Goal: Task Accomplishment & Management: Complete application form

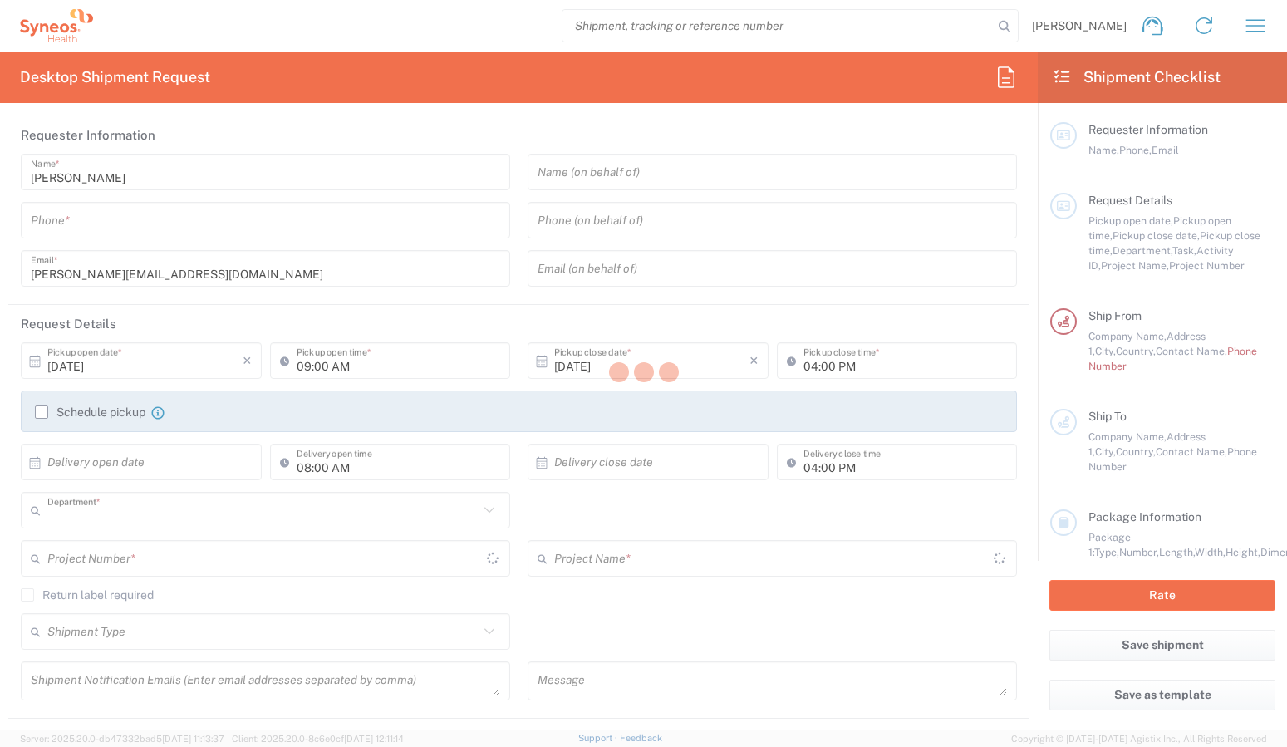
type input "3238"
type input "[GEOGRAPHIC_DATA]"
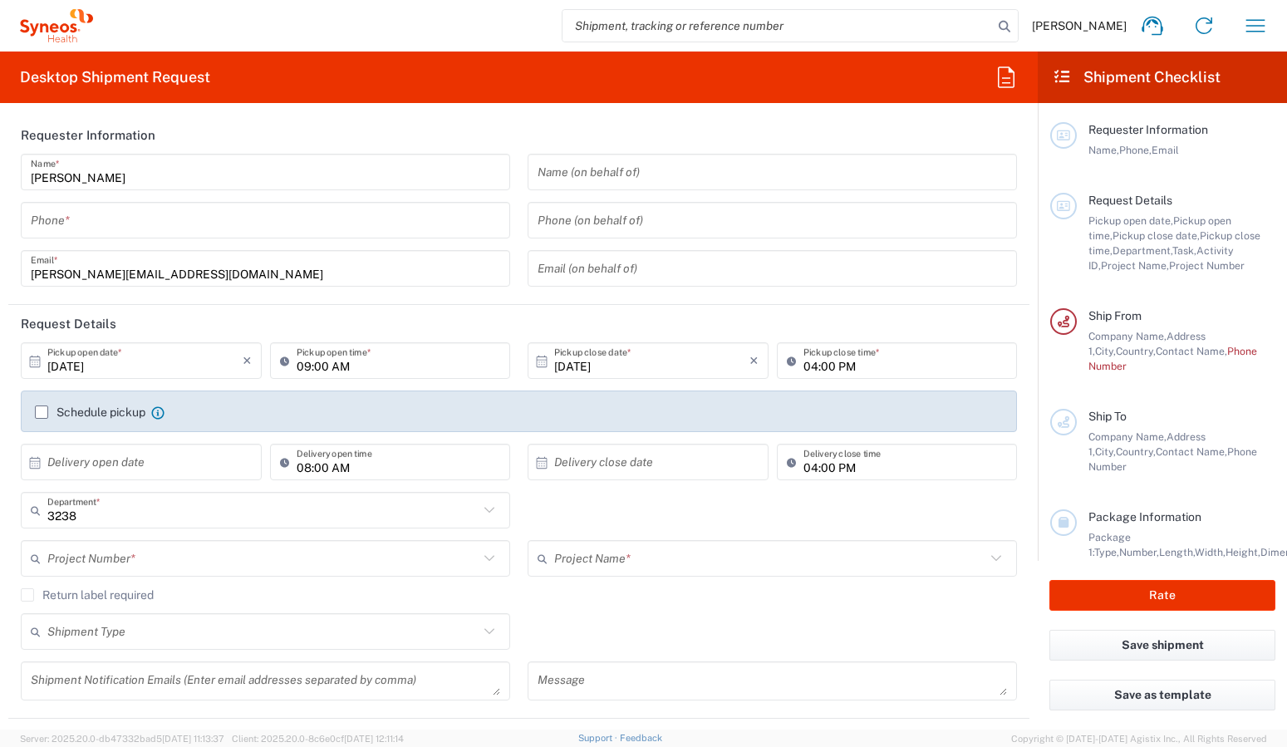
type input "[GEOGRAPHIC_DATA]"
type input "Syneos Health UK Limited"
click at [288, 219] on input "tel" at bounding box center [266, 220] width 470 height 29
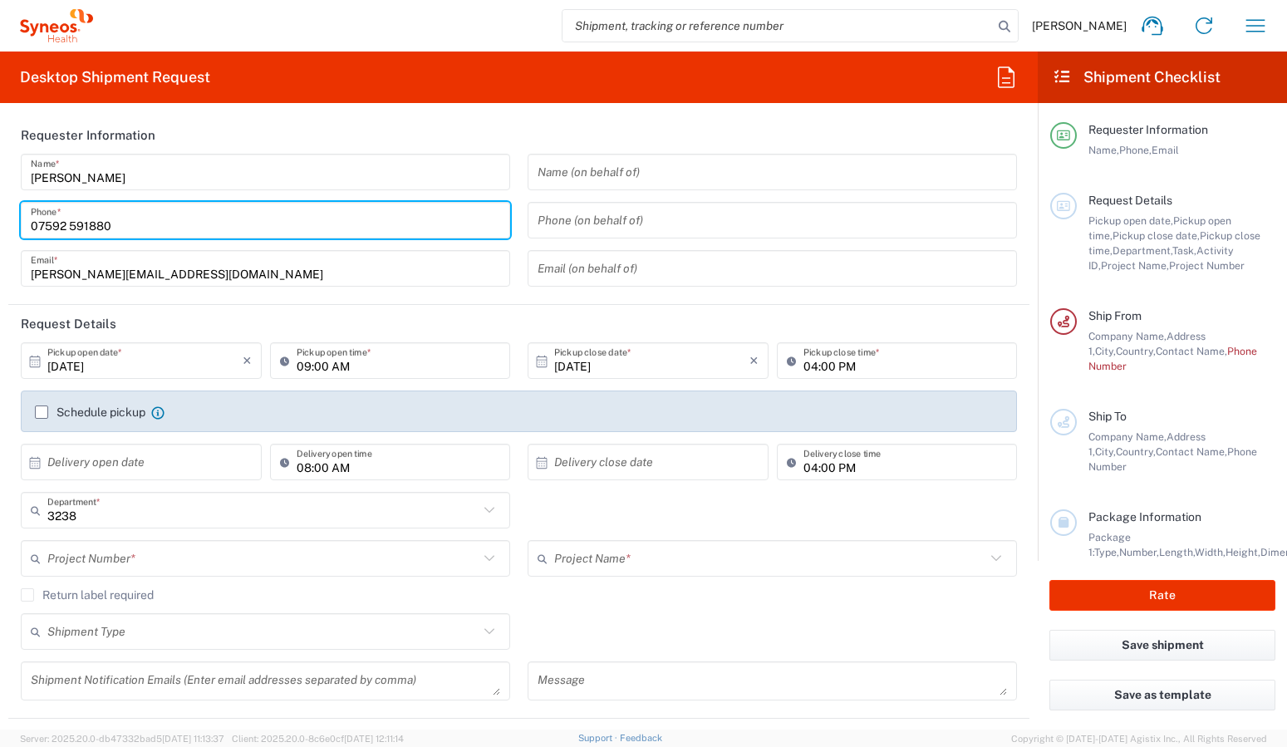
type input "07592 591880"
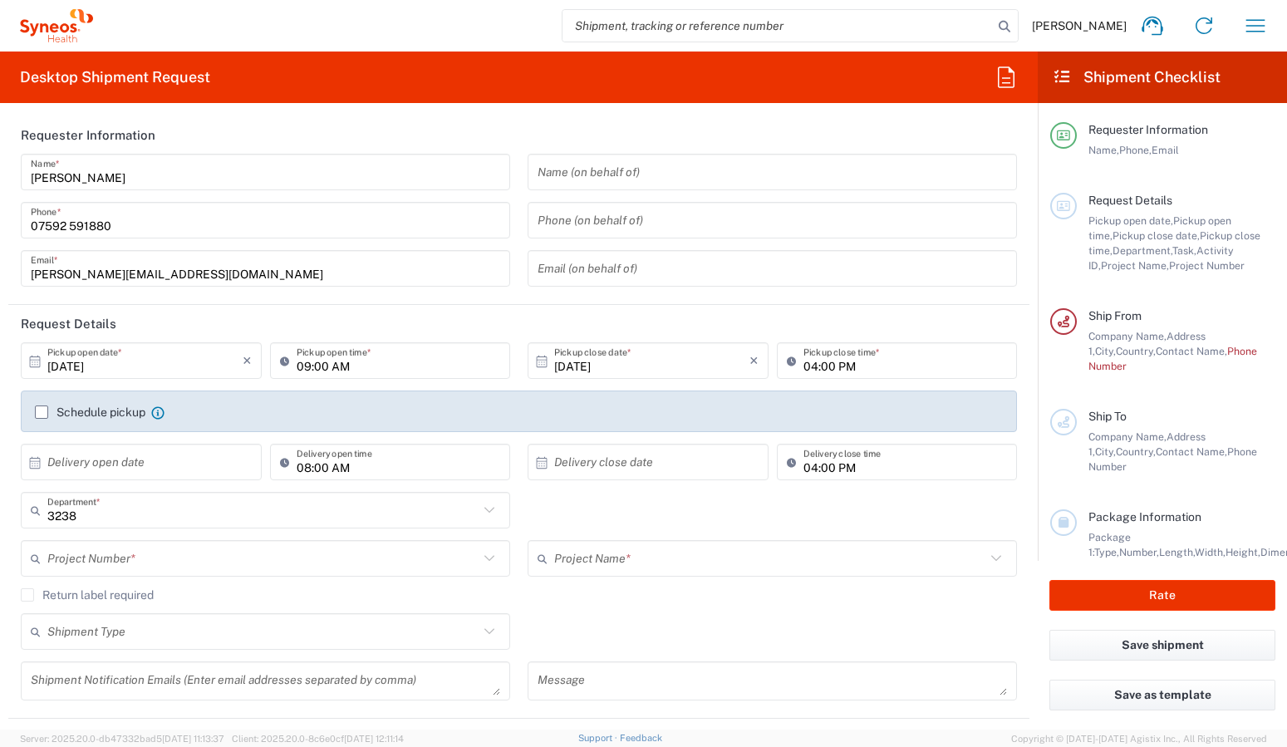
drag, startPoint x: 479, startPoint y: 326, endPoint x: 296, endPoint y: 426, distance: 208.3
click at [479, 326] on header "Request Details" at bounding box center [519, 323] width 1022 height 37
click at [91, 365] on input "10/07/2025" at bounding box center [144, 361] width 195 height 29
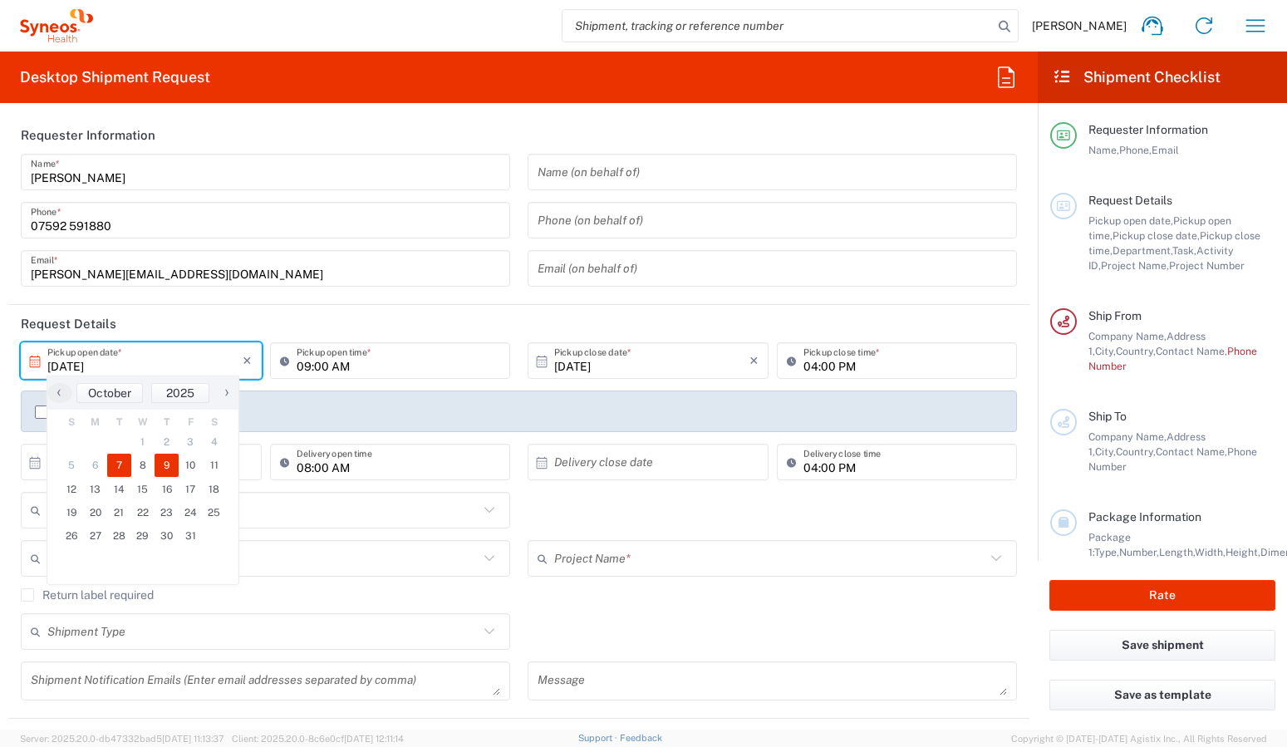
drag, startPoint x: 165, startPoint y: 466, endPoint x: 185, endPoint y: 462, distance: 19.6
click at [166, 466] on span "9" at bounding box center [167, 465] width 24 height 23
type input "[DATE]"
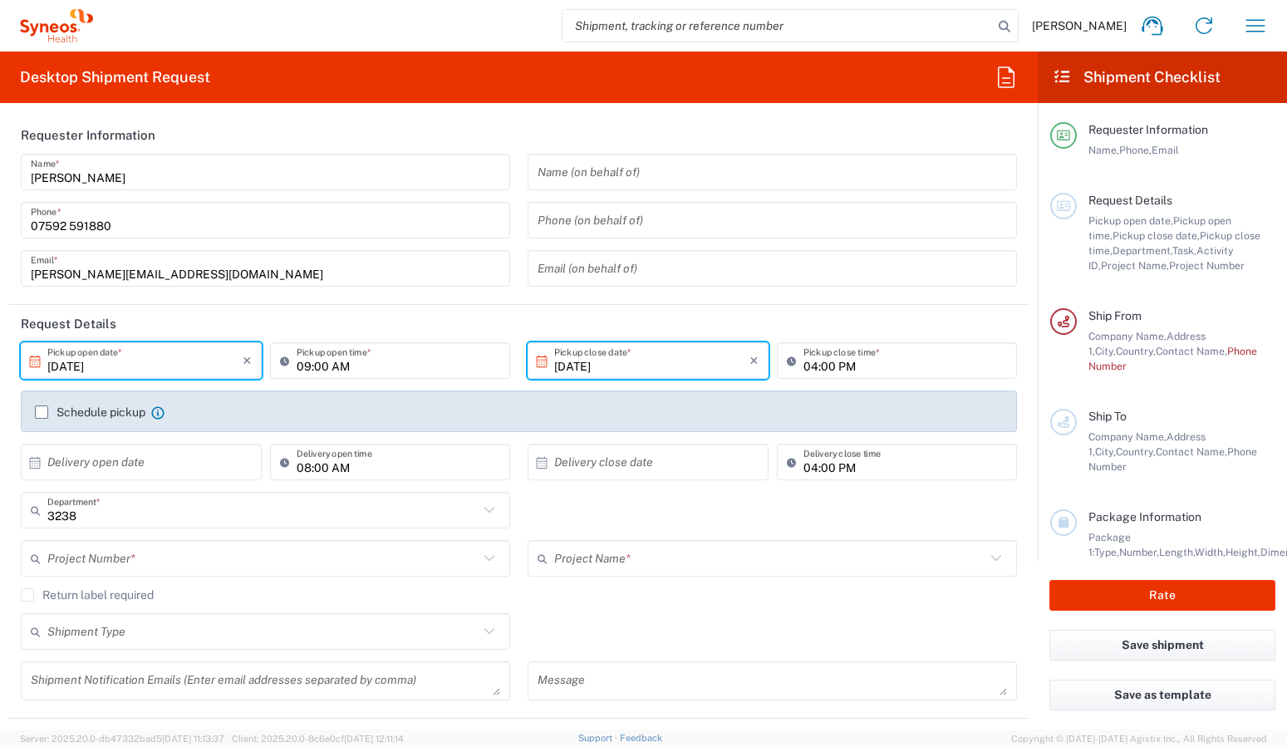
click at [70, 362] on input "10/09/2025" at bounding box center [144, 361] width 195 height 29
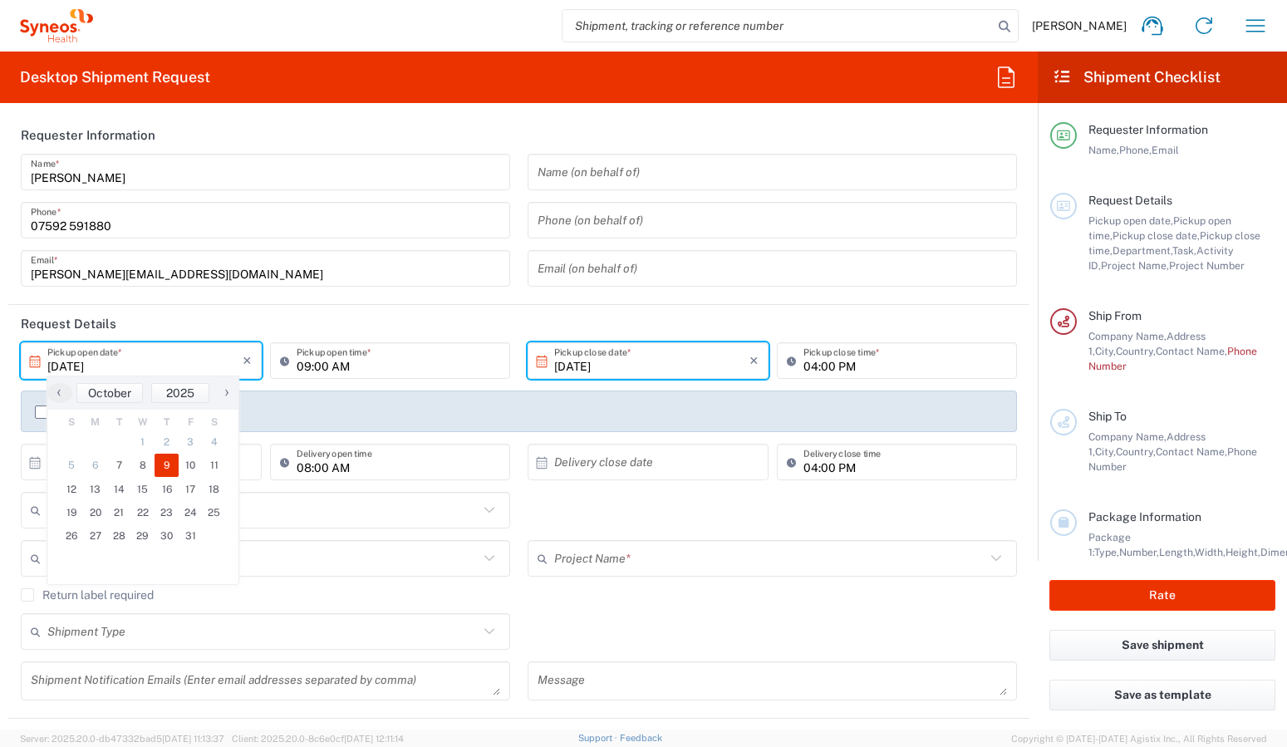
click at [792, 322] on header "Request Details" at bounding box center [519, 323] width 1022 height 37
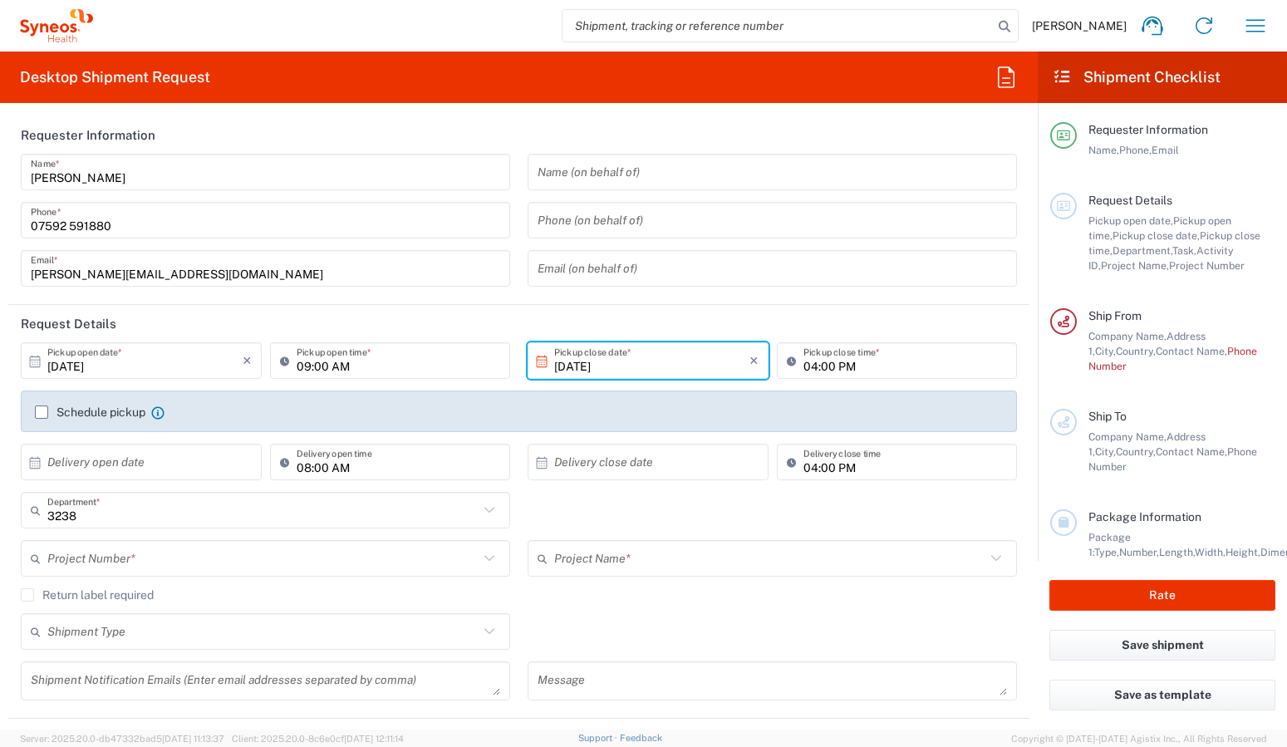
click at [47, 411] on label "Schedule pickup" at bounding box center [90, 412] width 111 height 13
click at [42, 412] on input "Schedule pickup" at bounding box center [42, 412] width 0 height 0
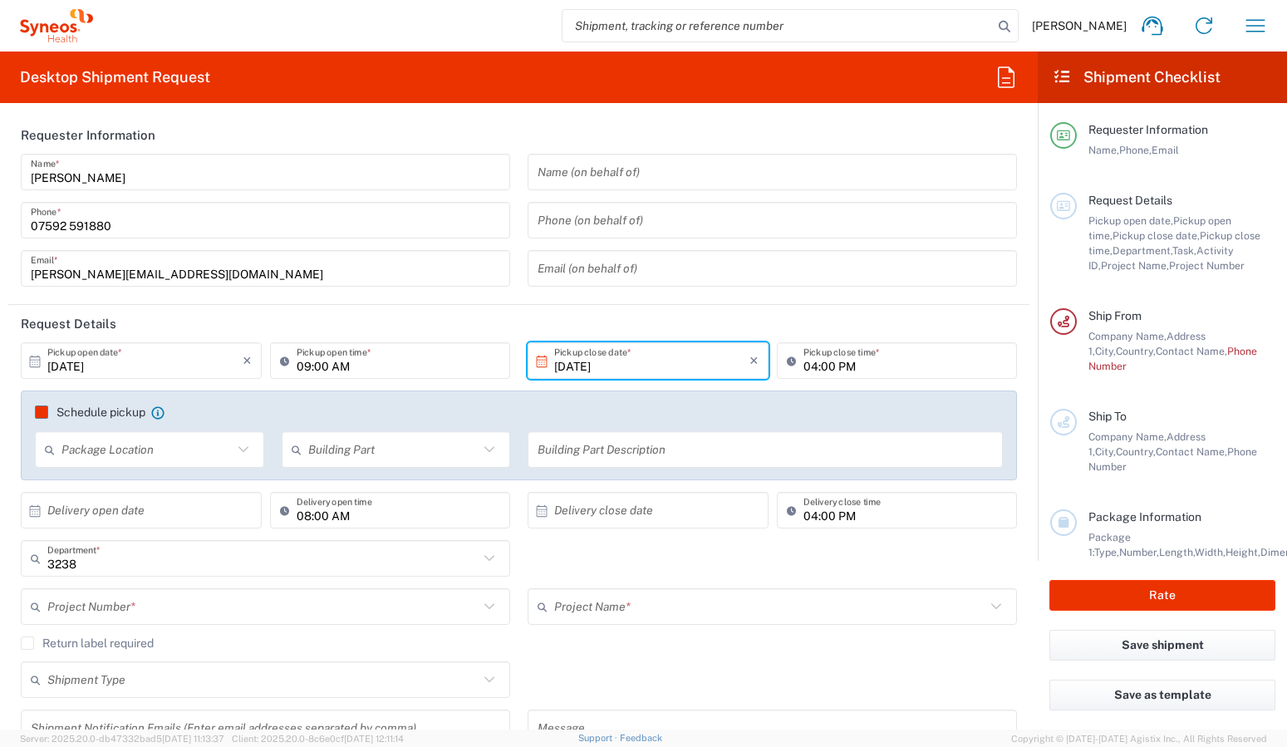
click at [41, 414] on label "Schedule pickup" at bounding box center [90, 412] width 111 height 13
click at [42, 412] on input "Schedule pickup" at bounding box center [42, 412] width 0 height 0
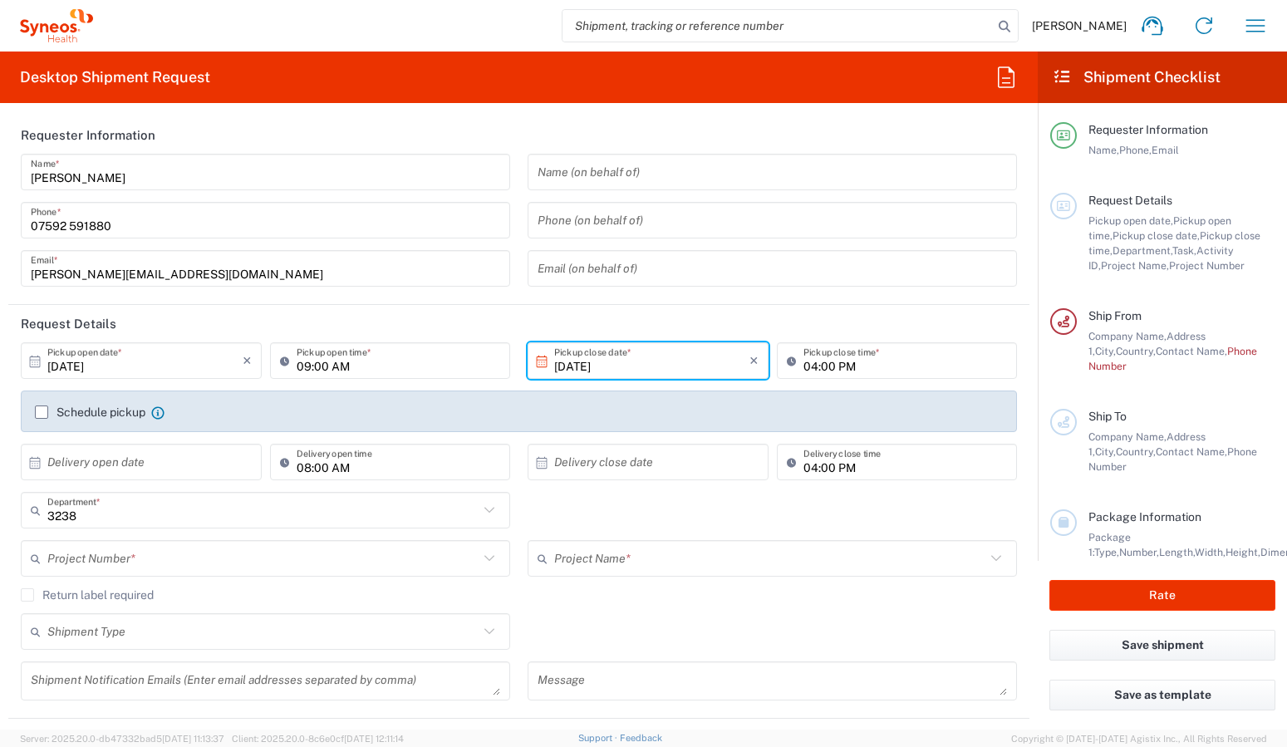
click at [41, 409] on label "Schedule pickup" at bounding box center [90, 412] width 111 height 13
click at [42, 412] on input "Schedule pickup" at bounding box center [42, 412] width 0 height 0
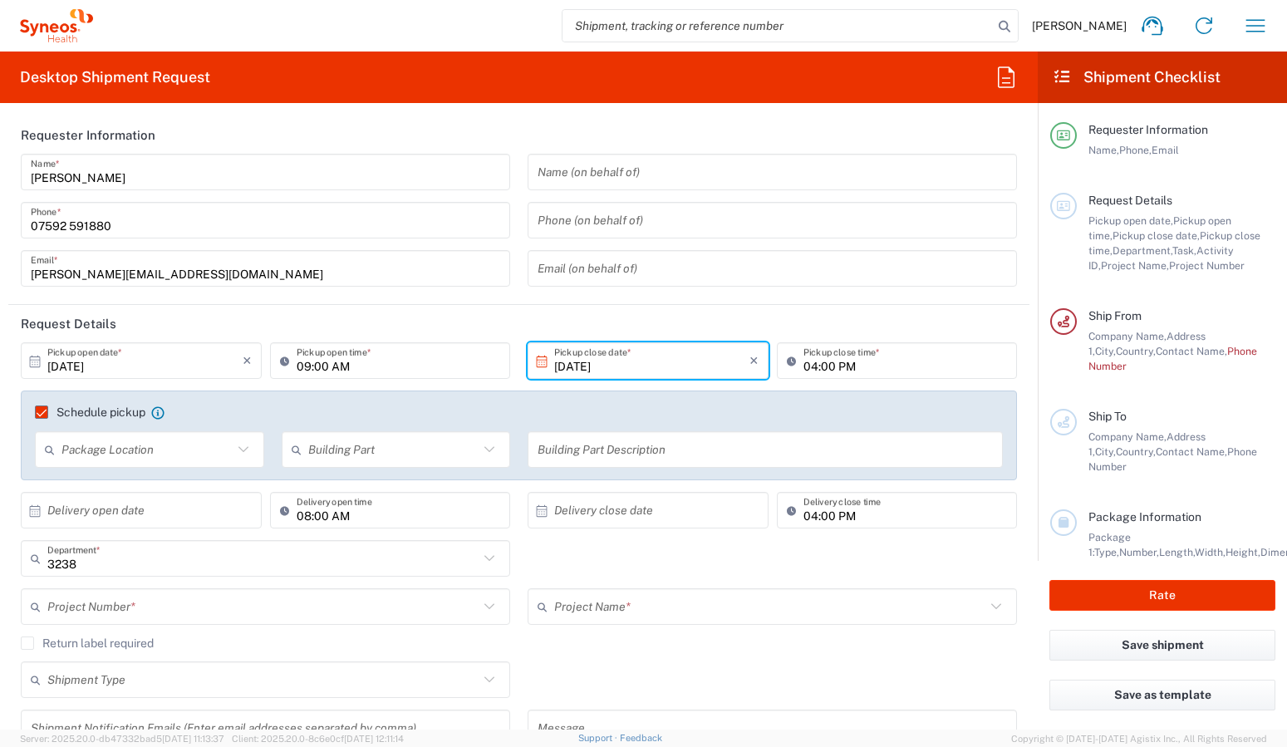
click at [241, 452] on icon at bounding box center [244, 450] width 22 height 22
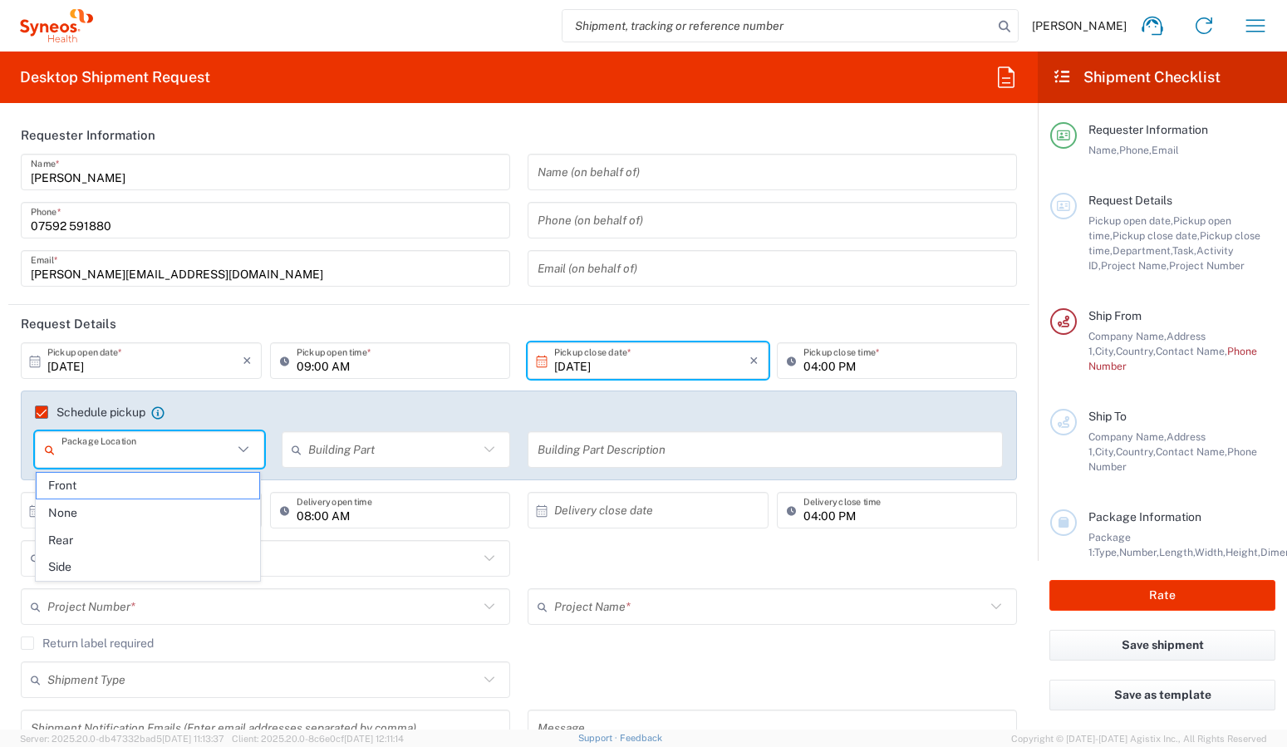
drag, startPoint x: 42, startPoint y: 415, endPoint x: 72, endPoint y: 423, distance: 31.9
click at [42, 415] on label "Schedule pickup" at bounding box center [90, 412] width 111 height 13
click at [34, 412] on input "Schedule pickup" at bounding box center [34, 412] width 0 height 0
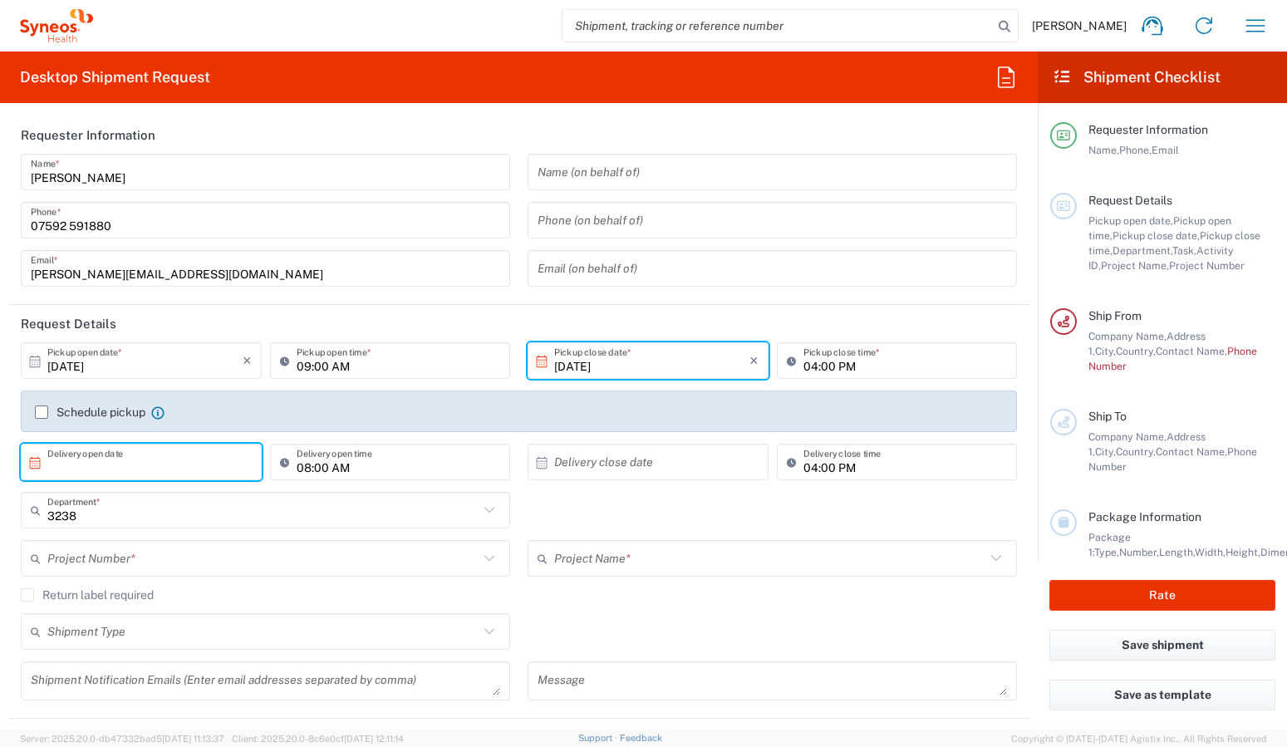
click at [202, 465] on input "text" at bounding box center [144, 462] width 195 height 29
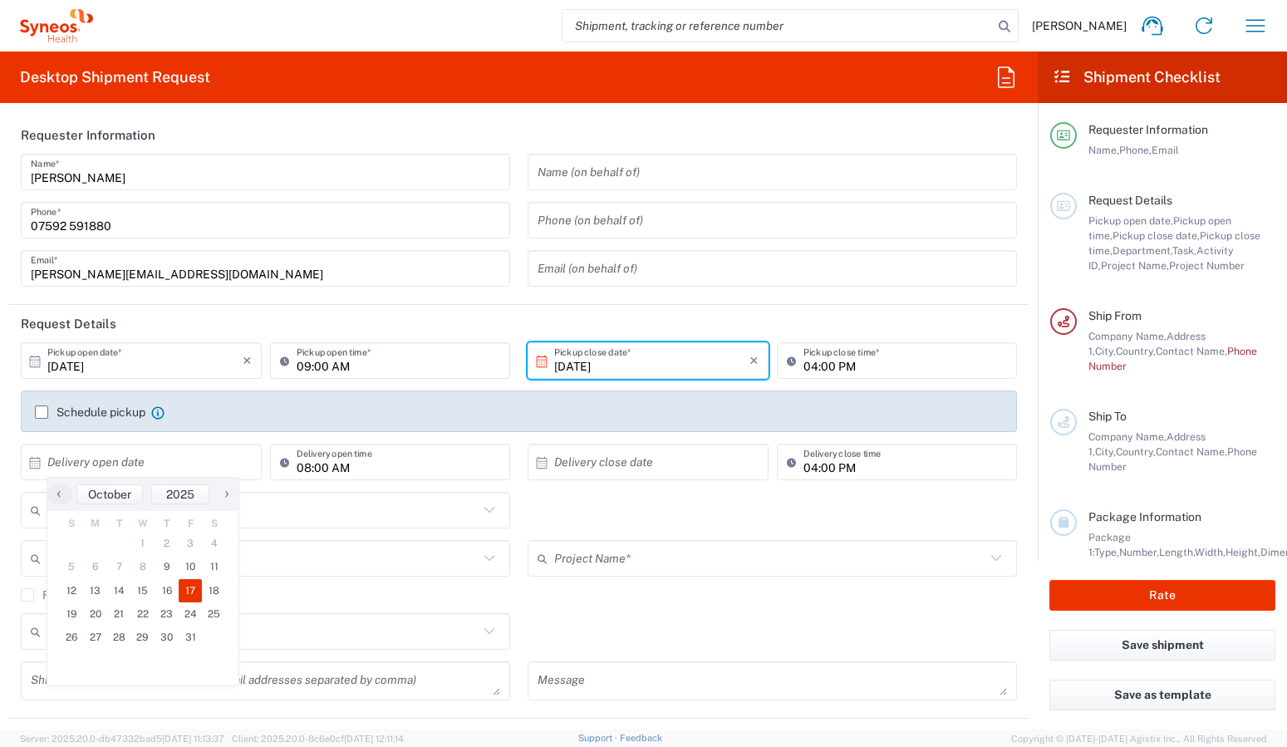
click at [188, 587] on span "17" at bounding box center [191, 590] width 24 height 23
type input "10/17/2025"
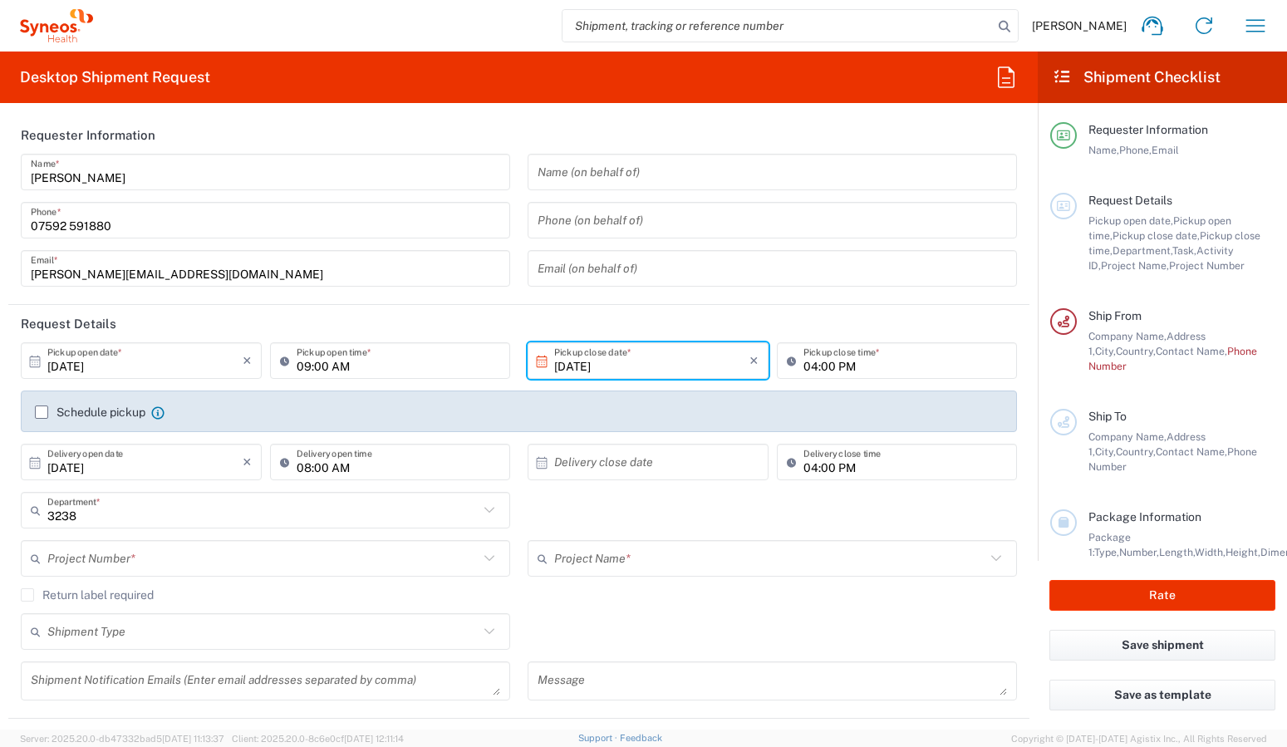
click at [613, 466] on input "text" at bounding box center [651, 462] width 195 height 29
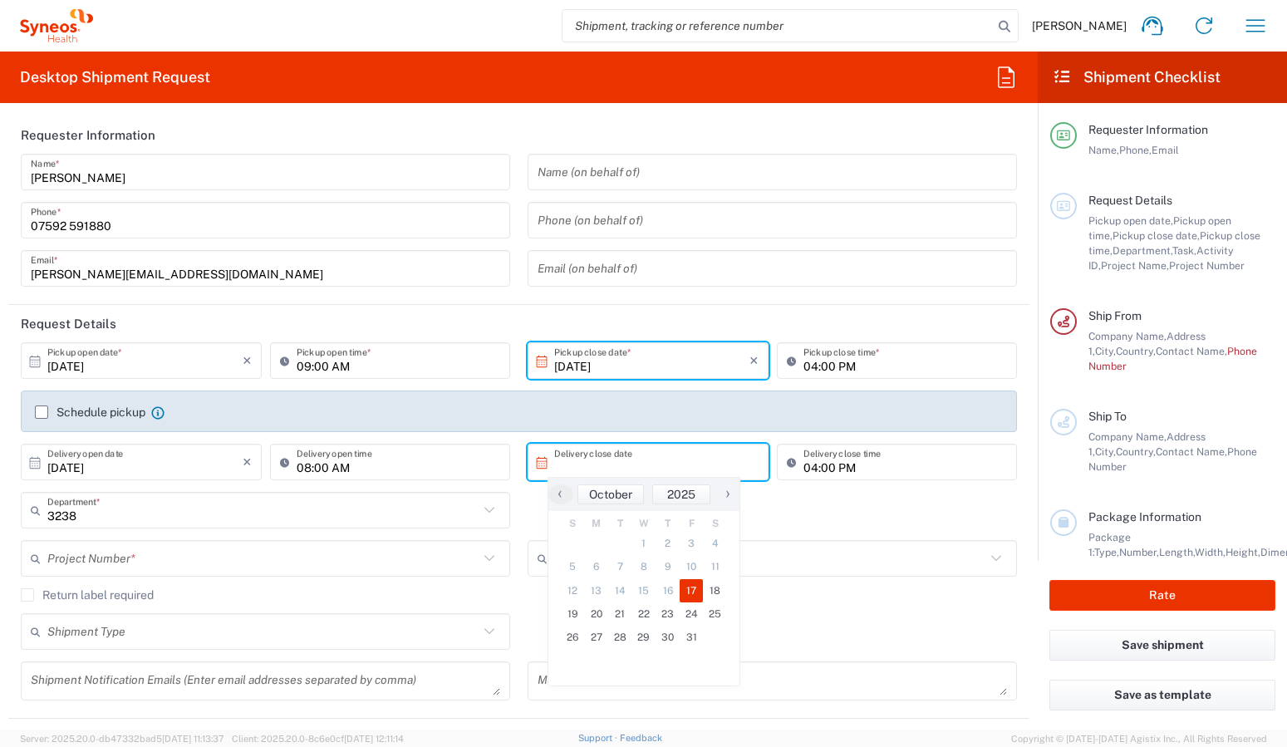
click at [691, 584] on span "17" at bounding box center [692, 590] width 24 height 23
type input "10/17/2025"
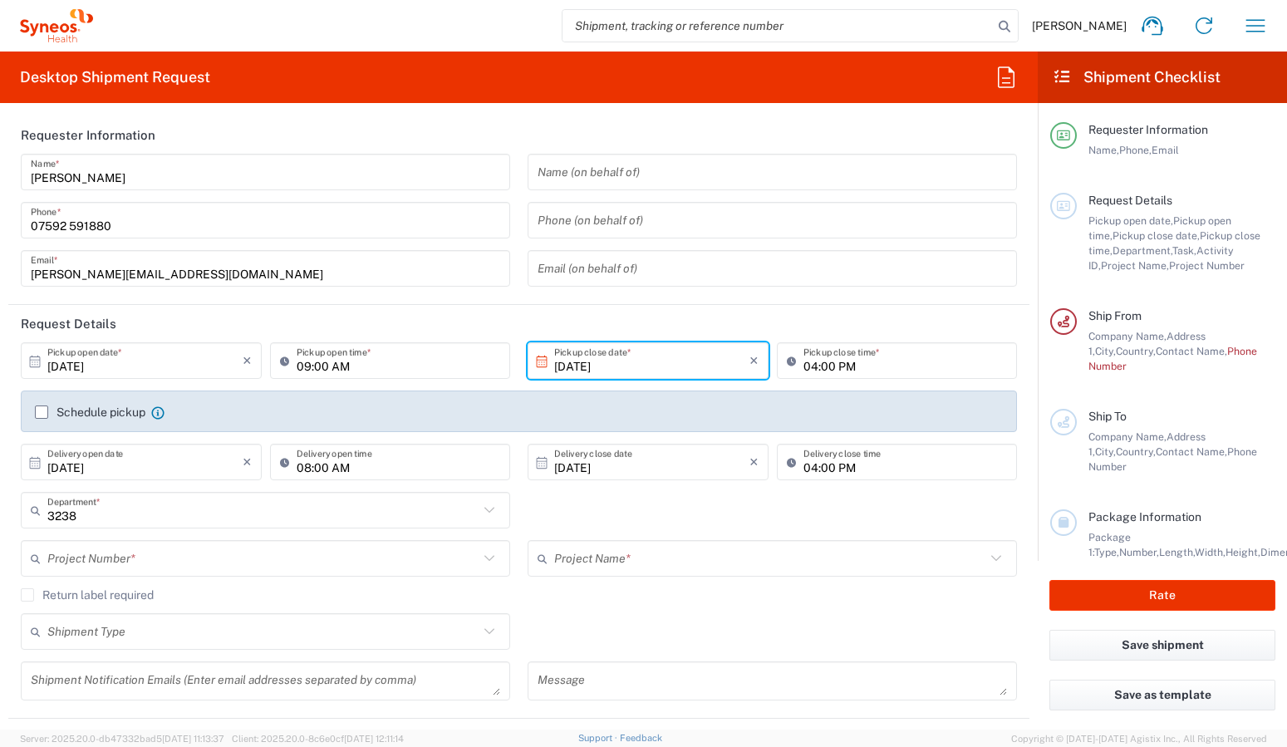
click at [165, 460] on input "10/17/2025" at bounding box center [144, 462] width 195 height 29
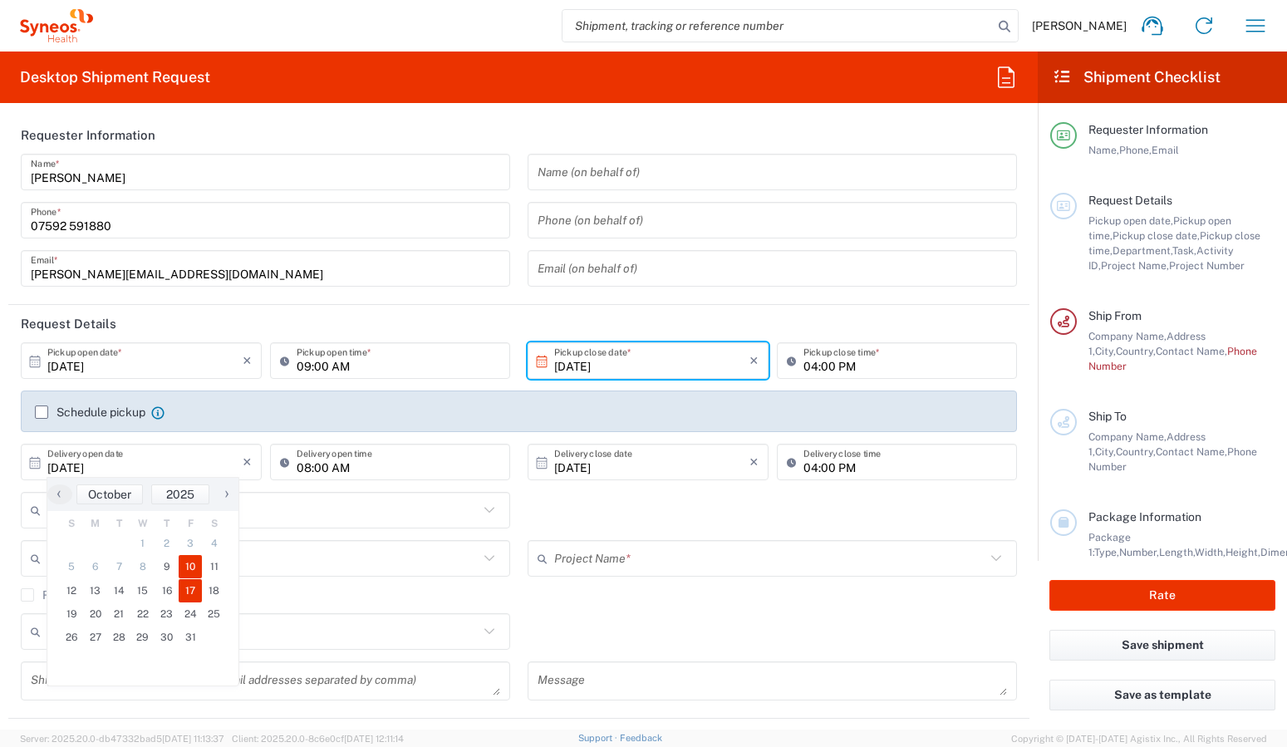
click at [181, 564] on span "10" at bounding box center [191, 566] width 24 height 23
type input "10/10/2025"
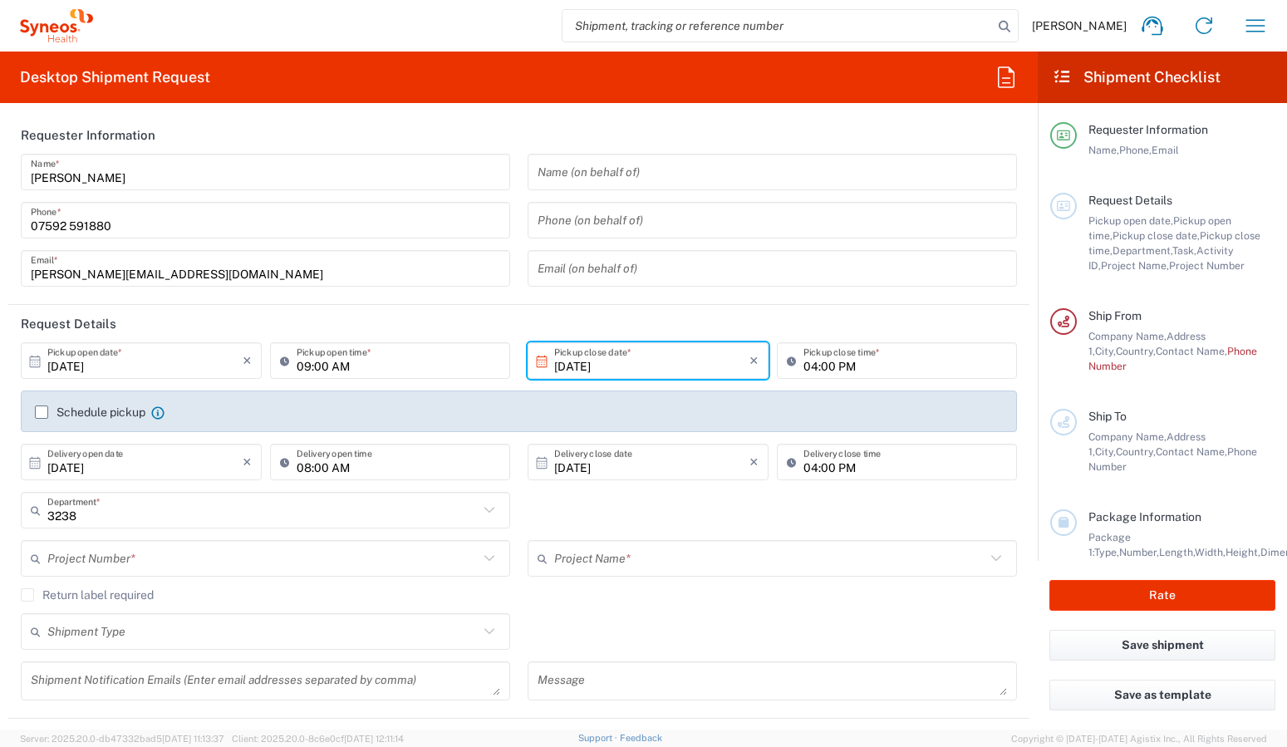
click at [632, 465] on input "10/17/2025" at bounding box center [651, 462] width 195 height 29
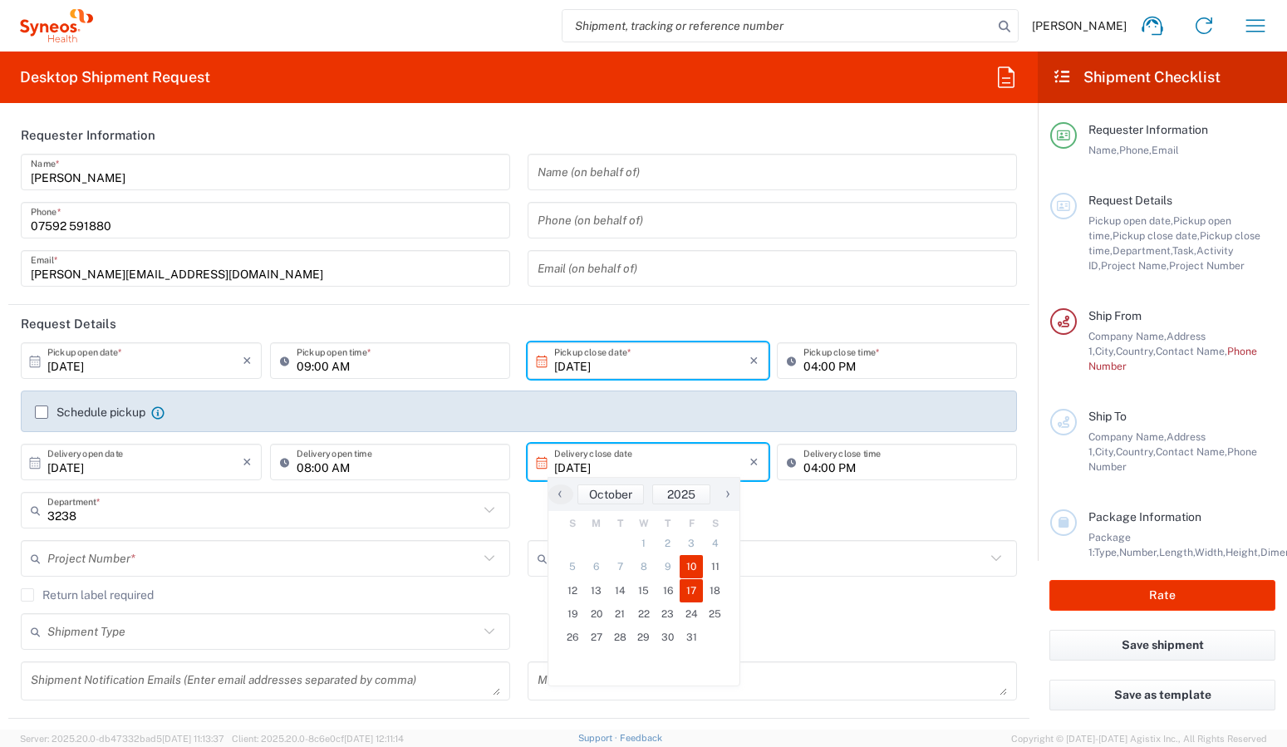
click at [692, 564] on span "10" at bounding box center [692, 566] width 24 height 23
type input "10/10/2025"
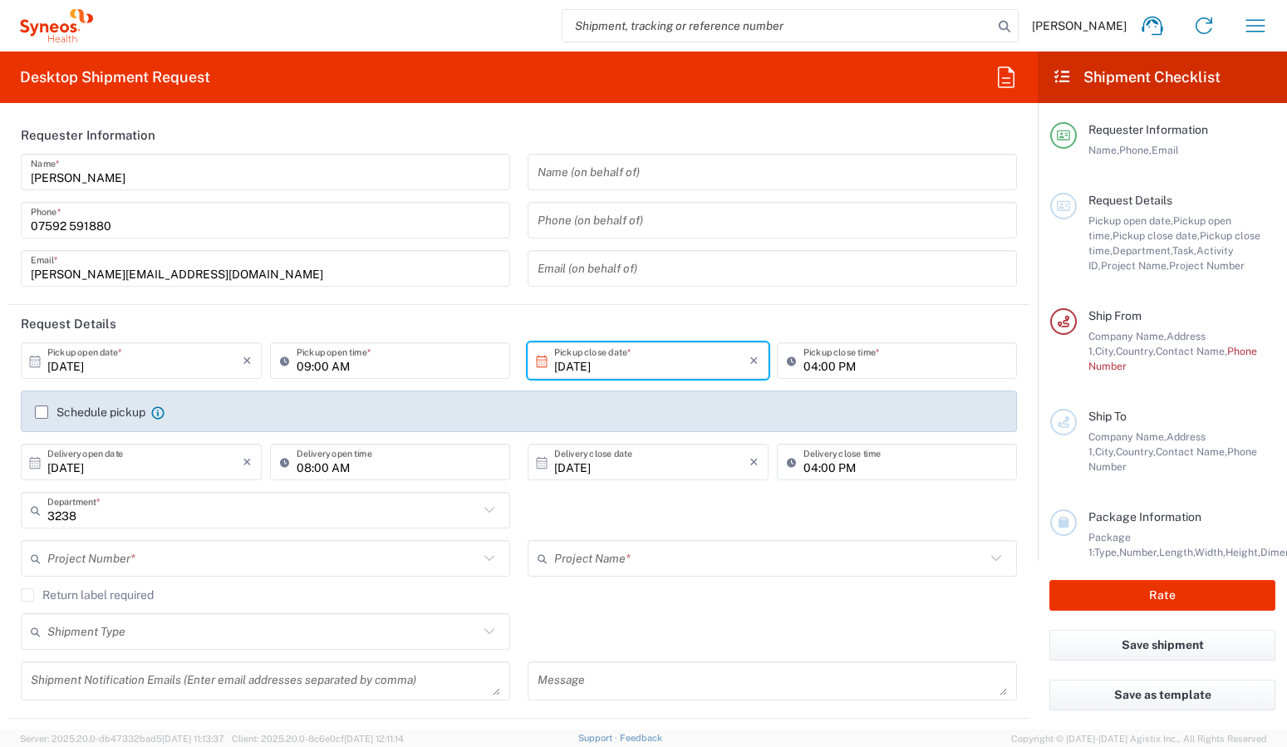
click at [600, 505] on div "3238 Department * 3238 3000 3100 3109 3110 3111 3112 3125 3130 3135 3136 3150 3…" at bounding box center [519, 516] width 1014 height 48
click at [479, 561] on icon at bounding box center [490, 559] width 22 height 22
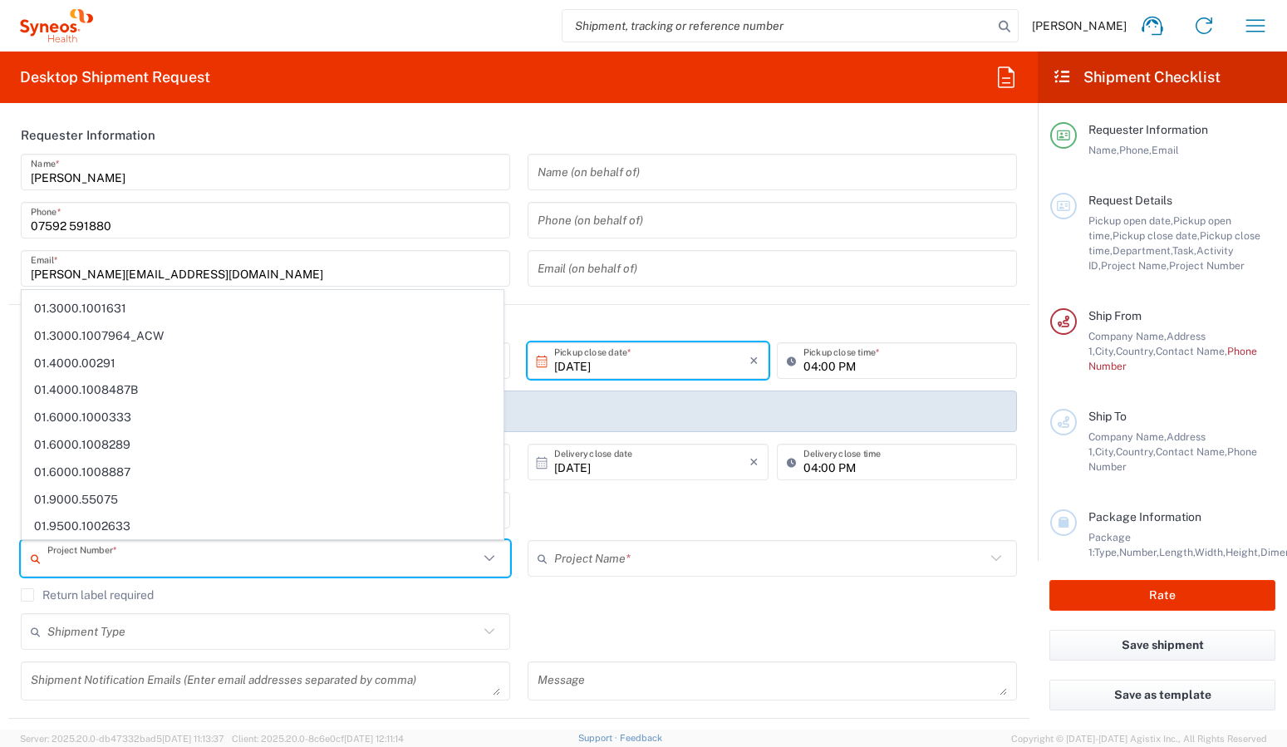
scroll to position [3840, 0]
click at [558, 521] on div "3238 Department * 3238 3000 3100 3109 3110 3111 3112 3125 3130 3135 3136 3150 3…" at bounding box center [519, 516] width 1014 height 48
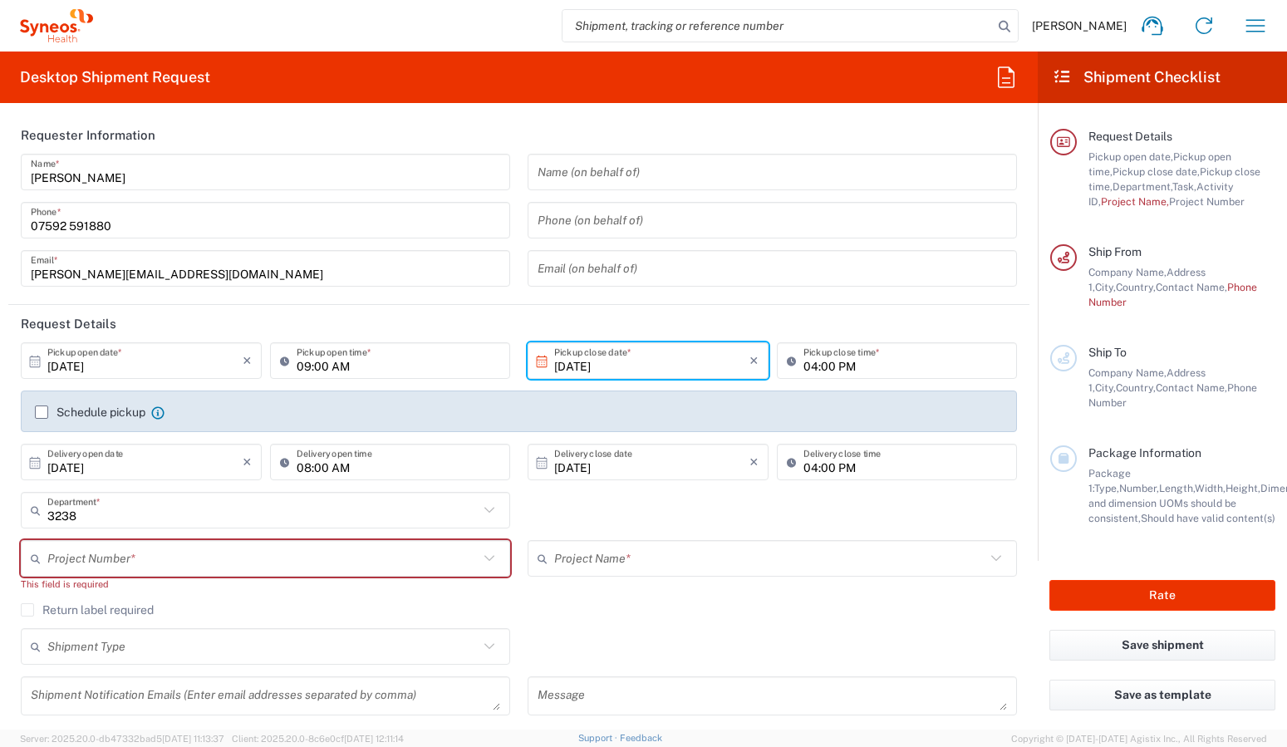
scroll to position [0, 0]
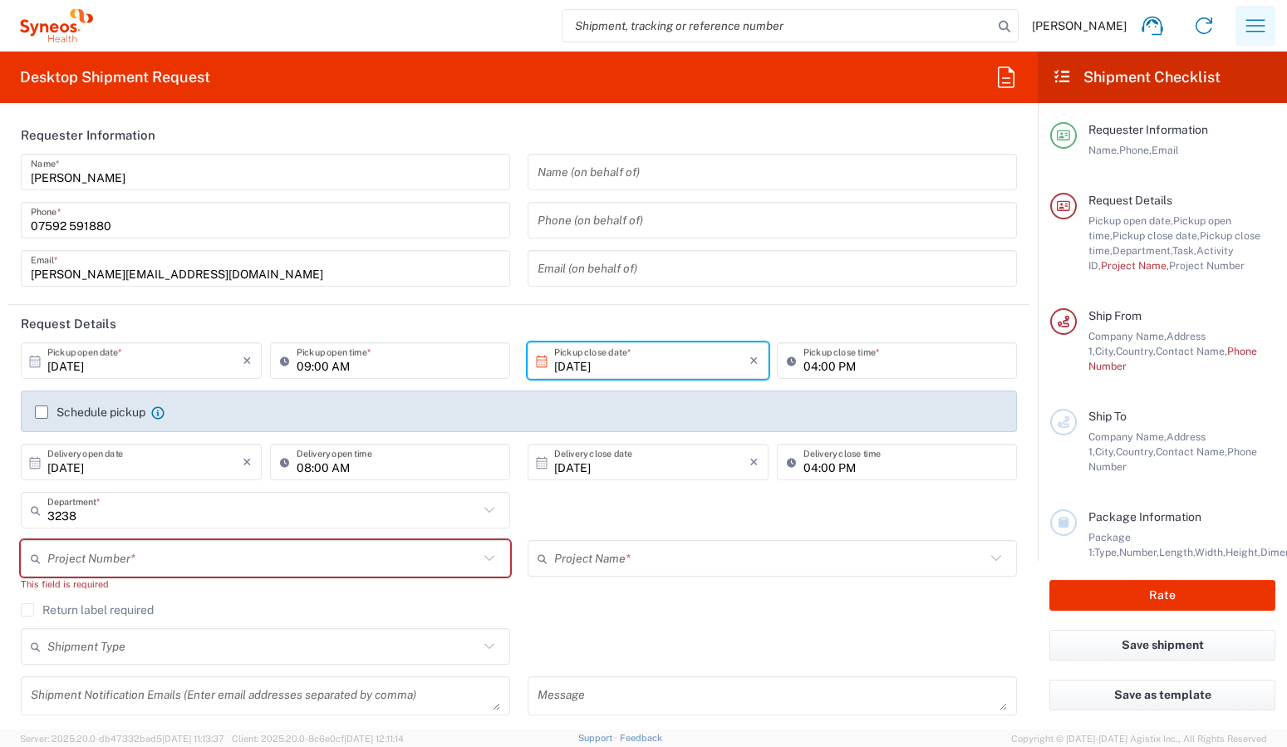
click at [1259, 30] on icon "button" at bounding box center [1256, 25] width 27 height 27
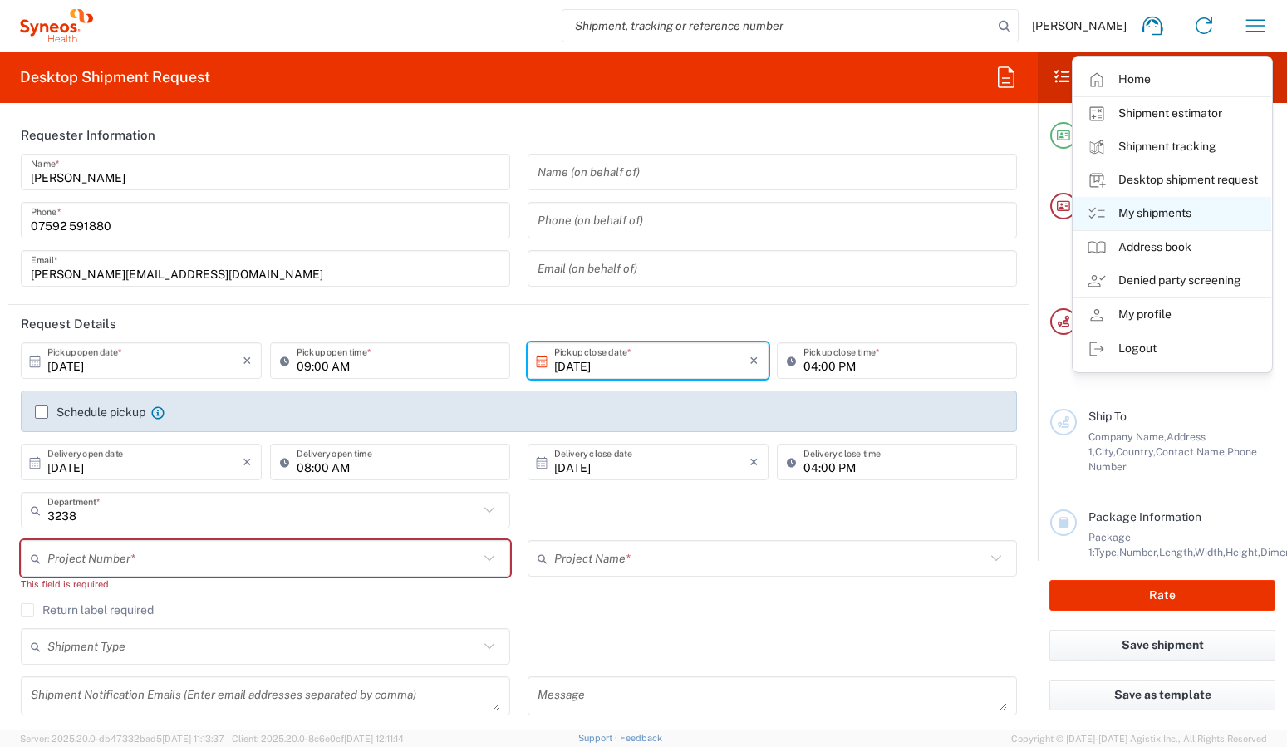
click at [1169, 217] on link "My shipments" at bounding box center [1173, 213] width 198 height 33
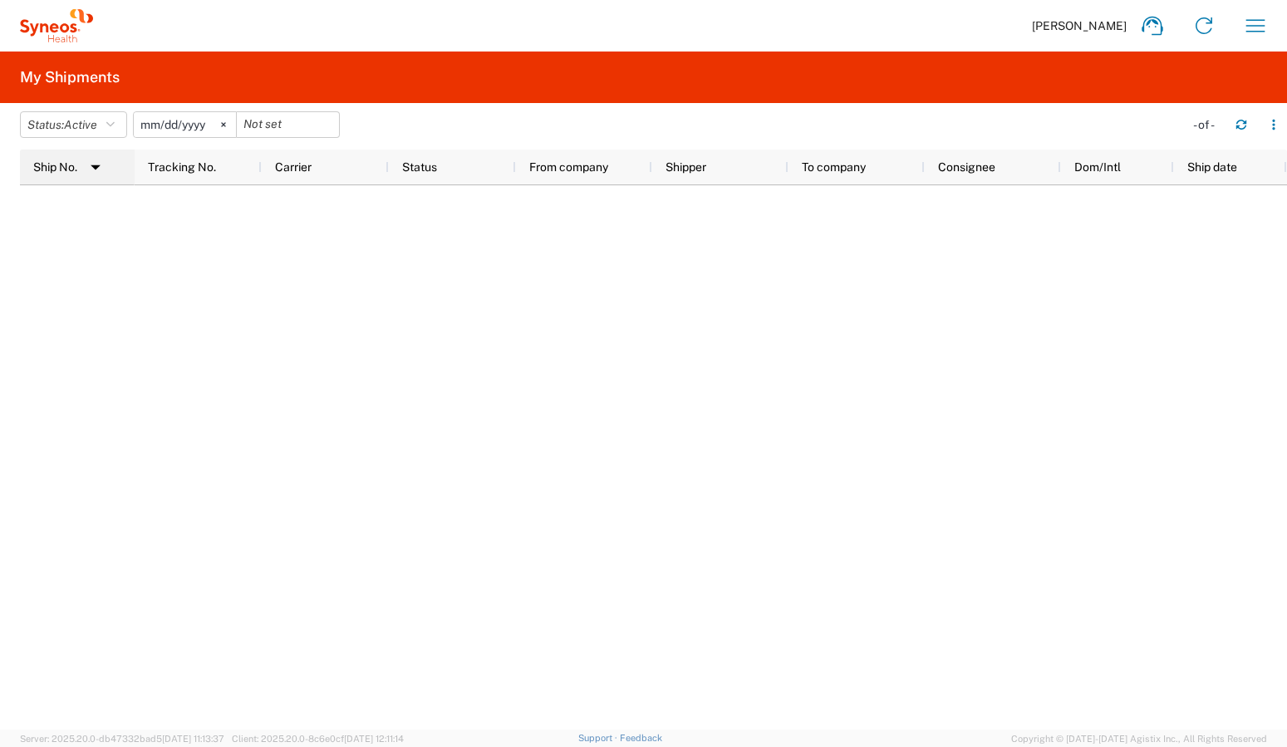
click at [97, 168] on img at bounding box center [95, 167] width 27 height 27
click at [115, 121] on icon "button" at bounding box center [110, 125] width 8 height 12
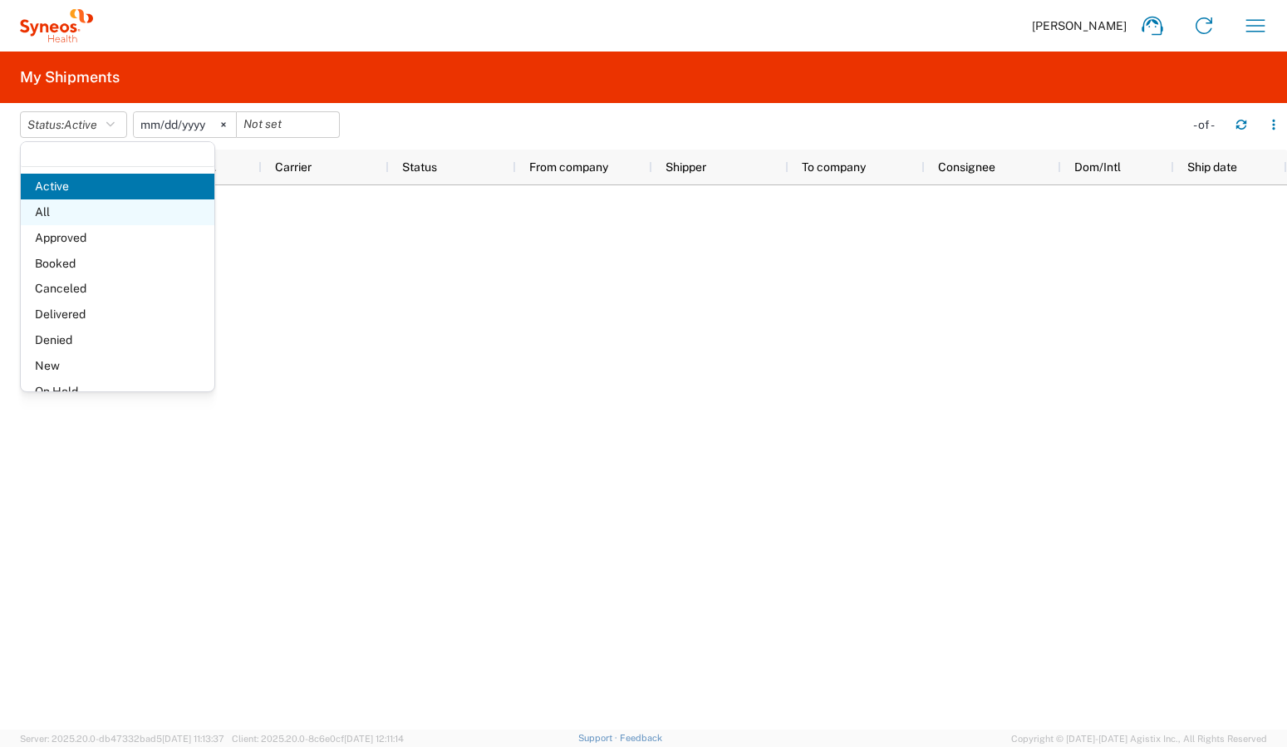
click at [54, 215] on span "All" at bounding box center [118, 212] width 194 height 26
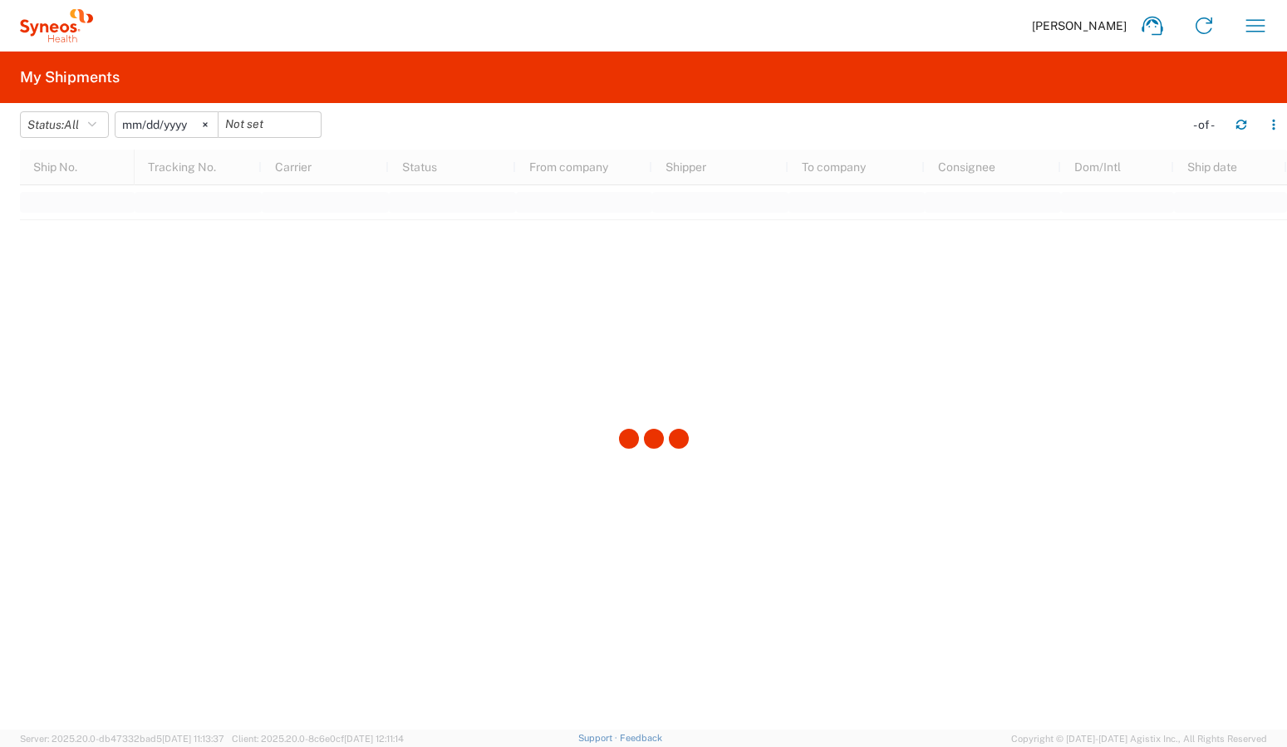
click at [170, 124] on input "2025-06-07" at bounding box center [167, 124] width 102 height 25
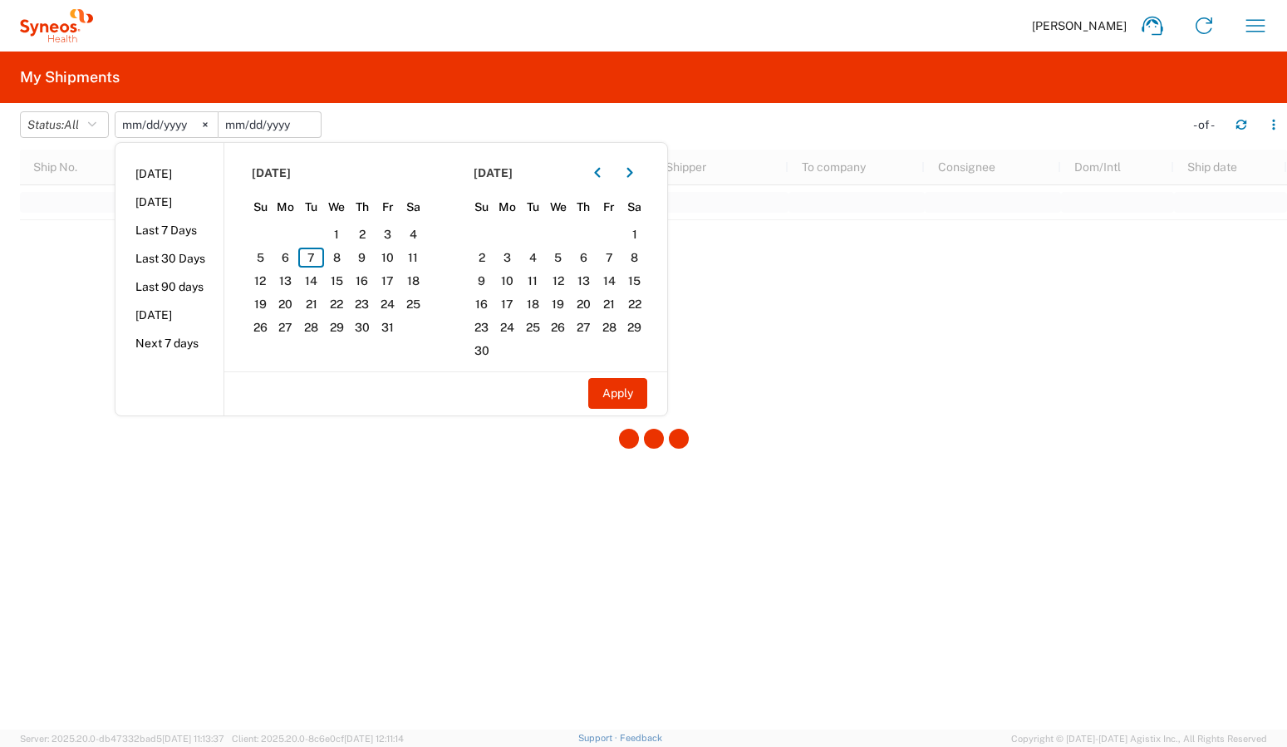
click at [255, 121] on input "date" at bounding box center [270, 124] width 102 height 25
click at [600, 175] on icon "button" at bounding box center [597, 173] width 6 height 10
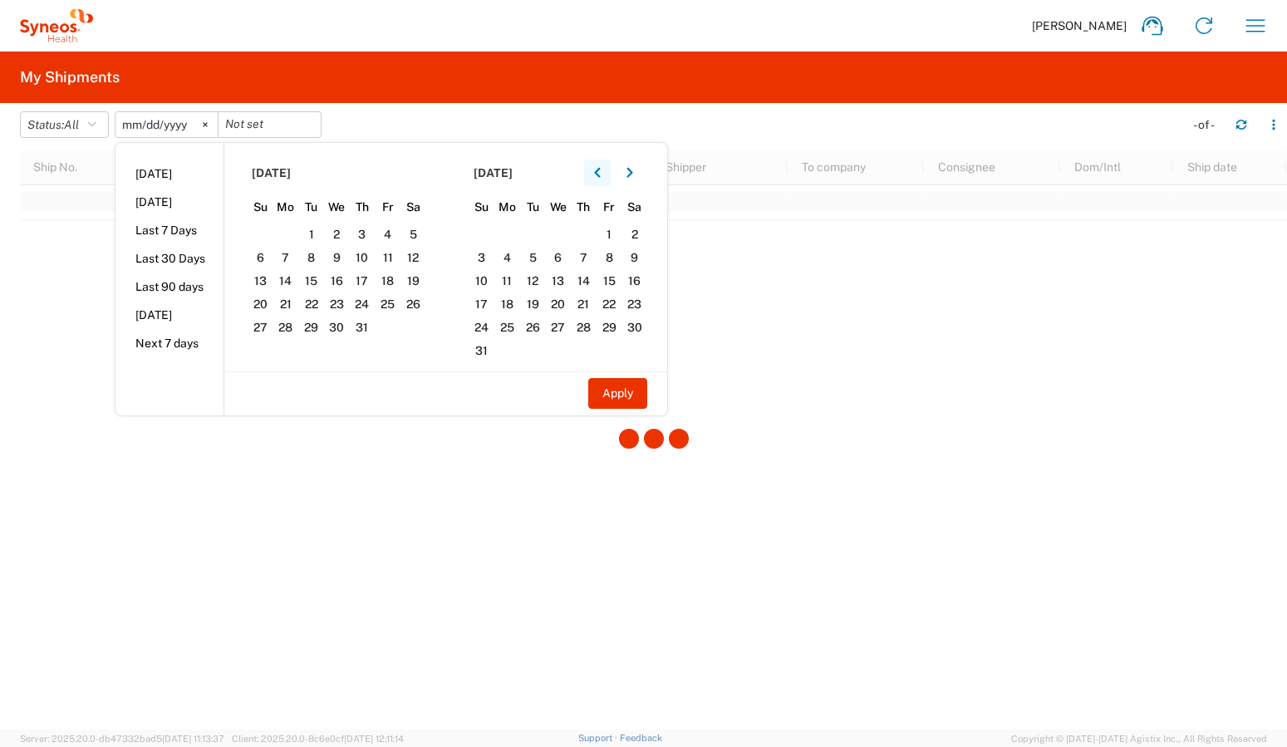
click at [600, 175] on icon "button" at bounding box center [597, 173] width 6 height 10
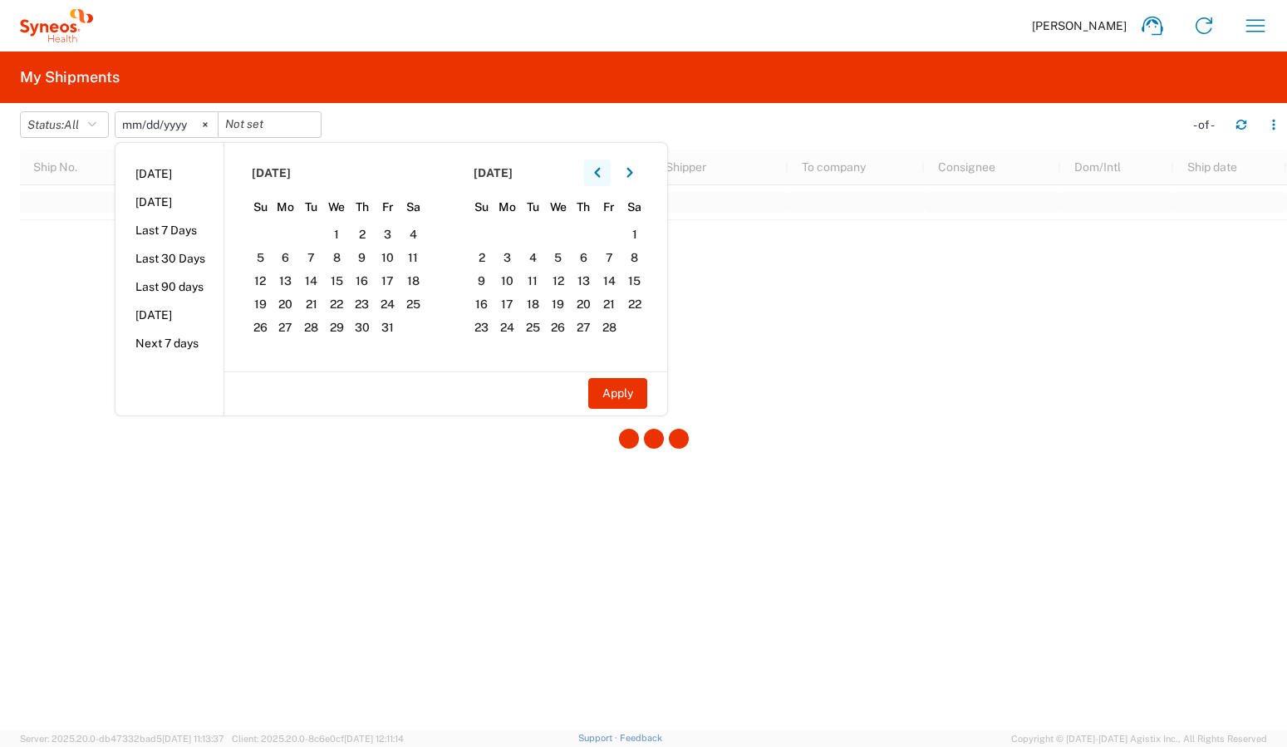
click at [600, 175] on icon "button" at bounding box center [597, 173] width 6 height 10
click at [308, 232] on span "1" at bounding box center [311, 234] width 26 height 20
click at [311, 230] on span "1" at bounding box center [311, 234] width 26 height 20
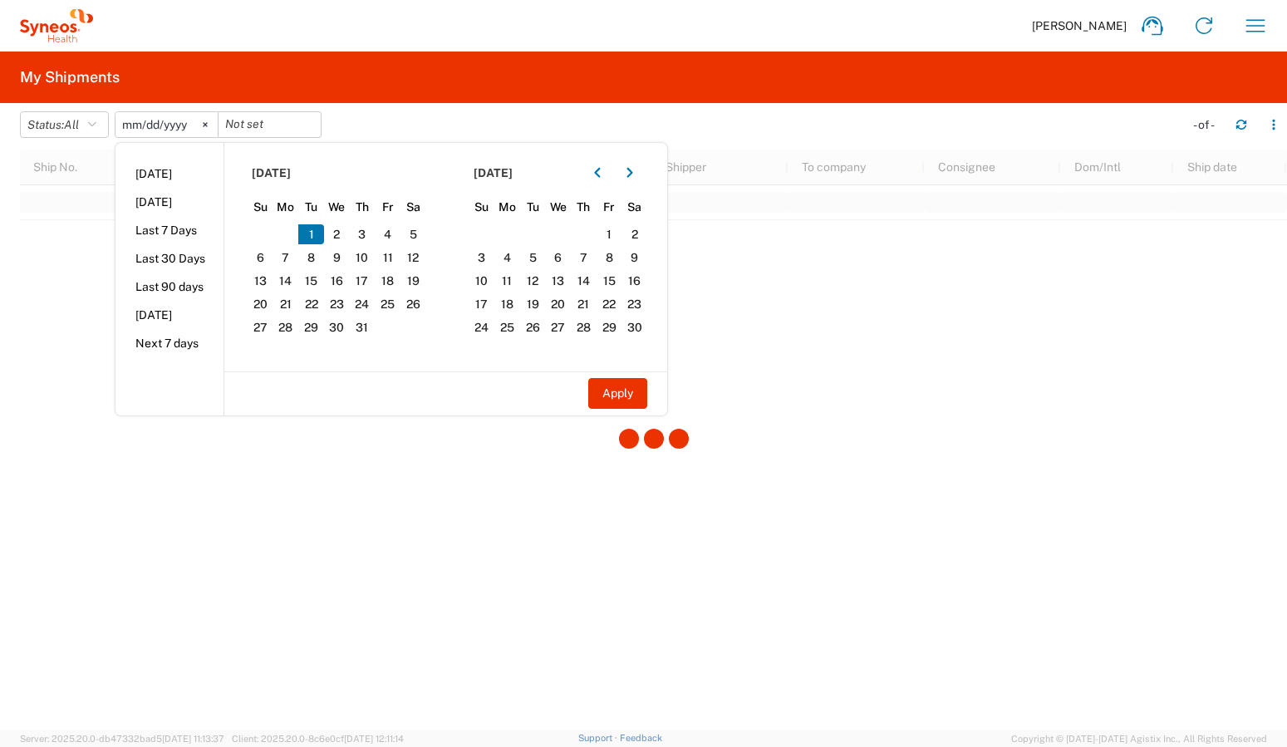
click at [311, 230] on span "1" at bounding box center [311, 234] width 26 height 20
click at [620, 400] on button "Apply" at bounding box center [617, 393] width 59 height 31
type input "2024-10-01"
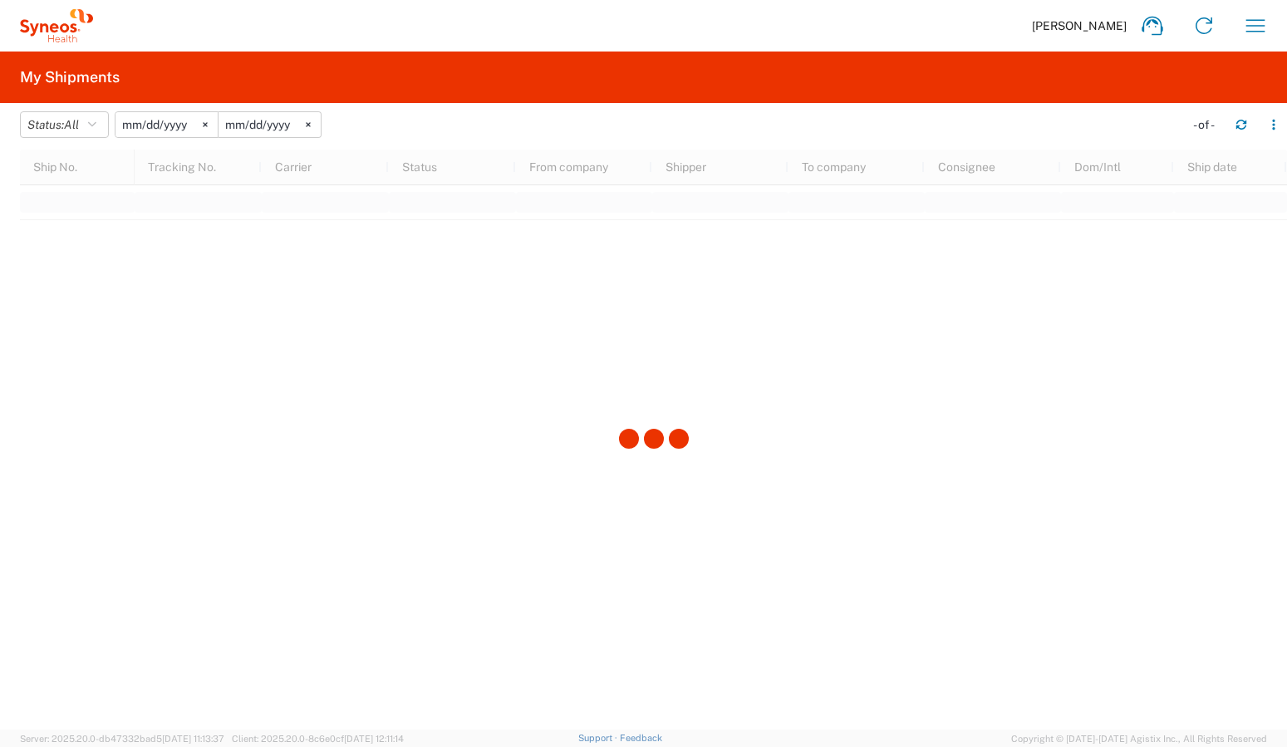
click at [208, 124] on icon at bounding box center [205, 124] width 5 height 5
click at [317, 125] on svg-icon at bounding box center [308, 124] width 25 height 25
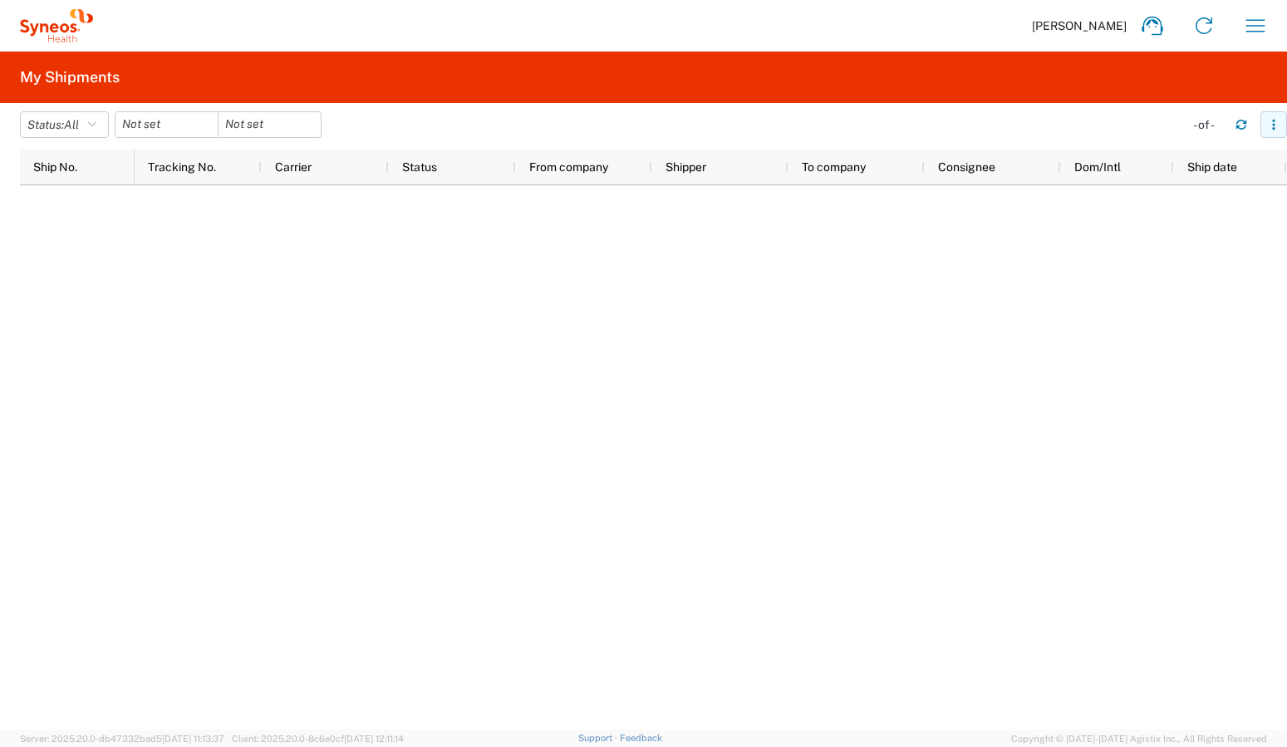
click at [1276, 127] on icon "button" at bounding box center [1274, 125] width 12 height 12
drag, startPoint x: 1236, startPoint y: 124, endPoint x: 1233, endPoint y: 135, distance: 11.9
click at [1236, 124] on icon "button" at bounding box center [1242, 125] width 12 height 12
click at [111, 248] on div at bounding box center [654, 457] width 1268 height 544
click at [1202, 29] on icon at bounding box center [1204, 25] width 27 height 27
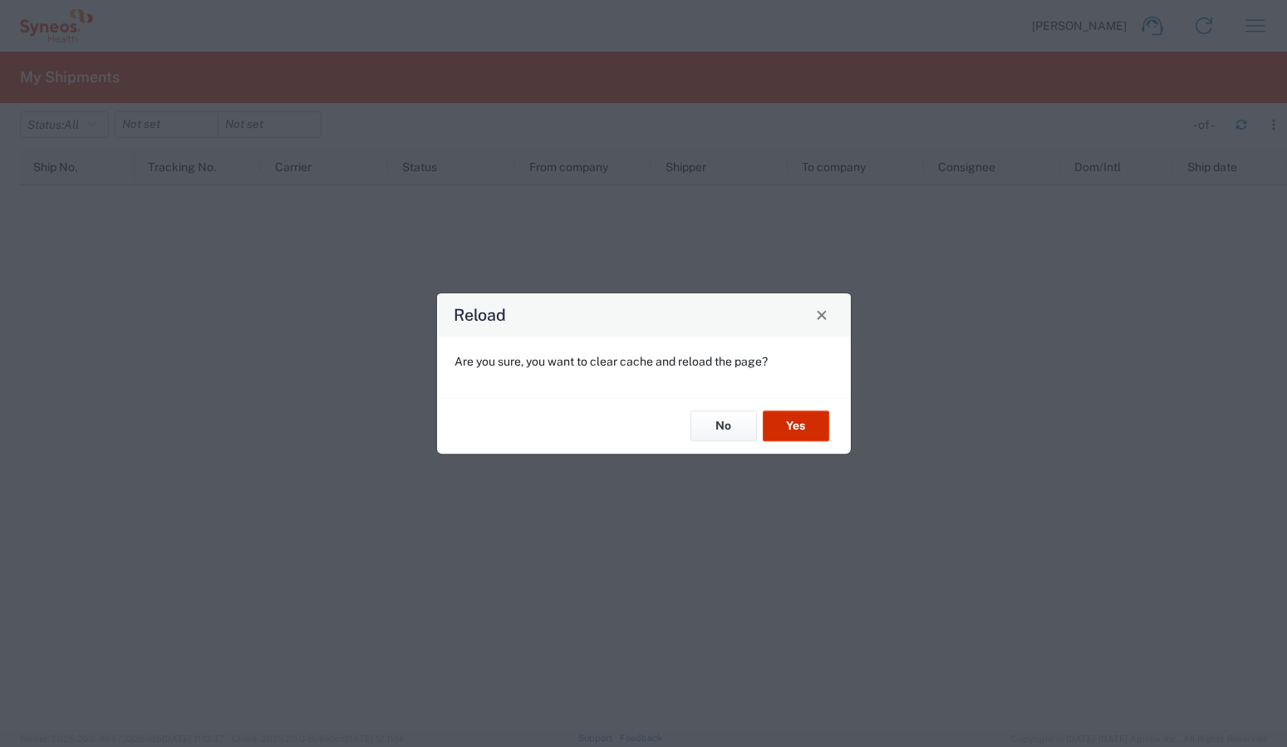
click at [800, 429] on button "Yes" at bounding box center [796, 426] width 66 height 31
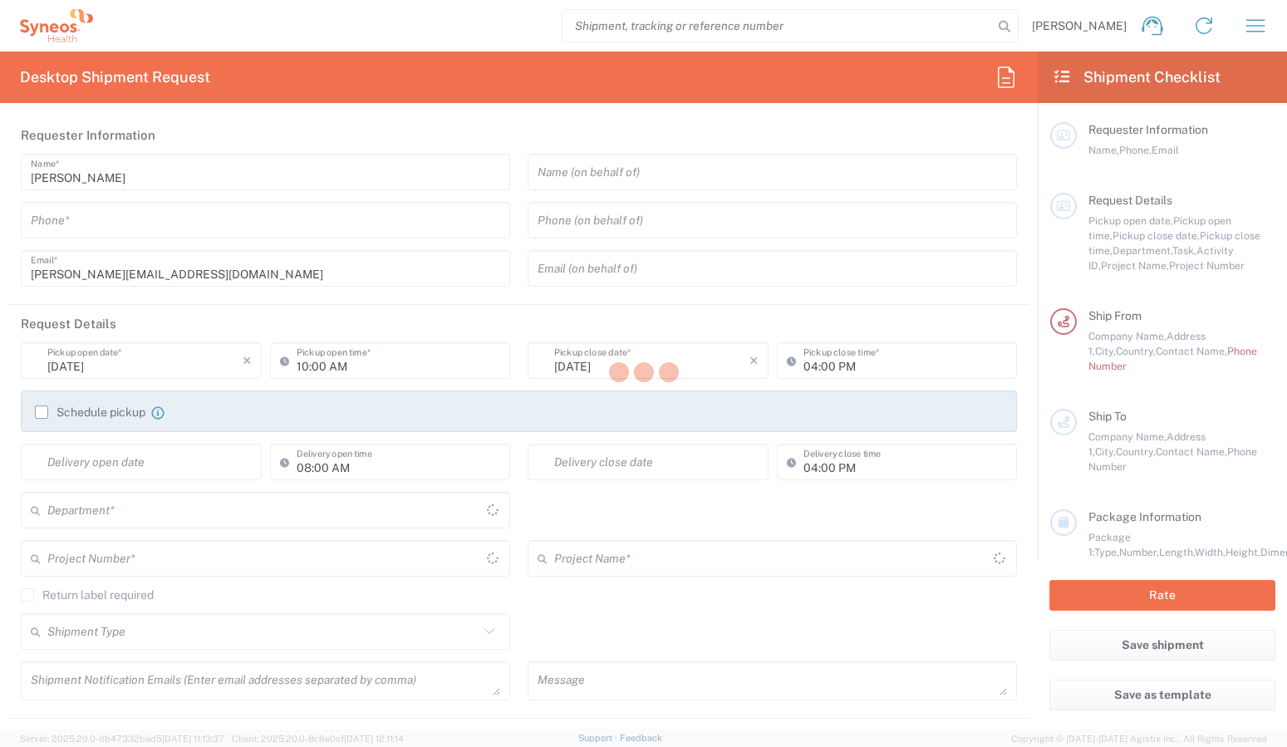
type input "3238"
type input "[GEOGRAPHIC_DATA]"
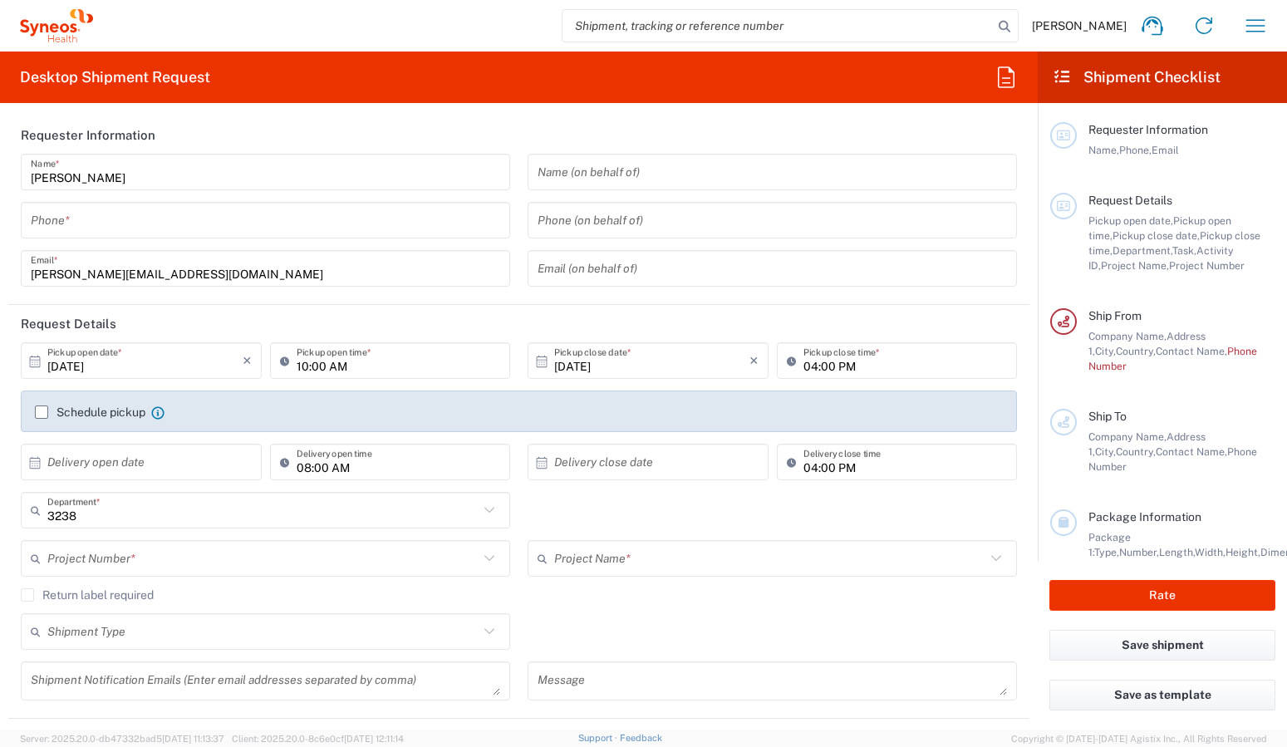
type input "[GEOGRAPHIC_DATA]"
type input "Syneos Health UK Limited"
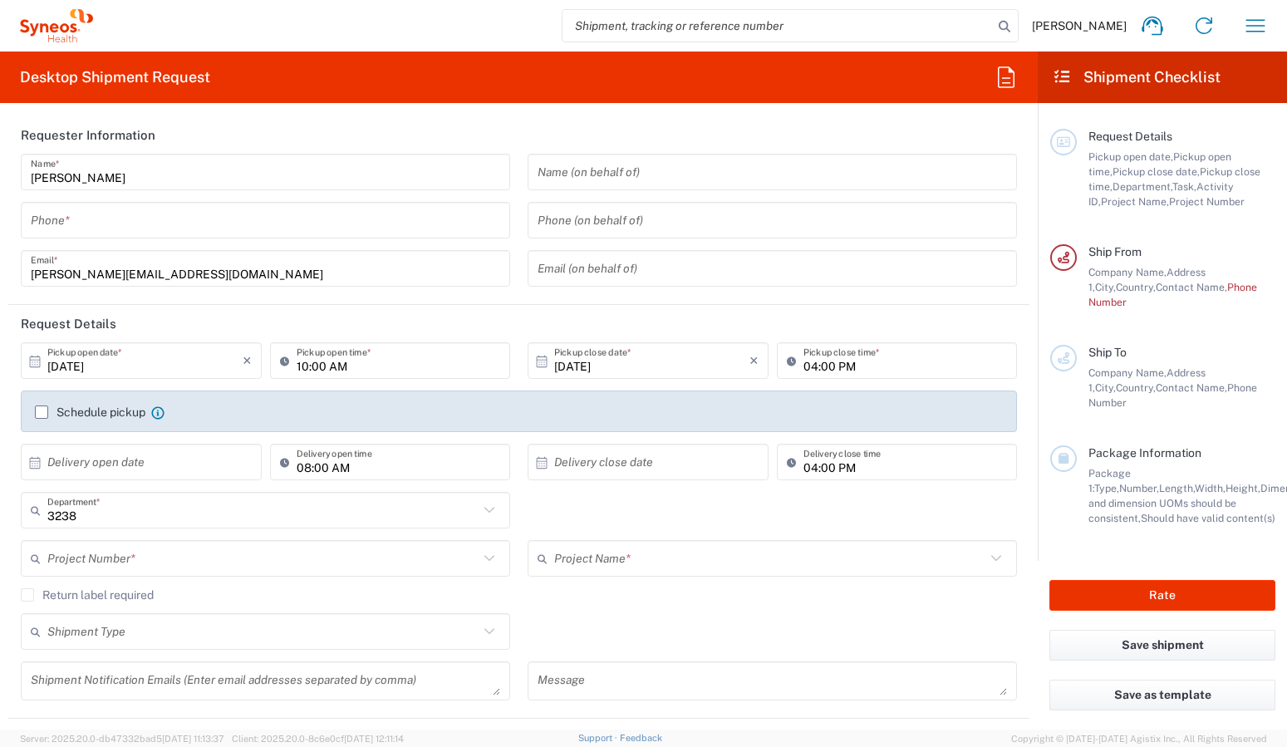
drag, startPoint x: 480, startPoint y: 559, endPoint x: 467, endPoint y: 570, distance: 17.1
click at [480, 559] on icon at bounding box center [490, 559] width 22 height 22
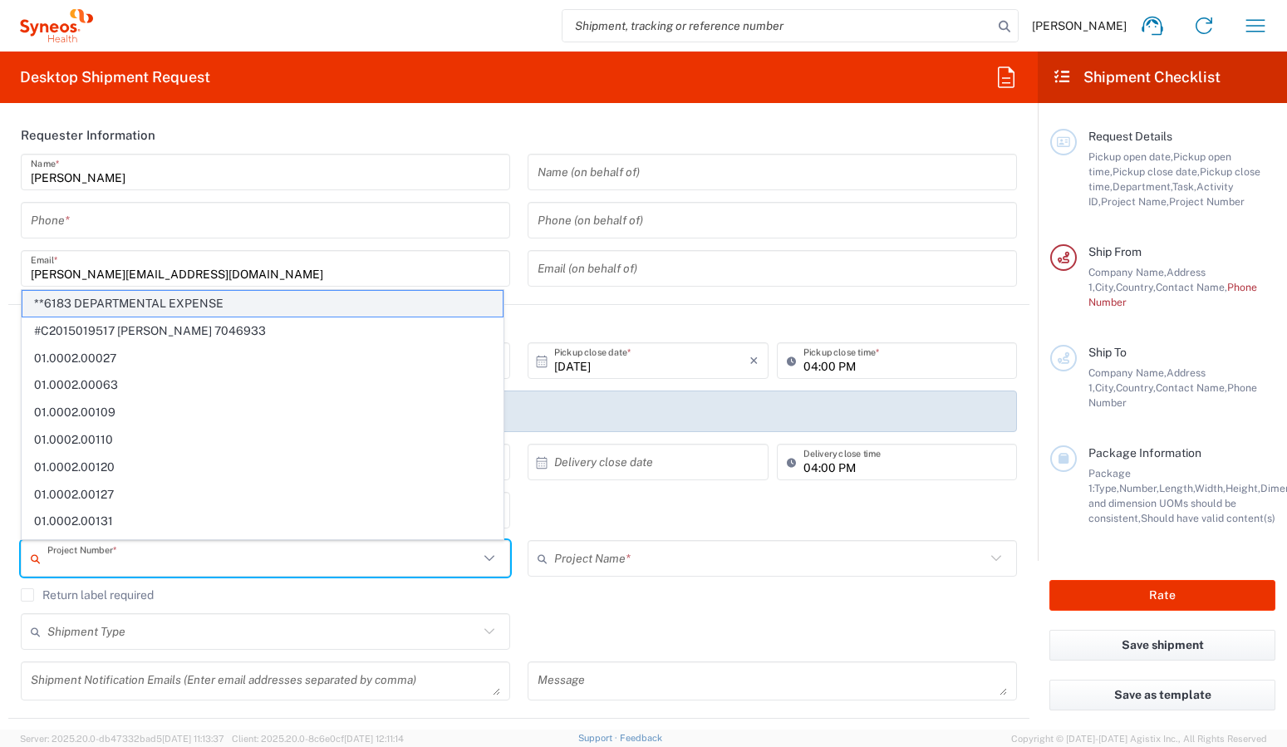
click at [180, 306] on span "**6183 DEPARTMENTAL EXPENSE" at bounding box center [262, 304] width 480 height 26
type input "**6183 DEPARTMENTAL EXPENSE"
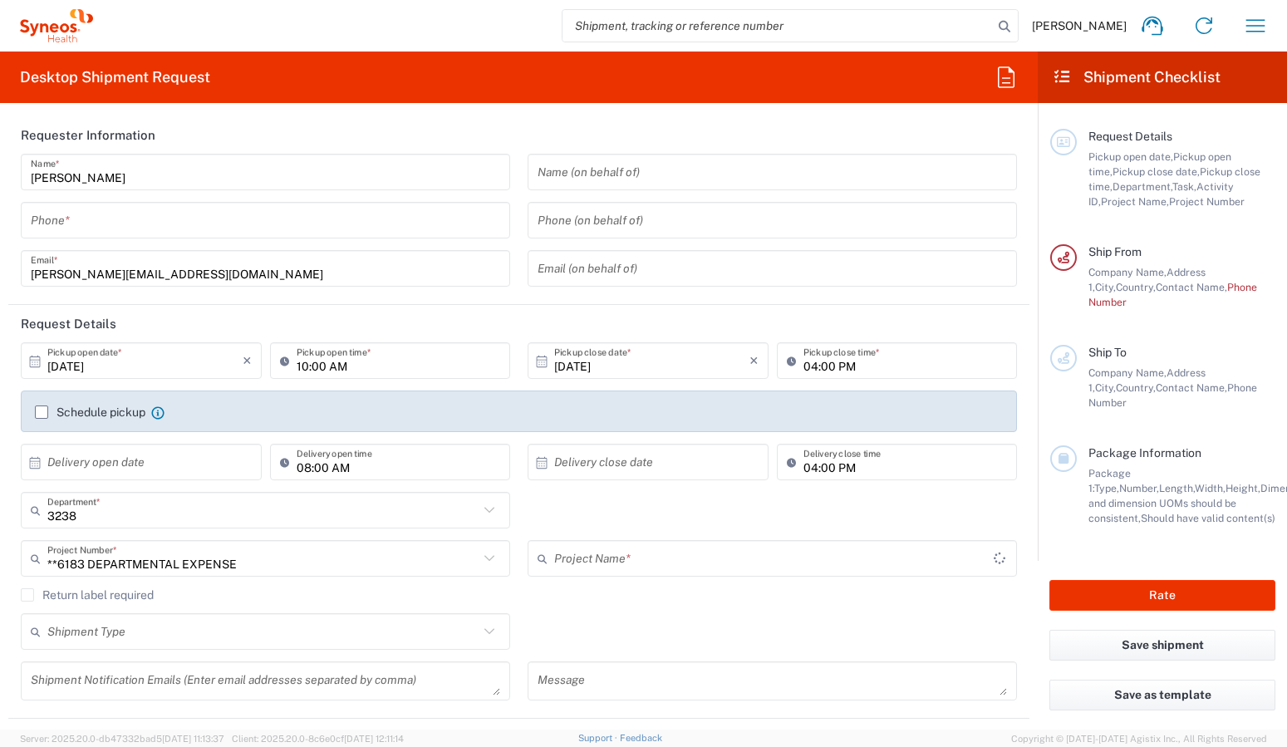
type input "6183"
drag, startPoint x: 164, startPoint y: 219, endPoint x: 155, endPoint y: 228, distance: 12.4
click at [164, 219] on input "tel" at bounding box center [266, 220] width 470 height 29
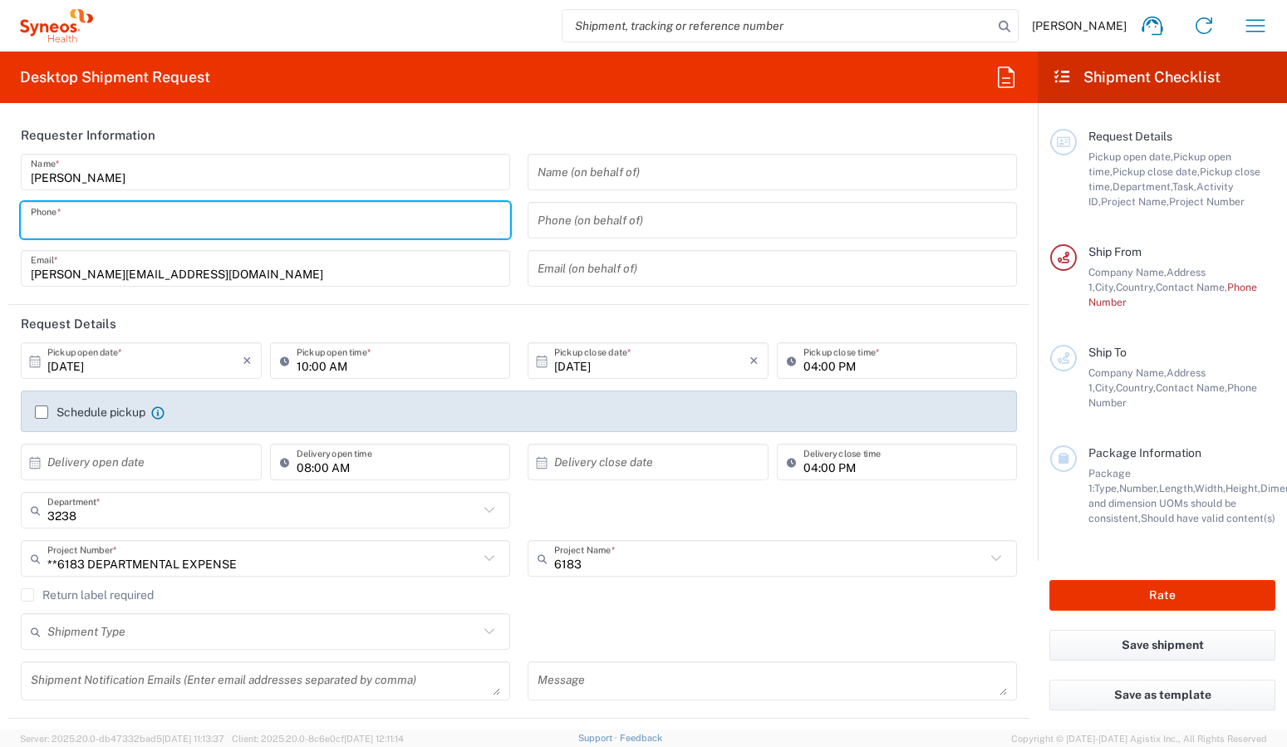
type input "07592 591880"
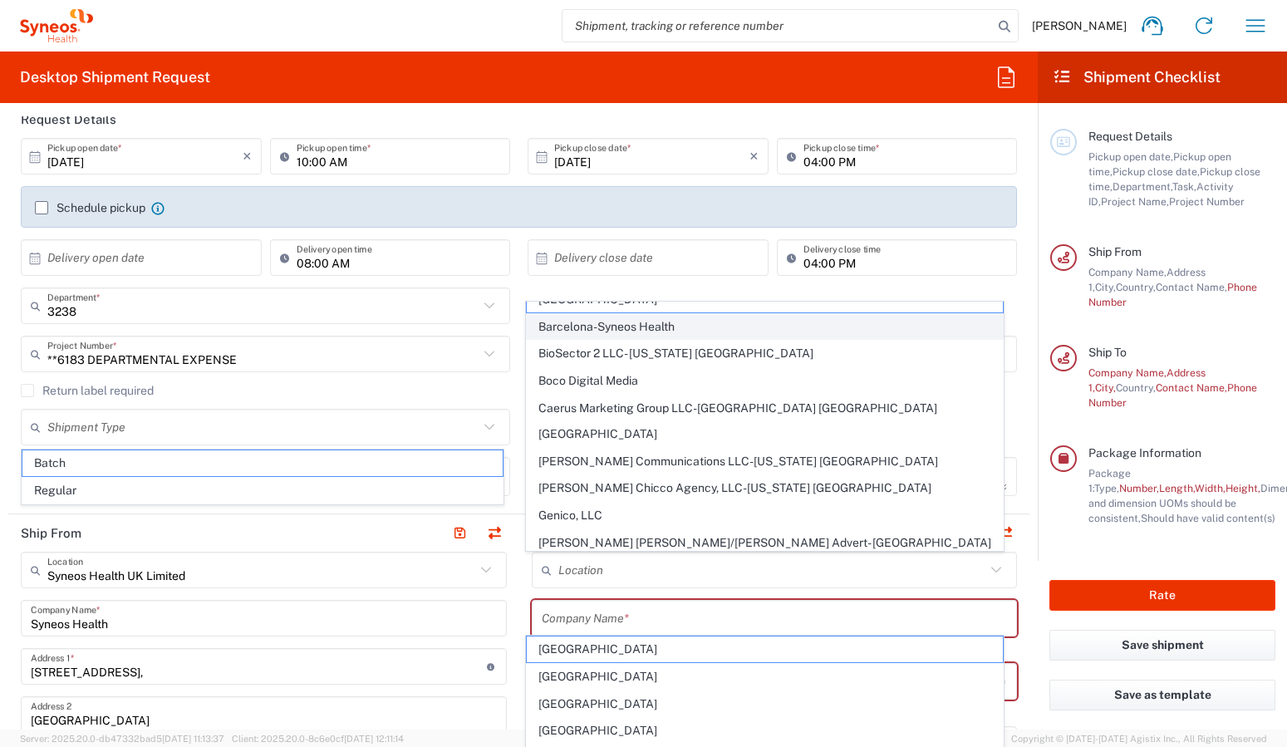
scroll to position [0, 0]
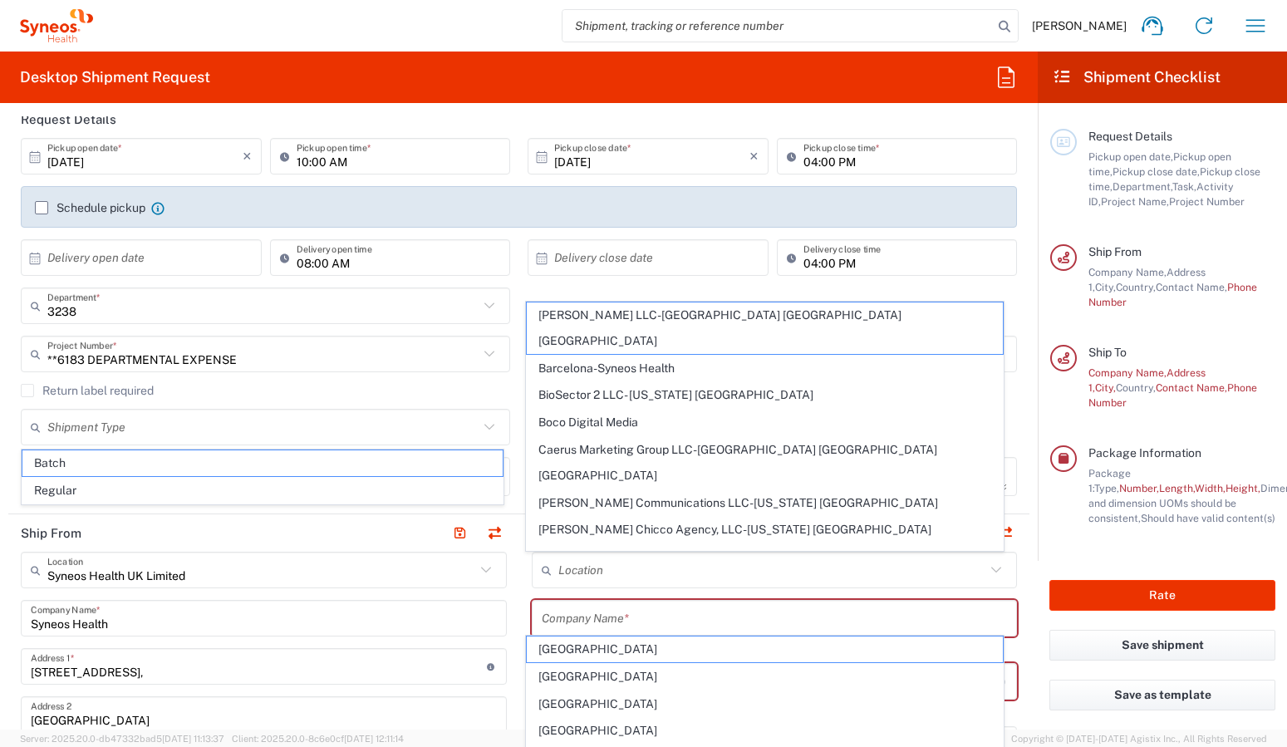
click at [517, 291] on div "3238 Department * 3238 3000 3100 3109 3110 3111 3112 3125 3130 3135 3136 3150 3…" at bounding box center [519, 312] width 1014 height 48
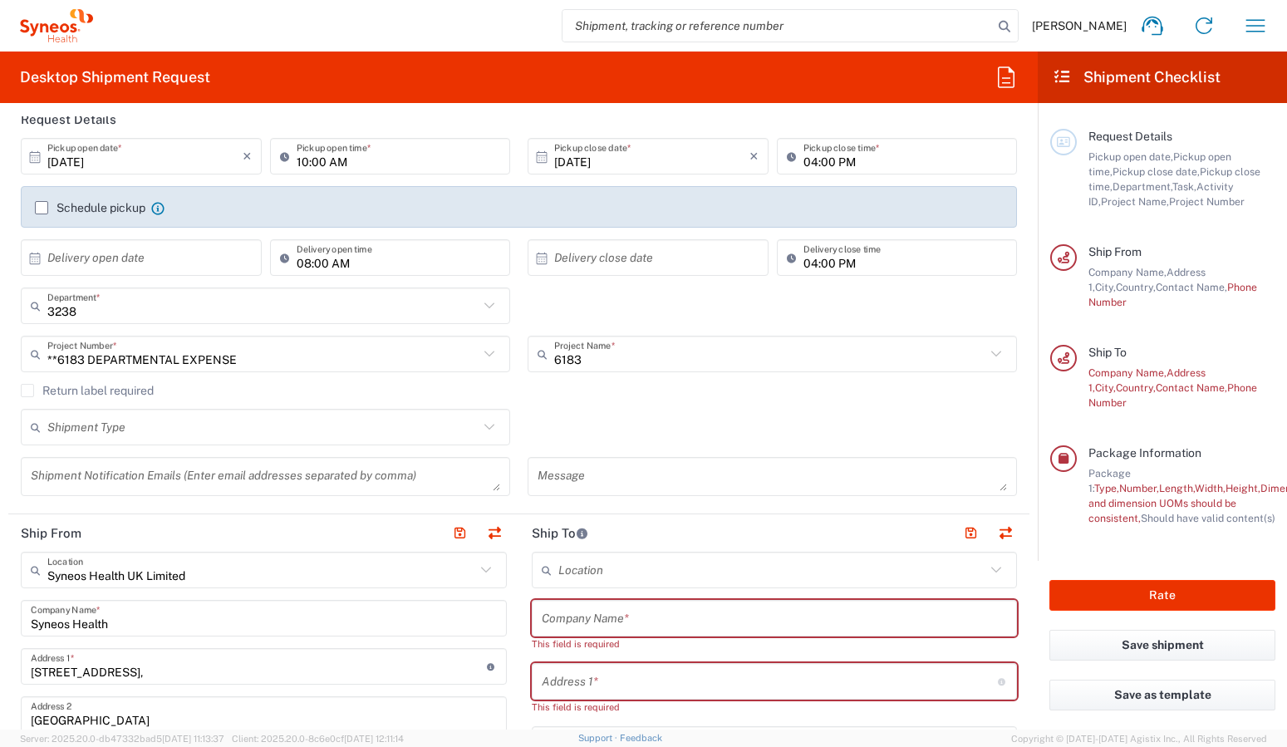
click at [480, 425] on icon at bounding box center [490, 427] width 22 height 22
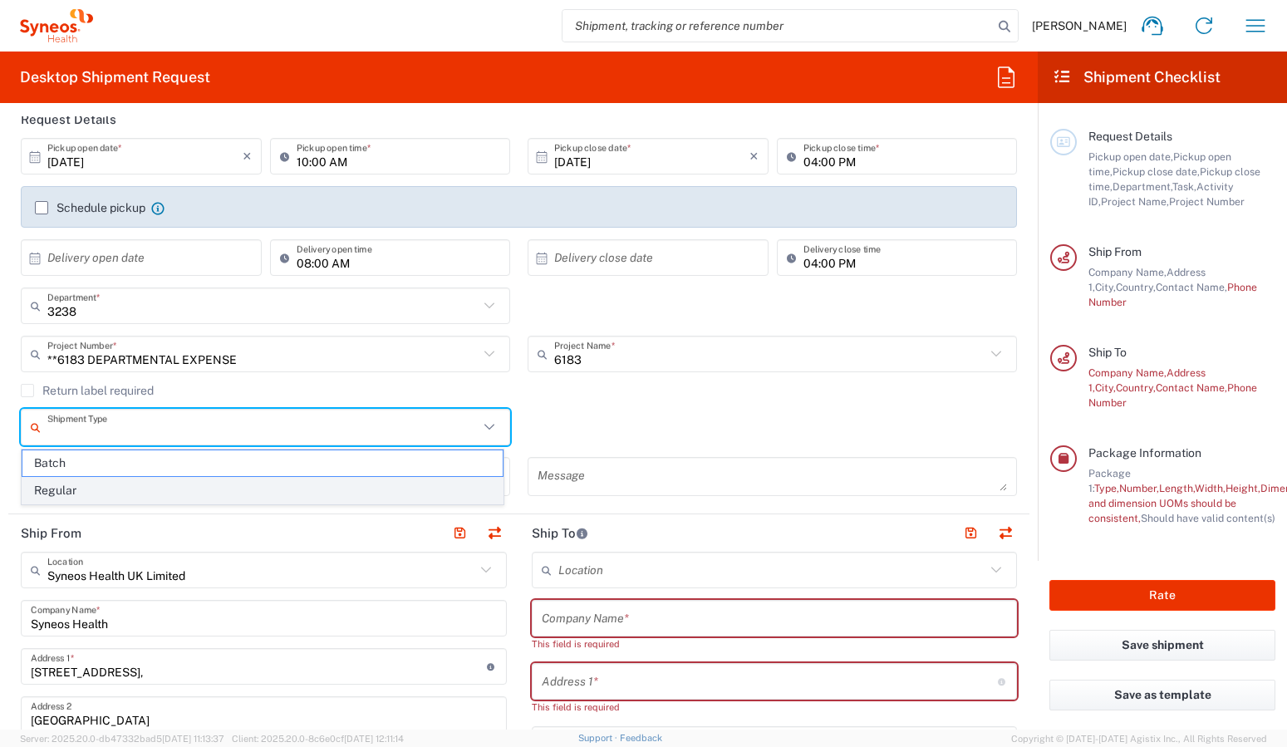
click at [376, 496] on span "Regular" at bounding box center [262, 491] width 480 height 26
type input "Regular"
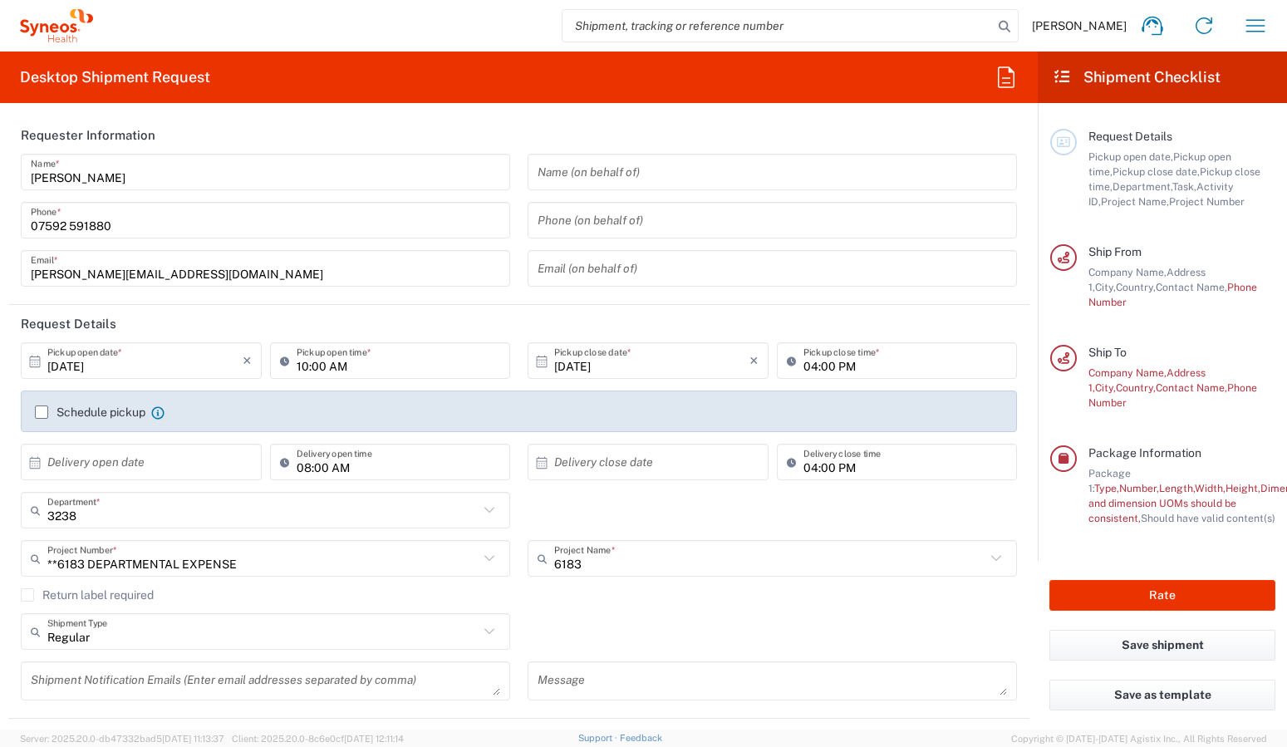
click at [201, 362] on input "10/07/2025" at bounding box center [144, 361] width 195 height 29
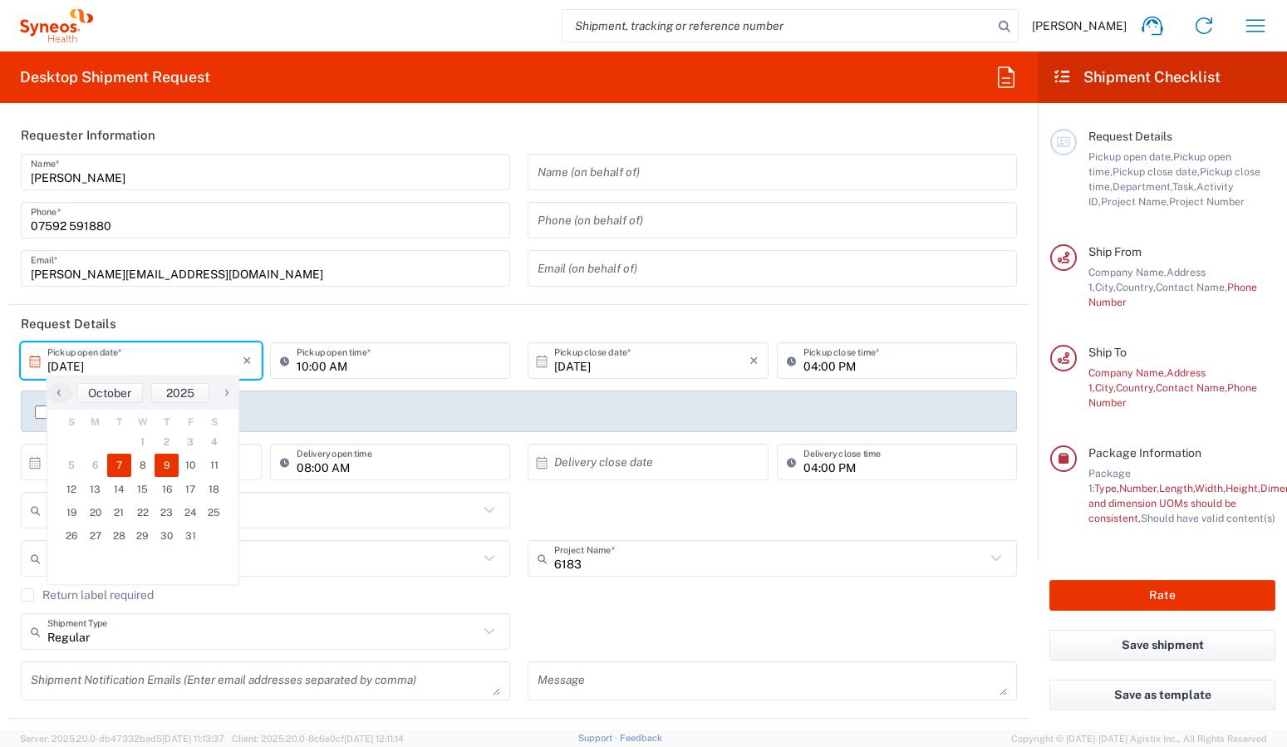
click at [162, 462] on span "9" at bounding box center [167, 465] width 24 height 23
type input "10/09/2025"
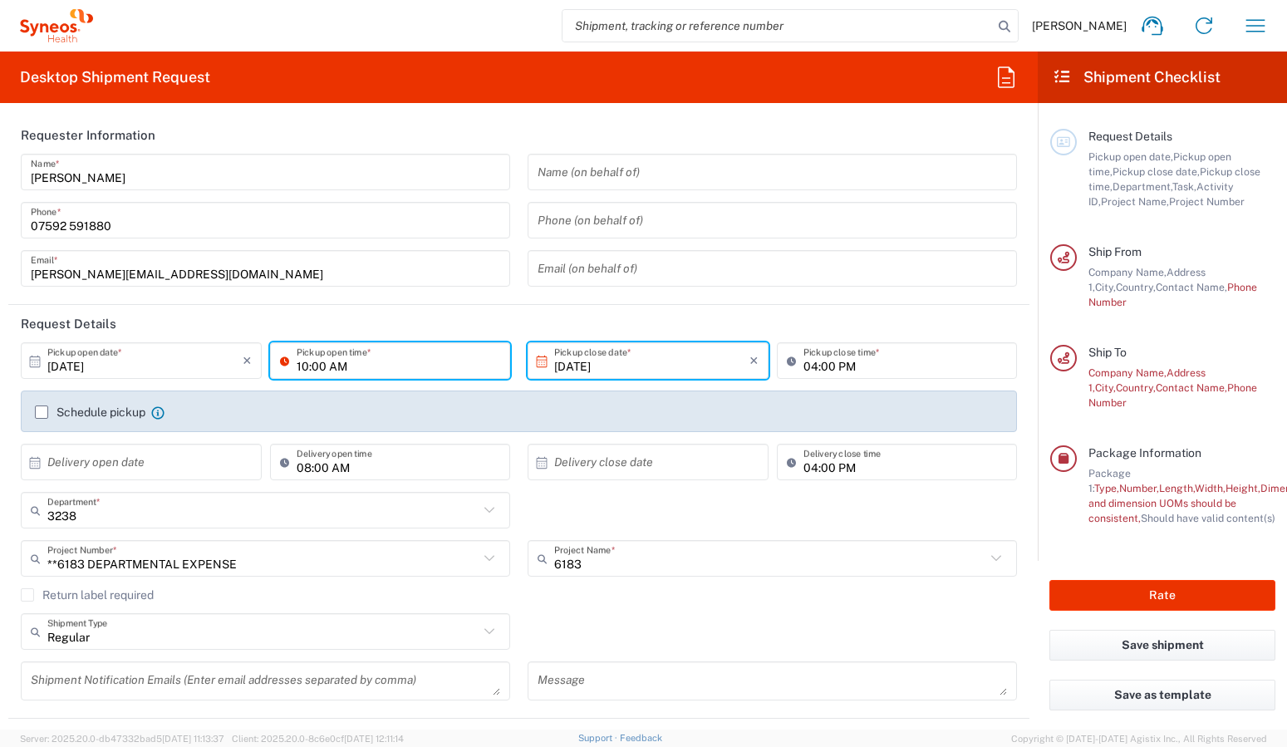
click at [377, 372] on input "10:00 AM" at bounding box center [399, 361] width 204 height 29
type input "09:00 AM"
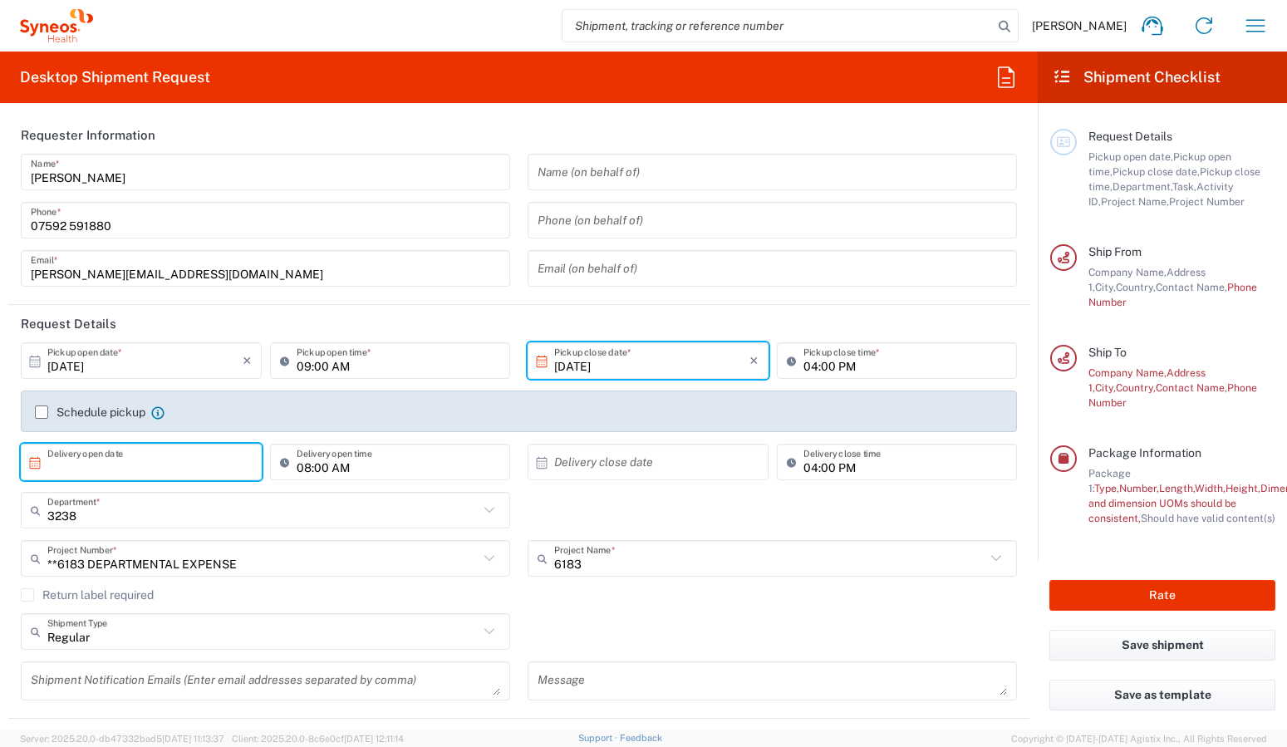
click at [145, 469] on input "text" at bounding box center [144, 462] width 195 height 29
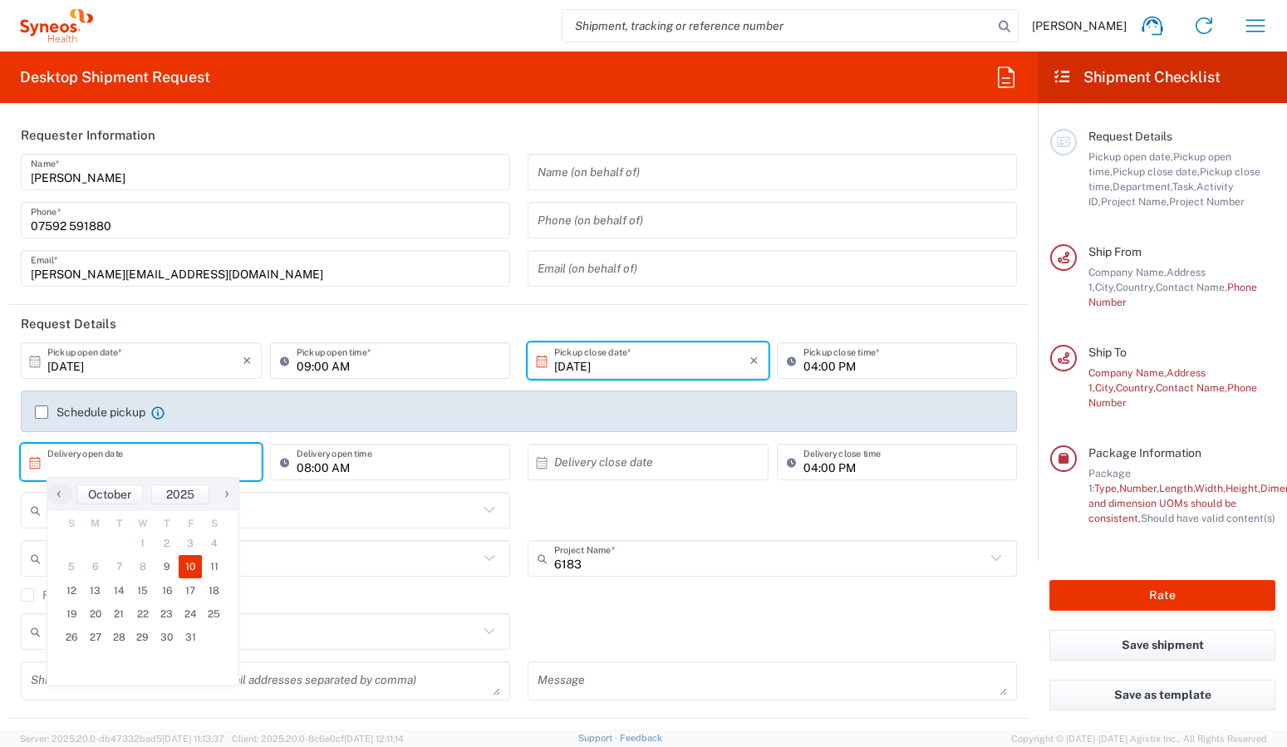
click at [184, 567] on span "10" at bounding box center [191, 566] width 24 height 23
type input "10/10/2025"
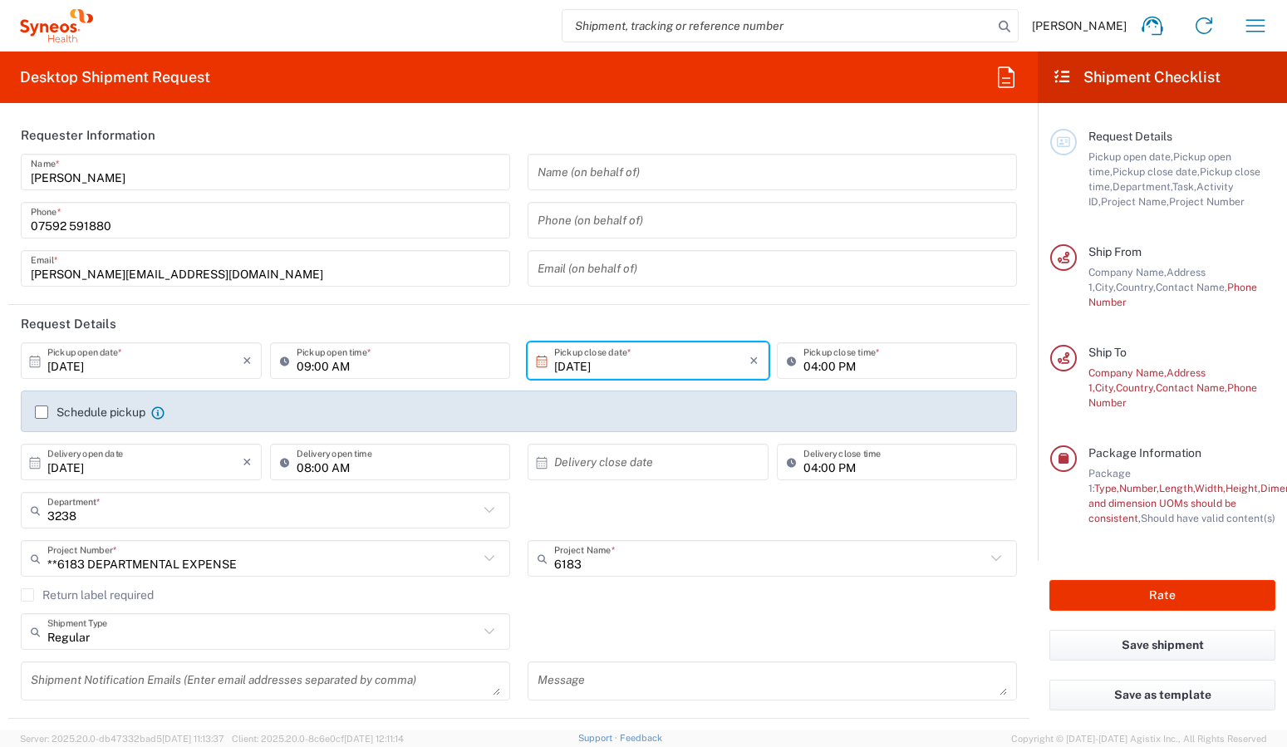
click at [651, 465] on input "text" at bounding box center [651, 462] width 195 height 29
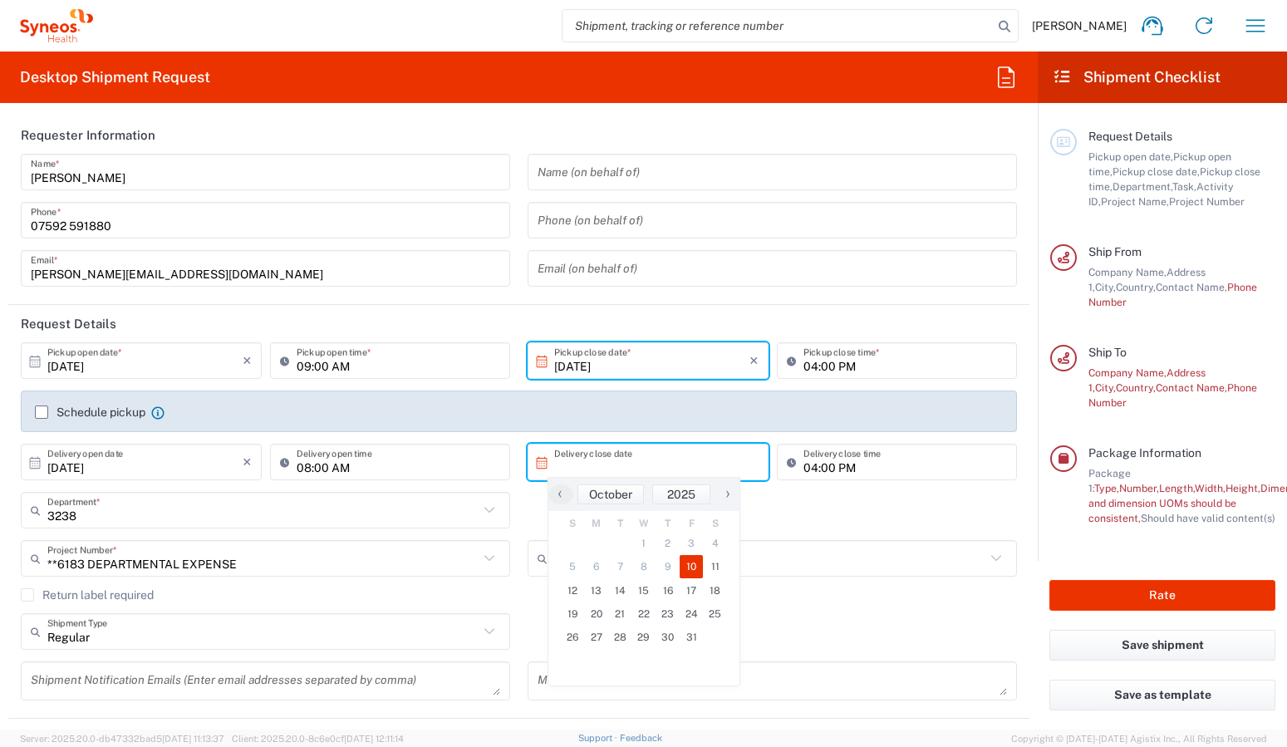
drag, startPoint x: 682, startPoint y: 579, endPoint x: 638, endPoint y: 529, distance: 67.1
click at [688, 570] on span "10" at bounding box center [692, 566] width 24 height 23
type input "10/10/2025"
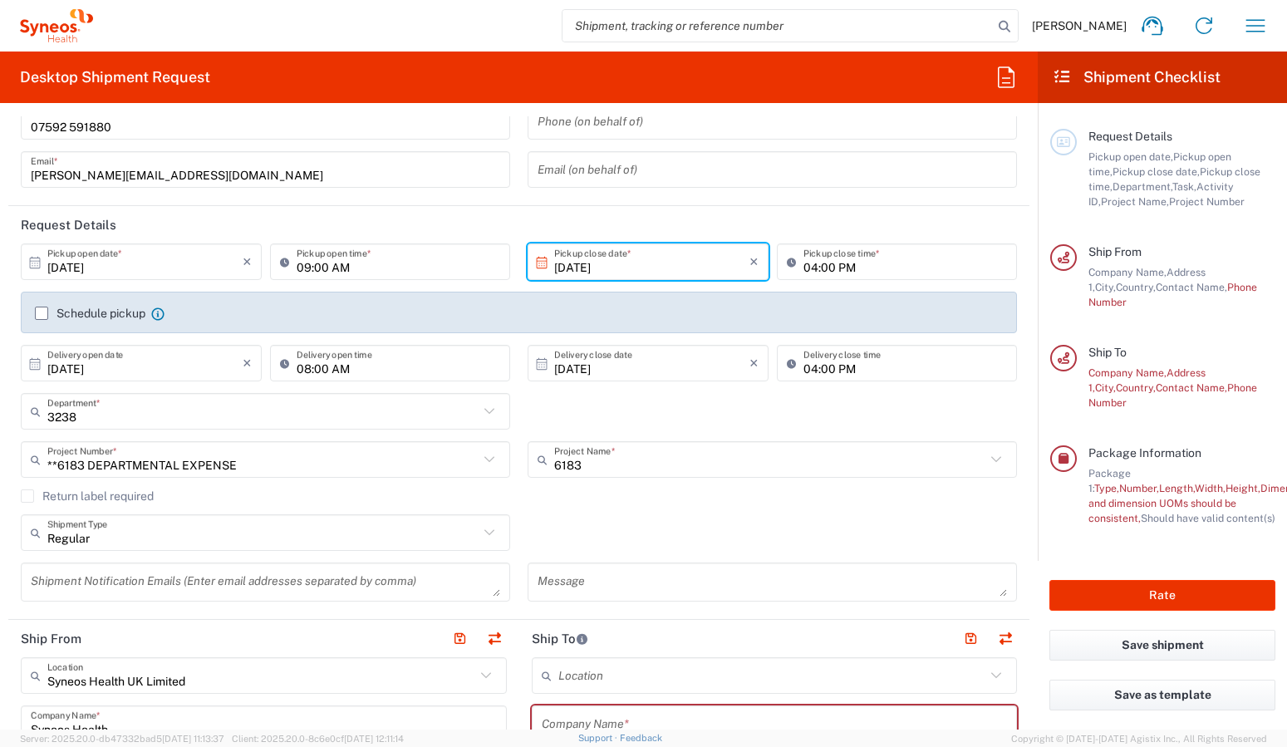
scroll to position [166, 0]
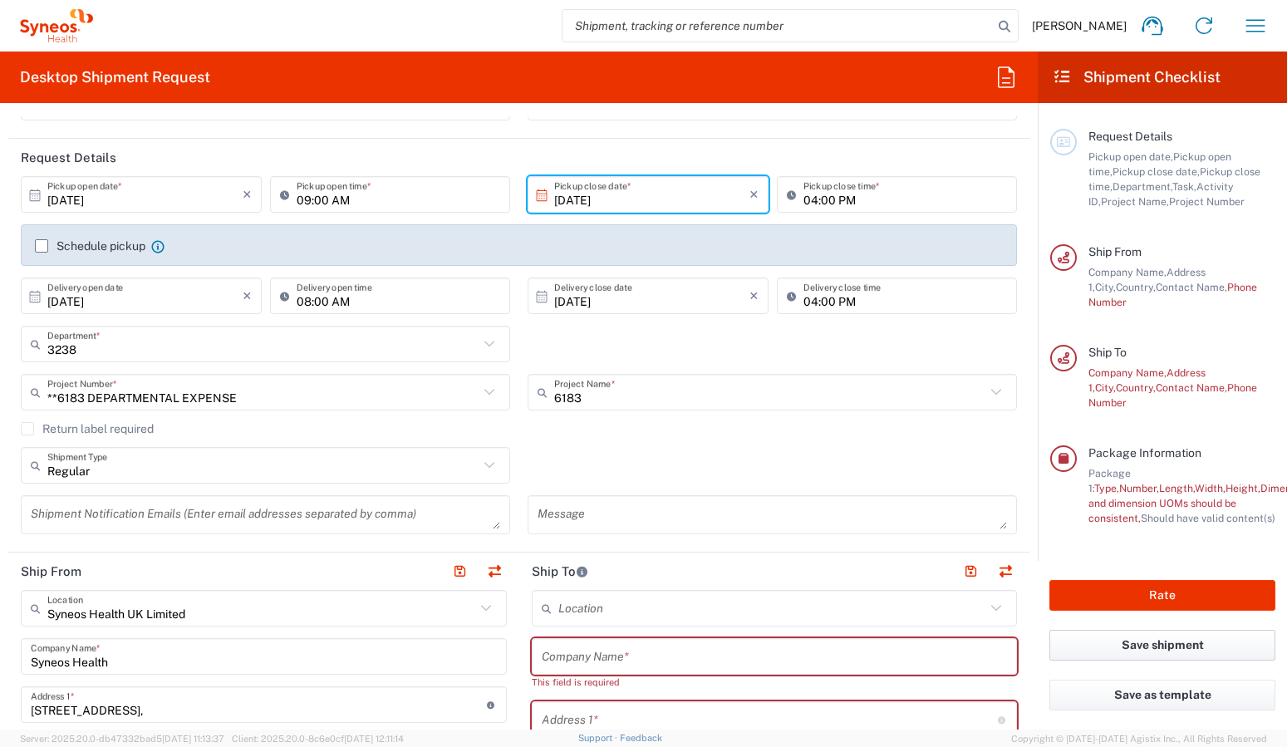
drag, startPoint x: 1079, startPoint y: 647, endPoint x: 1071, endPoint y: 611, distance: 37.3
click at [1079, 647] on button "Save shipment" at bounding box center [1163, 645] width 226 height 31
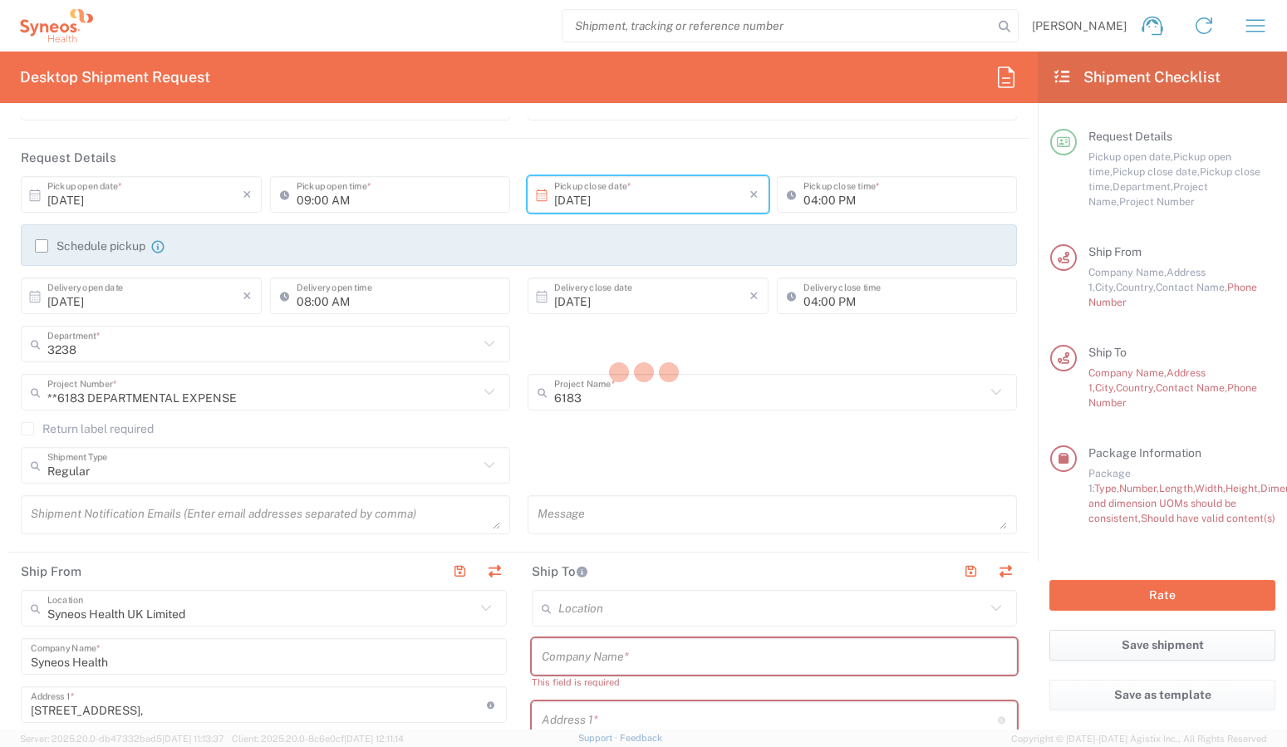
type input "**6183 DEPARTMENTAL EXPENSE"
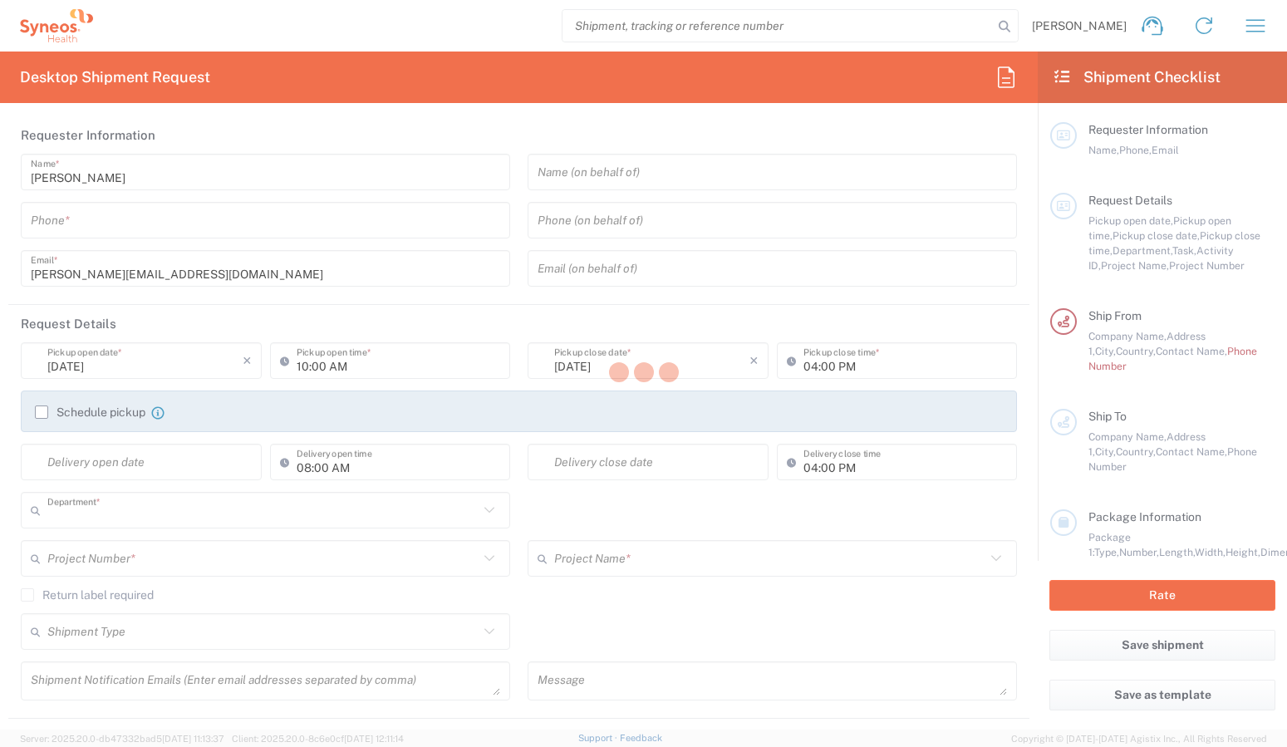
type input "3238"
type input "England"
type input "United Kingdom"
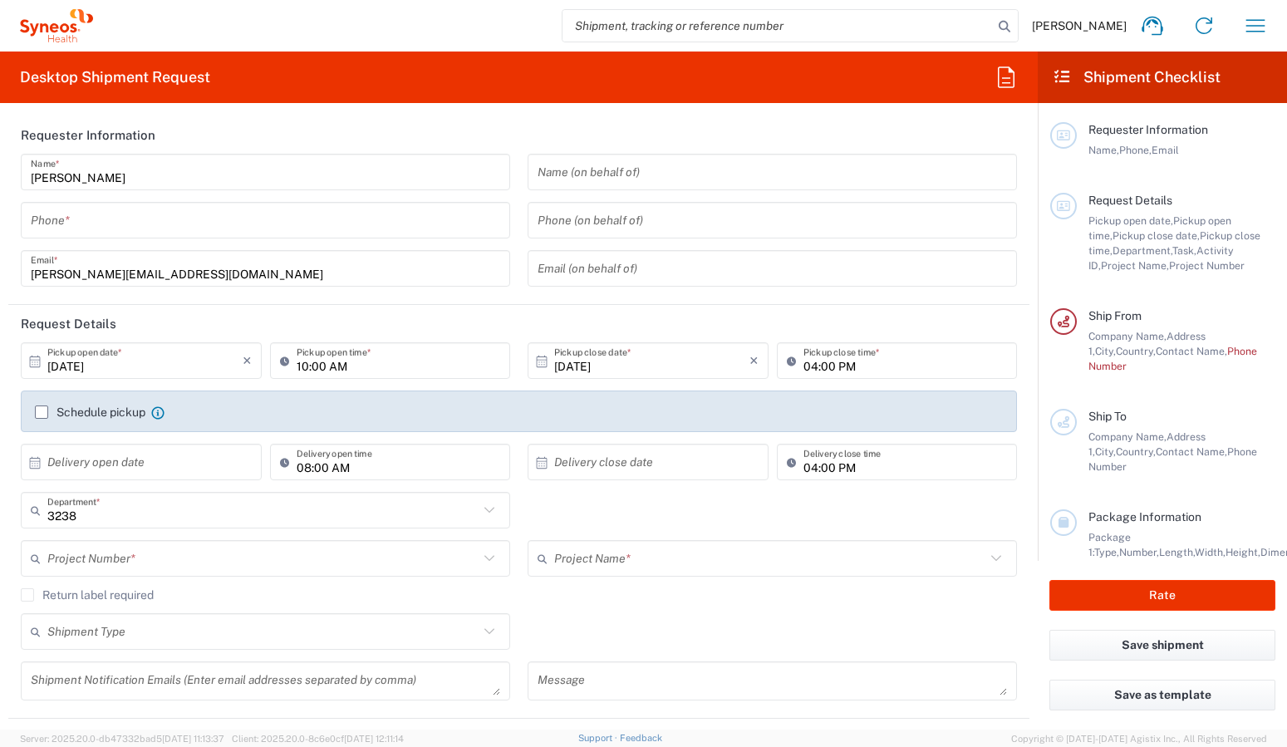
type input "Syneos Health UK Limited"
click at [1250, 27] on icon "button" at bounding box center [1256, 25] width 27 height 27
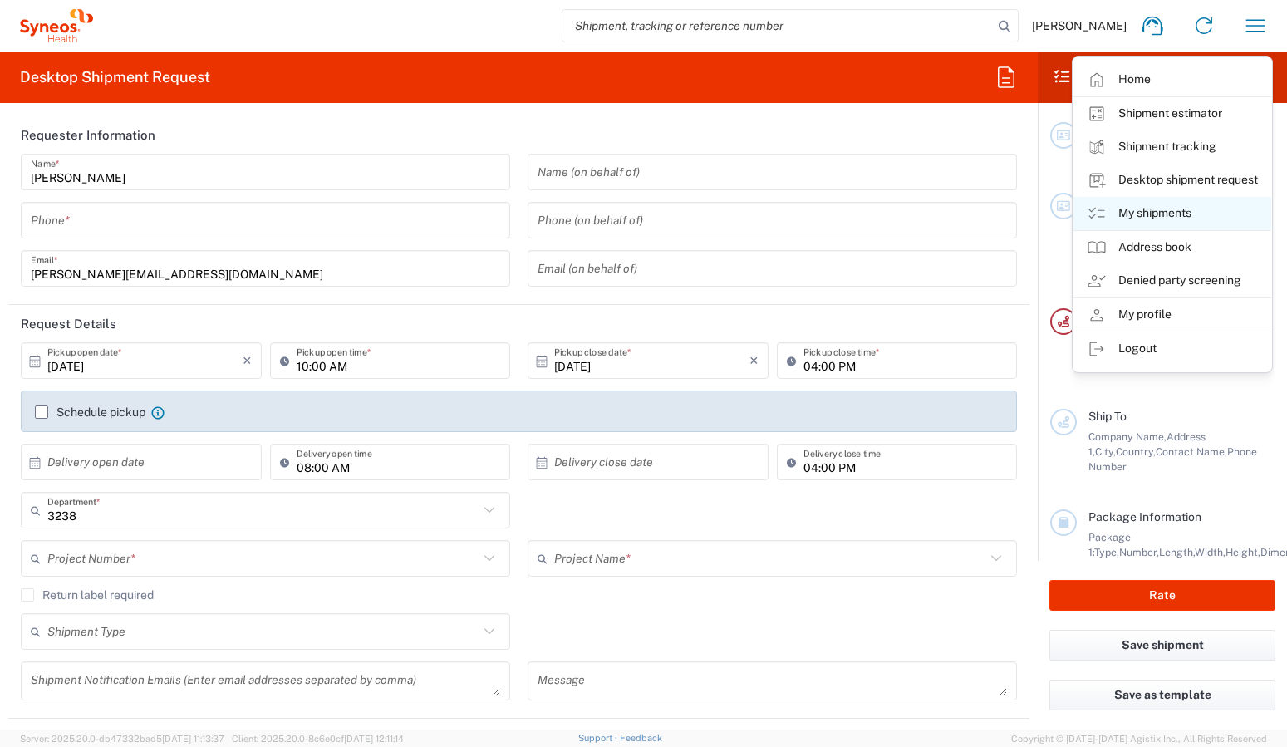
click at [1137, 211] on link "My shipments" at bounding box center [1173, 213] width 198 height 33
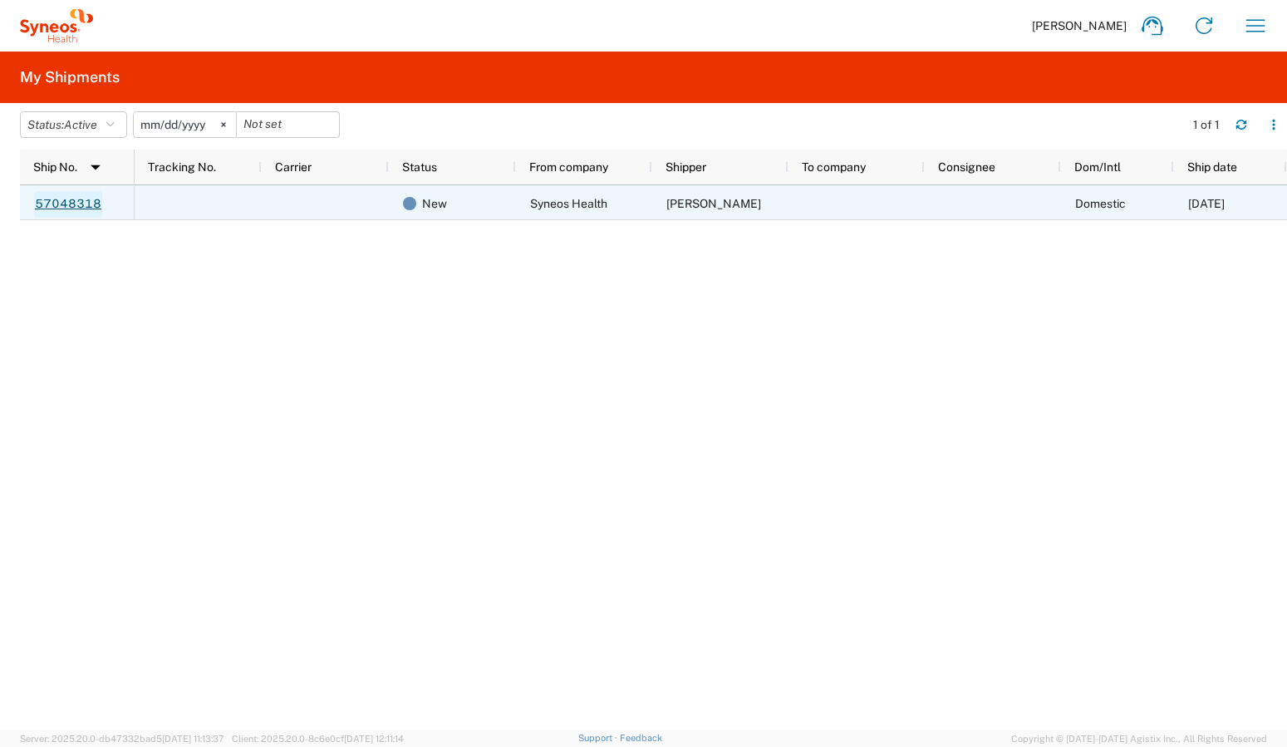
click at [64, 204] on link "57048318" at bounding box center [68, 204] width 68 height 27
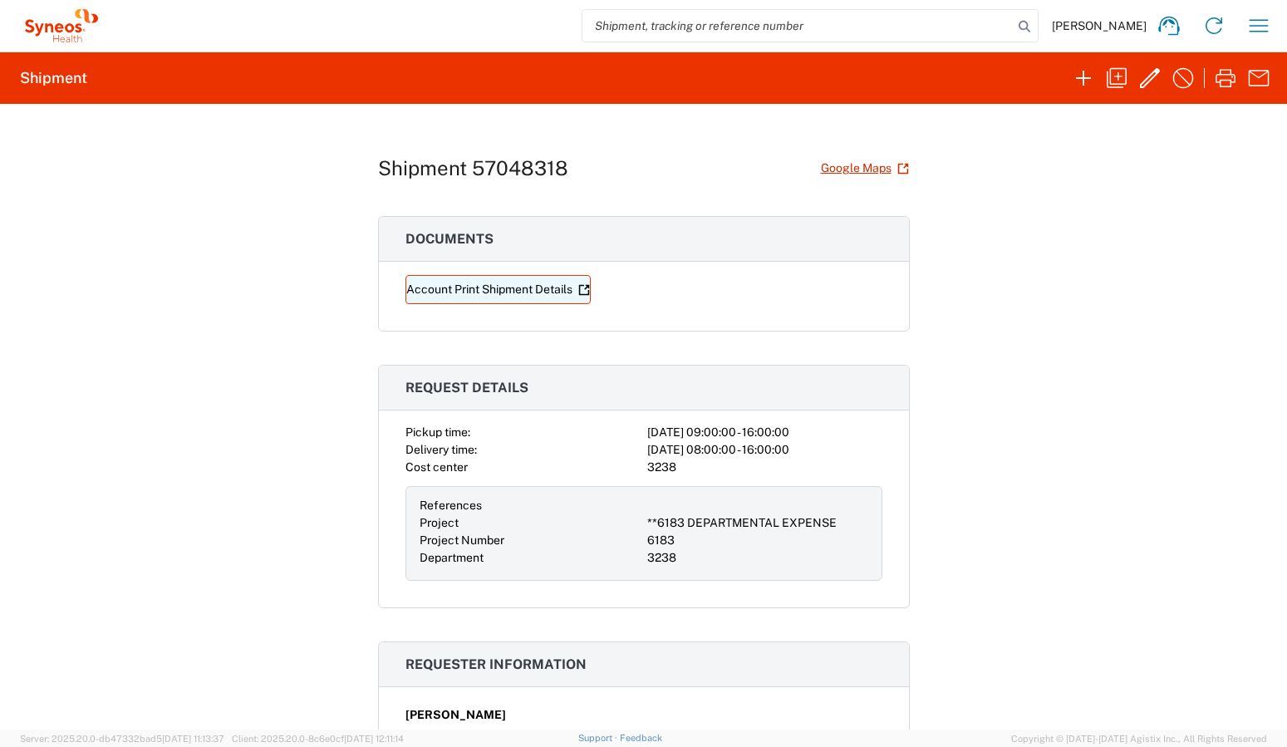
click at [438, 290] on link "Account Print Shipment Details" at bounding box center [498, 289] width 185 height 29
click at [692, 27] on input "search" at bounding box center [798, 26] width 431 height 32
type input "57048318"
click at [688, 24] on input "57048318" at bounding box center [798, 26] width 431 height 32
click at [683, 25] on input "57048318" at bounding box center [798, 26] width 431 height 32
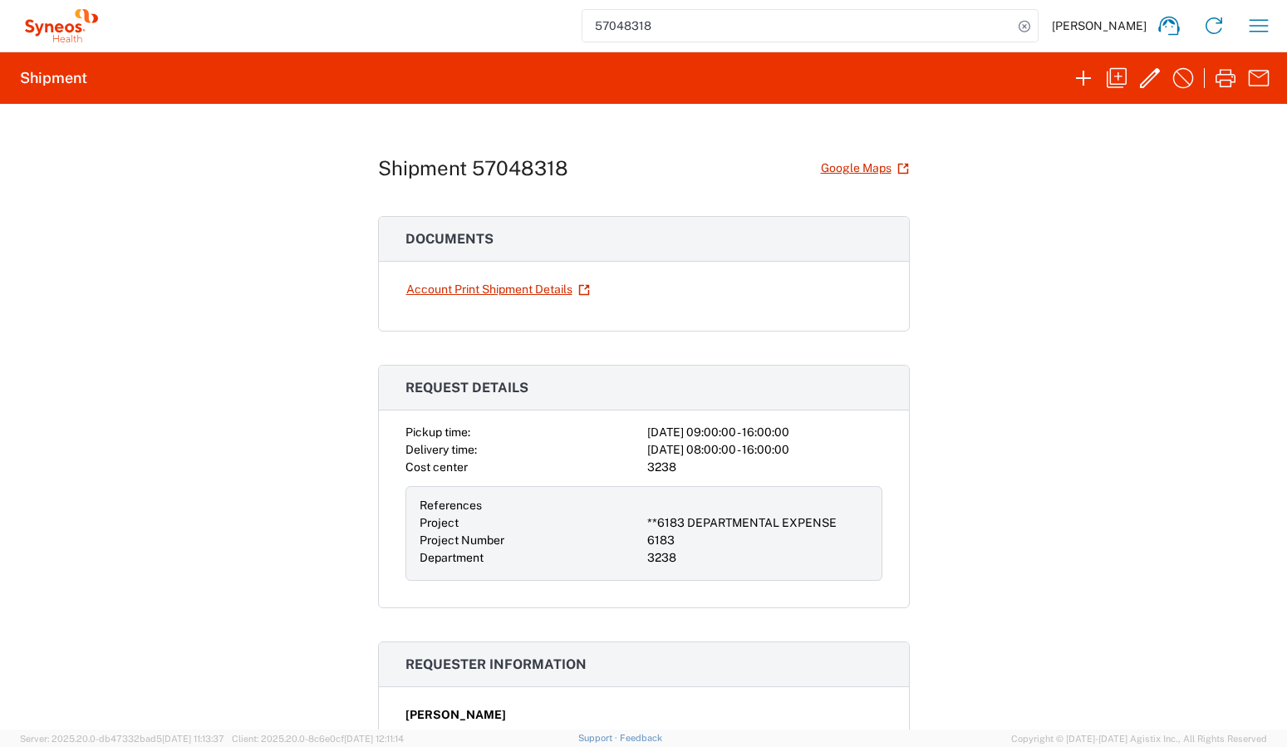
click at [1044, 239] on div "Shipment 57048318 Google Maps Documents Account Print Shipment Details Request …" at bounding box center [643, 417] width 1287 height 626
click at [1142, 83] on icon "button" at bounding box center [1150, 78] width 20 height 20
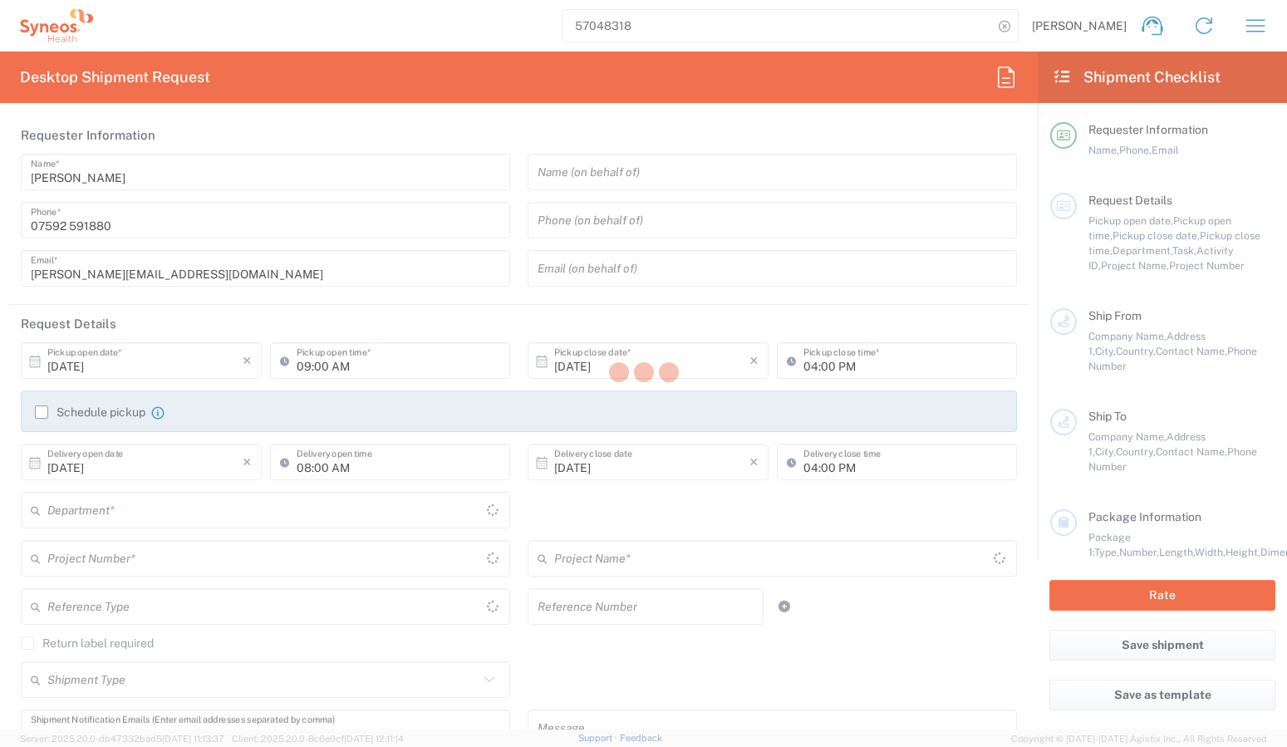
type input "3238"
type input "**6183 DEPARTMENTAL EXPENSE"
type input "6183"
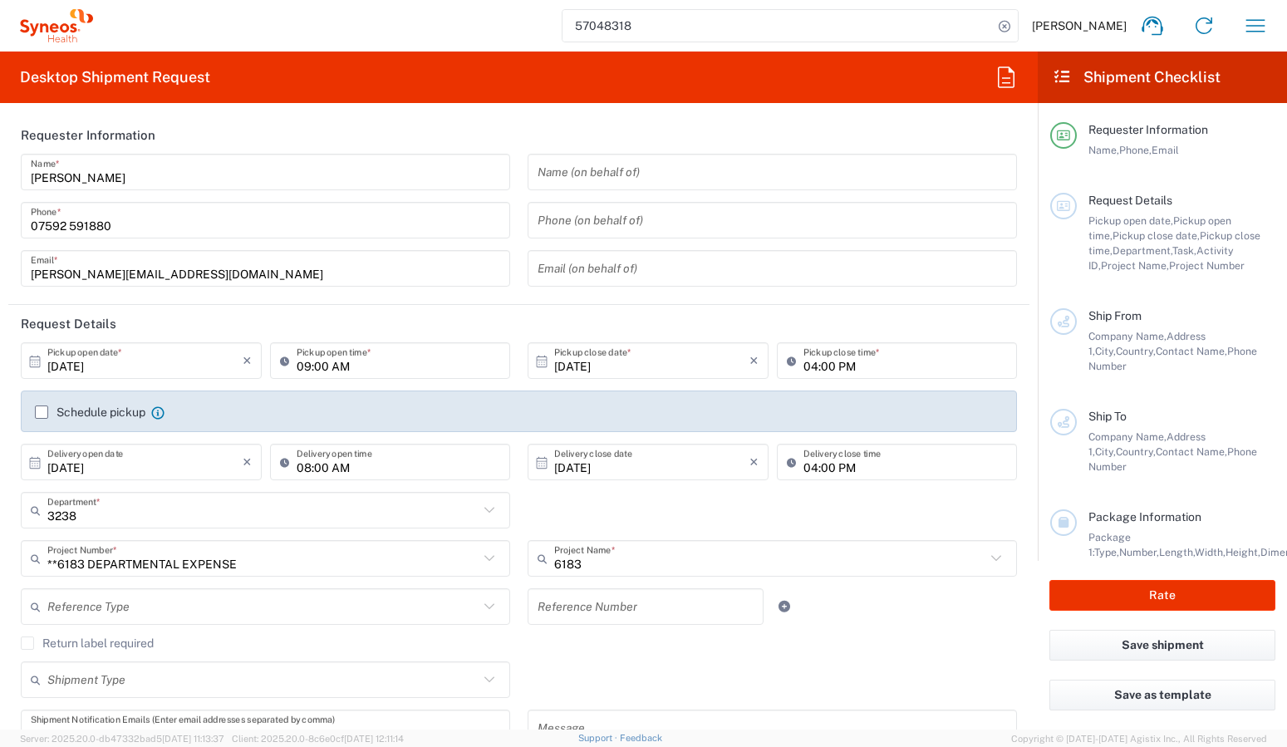
type input "England"
type input "Your Packaging"
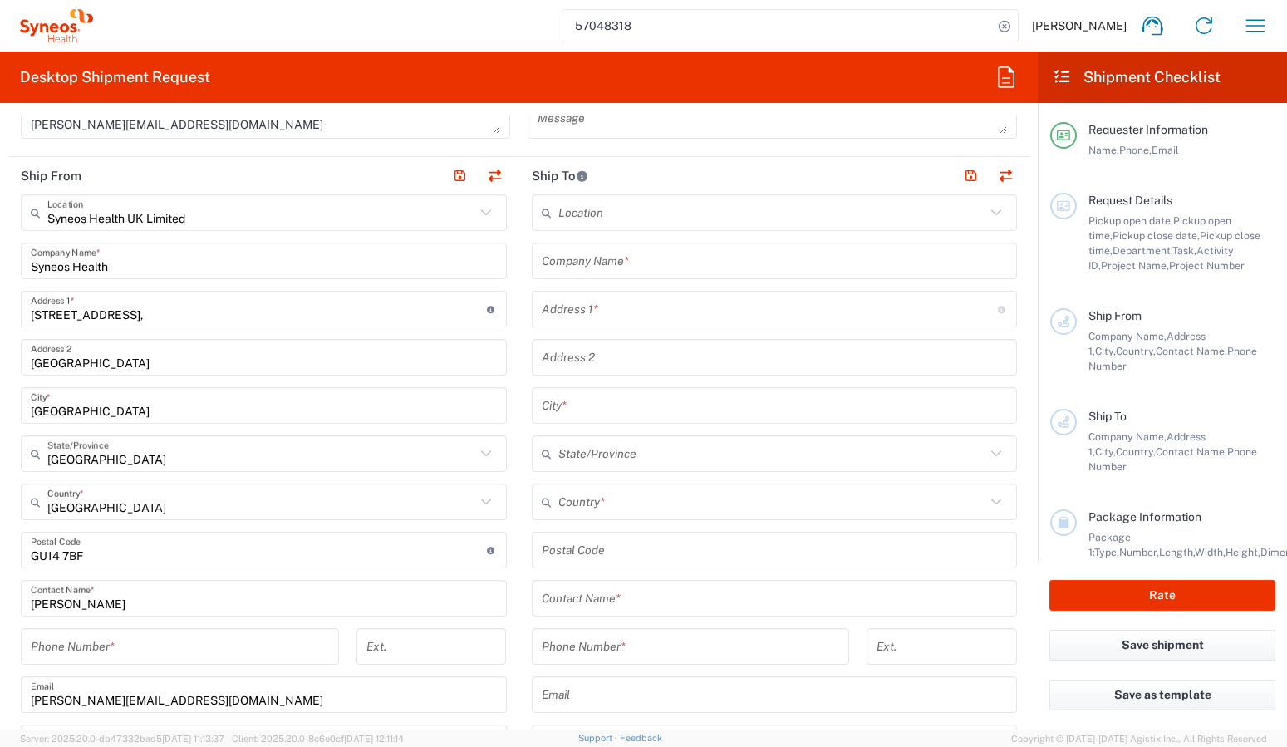
scroll to position [628, 0]
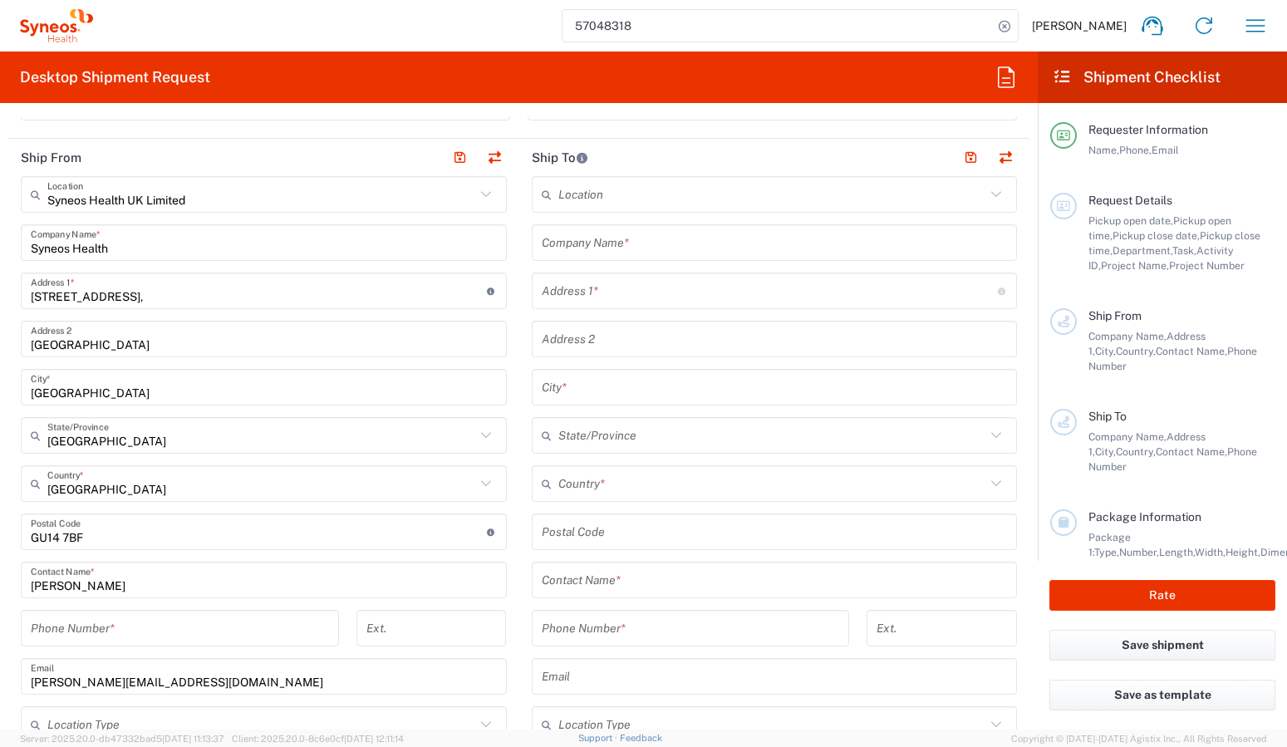
click at [986, 200] on icon at bounding box center [997, 195] width 22 height 22
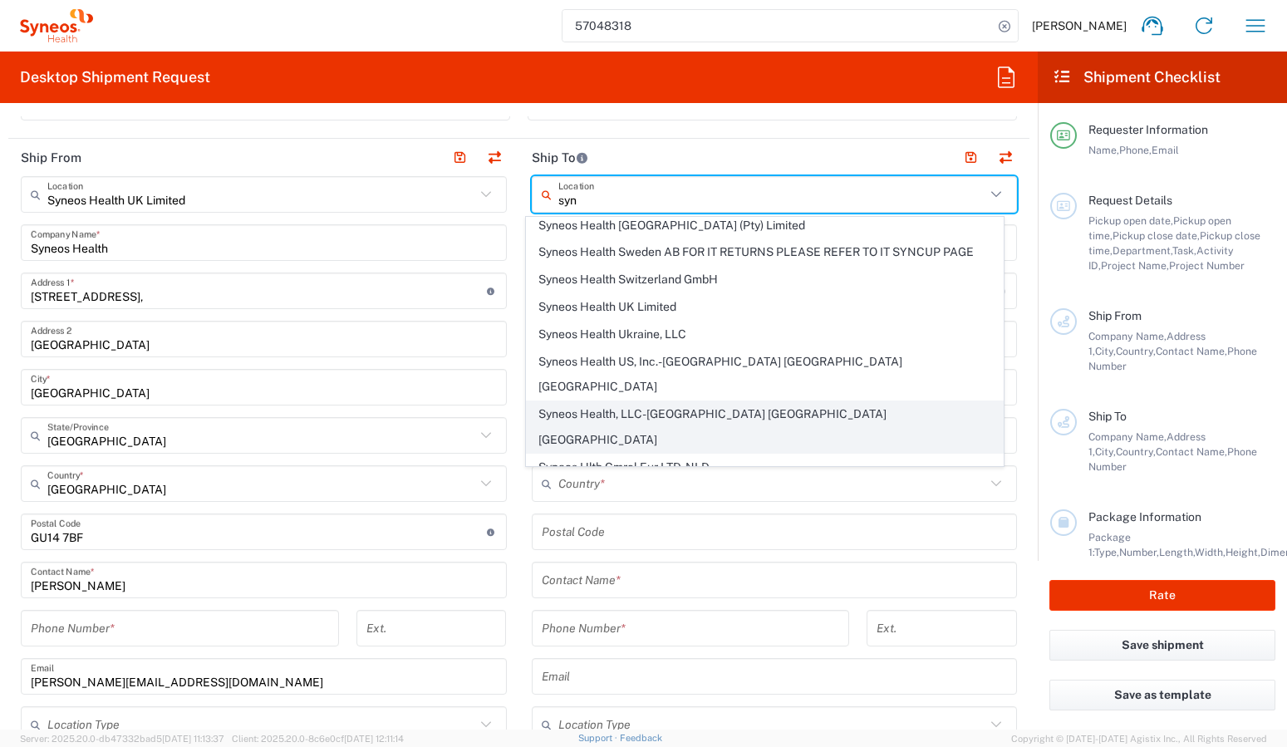
scroll to position [2094, 0]
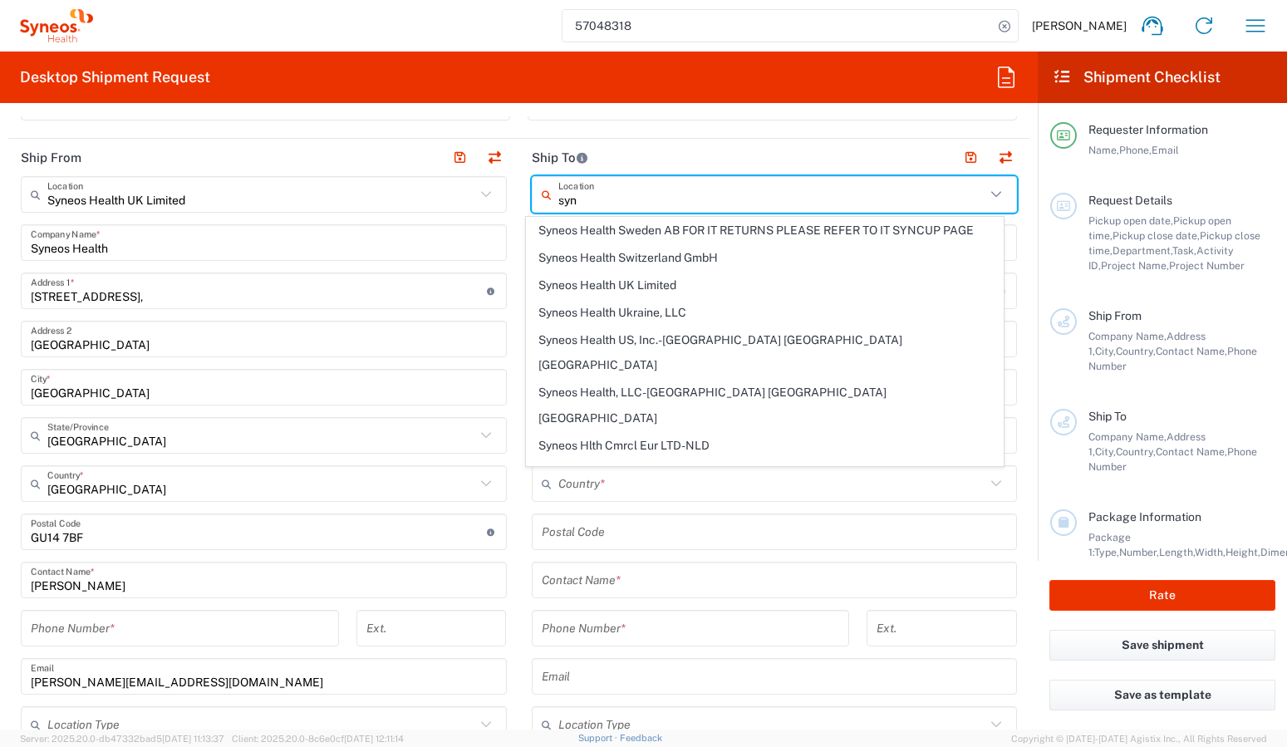
click at [623, 298] on span "Syneos Health UK Limited" at bounding box center [765, 286] width 476 height 26
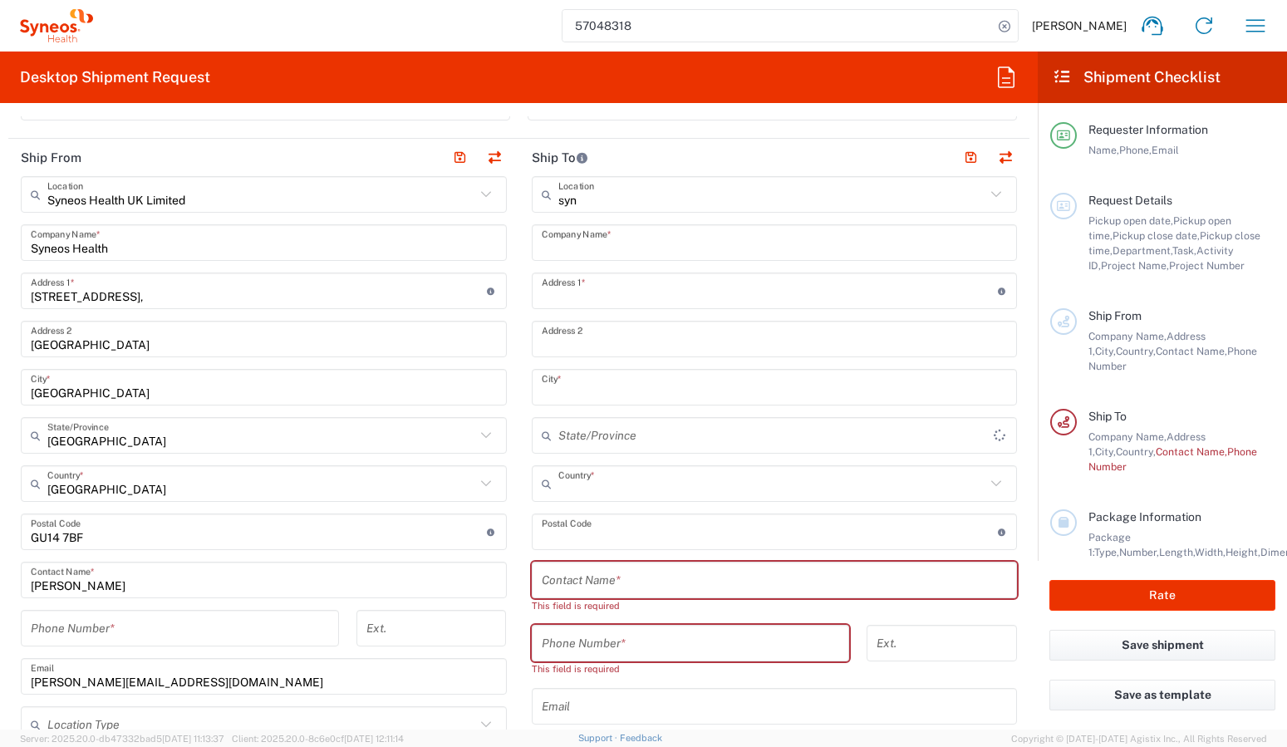
type input "Syneos Health UK Limited"
type input "1 Pinehurst Road,"
type input "Farnborough Business Park"
type input "Hampshire"
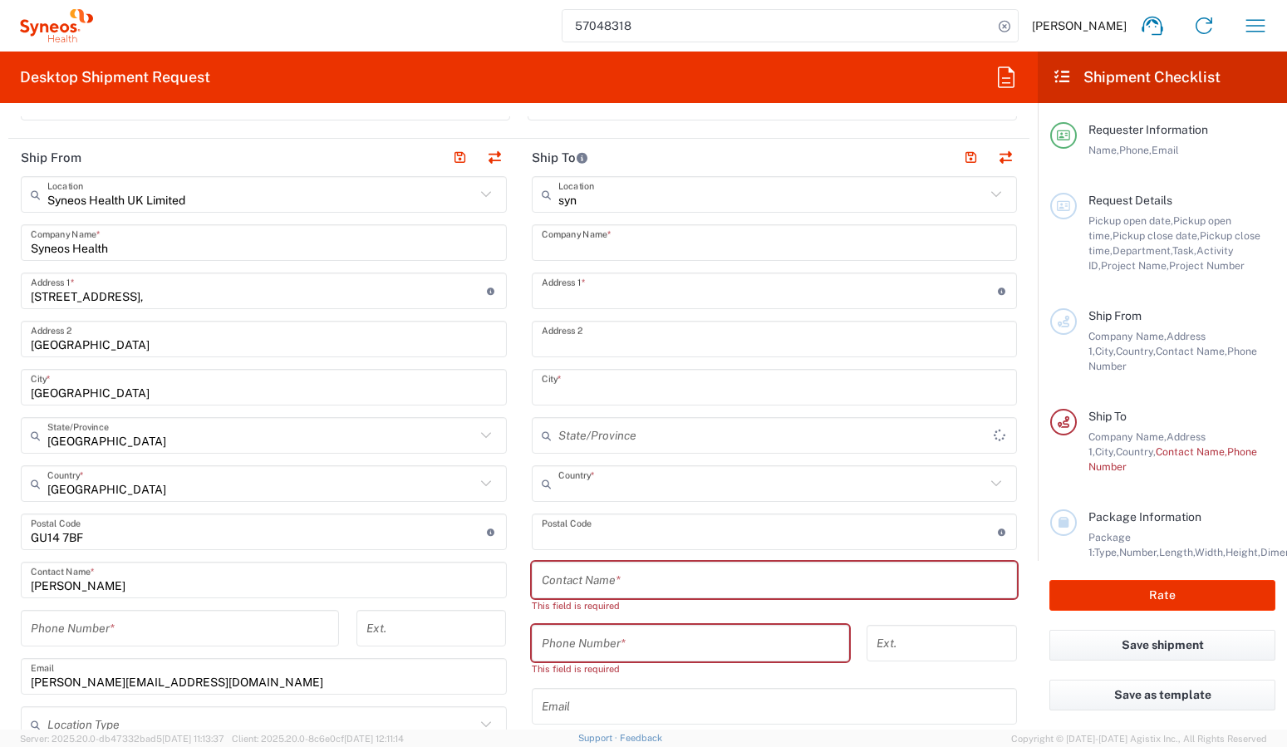
type input "United Kingdom"
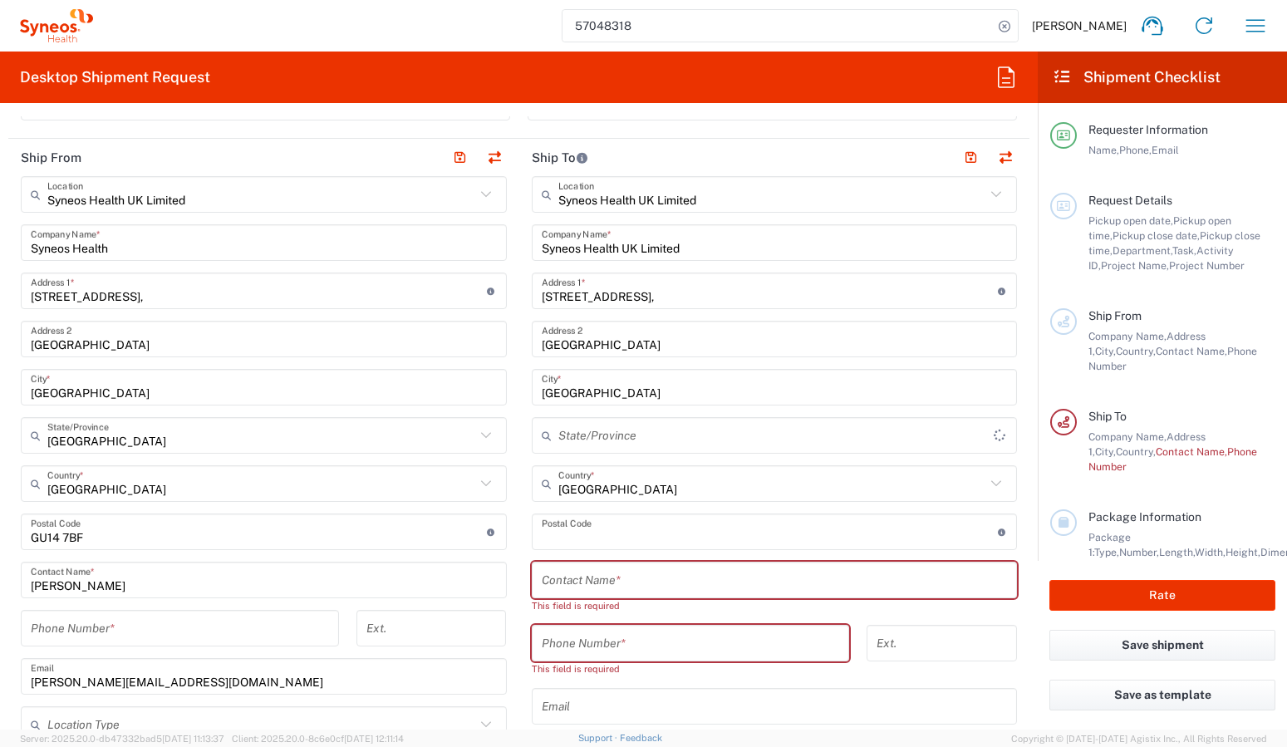
type input "GU14 7BF"
type input "England"
click at [747, 586] on input "text" at bounding box center [775, 580] width 466 height 29
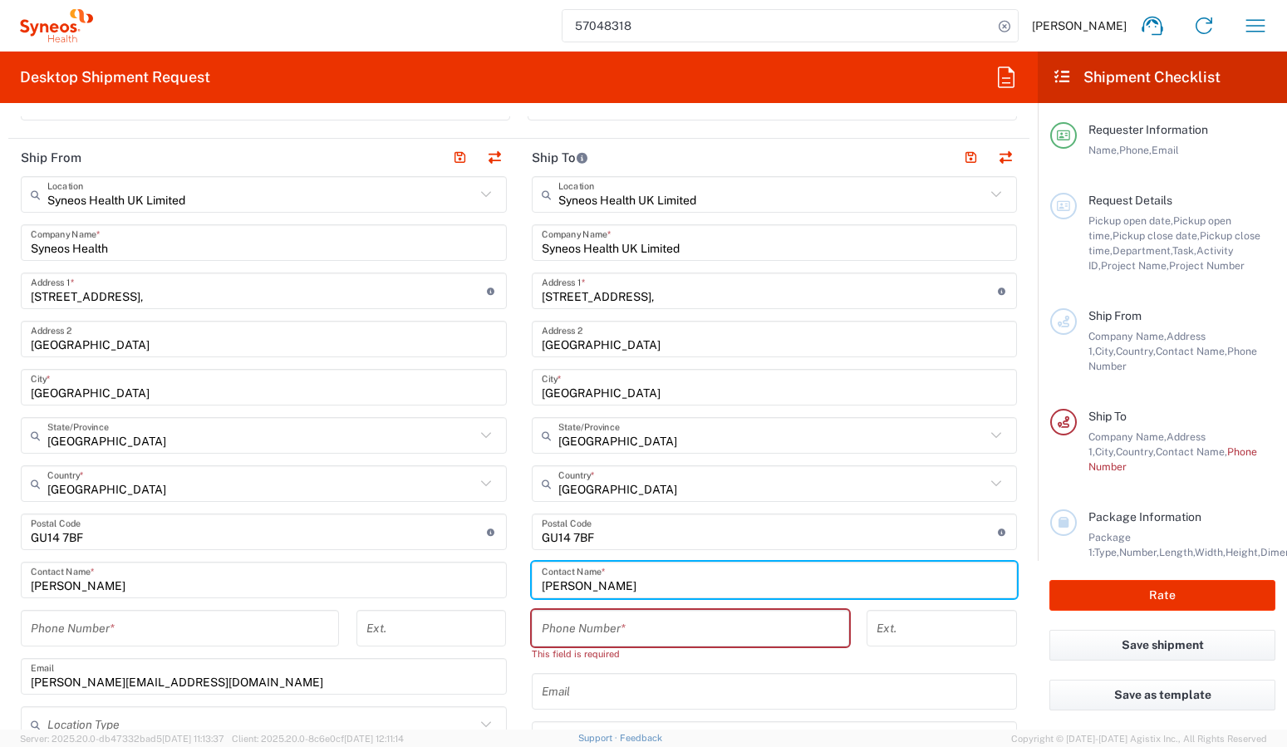
type input "Ross Farr"
drag, startPoint x: 663, startPoint y: 628, endPoint x: 686, endPoint y: 620, distance: 23.7
click at [663, 628] on input "tel" at bounding box center [691, 628] width 298 height 29
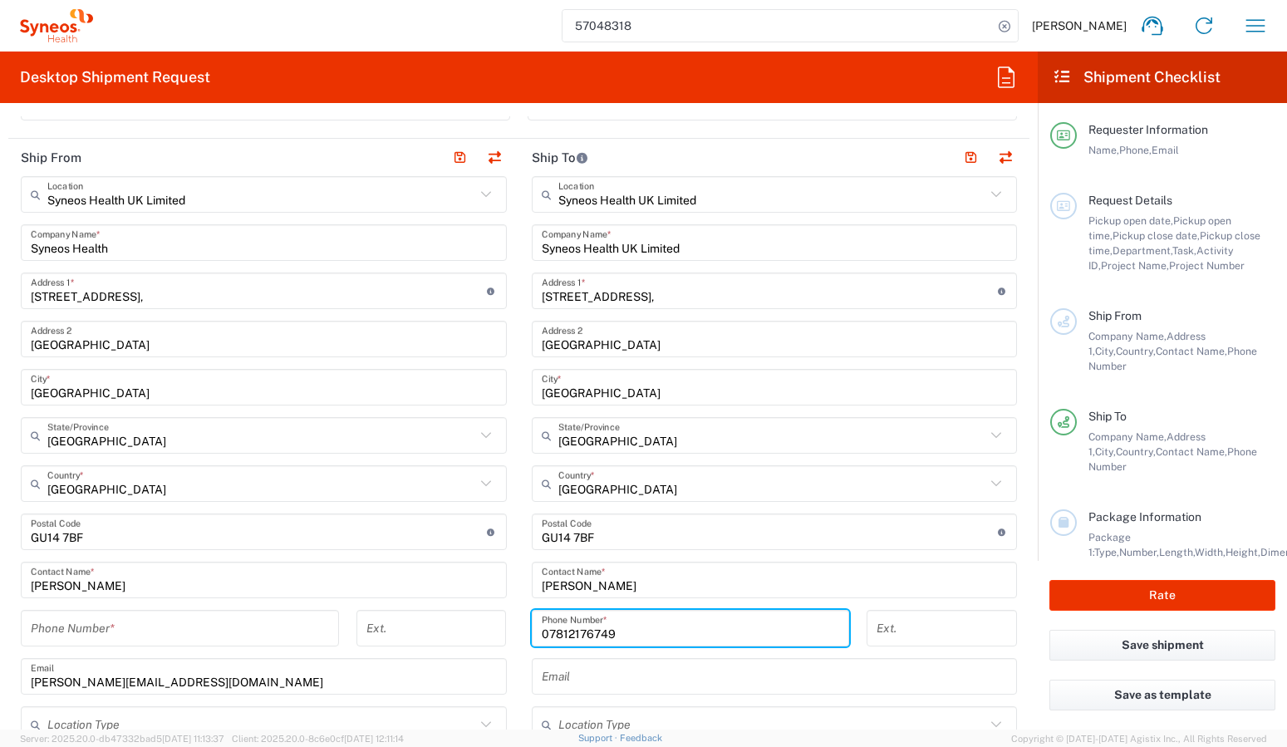
type input "07812176749"
click at [255, 630] on input "tel" at bounding box center [180, 628] width 298 height 29
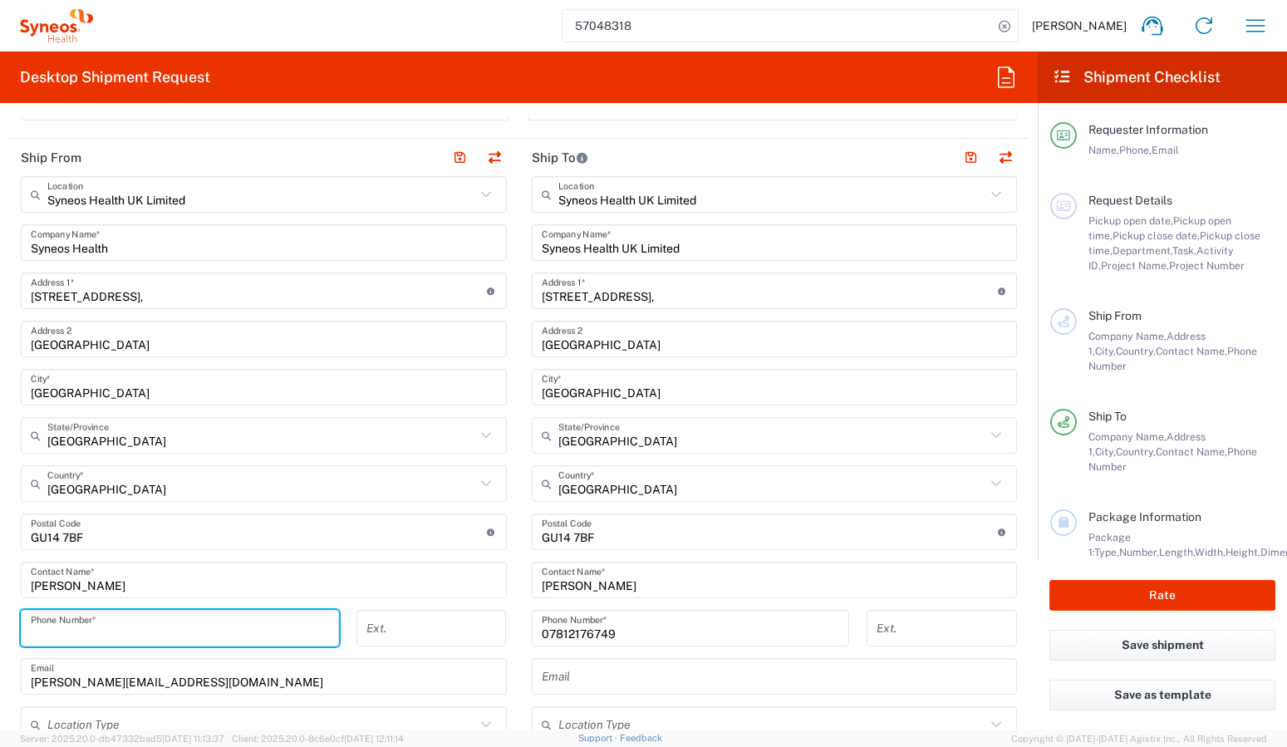
type input "07592591880"
click at [480, 198] on icon at bounding box center [486, 195] width 22 height 22
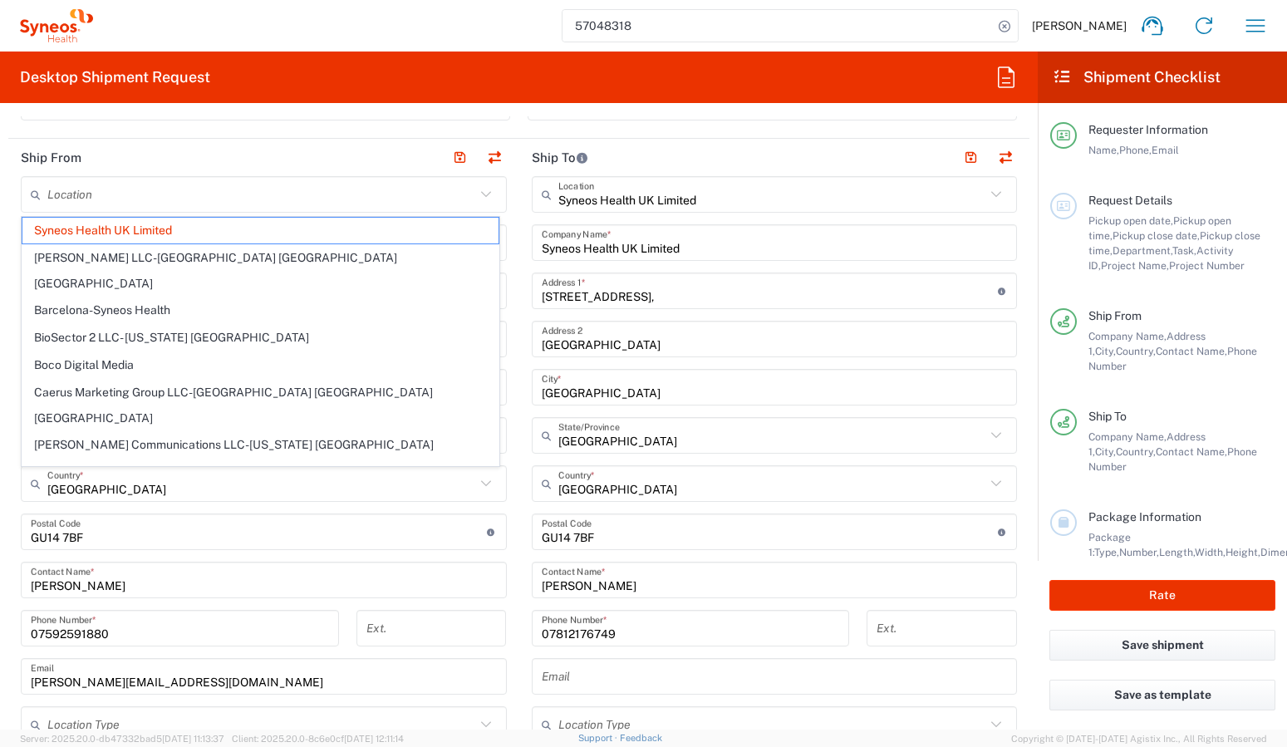
click at [383, 153] on header "Ship From" at bounding box center [263, 157] width 511 height 37
type input "Syneos Health UK Limited"
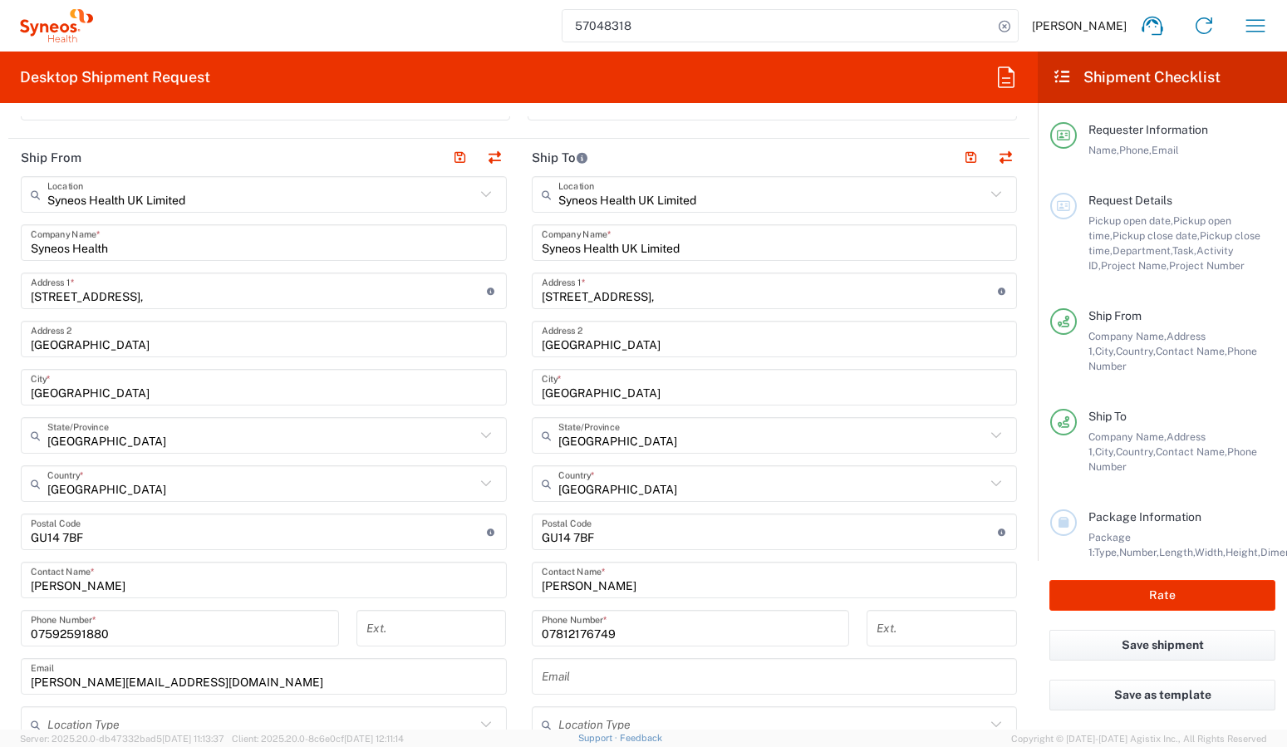
click at [477, 196] on icon at bounding box center [486, 195] width 22 height 22
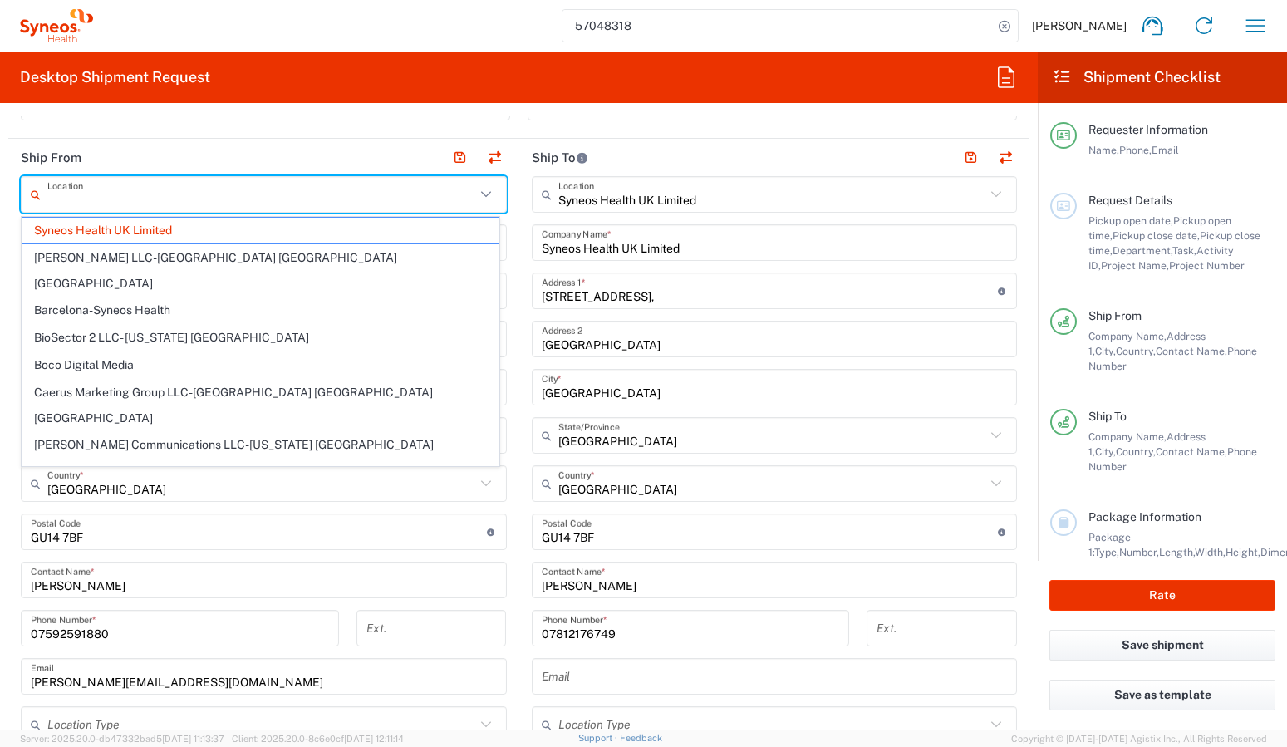
click at [409, 197] on input "text" at bounding box center [261, 194] width 428 height 29
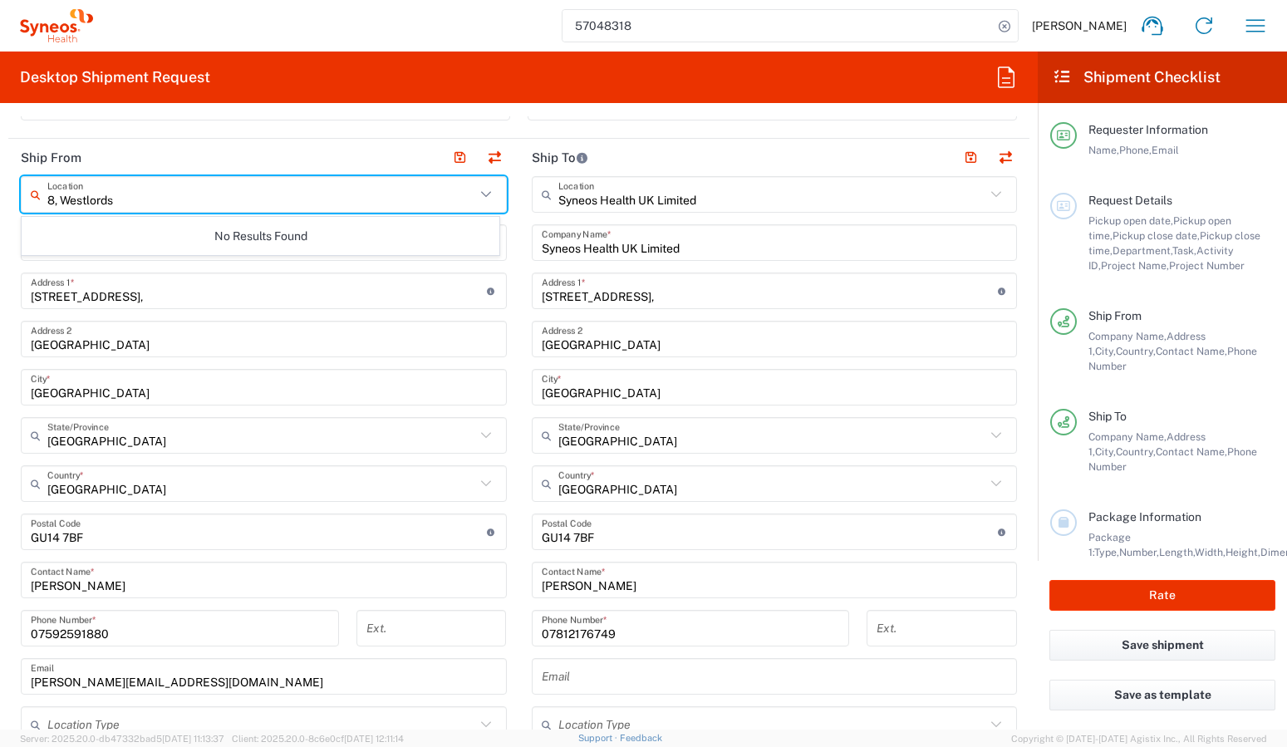
type input "8, Westlords"
click at [4, 308] on form "Requester Information Benjamin Chanter Name * 07592 591880 Phone * benjamin.cha…" at bounding box center [519, 422] width 1038 height 613
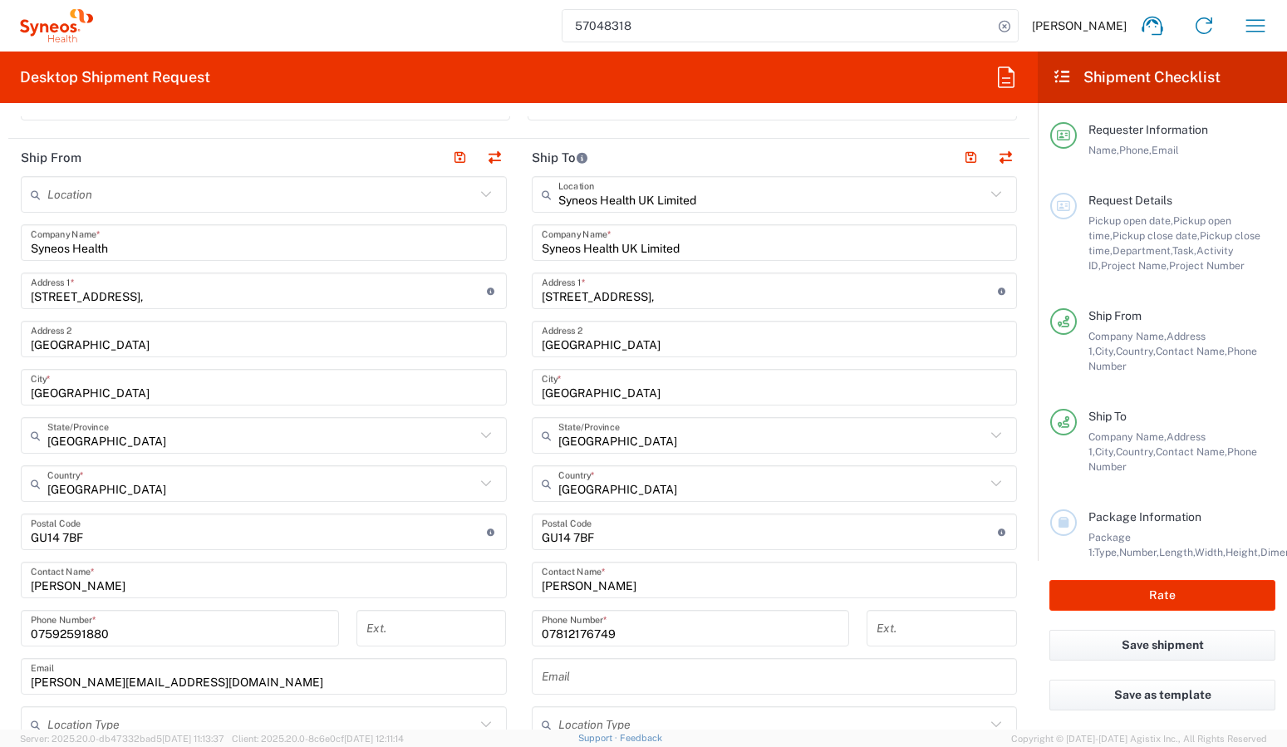
click at [480, 195] on icon at bounding box center [485, 194] width 10 height 6
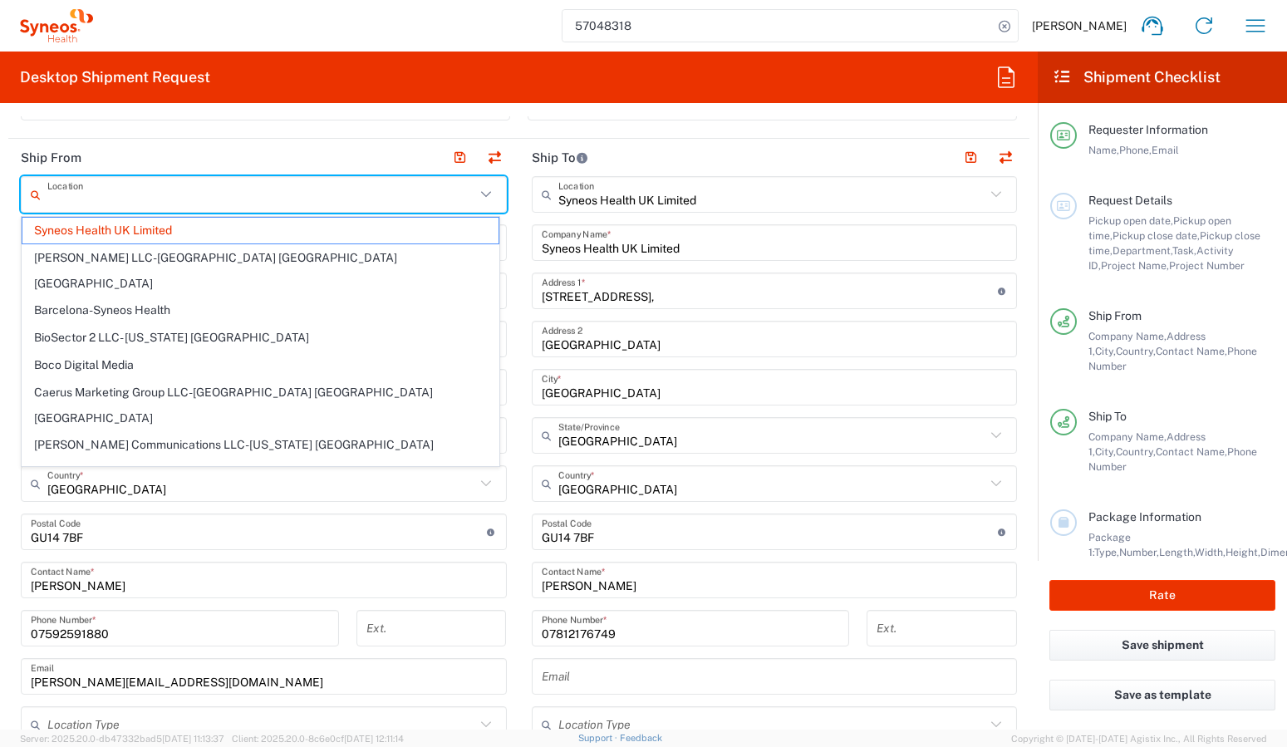
type input "Syneos Health UK Limited"
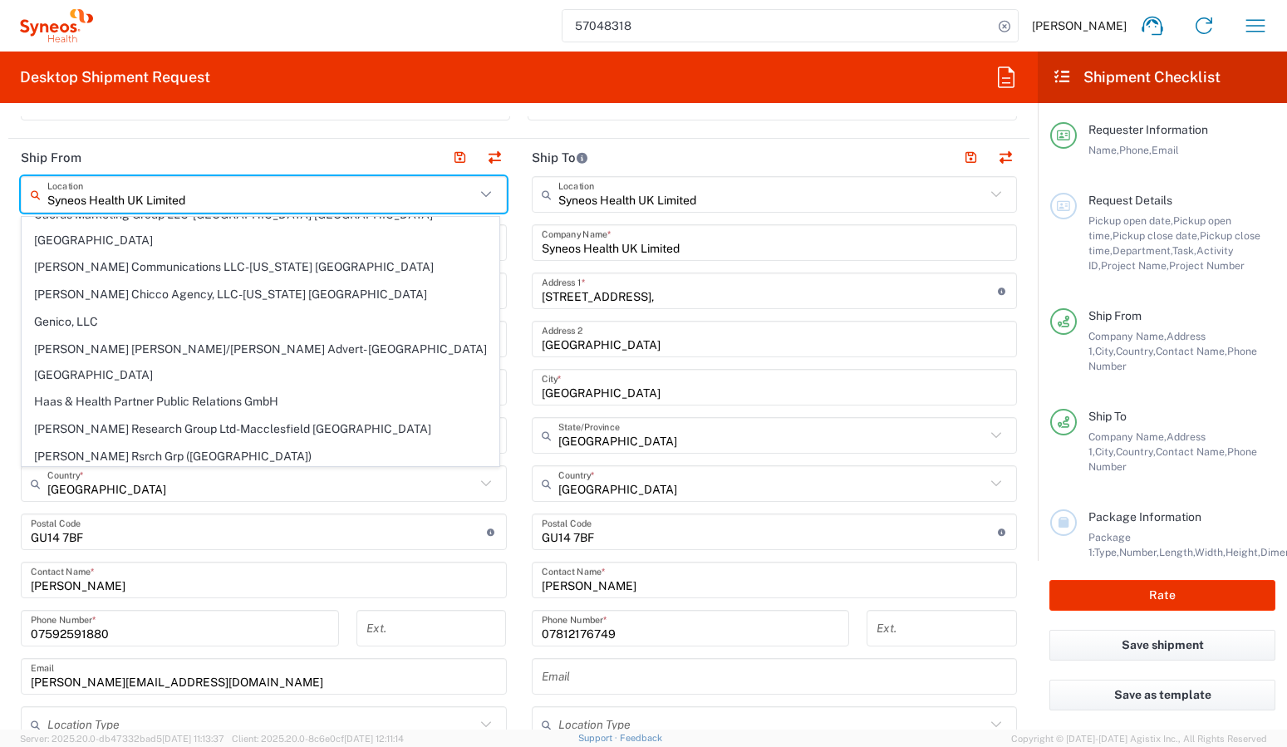
scroll to position [0, 0]
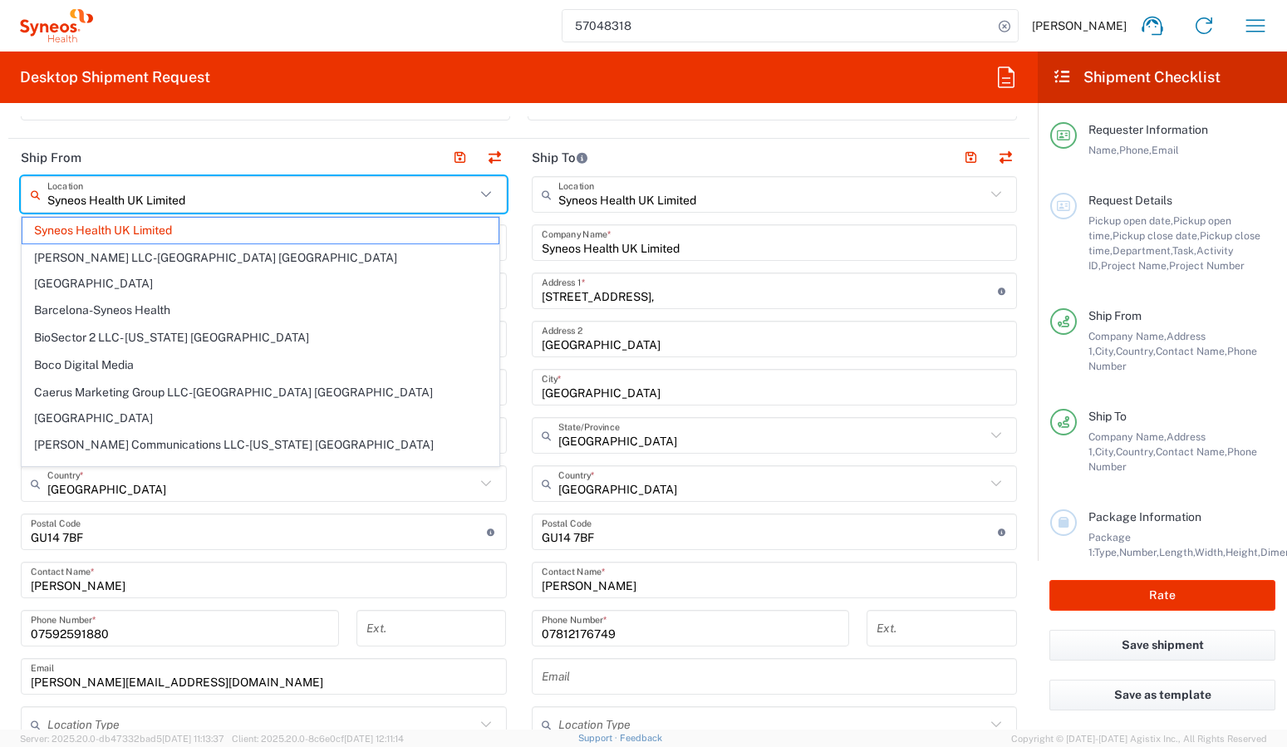
click at [9, 428] on main "Syneos Health UK Limited Location Syneos Health UK Limited Addison Whitney LLC-…" at bounding box center [263, 573] width 511 height 795
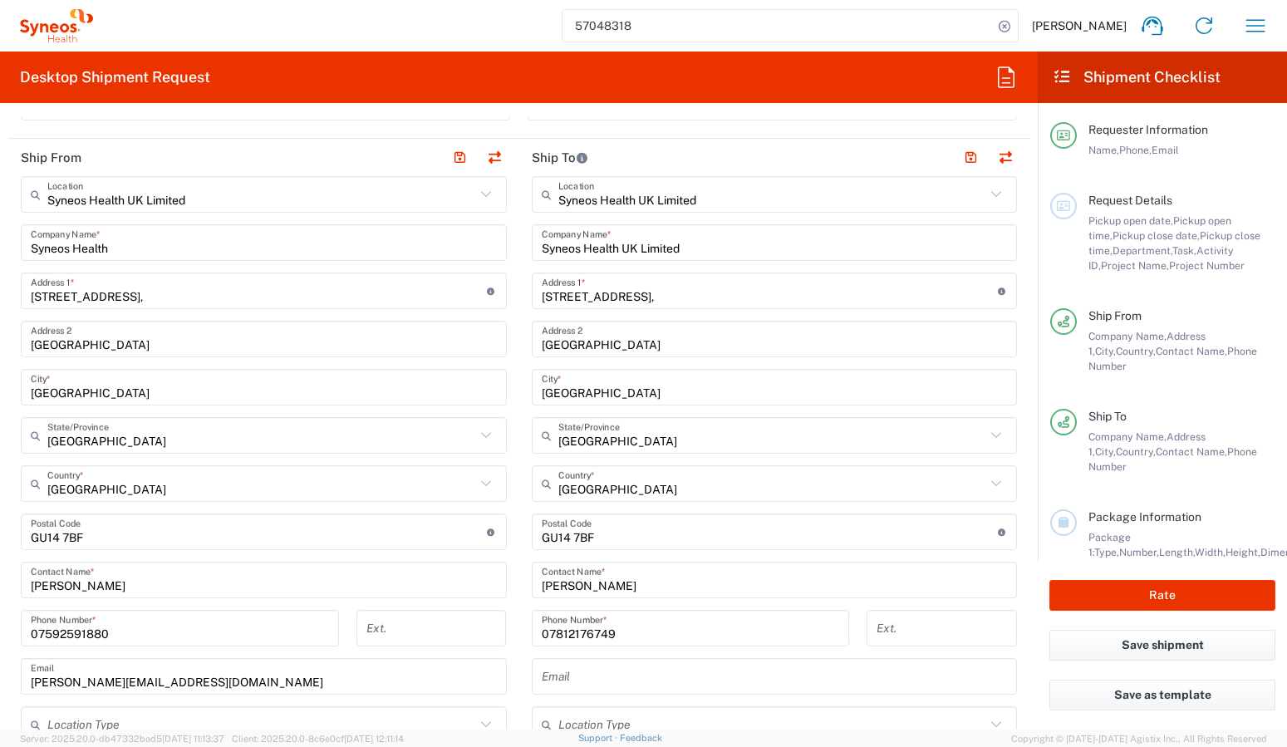
click at [373, 289] on input "1 Pinehurst Road," at bounding box center [259, 291] width 456 height 29
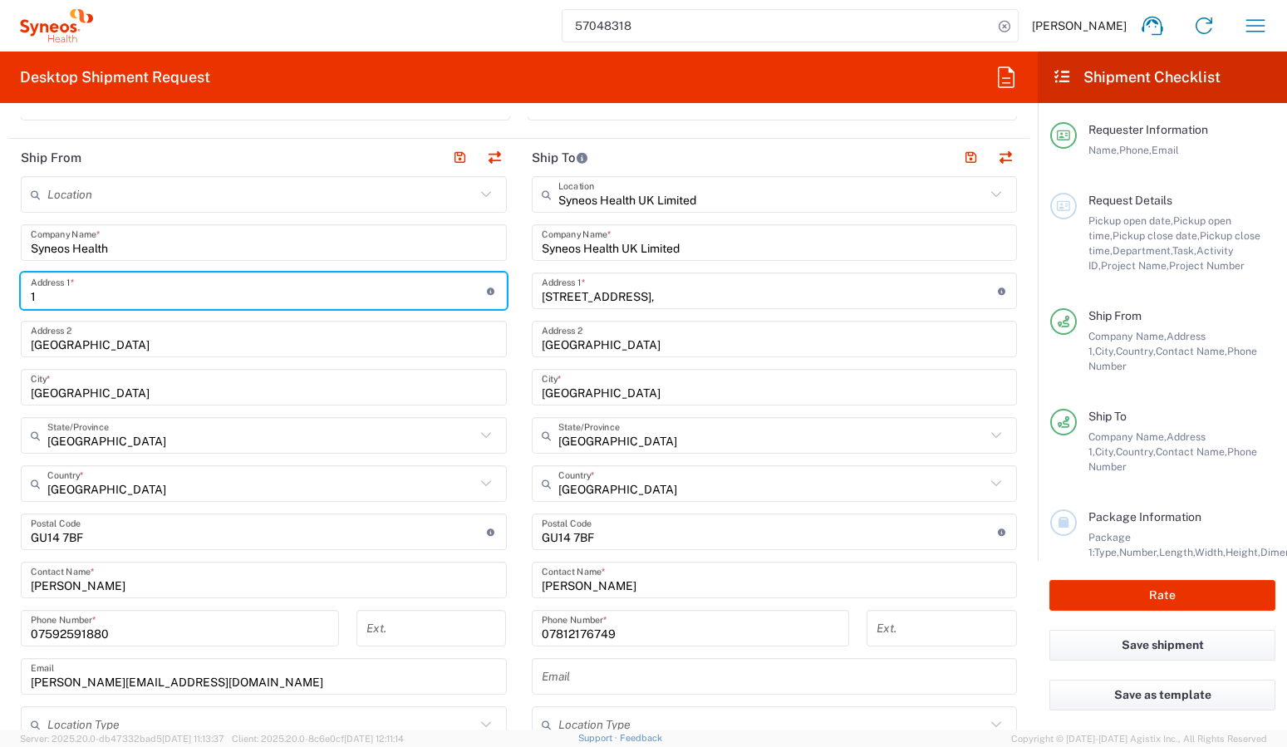
type input "1"
click at [202, 298] on input "text" at bounding box center [259, 291] width 456 height 29
type input "8, Westlords"
drag, startPoint x: 216, startPoint y: 342, endPoint x: 118, endPoint y: 389, distance: 108.9
click at [214, 342] on input "Farnborough Business Park" at bounding box center [264, 339] width 466 height 29
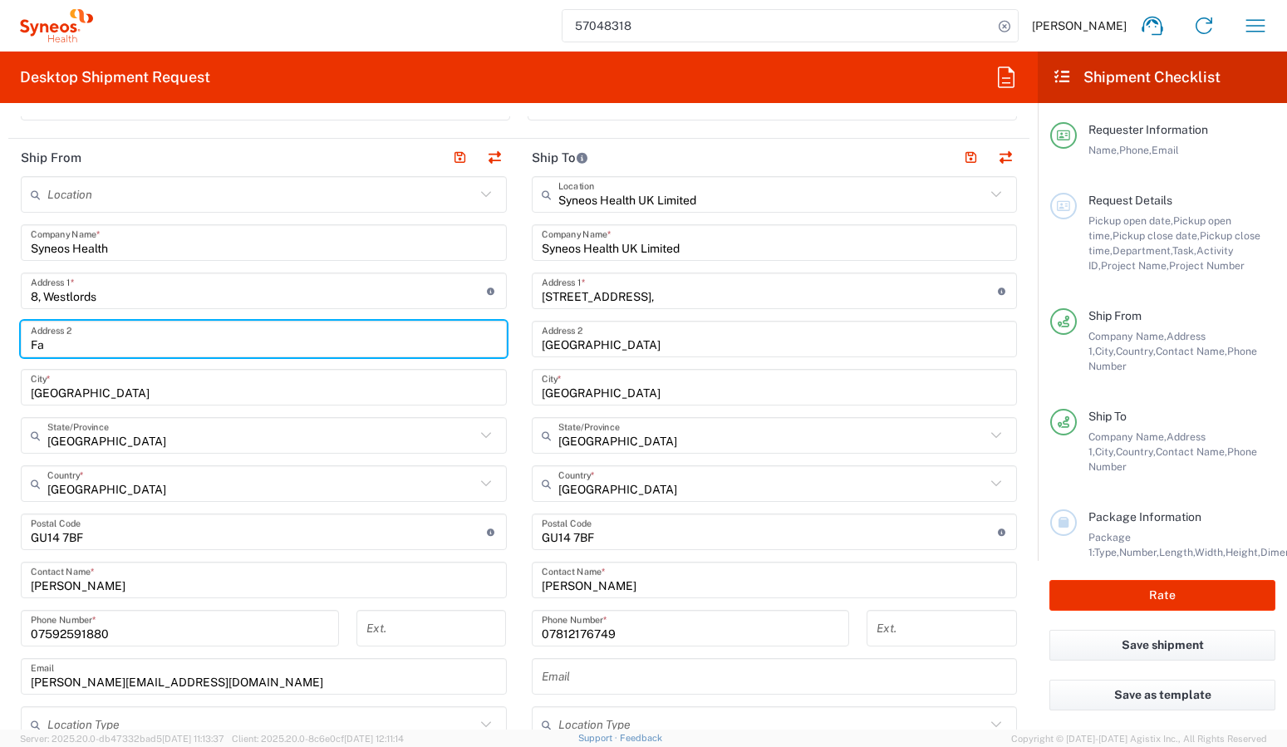
type input "F"
click at [98, 343] on input "text" at bounding box center [264, 339] width 466 height 29
type input "Willingdon, Eastbourne"
click at [110, 392] on input "Hampshire" at bounding box center [264, 387] width 466 height 29
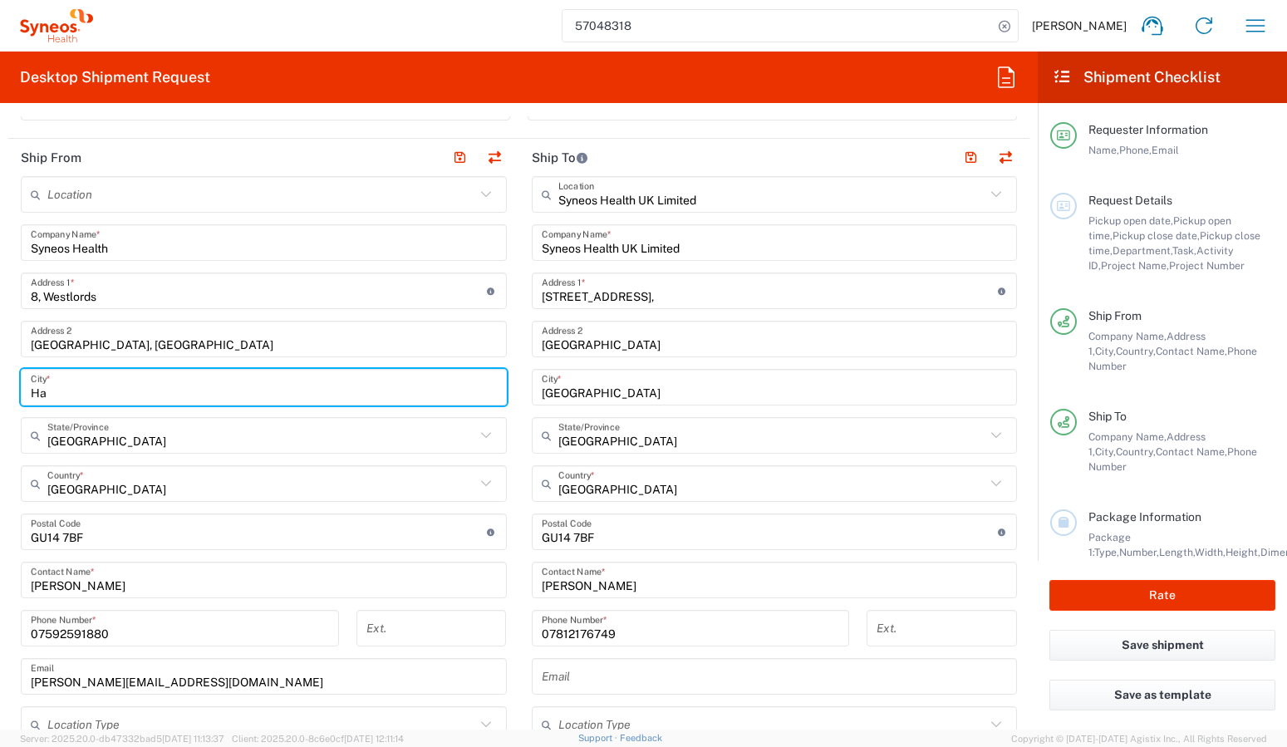
type input "H"
type input "S"
type input "East Sussex"
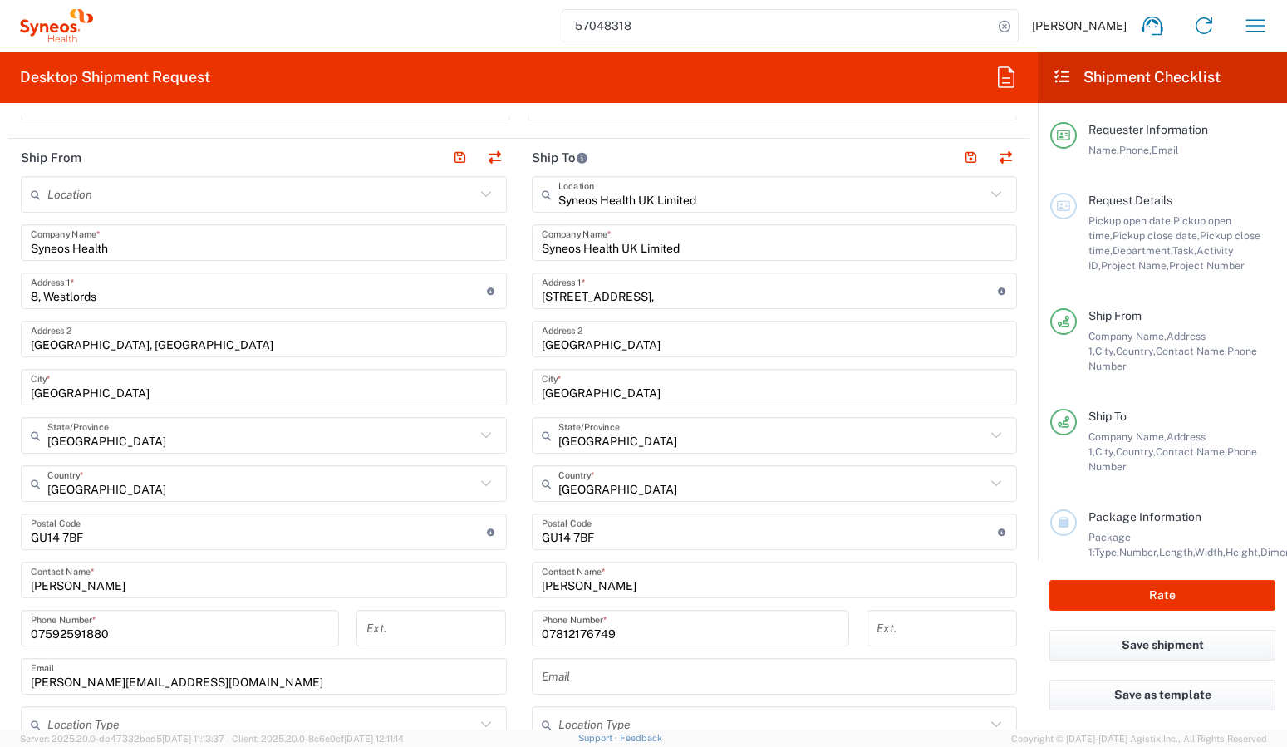
click at [0, 535] on form "Requester Information Benjamin Chanter Name * 07592 591880 Phone * benjamin.cha…" at bounding box center [519, 422] width 1038 height 613
click at [168, 193] on input "text" at bounding box center [261, 194] width 428 height 29
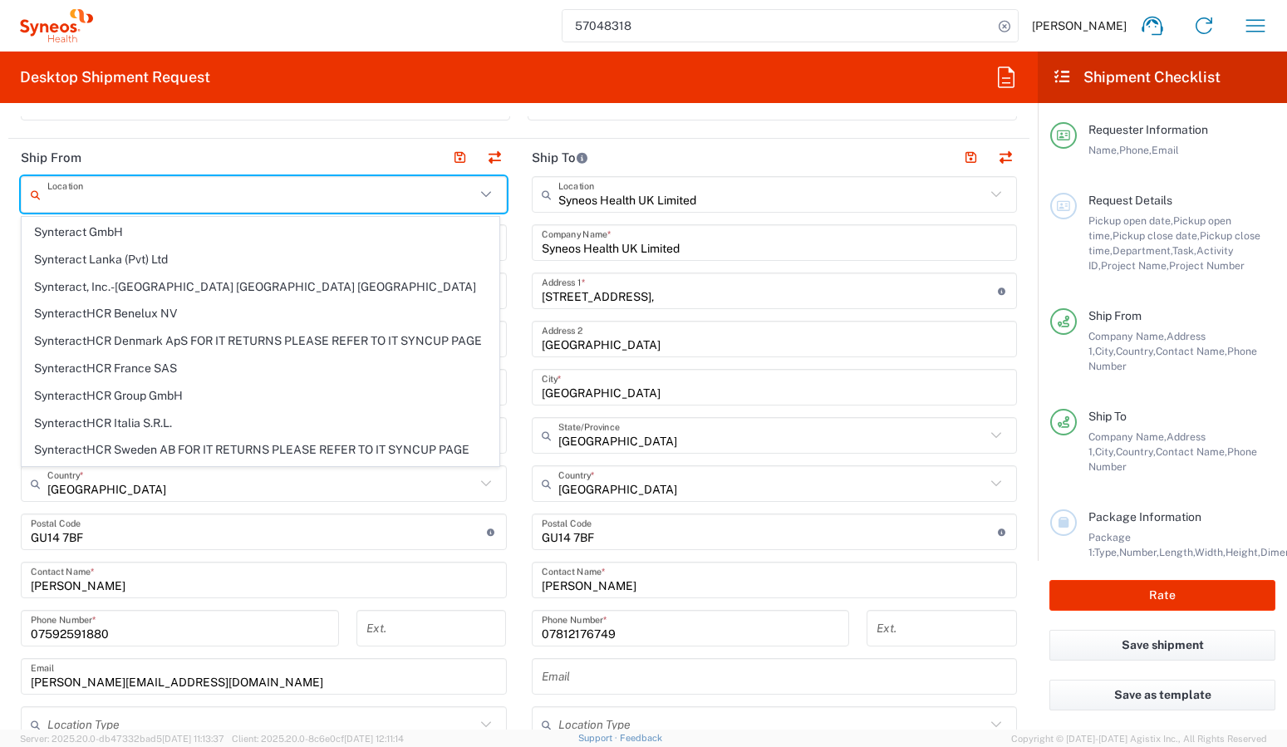
scroll to position [3175, 0]
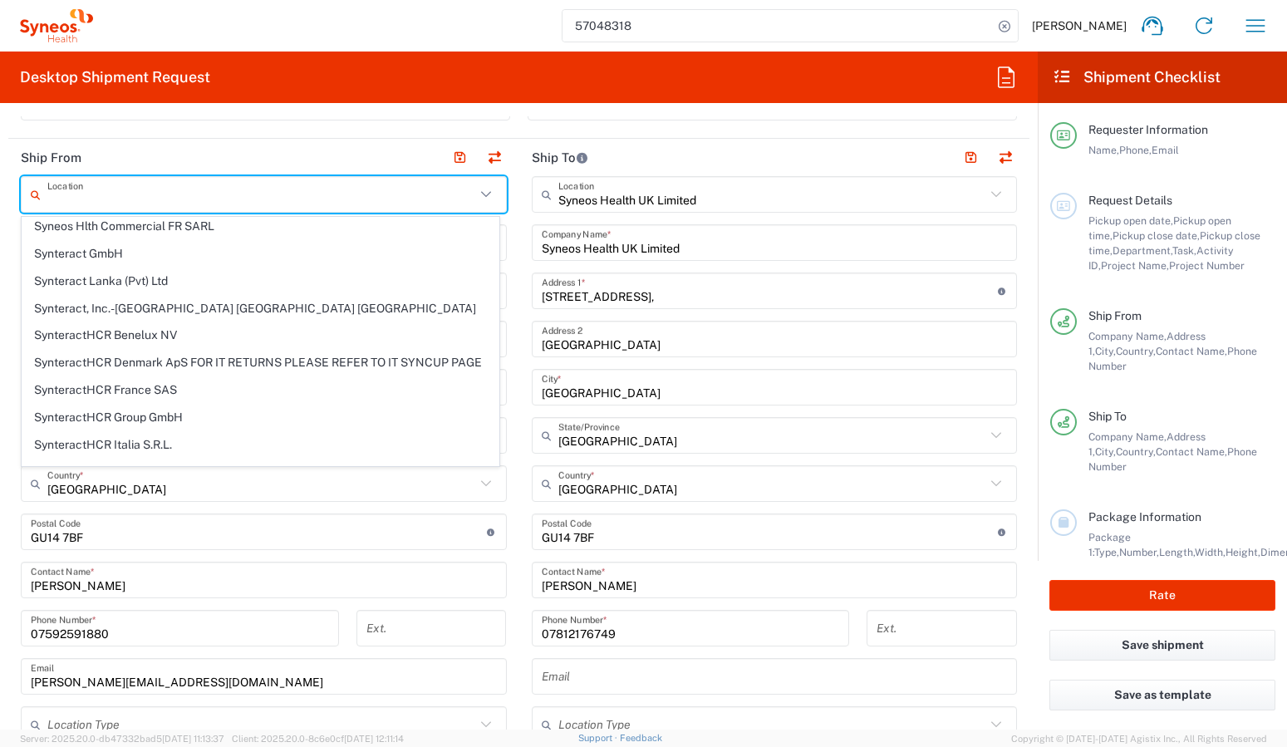
click at [122, 567] on span "Unassigned Location" at bounding box center [260, 580] width 476 height 26
type input "Unassigned Location"
type input "123 Main St"
type input "San Mateo"
type input "United States"
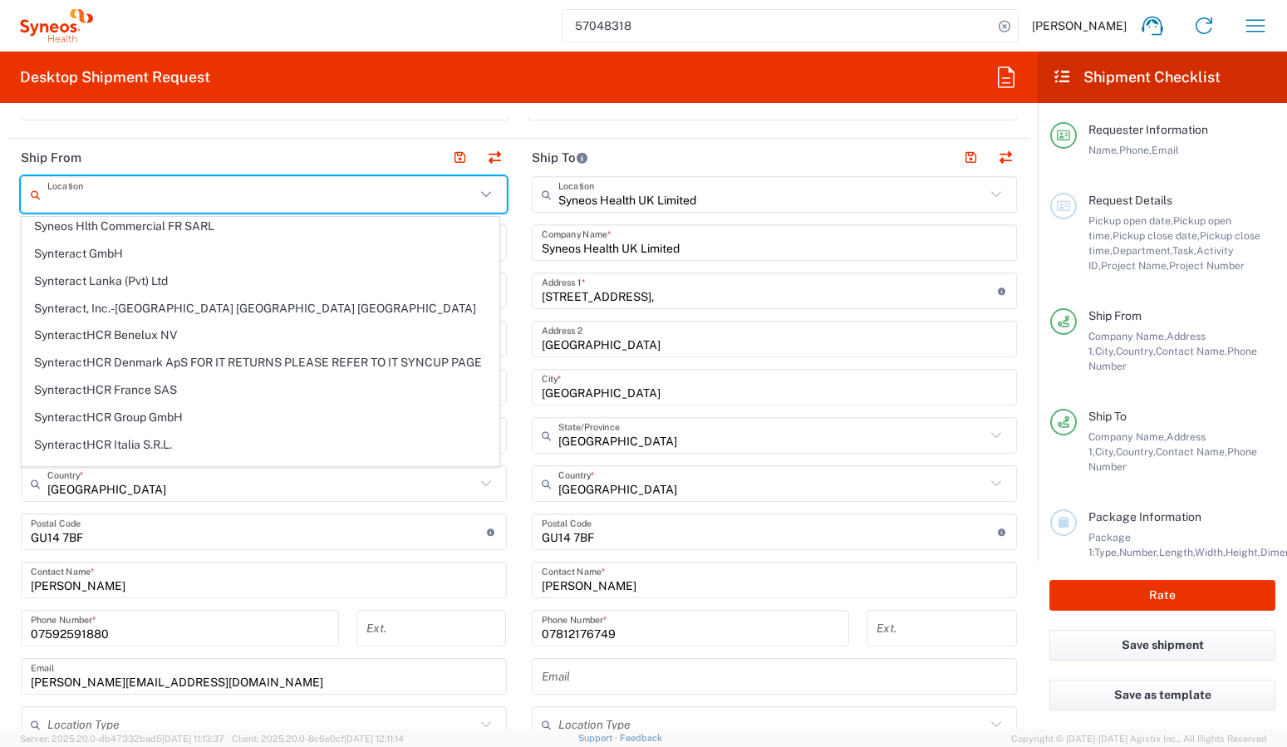
type input "94402"
type input "Sender/Shipper"
type input "Delivery Duty Paid"
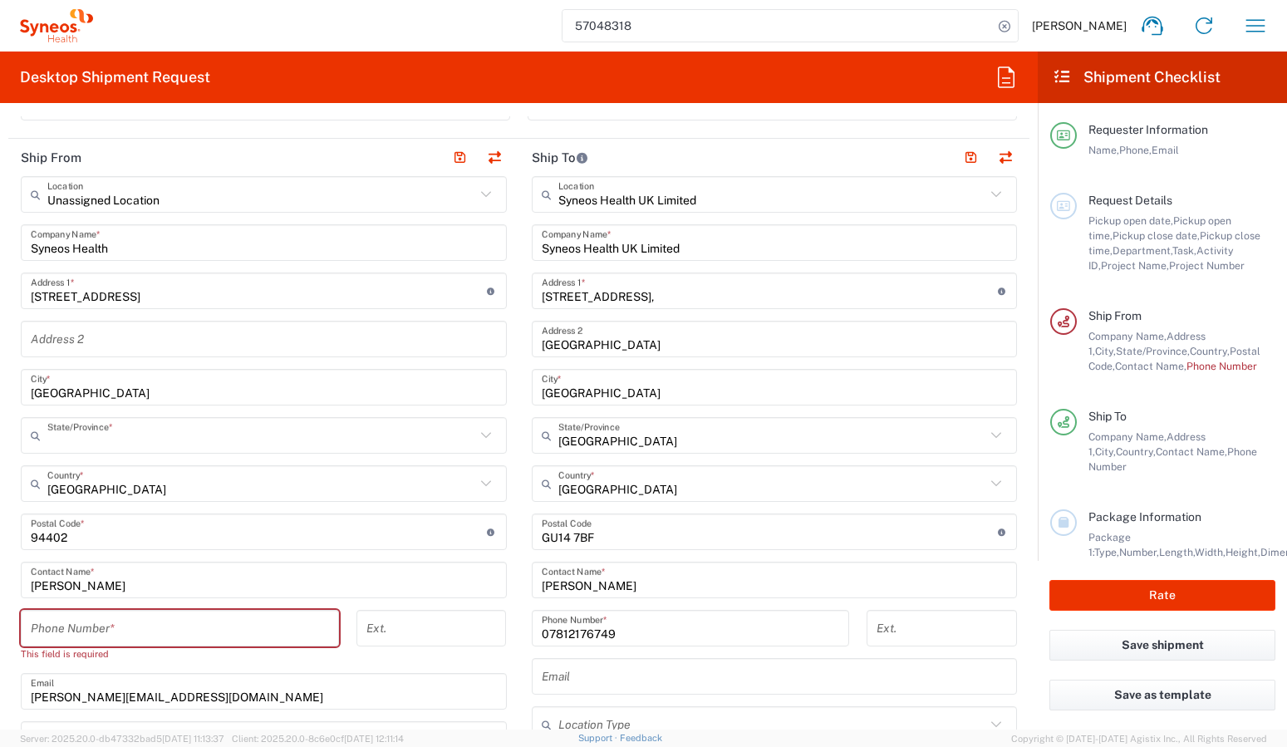
type input "California"
click at [484, 199] on icon at bounding box center [486, 195] width 22 height 22
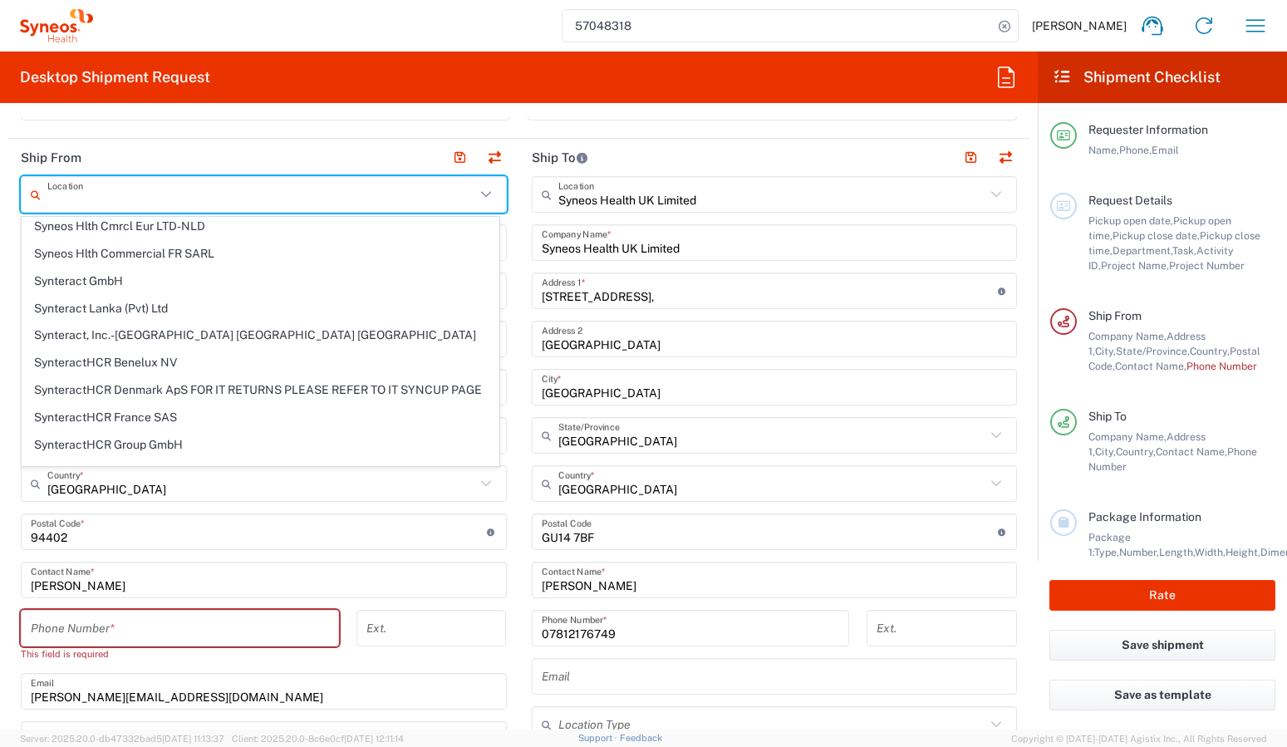
scroll to position [0, 0]
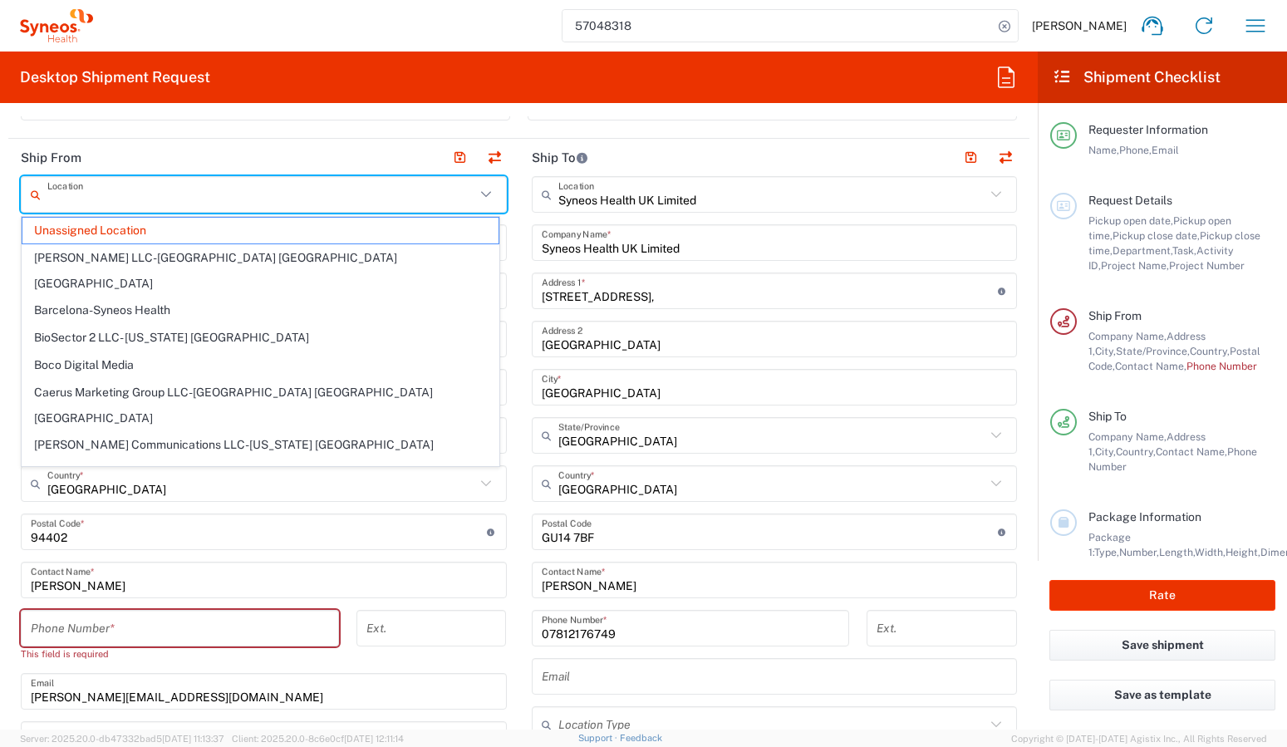
click at [104, 199] on input "text" at bounding box center [261, 194] width 428 height 29
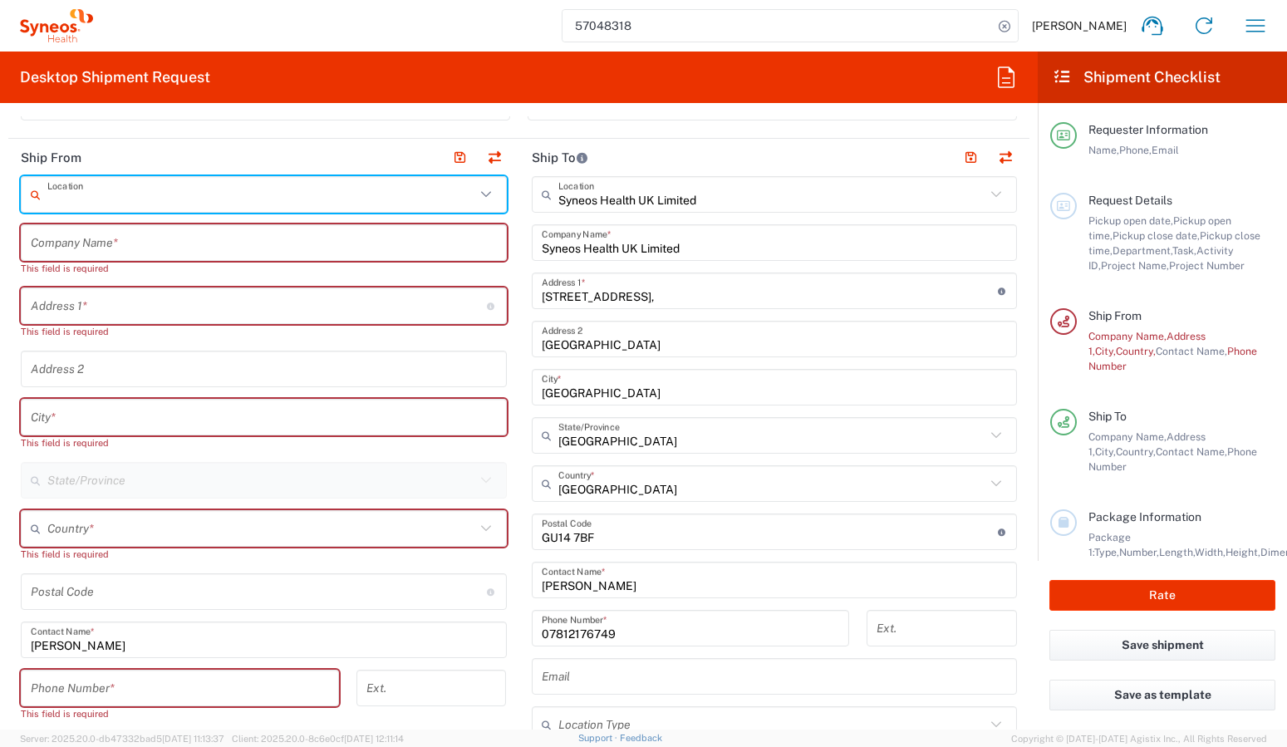
click at [121, 239] on input "text" at bounding box center [264, 243] width 466 height 29
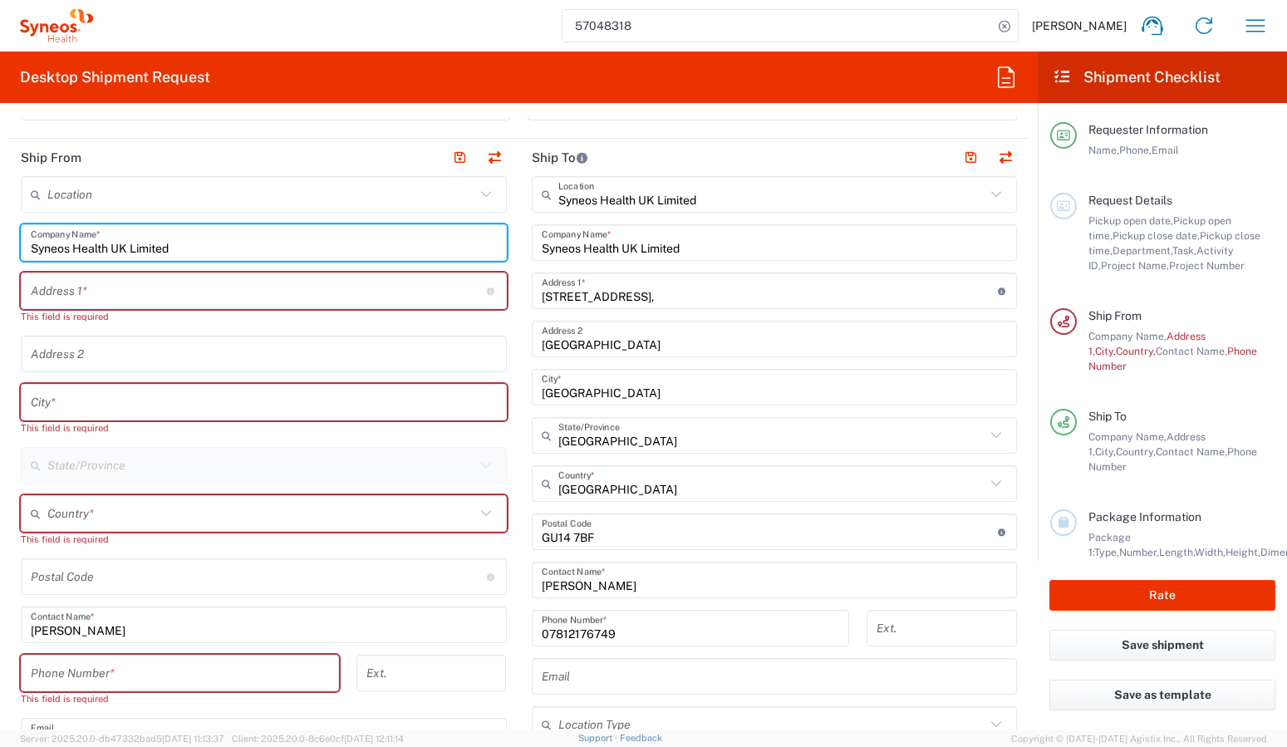
type input "Syneos Health UK Limited"
drag, startPoint x: 180, startPoint y: 293, endPoint x: 172, endPoint y: 303, distance: 12.4
click at [180, 294] on input "text" at bounding box center [259, 291] width 456 height 29
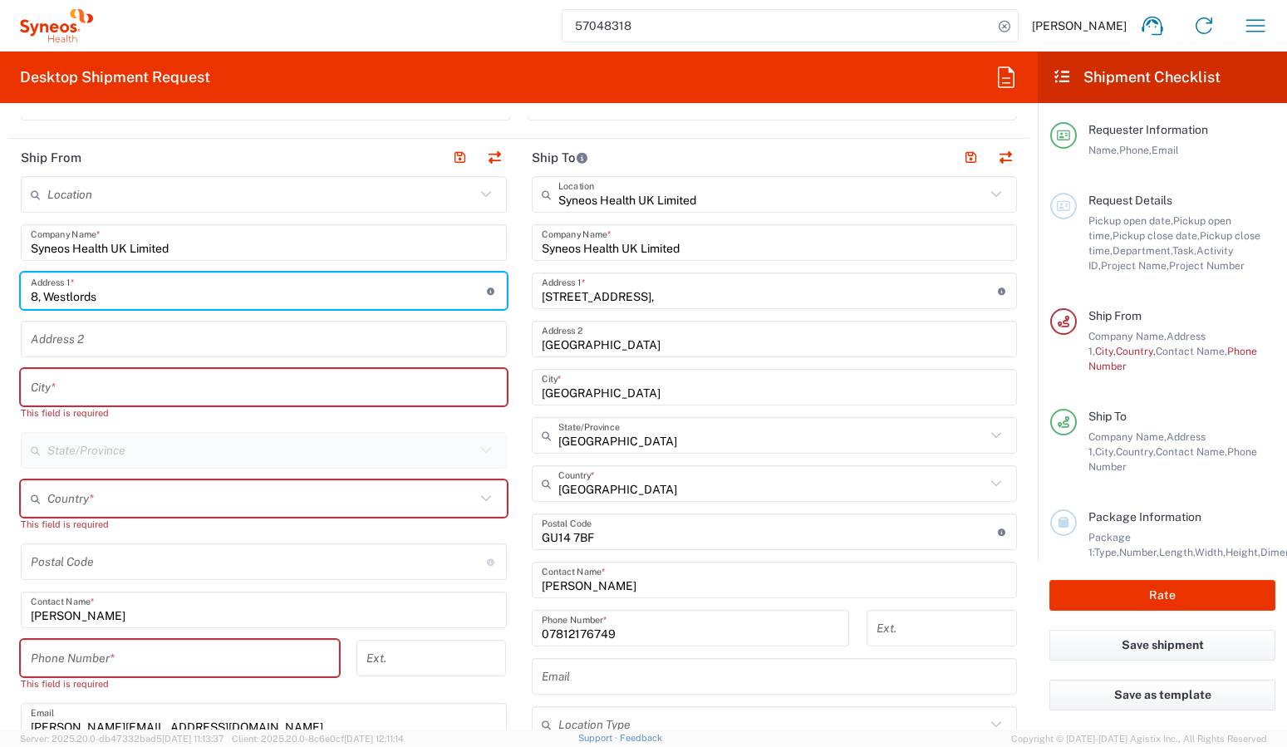
type input "8, Westlords"
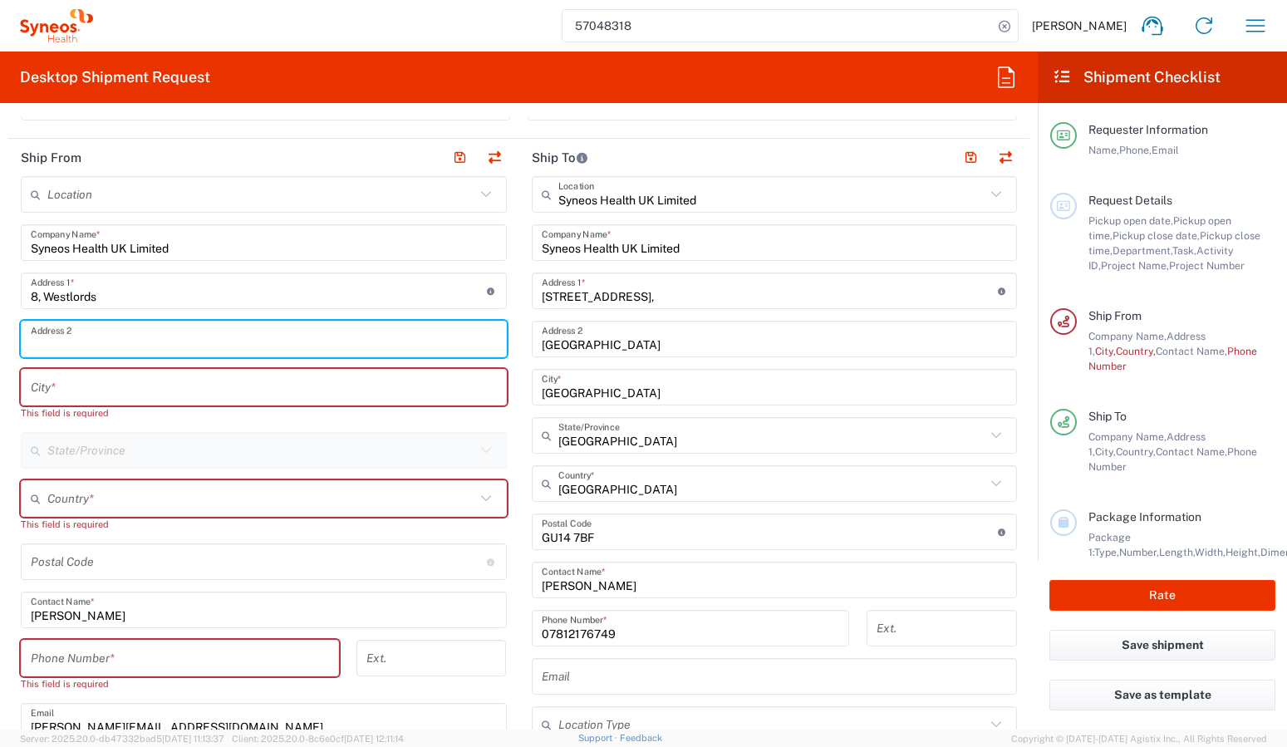
click at [173, 332] on input "text" at bounding box center [264, 339] width 466 height 29
type input "Willingdon, Eastbourne"
click at [129, 390] on input "text" at bounding box center [264, 387] width 466 height 29
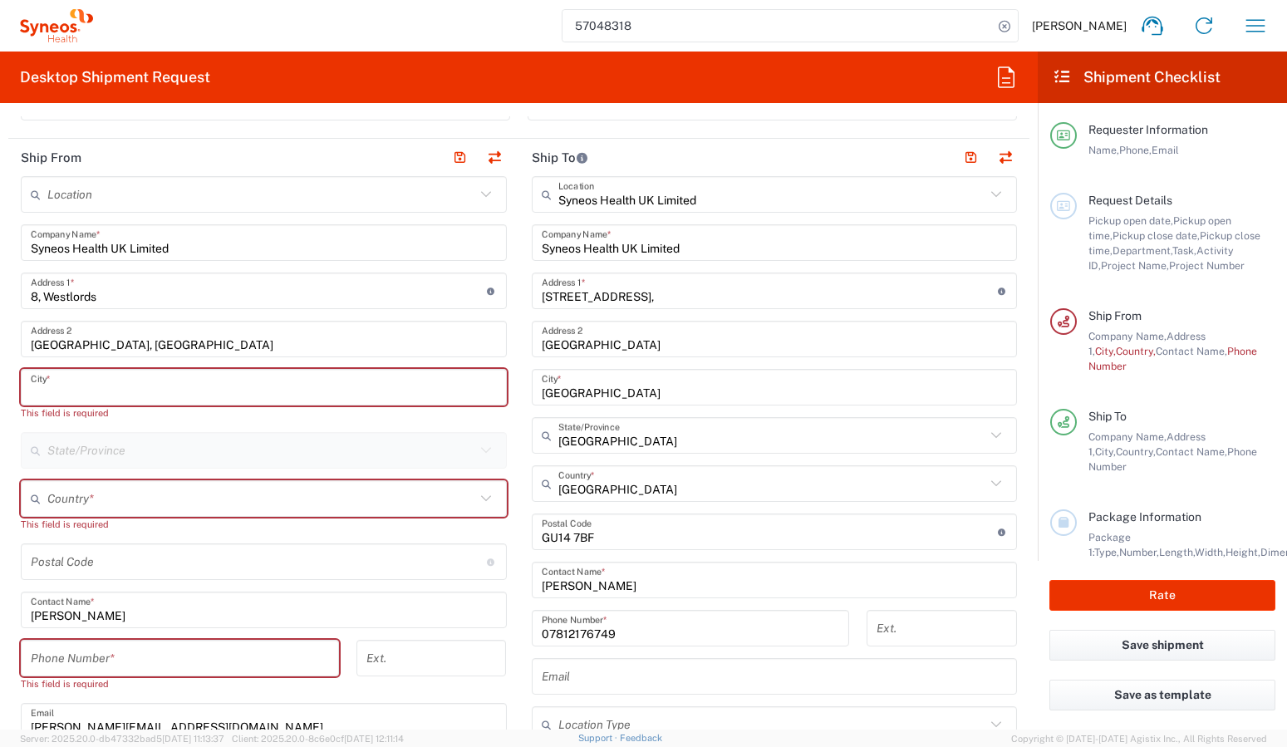
type input "S"
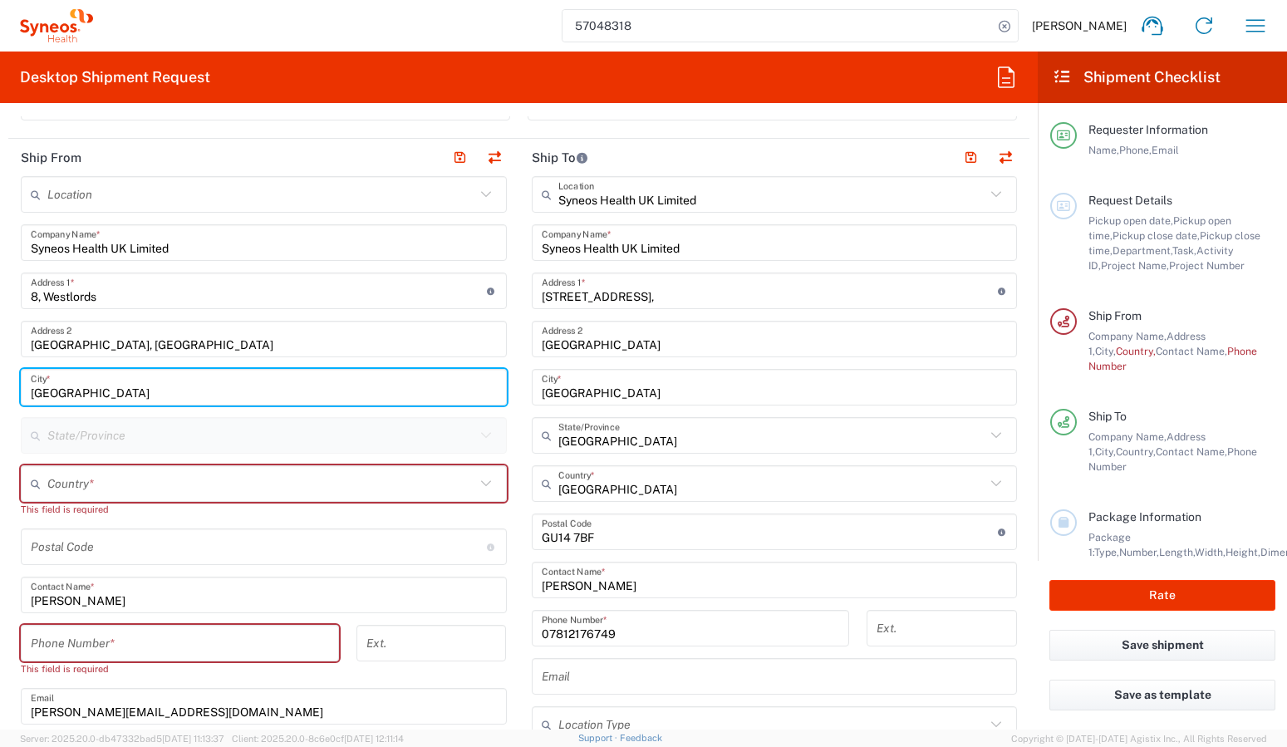
type input "East Sussex"
drag, startPoint x: 135, startPoint y: 490, endPoint x: 153, endPoint y: 479, distance: 21.0
click at [135, 490] on input "text" at bounding box center [261, 484] width 428 height 29
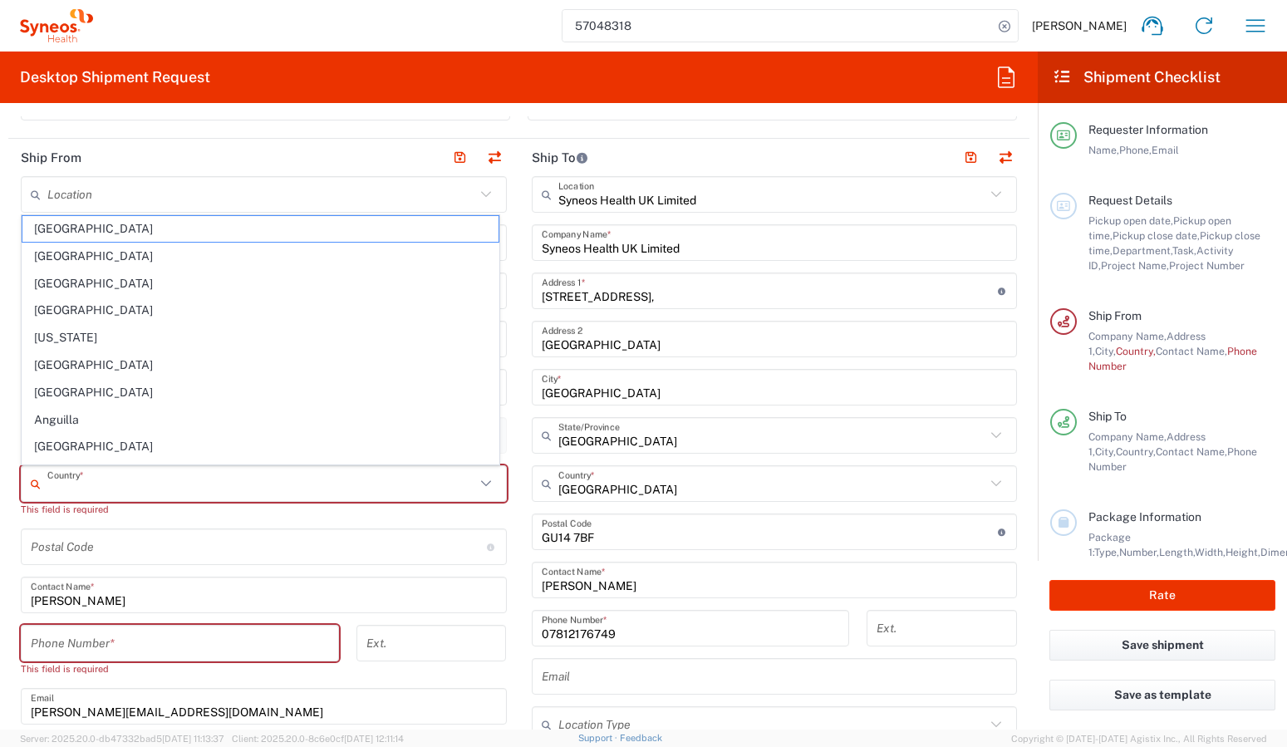
type input "United Kingdom"
type input "benjamin.chanter@syneoshealth.com"
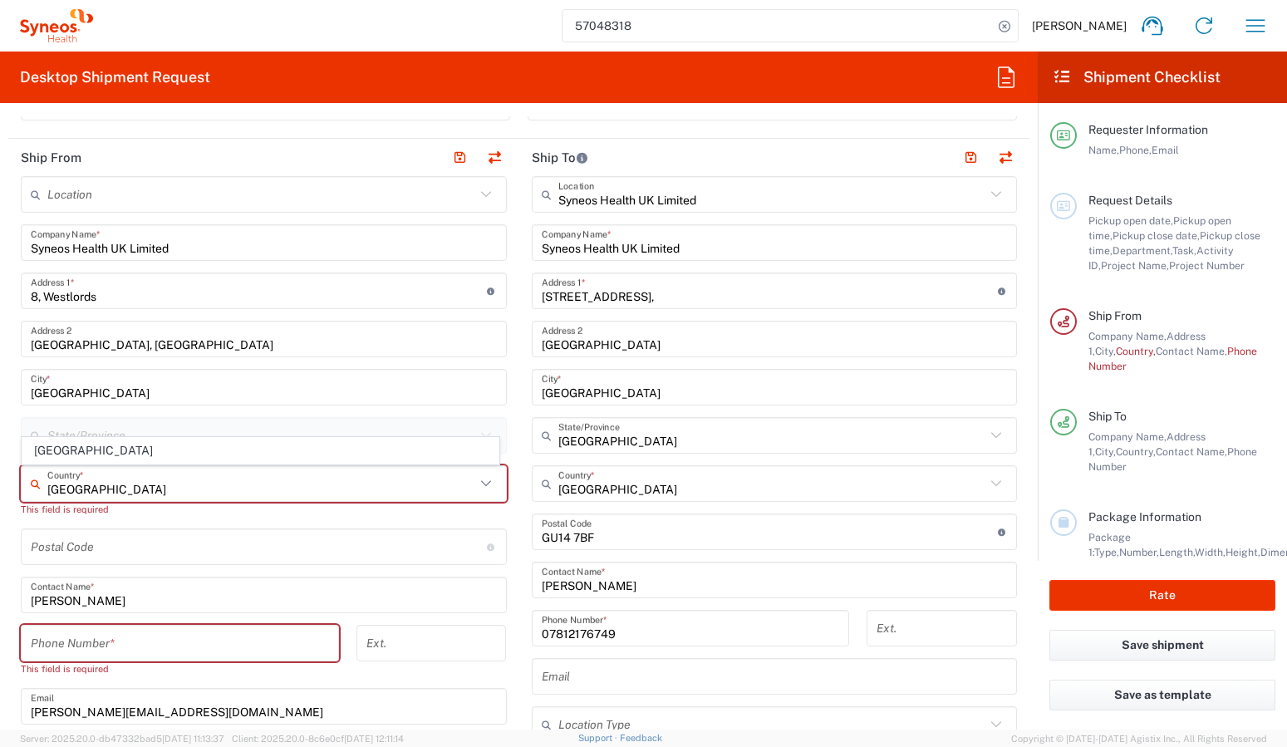
click at [2, 564] on form "Requester Information Benjamin Chanter Name * 07592 591880 Phone * benjamin.cha…" at bounding box center [519, 422] width 1038 height 613
click at [475, 483] on icon at bounding box center [486, 484] width 22 height 22
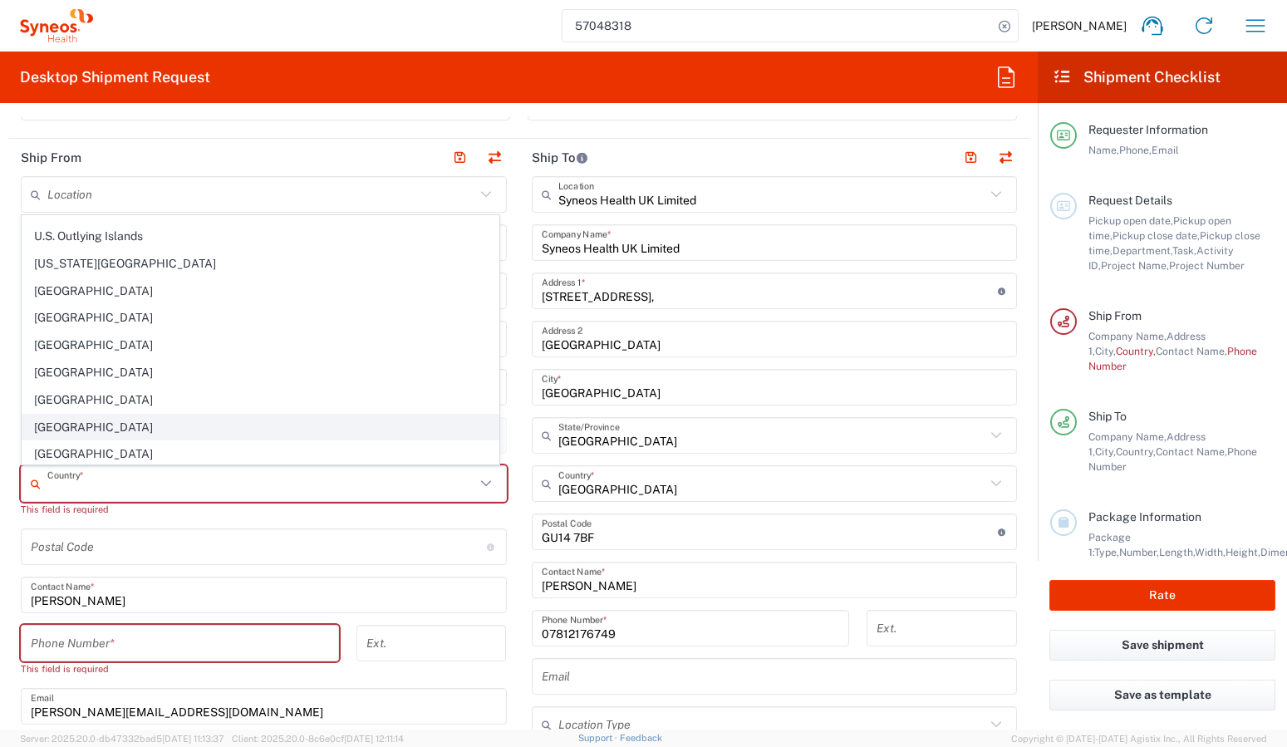
scroll to position [6317, 0]
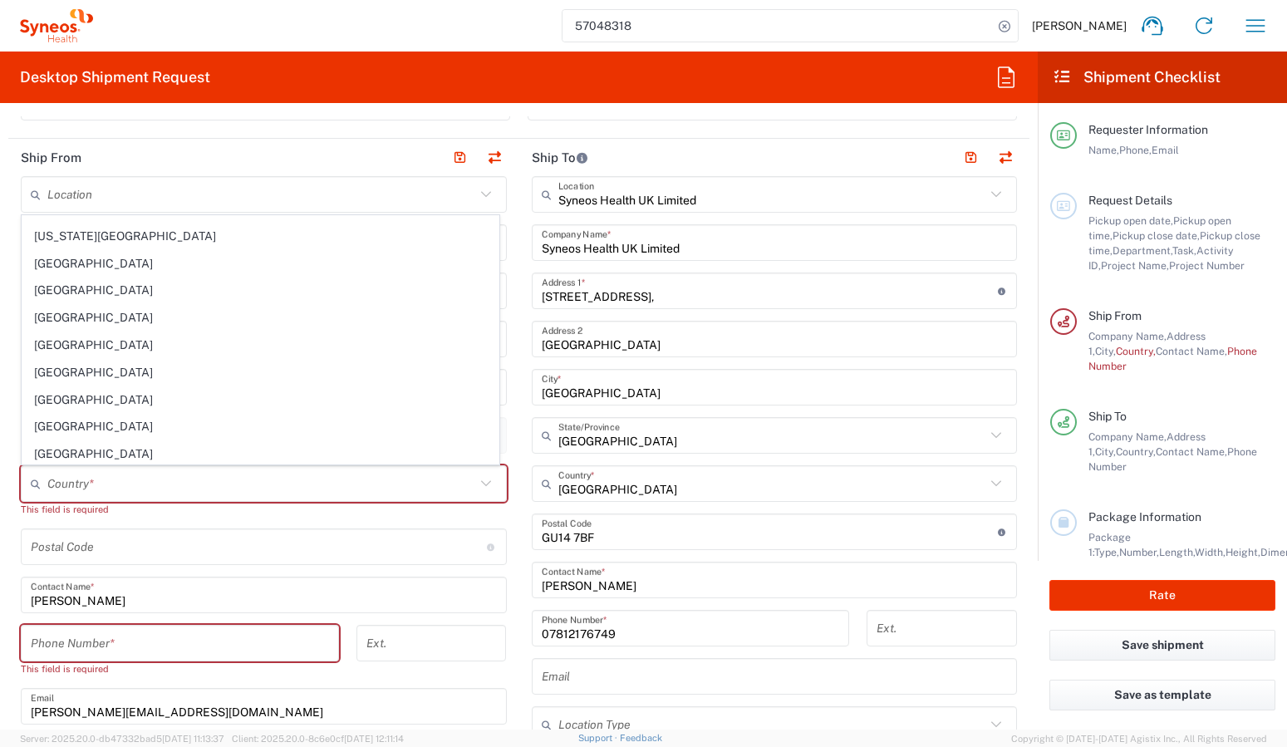
drag, startPoint x: 62, startPoint y: 343, endPoint x: 156, endPoint y: 411, distance: 116.2
click at [62, 343] on span "United Kingdom" at bounding box center [260, 345] width 476 height 26
type input "United Kingdom"
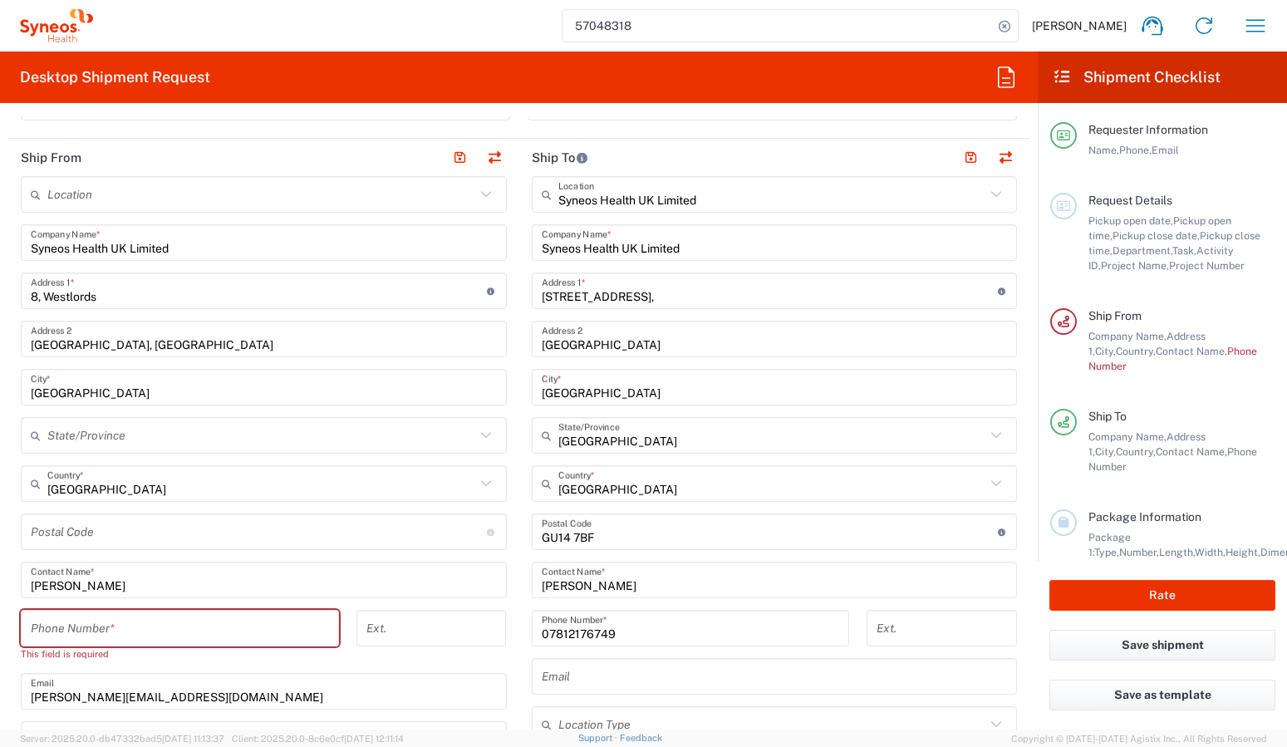
click at [320, 531] on input "undefined" at bounding box center [259, 532] width 456 height 29
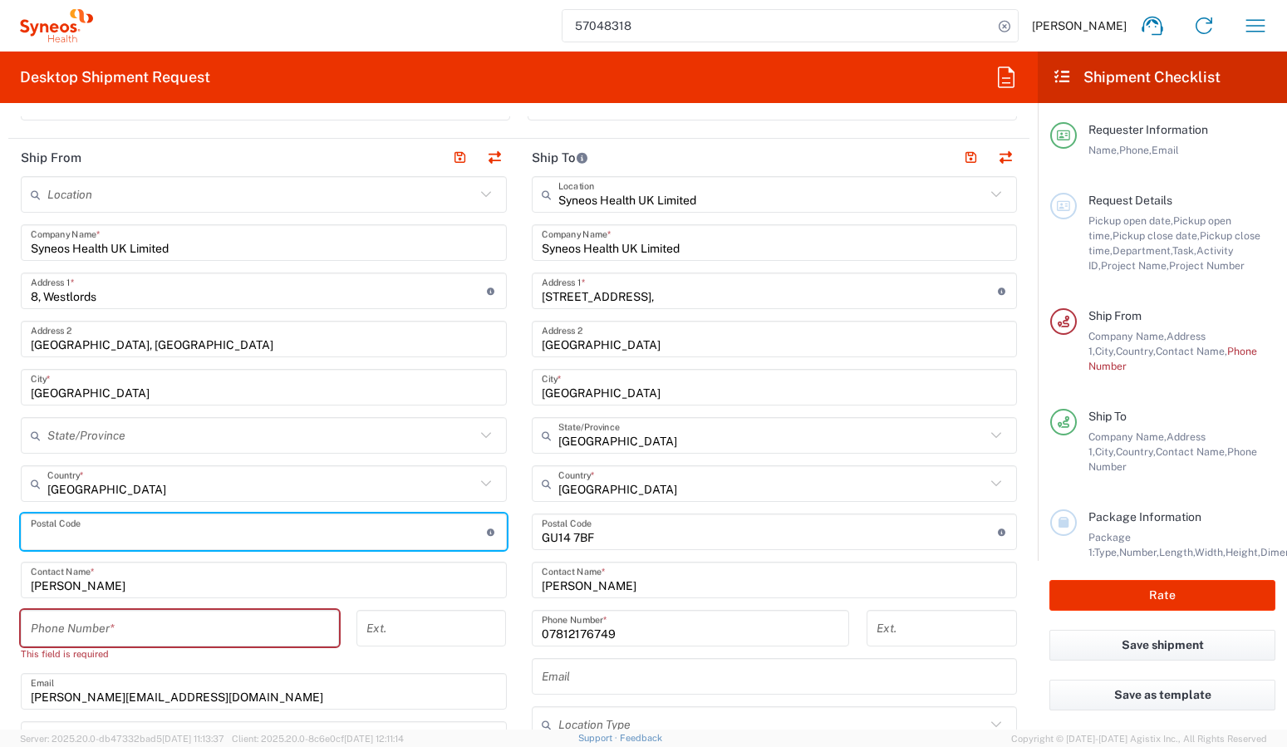
type input "N"
type input "BN20 9AQ"
click at [163, 628] on input "tel" at bounding box center [180, 628] width 298 height 29
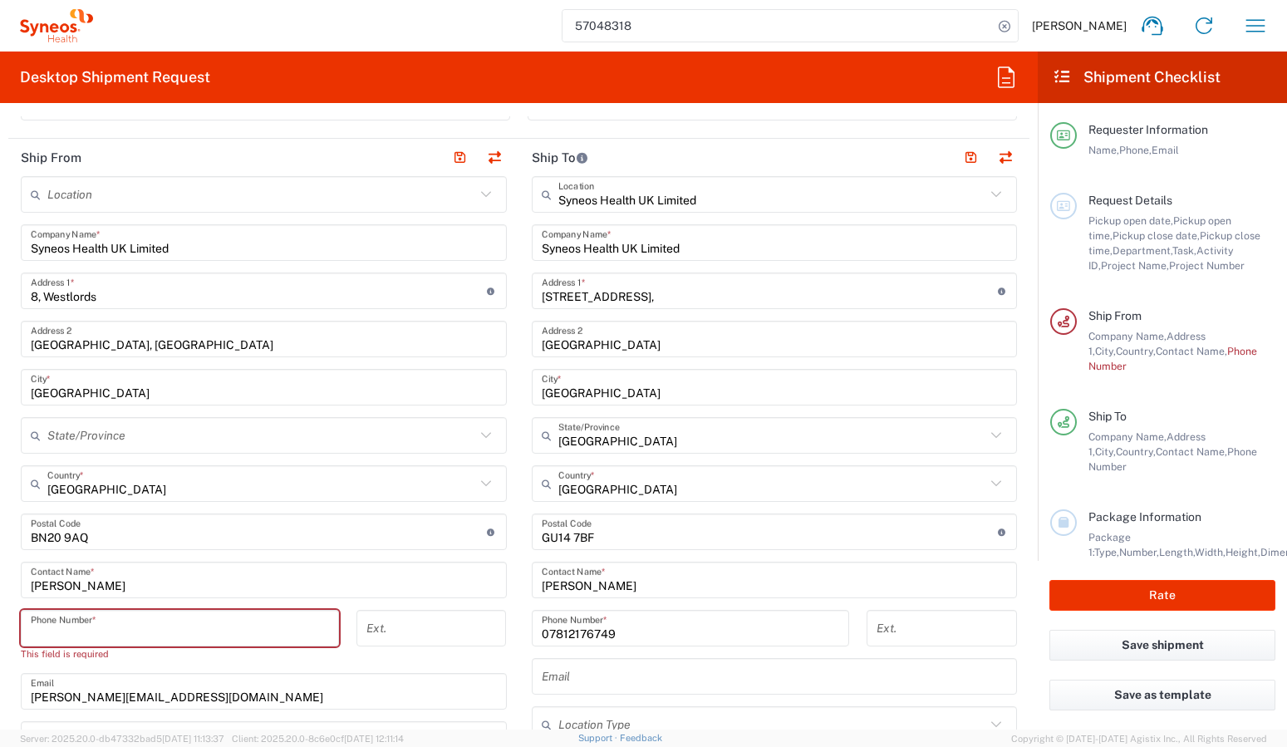
type input "07592591880"
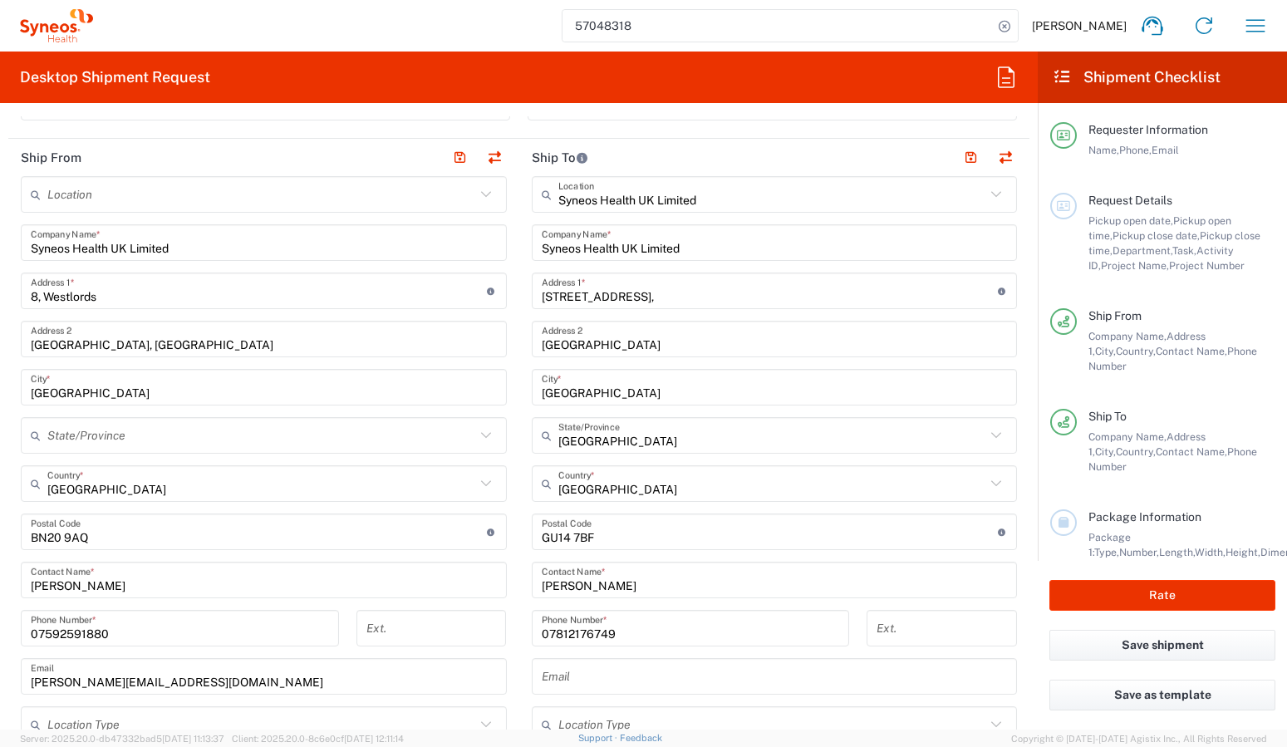
click at [3, 609] on form "Requester Information Benjamin Chanter Name * 07592 591880 Phone * benjamin.cha…" at bounding box center [519, 422] width 1038 height 613
click at [234, 442] on input "text" at bounding box center [261, 435] width 428 height 29
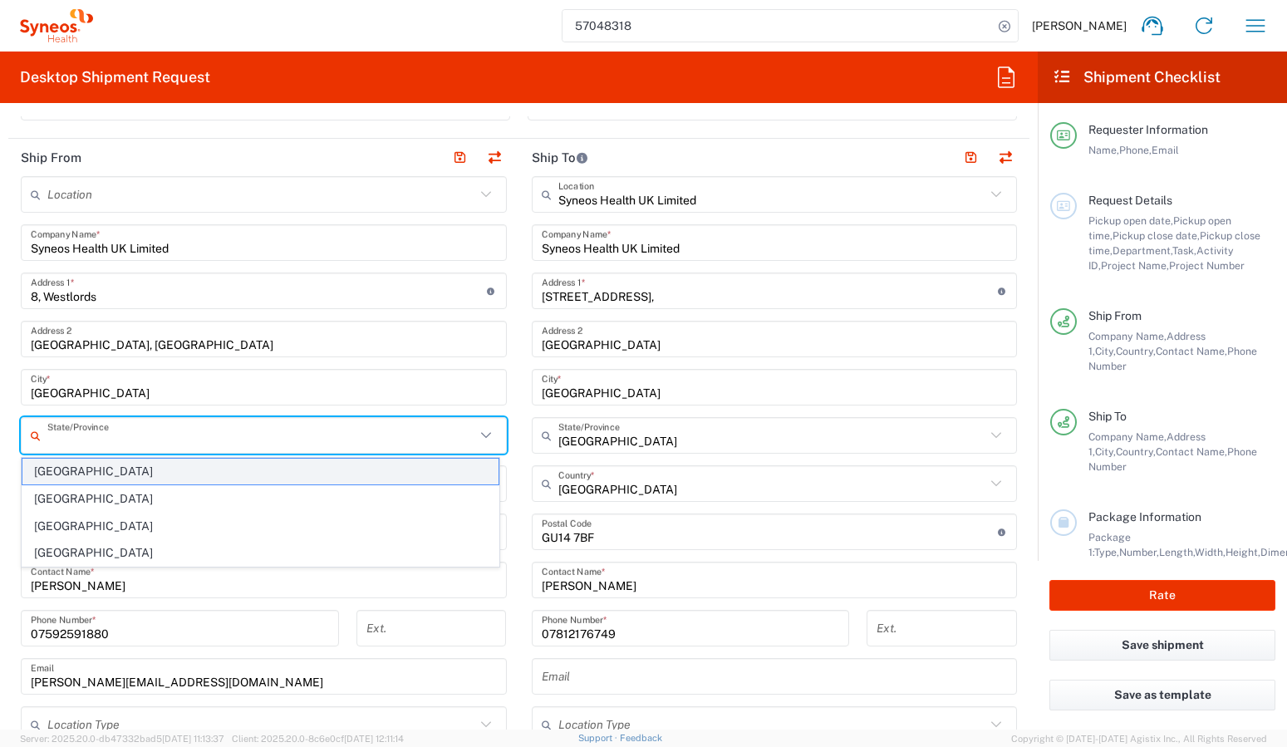
click at [170, 469] on span "England" at bounding box center [260, 472] width 476 height 26
type input "England"
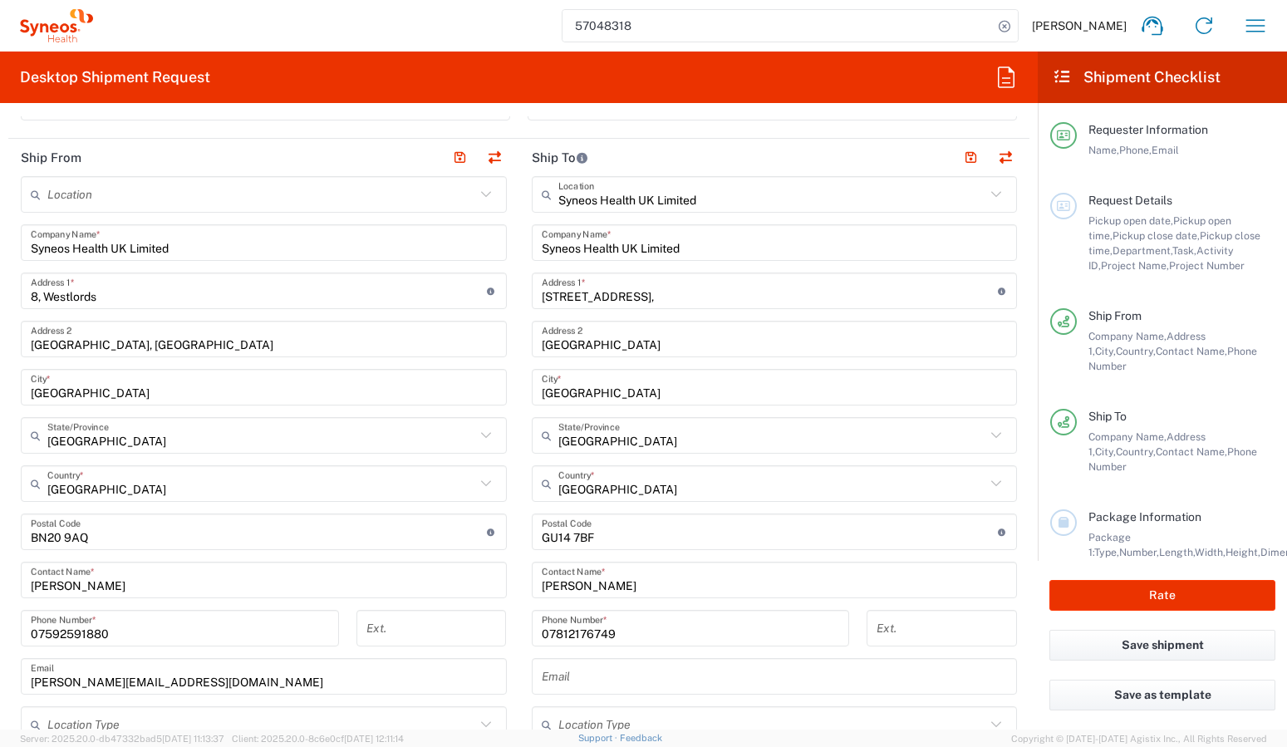
click at [7, 546] on form "Requester Information Benjamin Chanter Name * 07592 591880 Phone * benjamin.cha…" at bounding box center [519, 422] width 1038 height 613
drag, startPoint x: 726, startPoint y: 681, endPoint x: 699, endPoint y: 682, distance: 26.6
click at [725, 681] on input "text" at bounding box center [775, 676] width 466 height 29
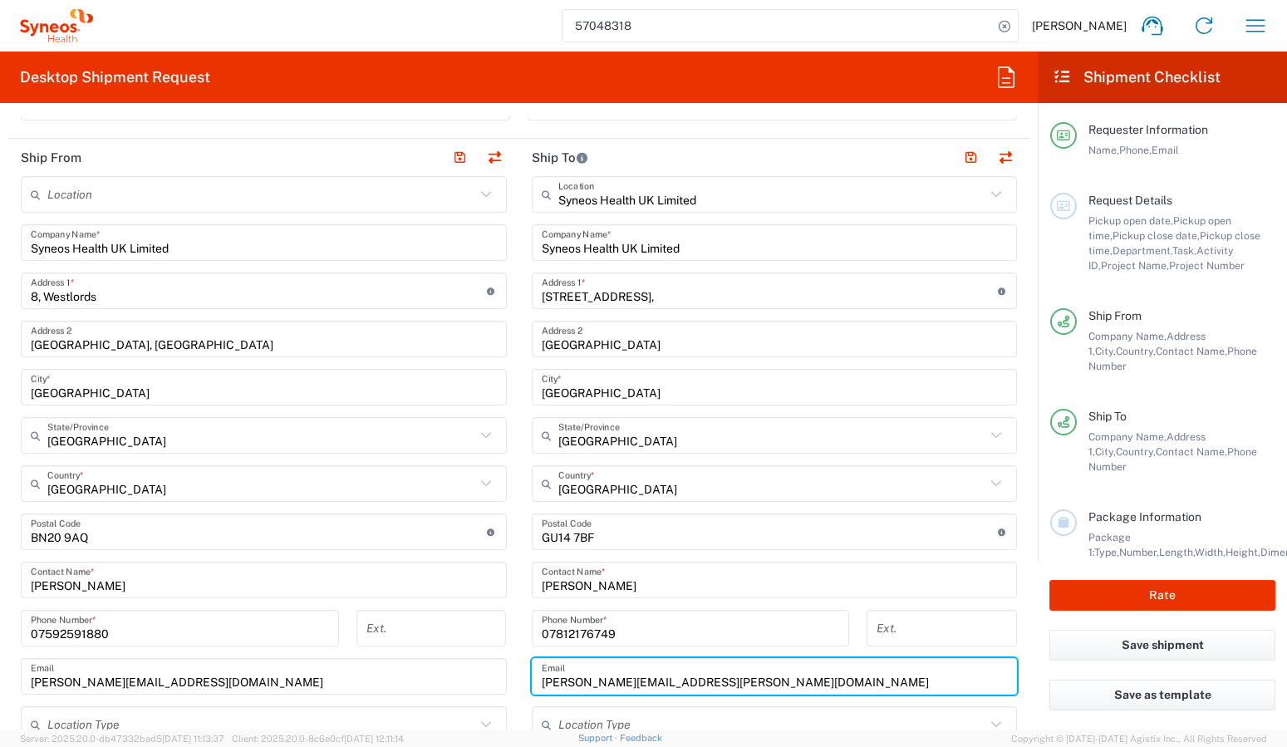
type input "ross.farr@syneoshealth.com"
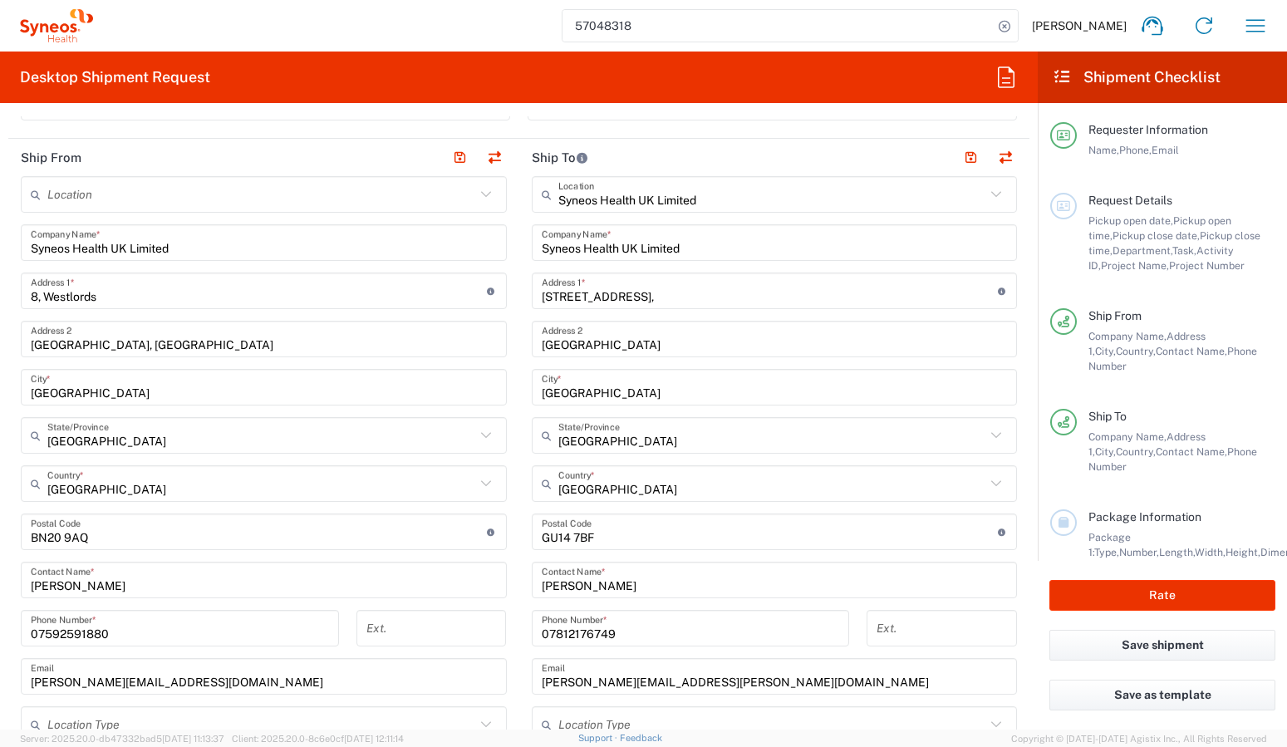
click at [4, 667] on form "Requester Information Benjamin Chanter Name * 07592 591880 Phone * benjamin.cha…" at bounding box center [519, 422] width 1038 height 613
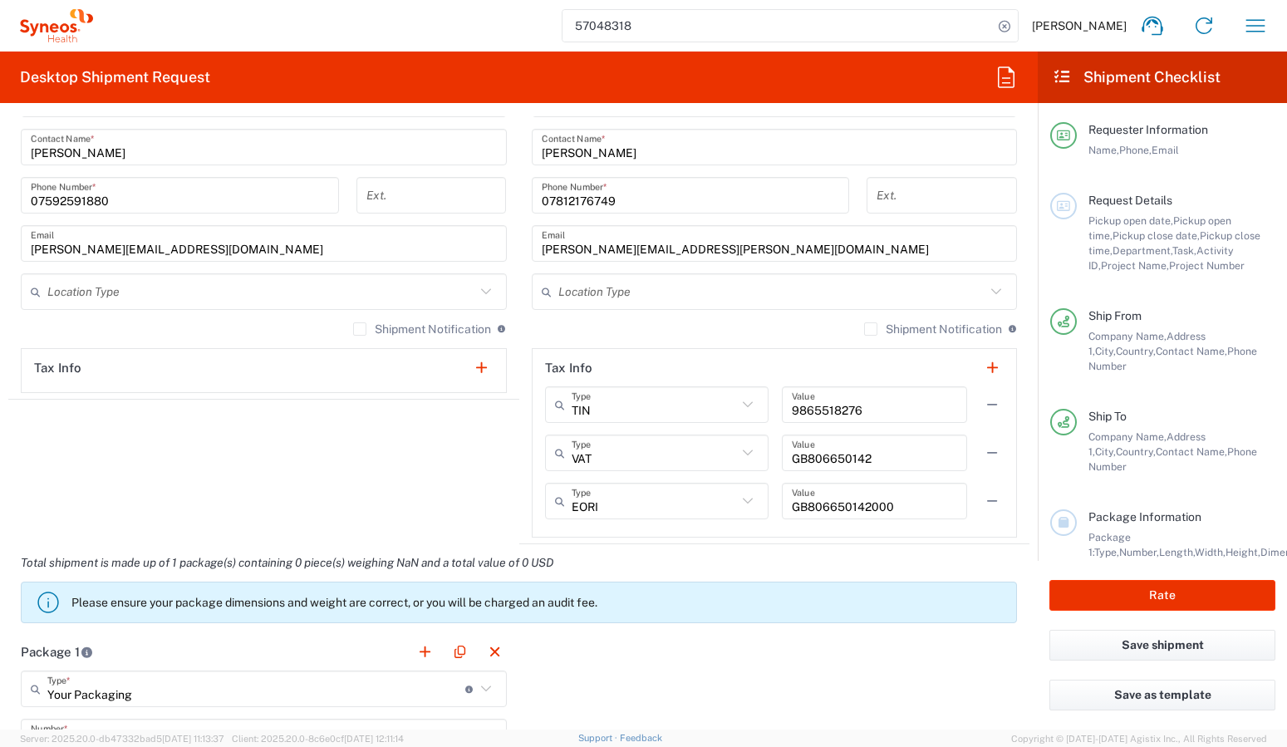
scroll to position [1065, 0]
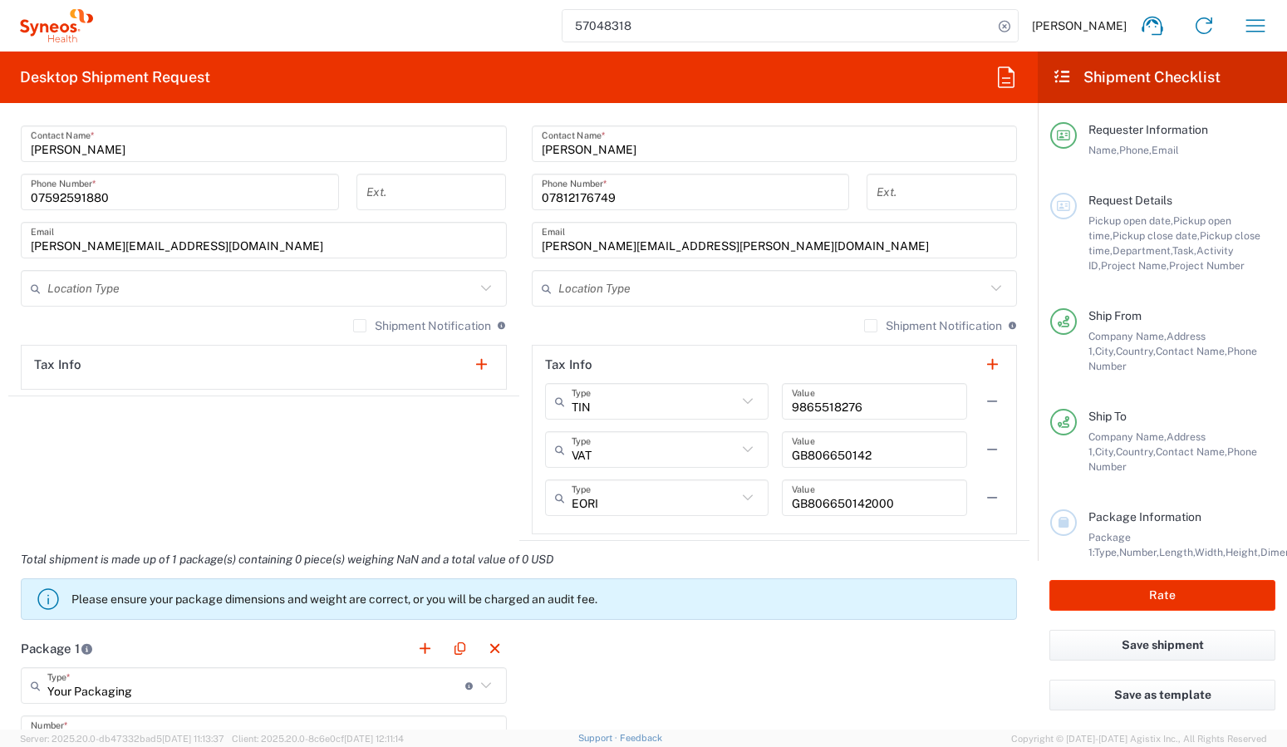
click at [353, 327] on label "Shipment Notification" at bounding box center [422, 325] width 138 height 13
click at [360, 326] on input "Shipment Notification" at bounding box center [360, 326] width 0 height 0
click at [354, 326] on label "Shipment Notification" at bounding box center [422, 325] width 138 height 13
click at [352, 326] on input "Shipment Notification" at bounding box center [352, 326] width 0 height 0
click at [864, 325] on label "Shipment Notification" at bounding box center [933, 325] width 138 height 13
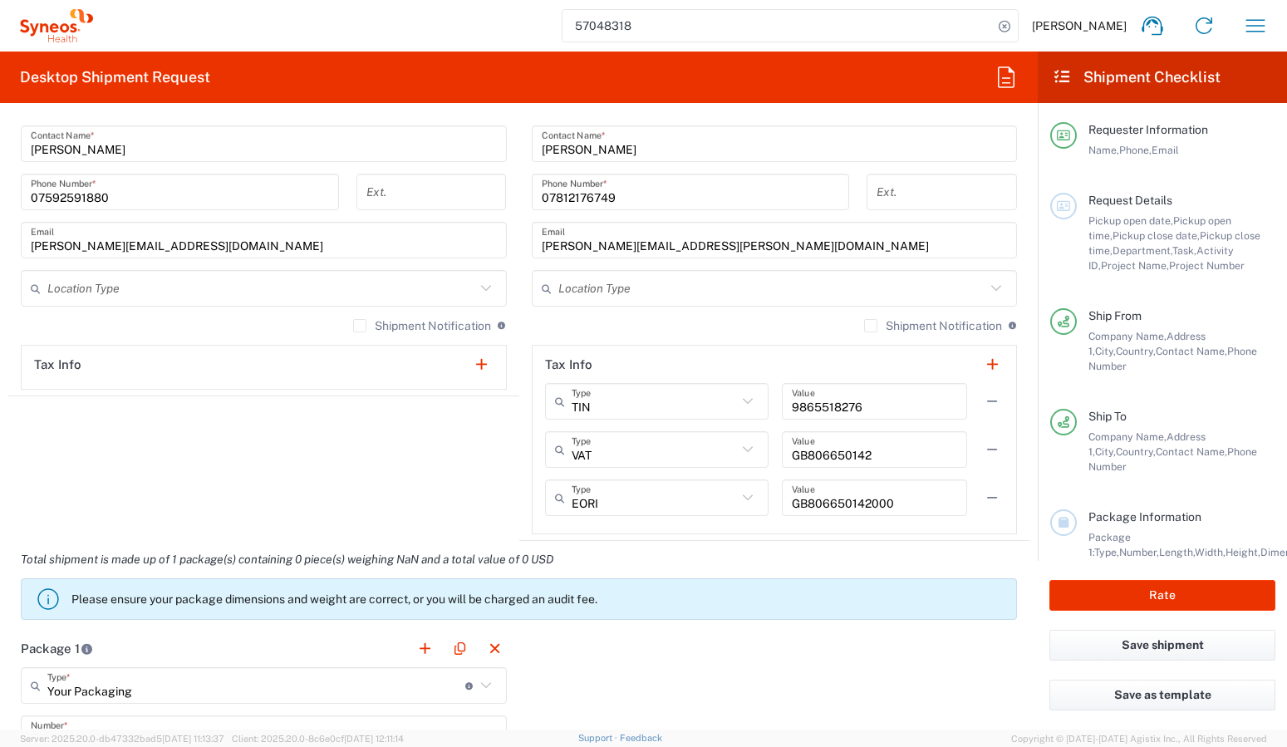
click at [871, 326] on input "Shipment Notification" at bounding box center [871, 326] width 0 height 0
click at [355, 324] on label "Shipment Notification" at bounding box center [422, 325] width 138 height 13
click at [360, 326] on input "Shipment Notification" at bounding box center [360, 326] width 0 height 0
click at [6, 479] on form "Requester Information Benjamin Chanter Name * 07592 591880 Phone * benjamin.cha…" at bounding box center [519, 422] width 1038 height 613
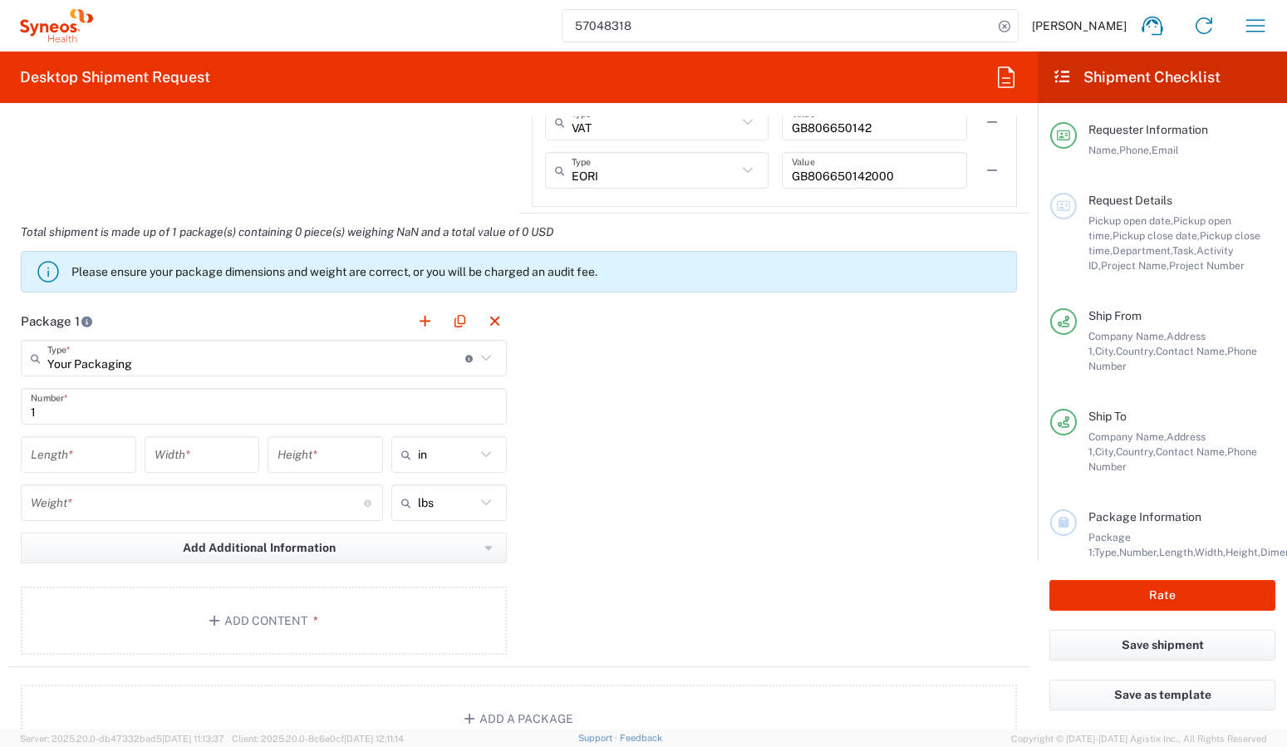
scroll to position [1396, 0]
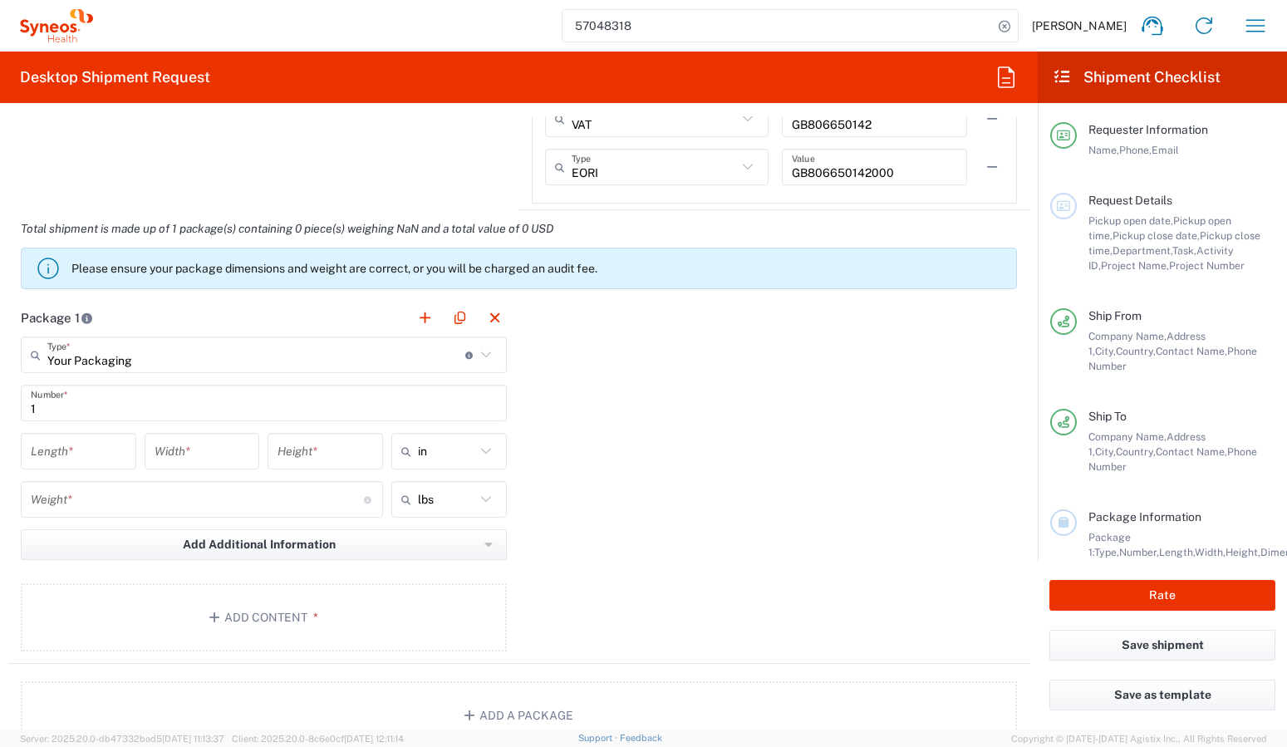
click at [480, 358] on icon at bounding box center [486, 355] width 22 height 22
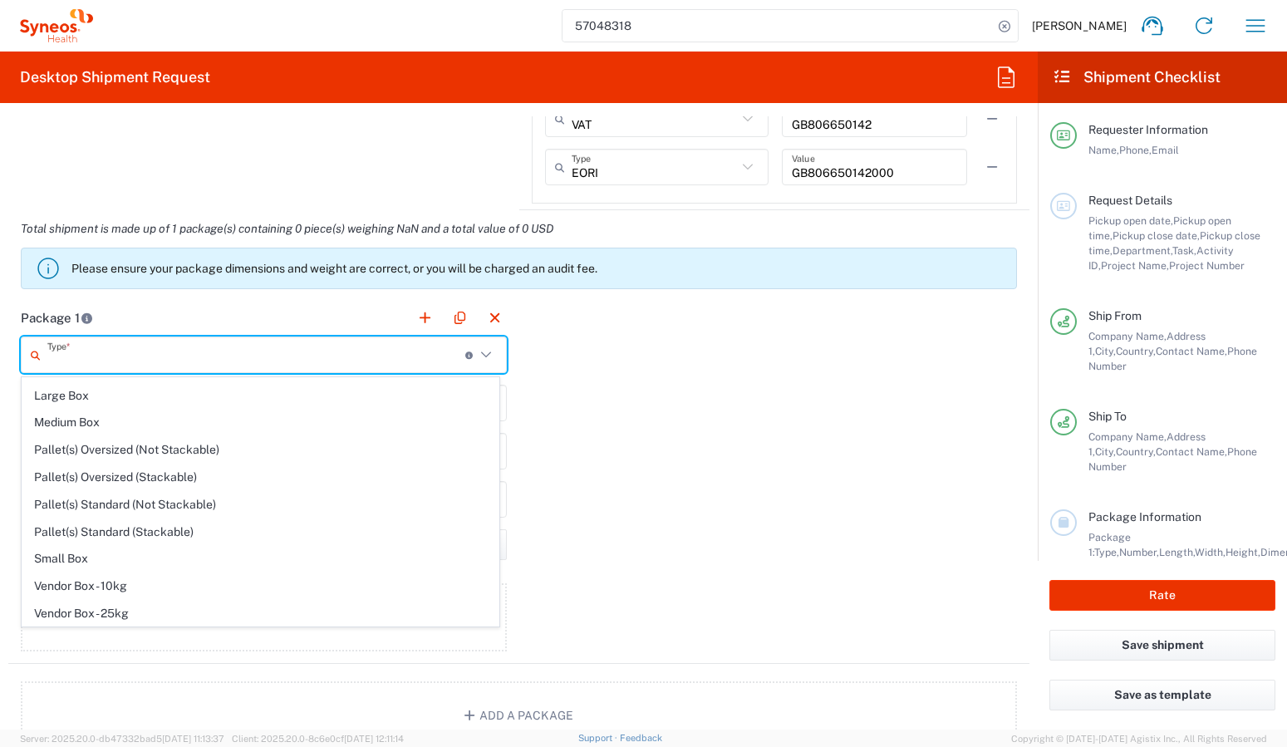
scroll to position [51, 0]
click at [78, 559] on span "Small Box" at bounding box center [260, 558] width 476 height 26
type input "Small Box"
type input "12.25"
type input "11"
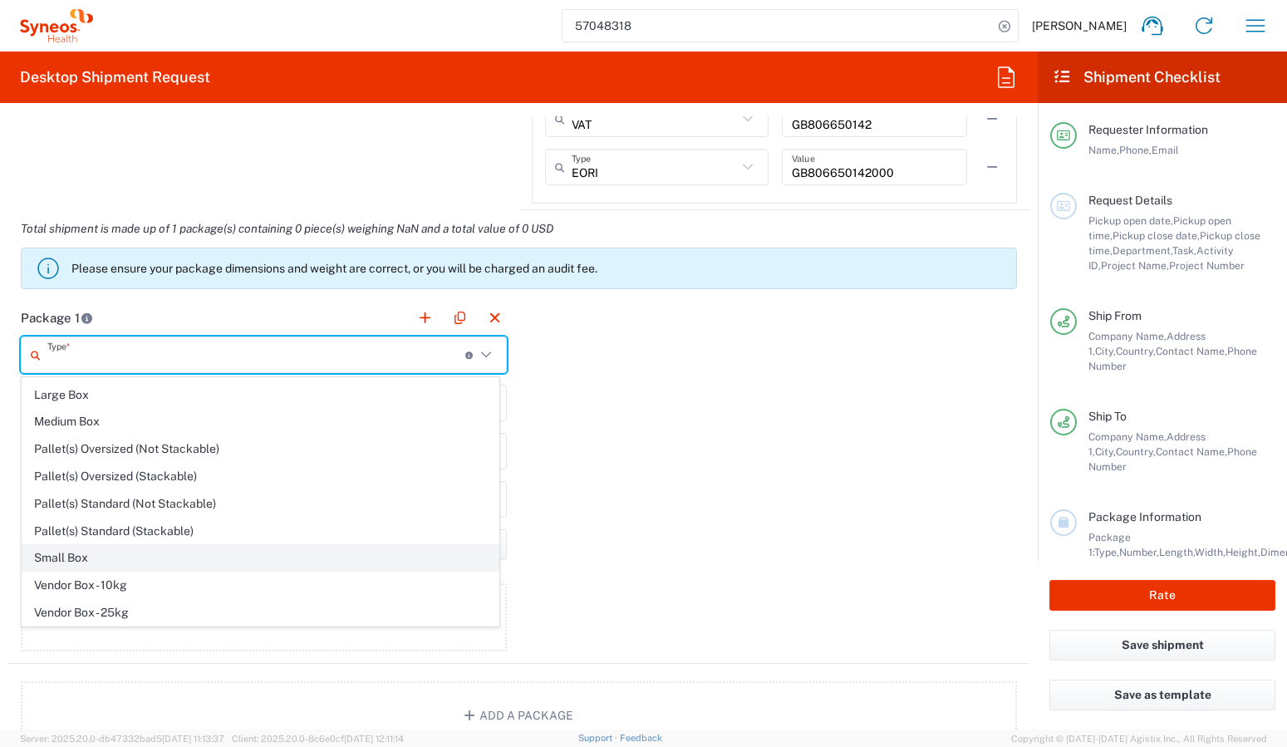
type input "1.5"
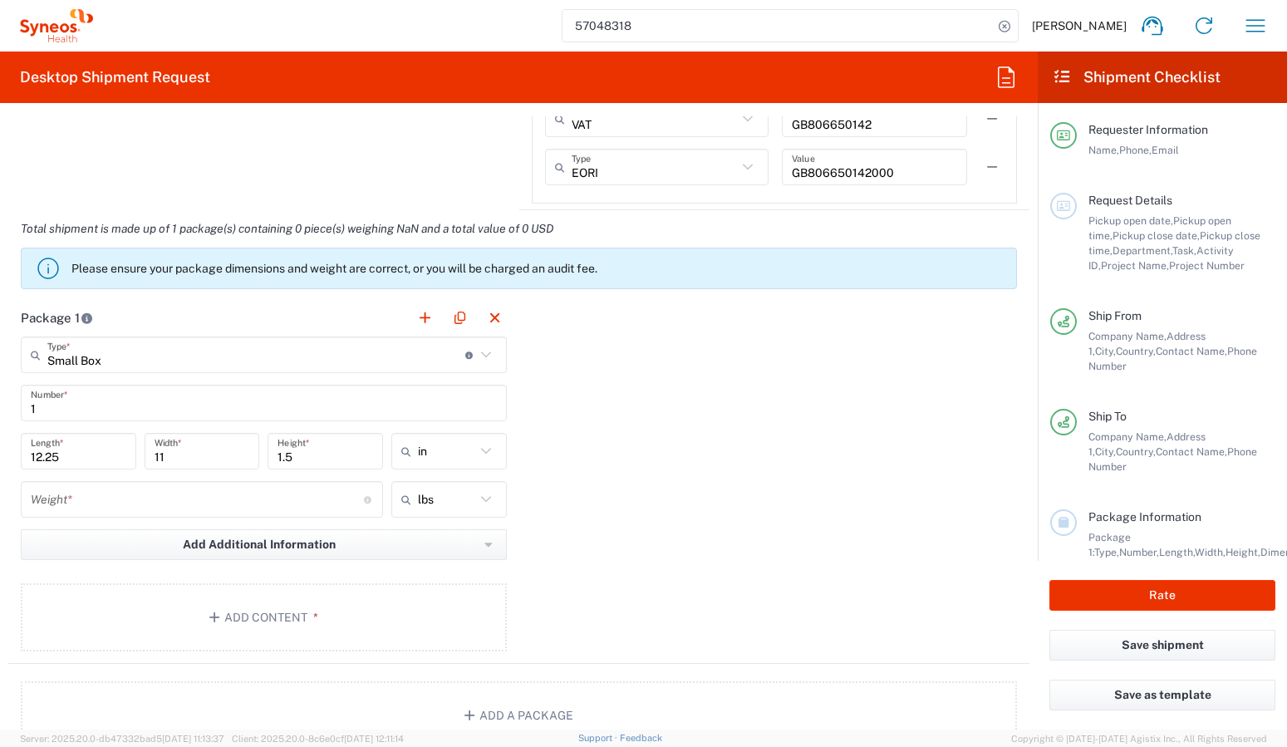
click at [7, 478] on form "Requester Information Benjamin Chanter Name * 07592 591880 Phone * benjamin.cha…" at bounding box center [519, 422] width 1038 height 613
click at [68, 453] on input "12.25" at bounding box center [79, 451] width 96 height 29
click at [62, 459] on input "12.25" at bounding box center [79, 451] width 96 height 29
click at [62, 456] on input "12.25" at bounding box center [79, 451] width 96 height 29
click at [86, 455] on input "12.25" at bounding box center [79, 451] width 96 height 29
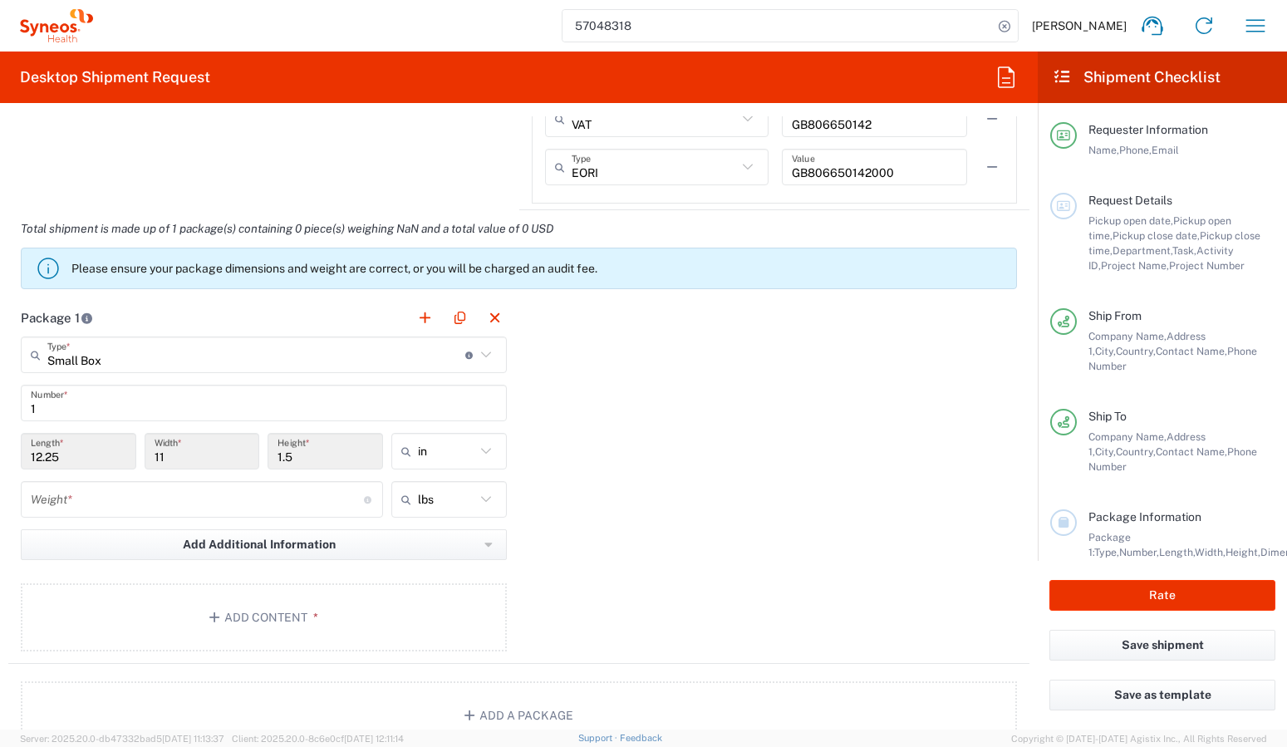
click at [86, 455] on input "12.25" at bounding box center [79, 451] width 96 height 29
drag, startPoint x: 62, startPoint y: 450, endPoint x: 52, endPoint y: 458, distance: 12.5
click at [51, 458] on input "12.25" at bounding box center [79, 451] width 96 height 29
click at [52, 458] on input "12.25" at bounding box center [79, 451] width 96 height 29
click at [480, 454] on icon at bounding box center [486, 452] width 22 height 22
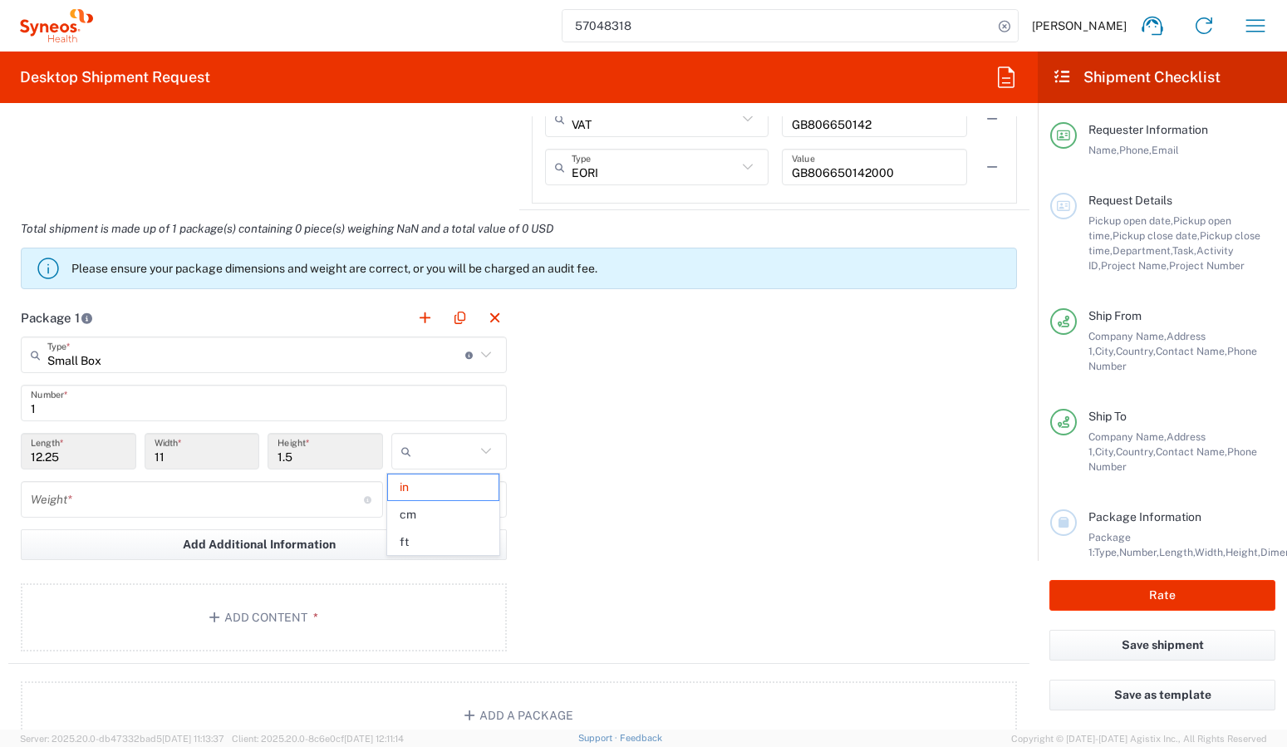
click at [95, 455] on input "12.25" at bounding box center [79, 451] width 96 height 29
type input "in"
click at [41, 458] on input "12.25" at bounding box center [79, 451] width 96 height 29
click at [42, 458] on input "12.25" at bounding box center [79, 451] width 96 height 29
click at [695, 474] on div "Package 1 Small Box Type * Material used to package goods Your Packaging Envelo…" at bounding box center [519, 481] width 1022 height 365
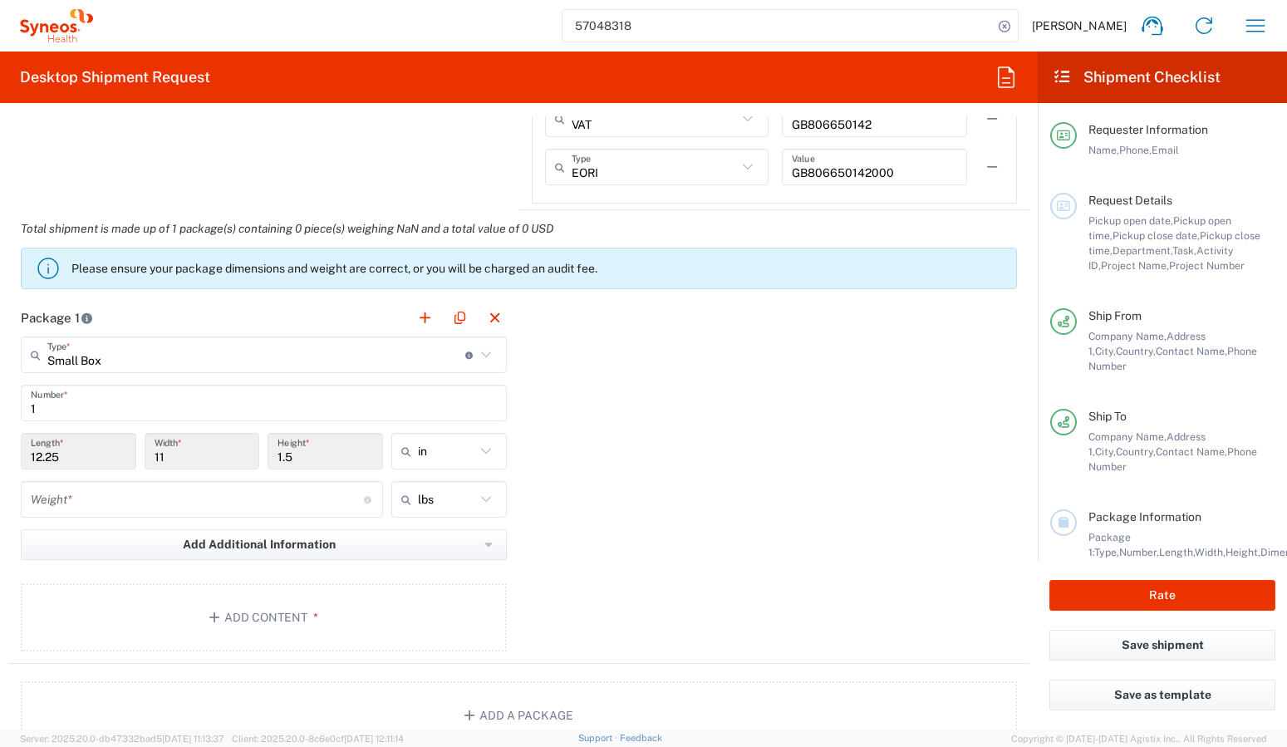
click at [89, 410] on input "1" at bounding box center [264, 403] width 466 height 29
click at [70, 457] on input "12.25" at bounding box center [79, 451] width 96 height 29
click at [89, 505] on input "number" at bounding box center [197, 499] width 333 height 29
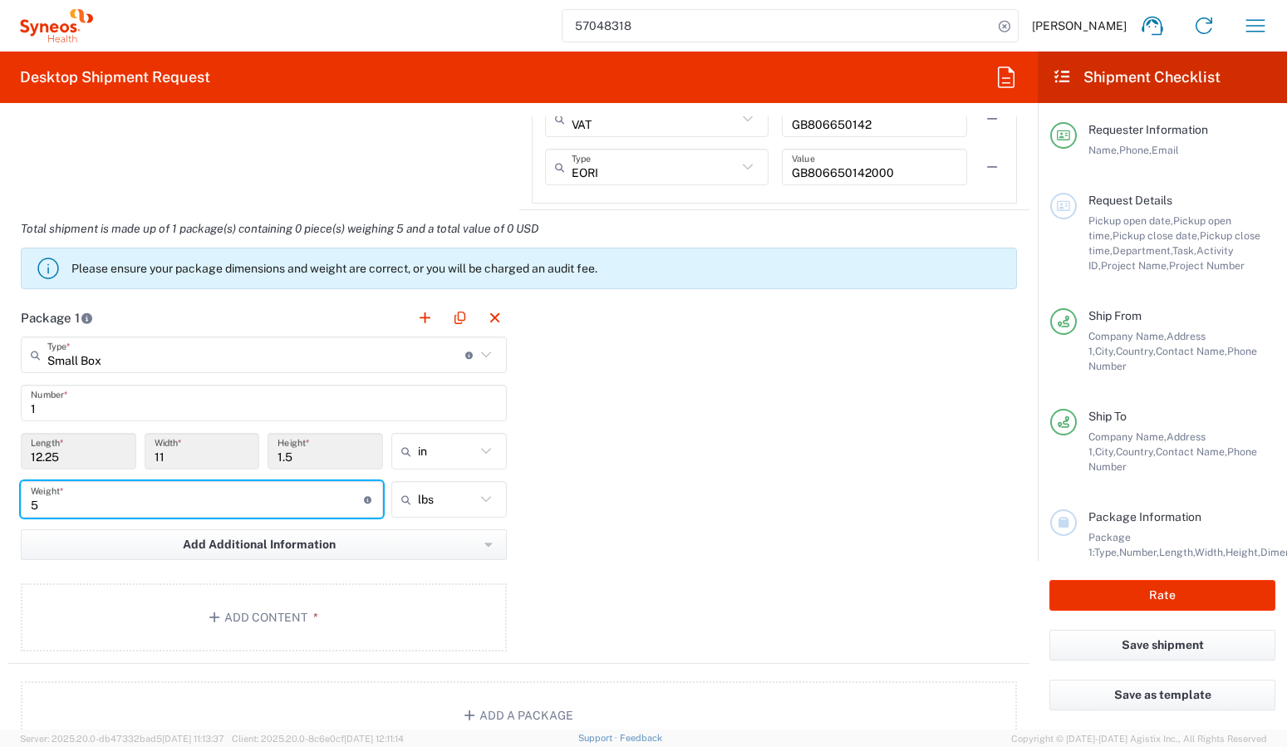
type input "5"
drag, startPoint x: 94, startPoint y: 462, endPoint x: 72, endPoint y: 465, distance: 21.8
click at [93, 462] on input "12.25" at bounding box center [79, 451] width 96 height 29
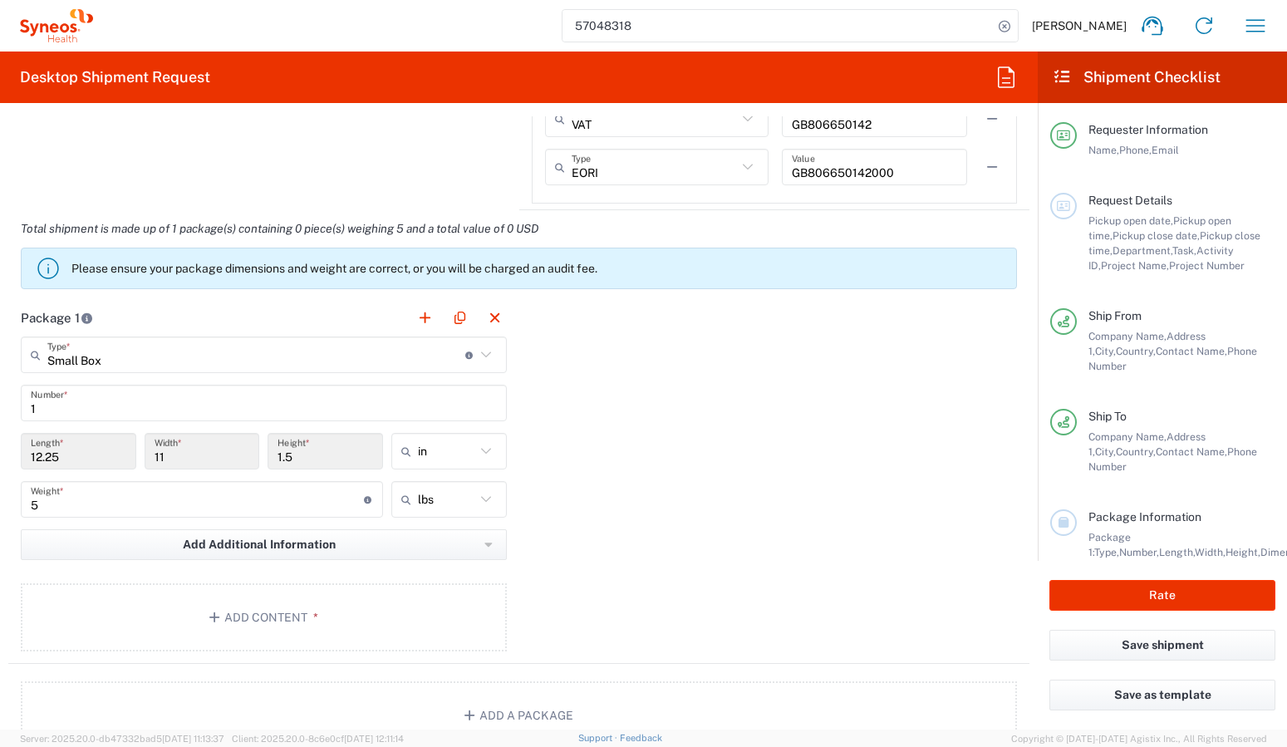
drag, startPoint x: 58, startPoint y: 460, endPoint x: 46, endPoint y: 463, distance: 12.7
click at [57, 460] on input "12.25" at bounding box center [79, 451] width 96 height 29
click at [46, 463] on input "12.25" at bounding box center [79, 451] width 96 height 29
click at [480, 357] on icon at bounding box center [485, 355] width 10 height 6
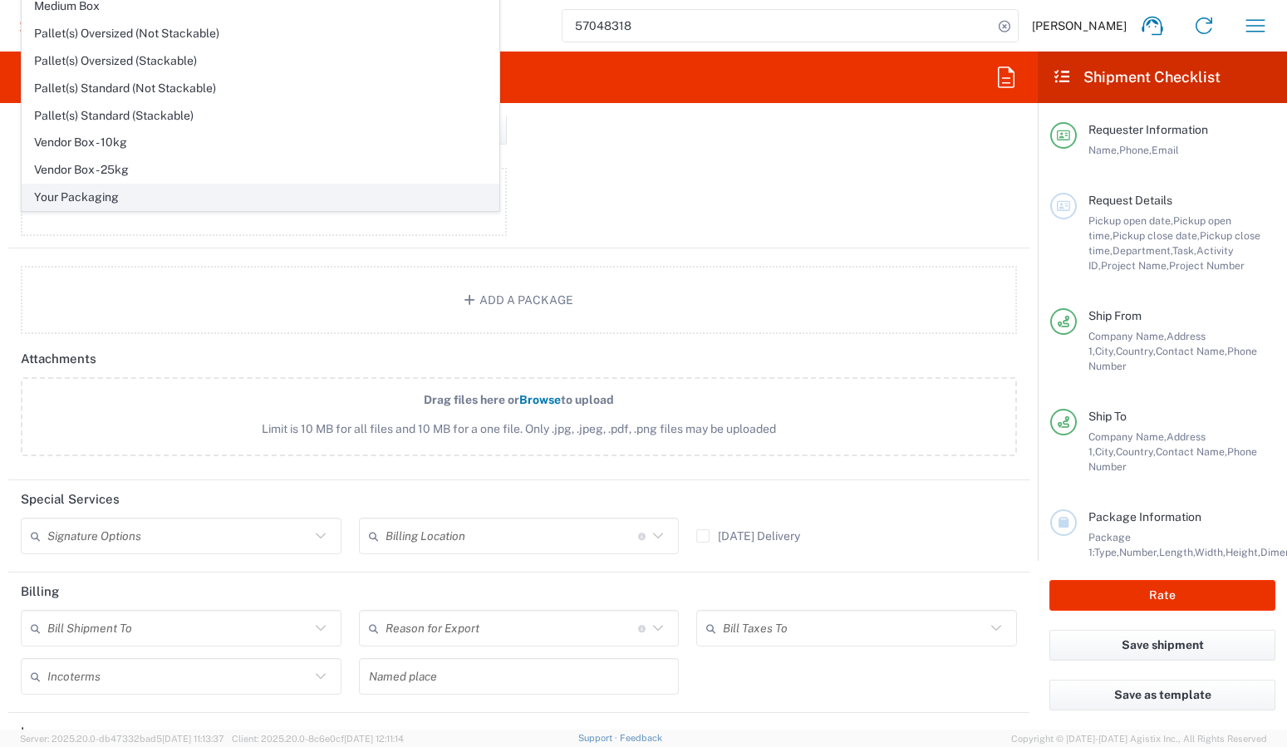
click at [84, 197] on span "Your Packaging" at bounding box center [260, 198] width 476 height 26
type input "Your Packaging"
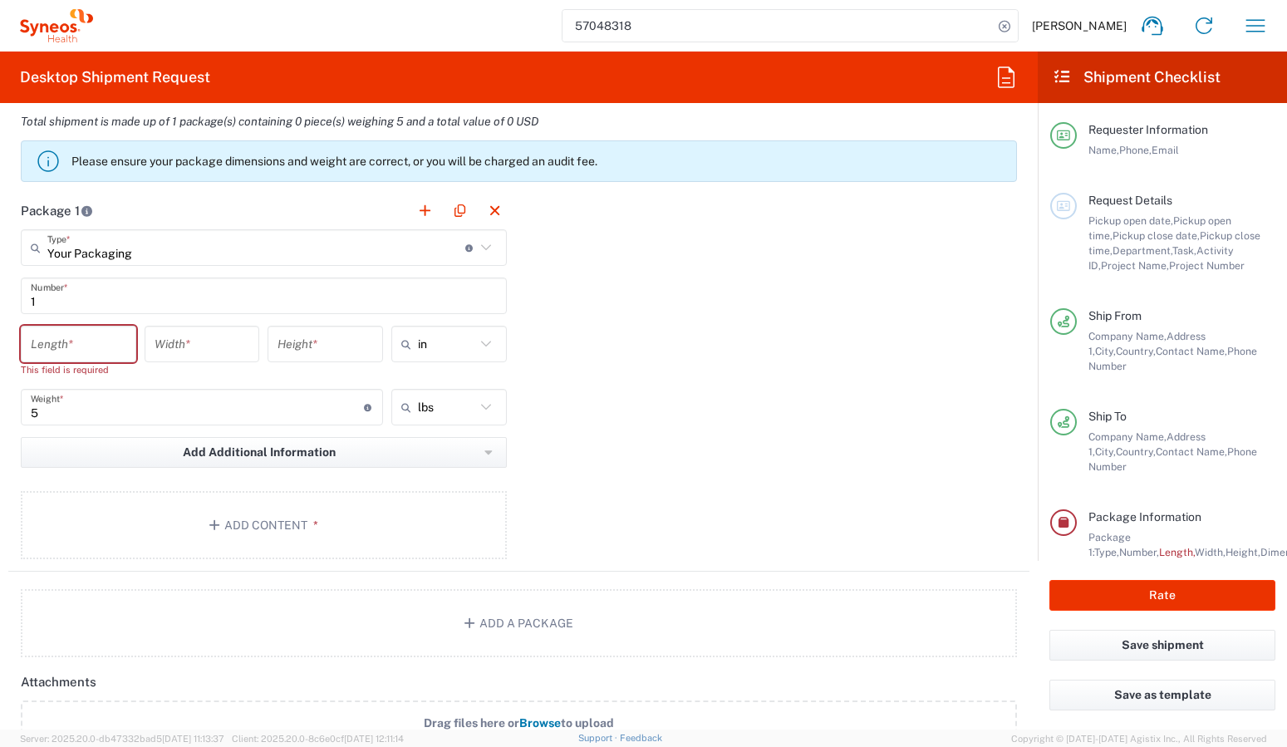
scroll to position [1494, 0]
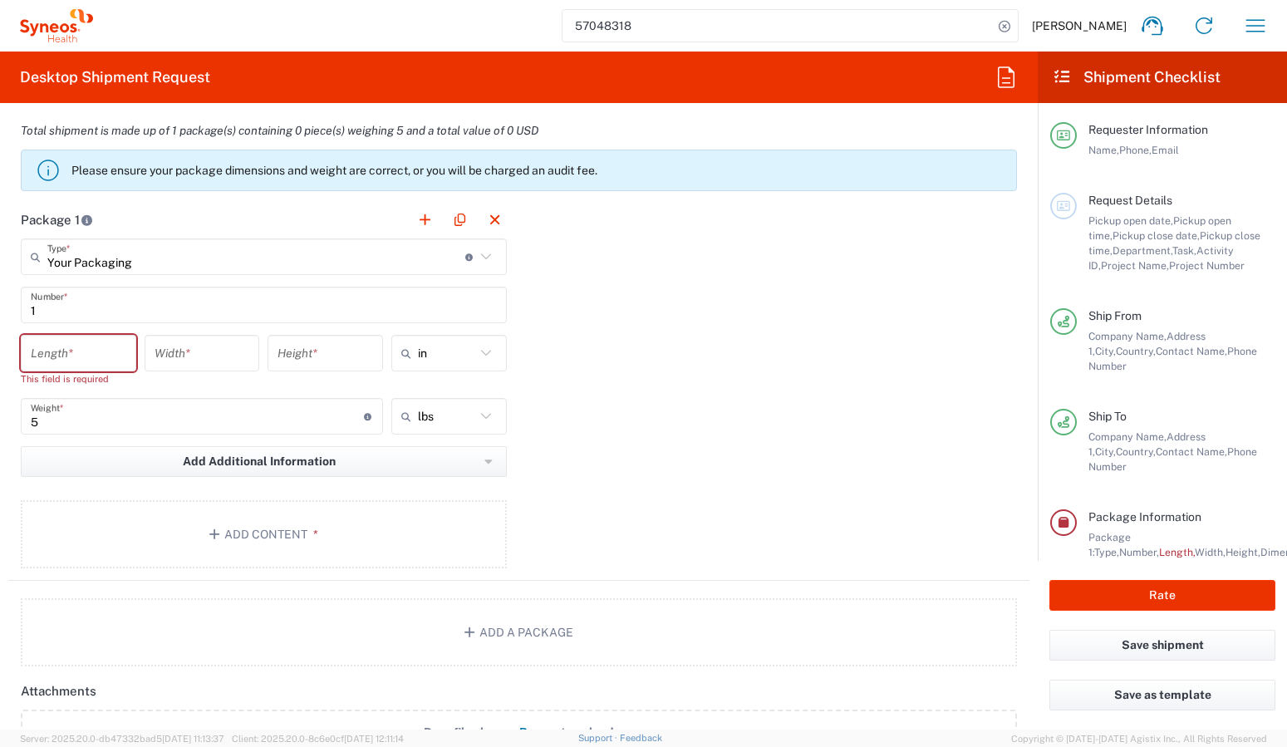
click at [81, 356] on input "number" at bounding box center [79, 353] width 96 height 29
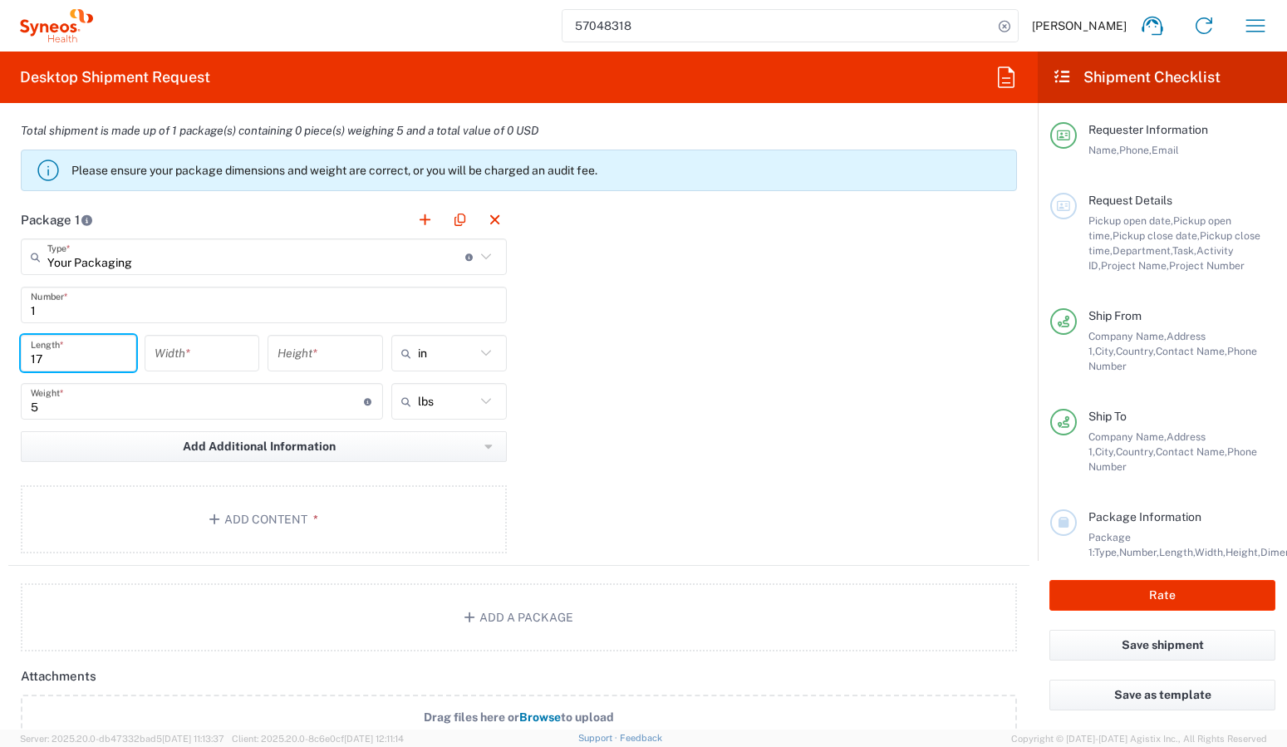
type input "17"
click at [182, 355] on input "number" at bounding box center [203, 353] width 96 height 29
type input "15"
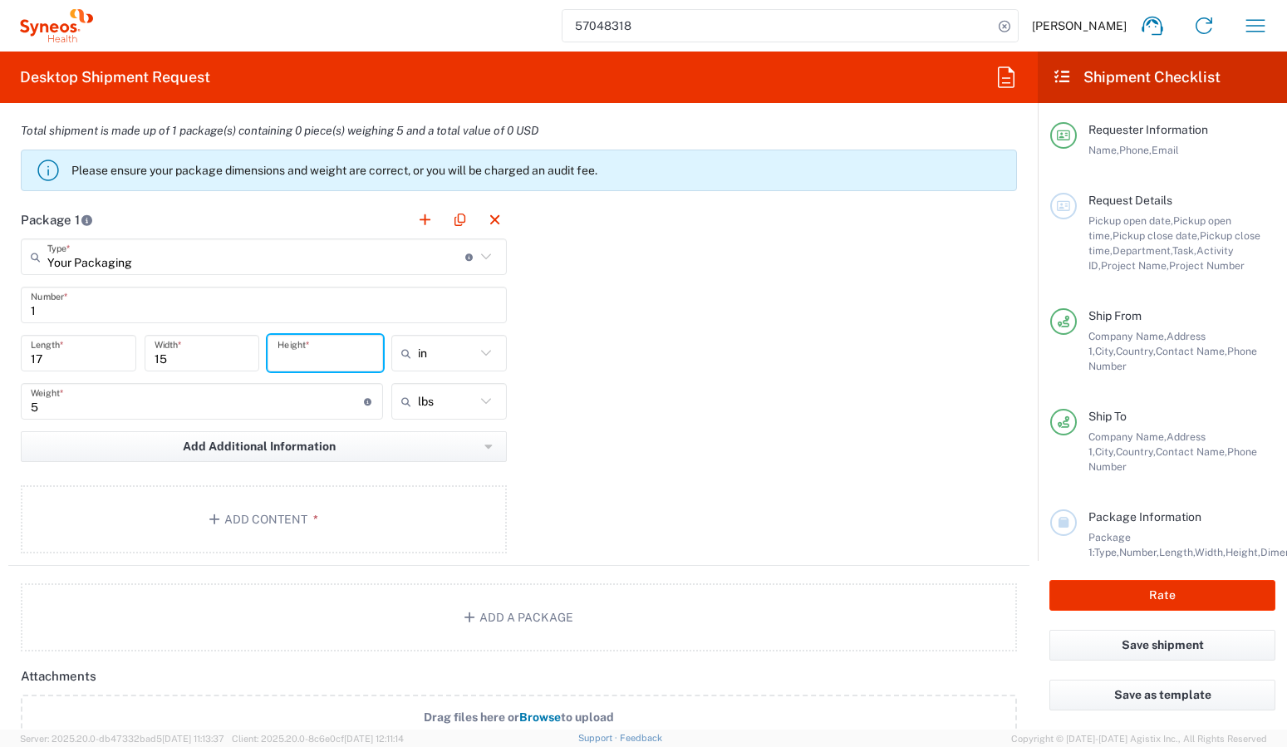
click at [312, 354] on input "number" at bounding box center [326, 353] width 96 height 29
type input "2"
click at [597, 316] on div "Package 1 Your Packaging Type * Material used to package goods Small Box Envelo…" at bounding box center [519, 383] width 1022 height 365
click at [485, 449] on icon "button" at bounding box center [489, 447] width 8 height 12
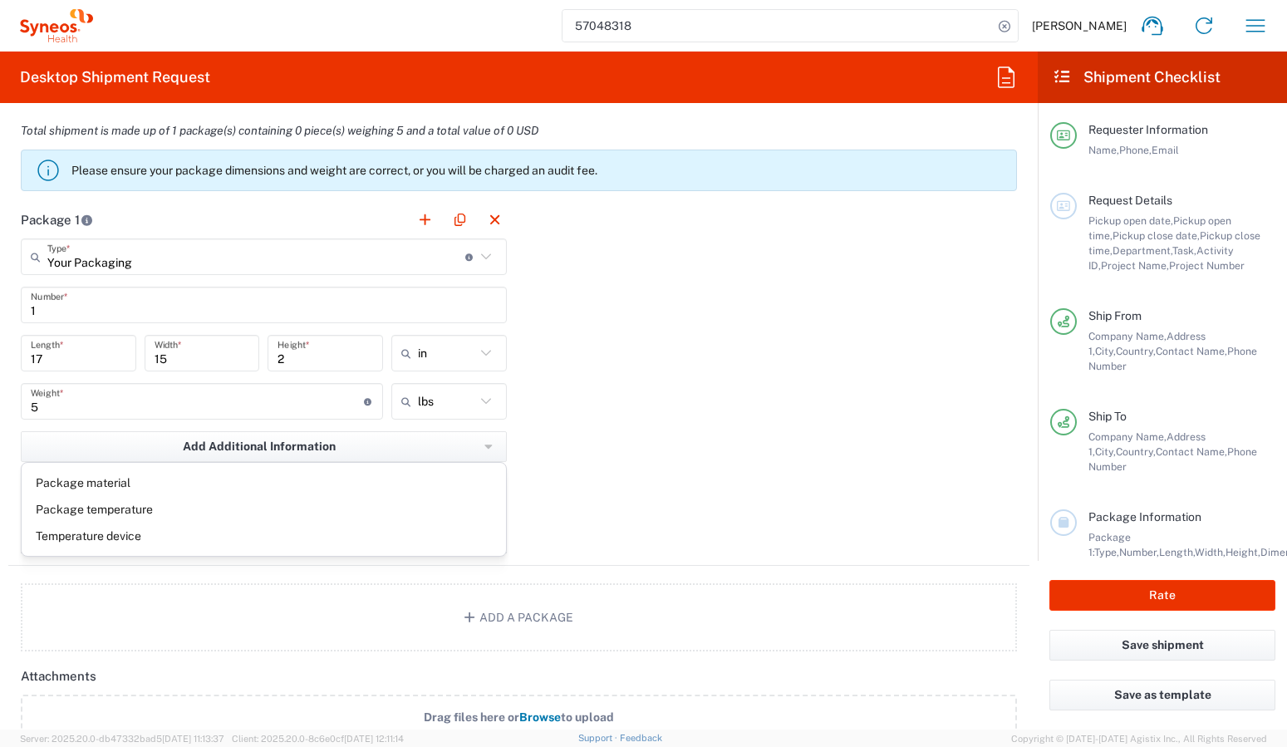
click at [625, 458] on div "Package 1 Your Packaging Type * Material used to package goods Small Box Envelo…" at bounding box center [519, 383] width 1022 height 365
click at [342, 510] on button "Add Content *" at bounding box center [264, 519] width 486 height 68
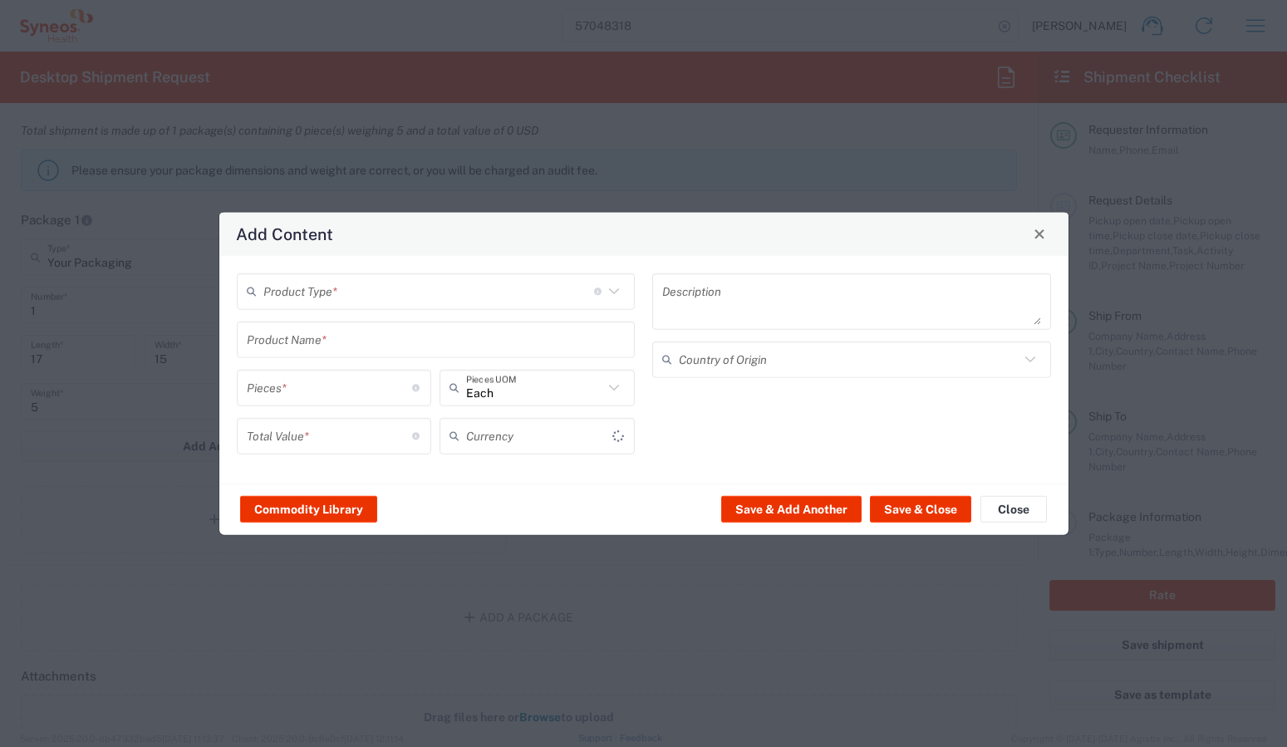
type input "US Dollar"
click at [613, 284] on icon at bounding box center [614, 291] width 22 height 22
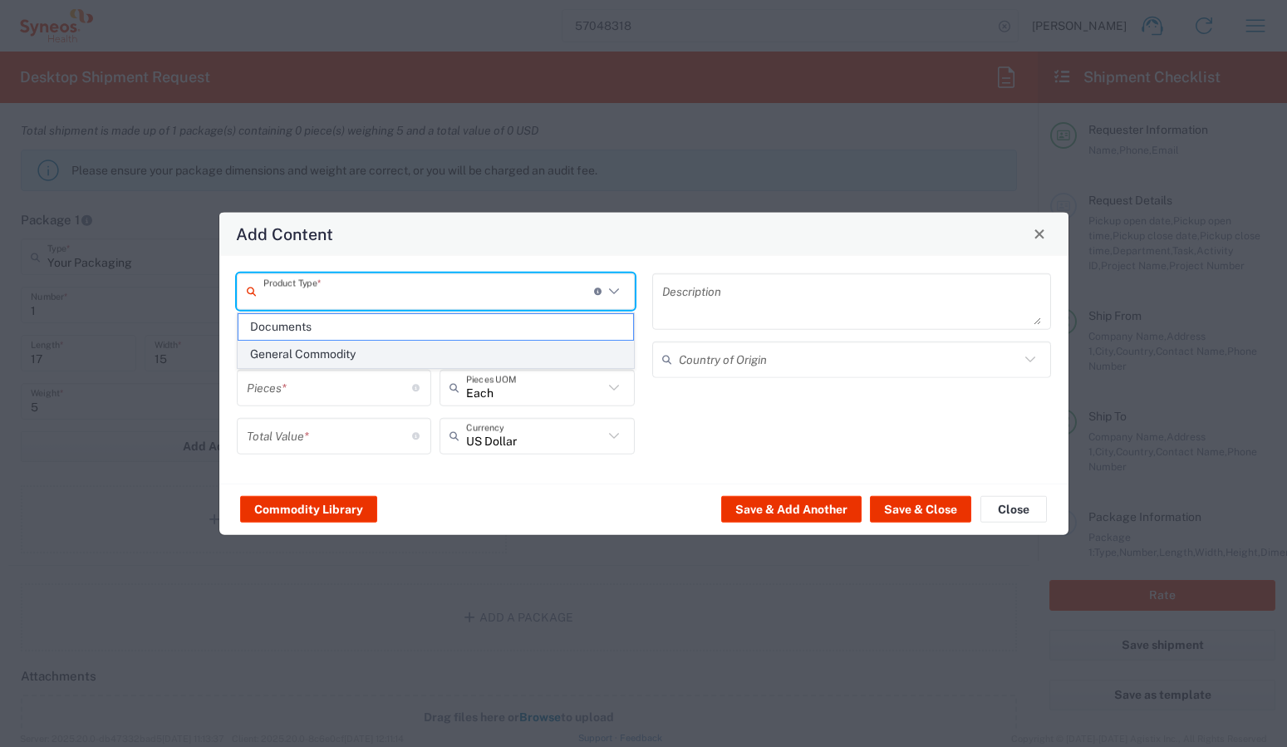
click at [381, 355] on span "General Commodity" at bounding box center [437, 355] width 396 height 26
type input "General Commodity"
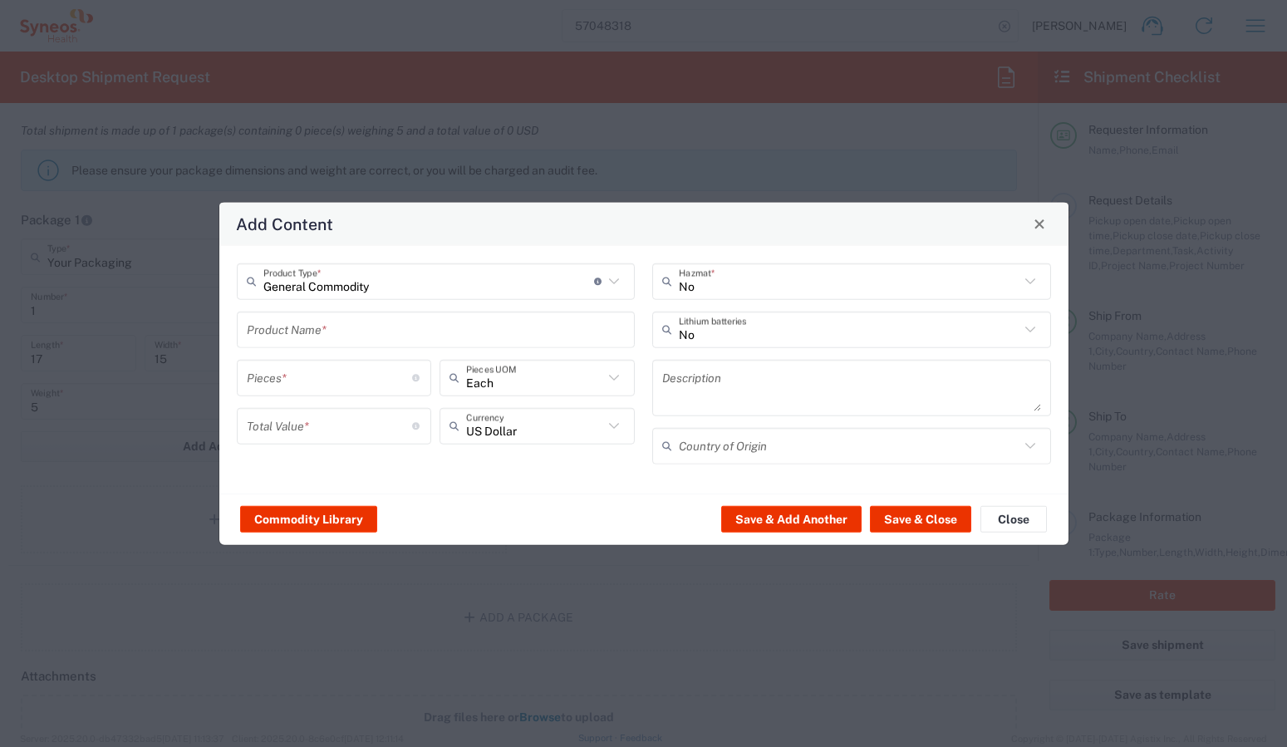
click at [557, 341] on input "text" at bounding box center [436, 329] width 379 height 29
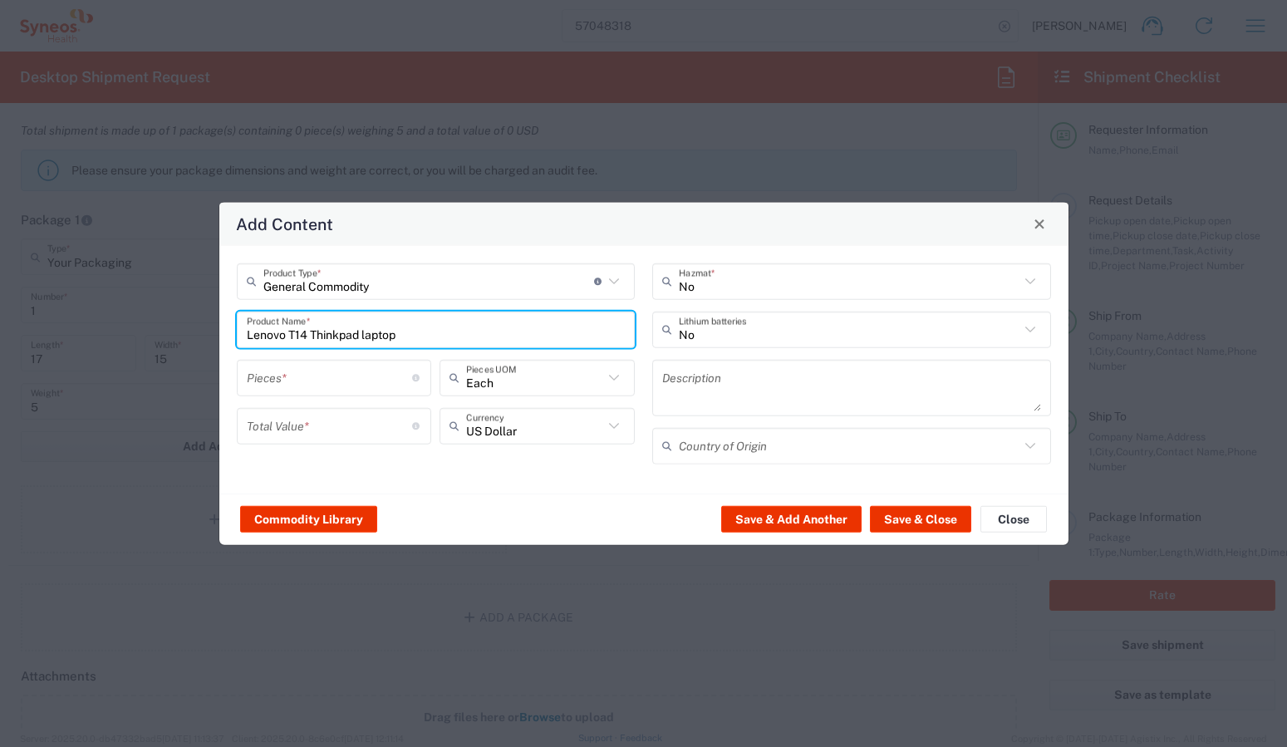
type input "Lenovo T14 Thinkpad laptop"
click at [323, 382] on input "number" at bounding box center [330, 377] width 166 height 29
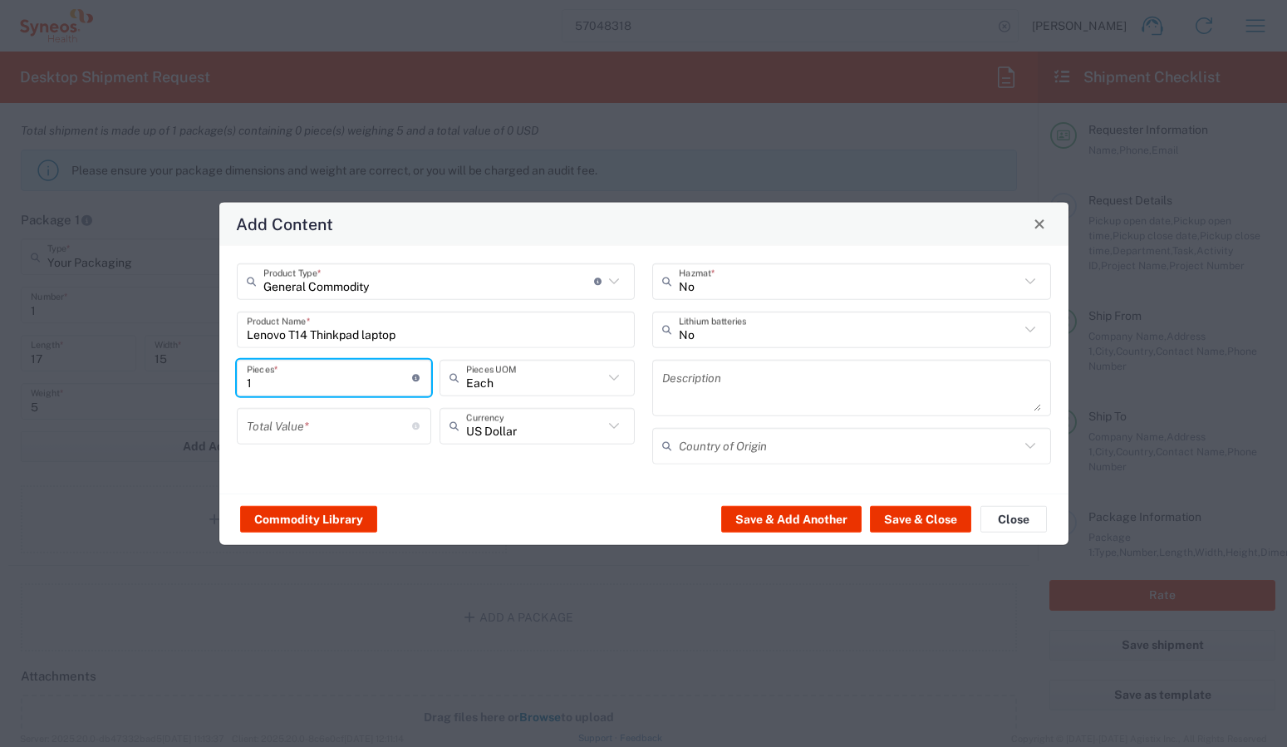
type input "1"
click at [360, 431] on input "number" at bounding box center [330, 425] width 166 height 29
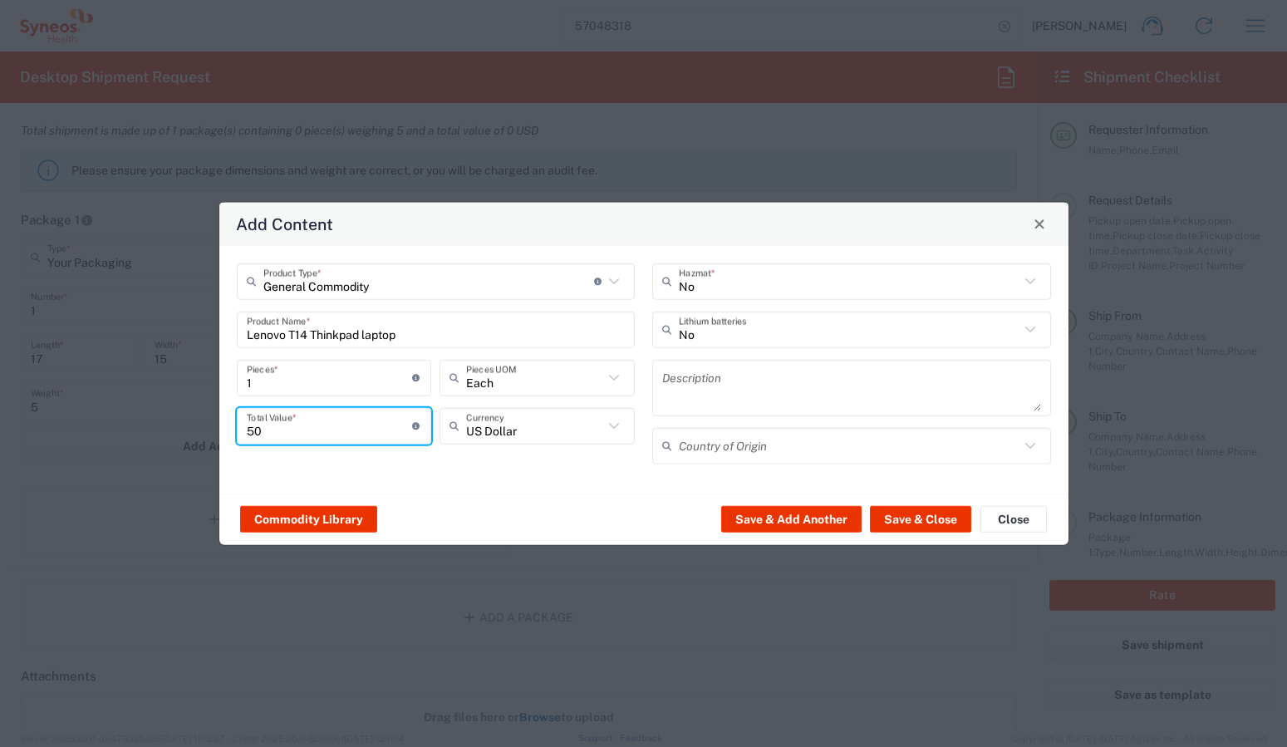
type input "50"
click at [830, 447] on input "text" at bounding box center [849, 445] width 341 height 29
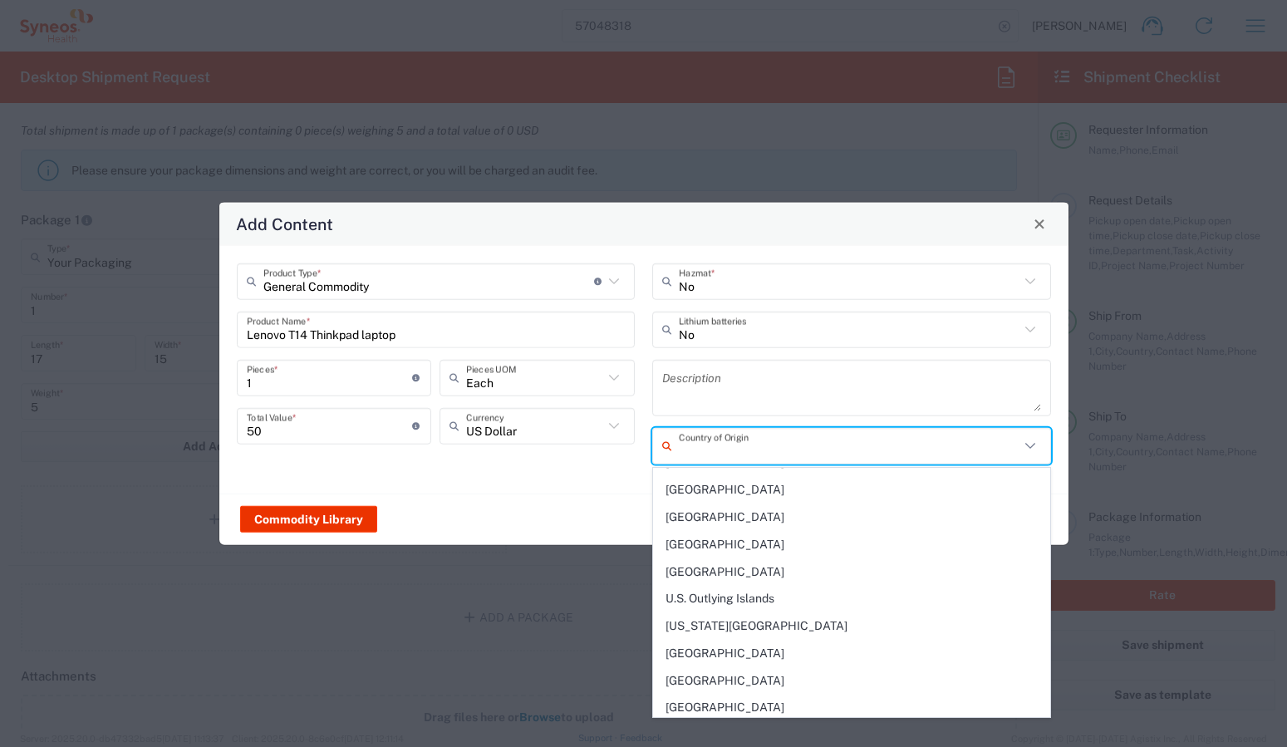
scroll to position [6208, 0]
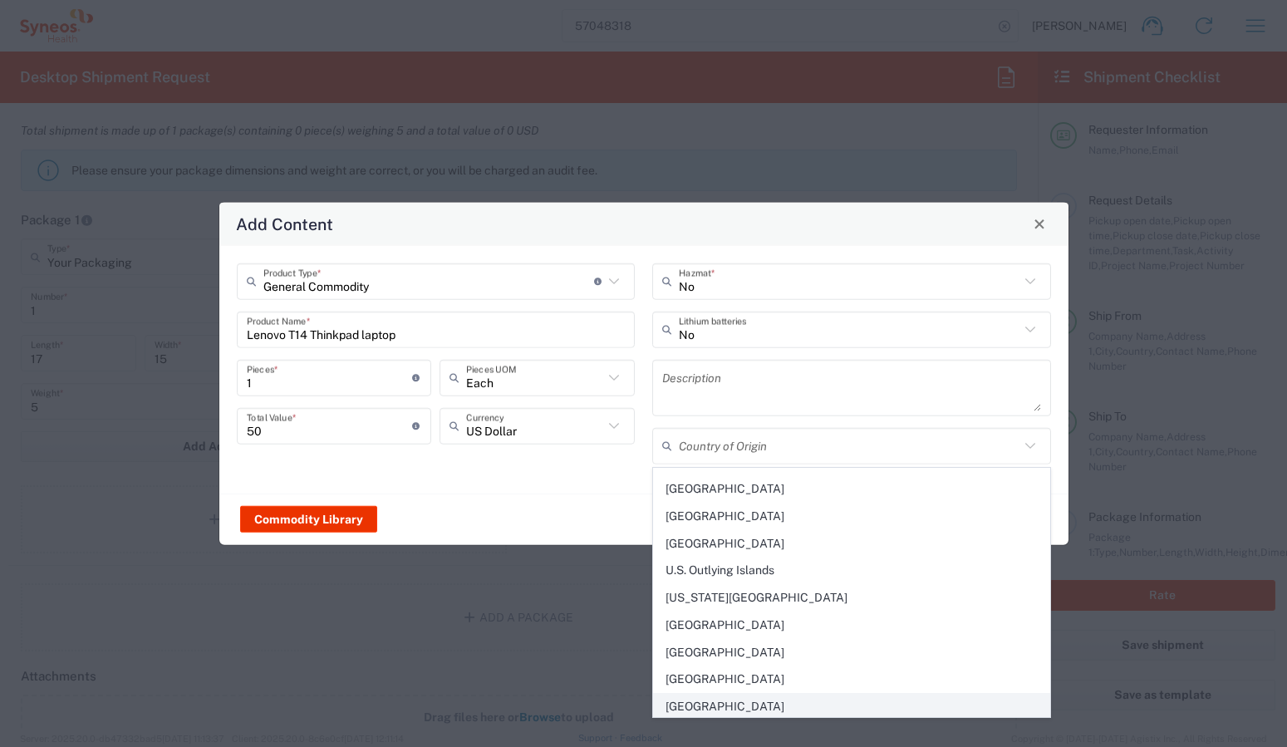
click at [720, 704] on span "United Kingdom" at bounding box center [852, 707] width 396 height 26
type input "United Kingdom"
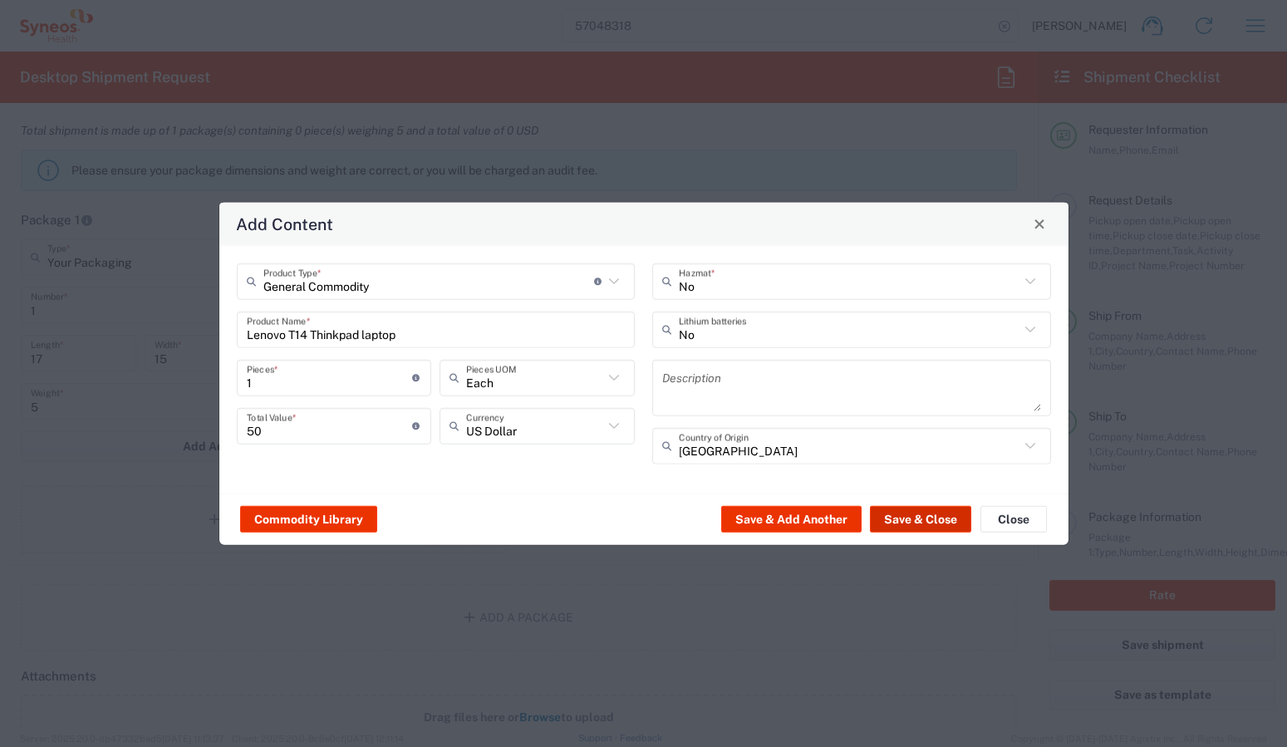
click at [907, 520] on button "Save & Close" at bounding box center [920, 519] width 101 height 27
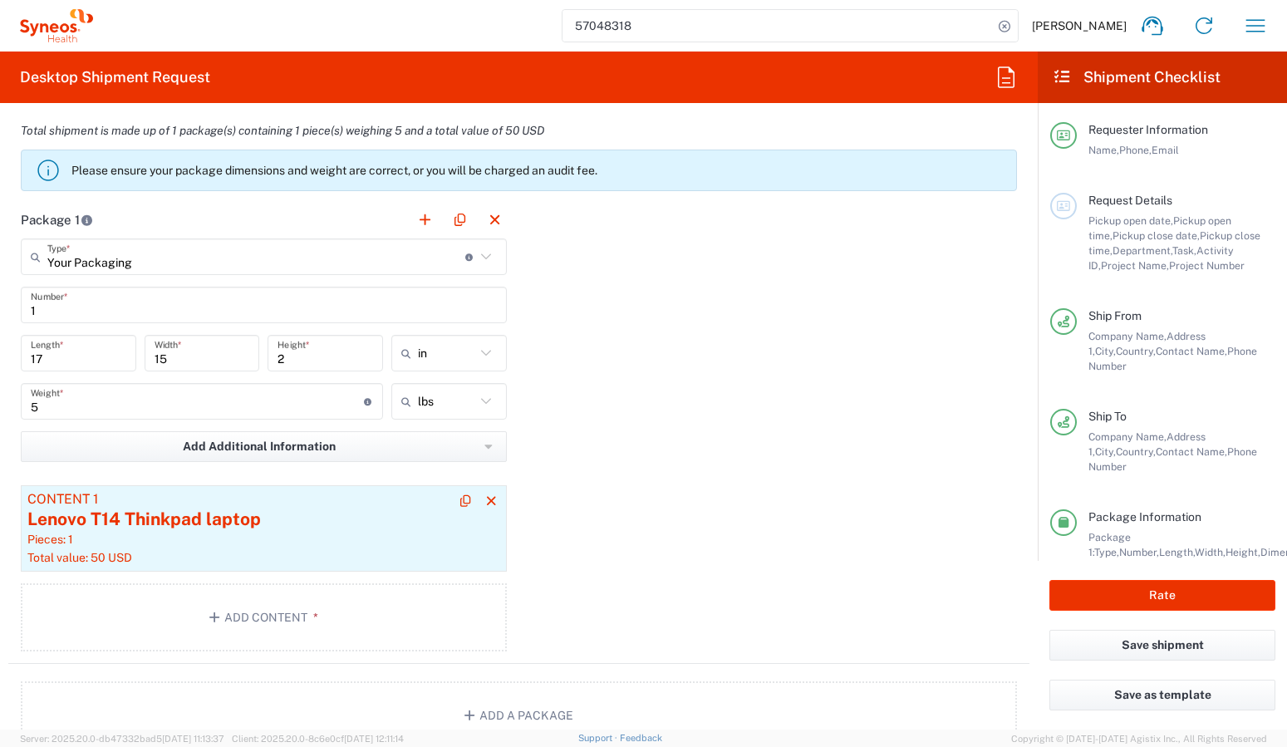
click at [339, 531] on div "Lenovo T14 Thinkpad laptop" at bounding box center [263, 519] width 473 height 25
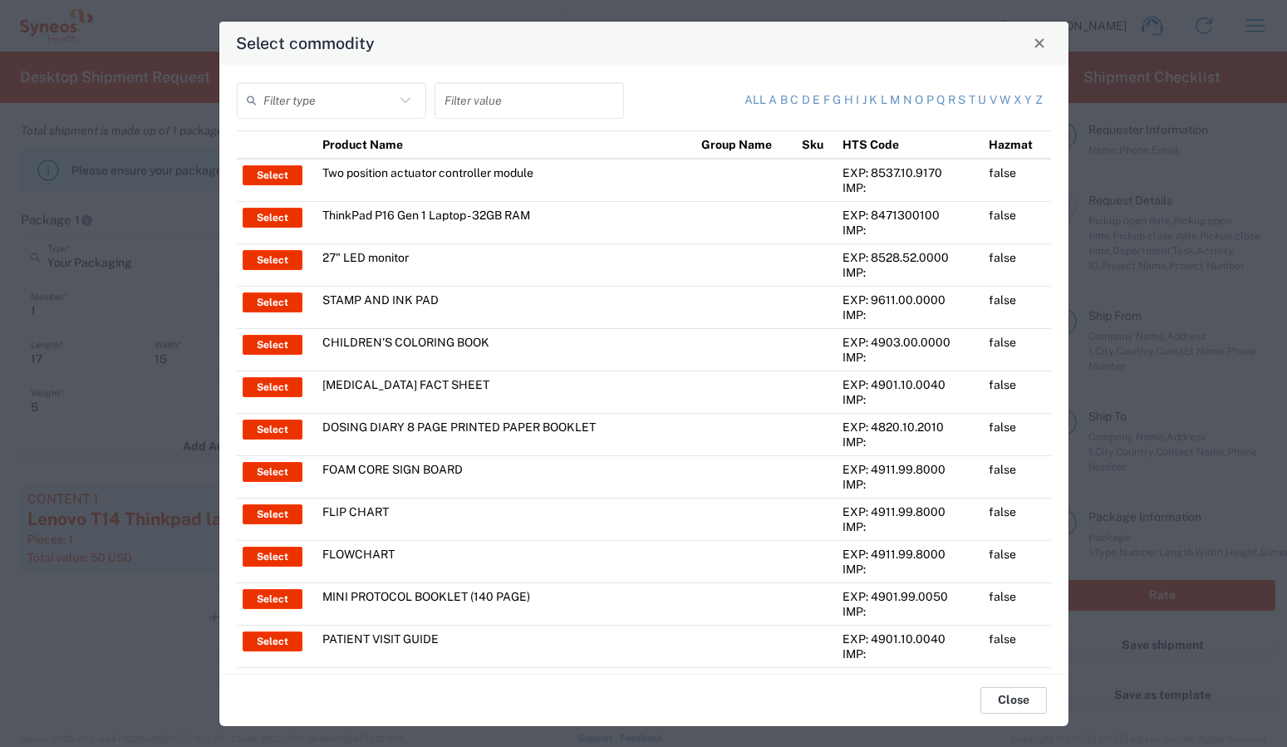
drag, startPoint x: 997, startPoint y: 702, endPoint x: 645, endPoint y: 576, distance: 374.1
click at [996, 702] on button "Close" at bounding box center [1014, 700] width 66 height 27
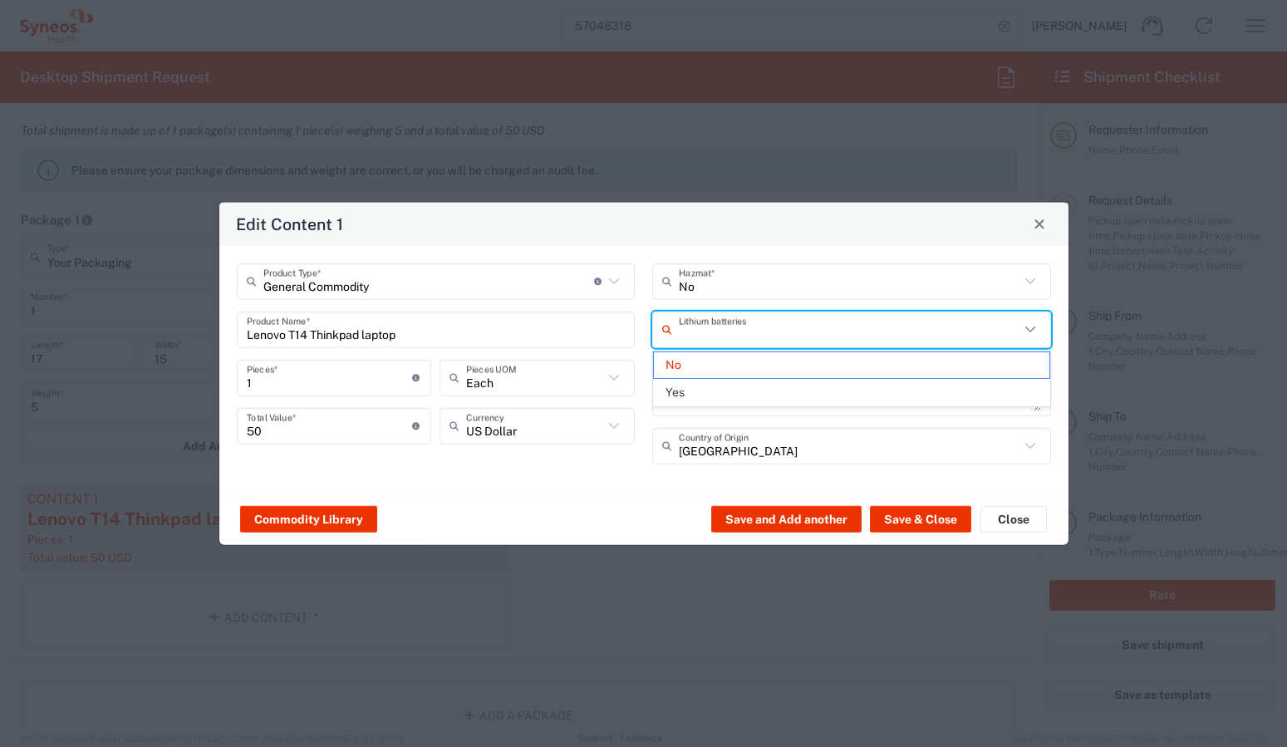
click at [810, 341] on input "text" at bounding box center [849, 329] width 341 height 29
click at [682, 391] on span "Yes" at bounding box center [852, 393] width 396 height 26
type input "Yes"
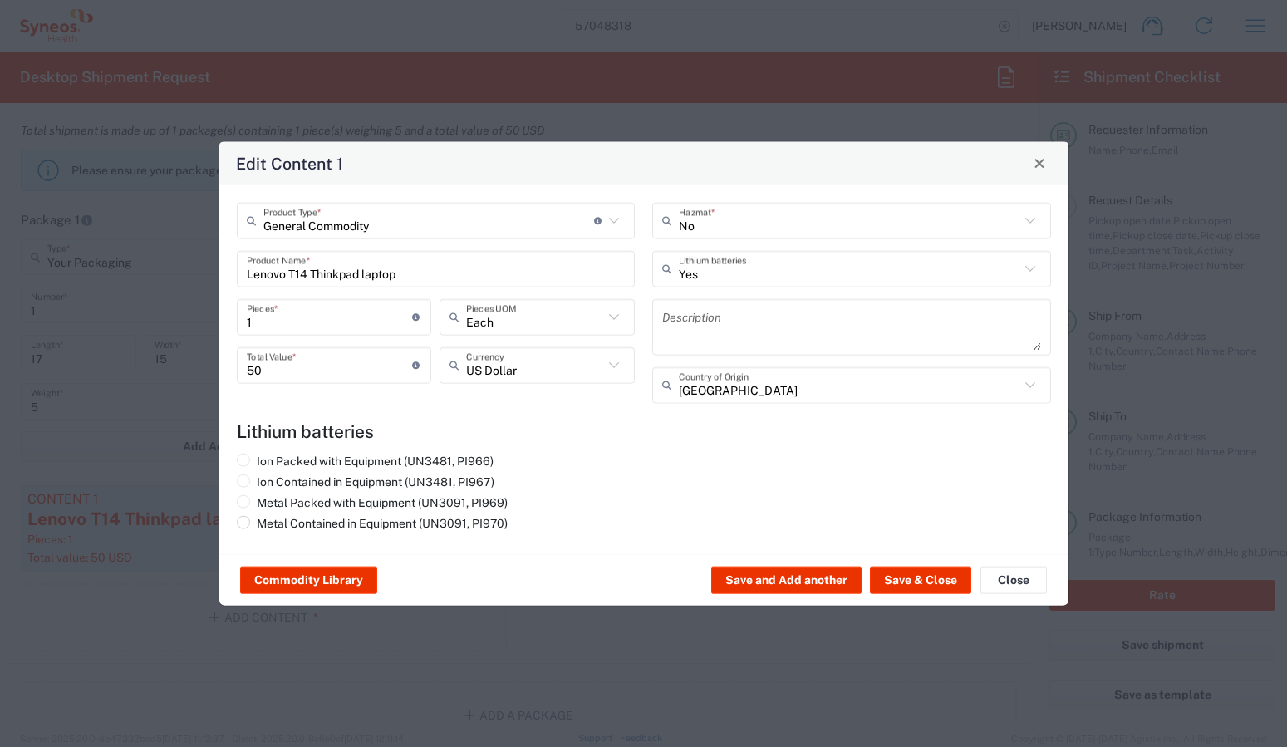
drag, startPoint x: 244, startPoint y: 480, endPoint x: 361, endPoint y: 522, distance: 124.3
click at [244, 481] on span at bounding box center [243, 480] width 13 height 13
click at [257, 481] on input "Ion Contained in Equipment (UN3481, PI967)" at bounding box center [262, 479] width 11 height 11
radio input "true"
click at [925, 582] on button "Save & Close" at bounding box center [920, 580] width 101 height 27
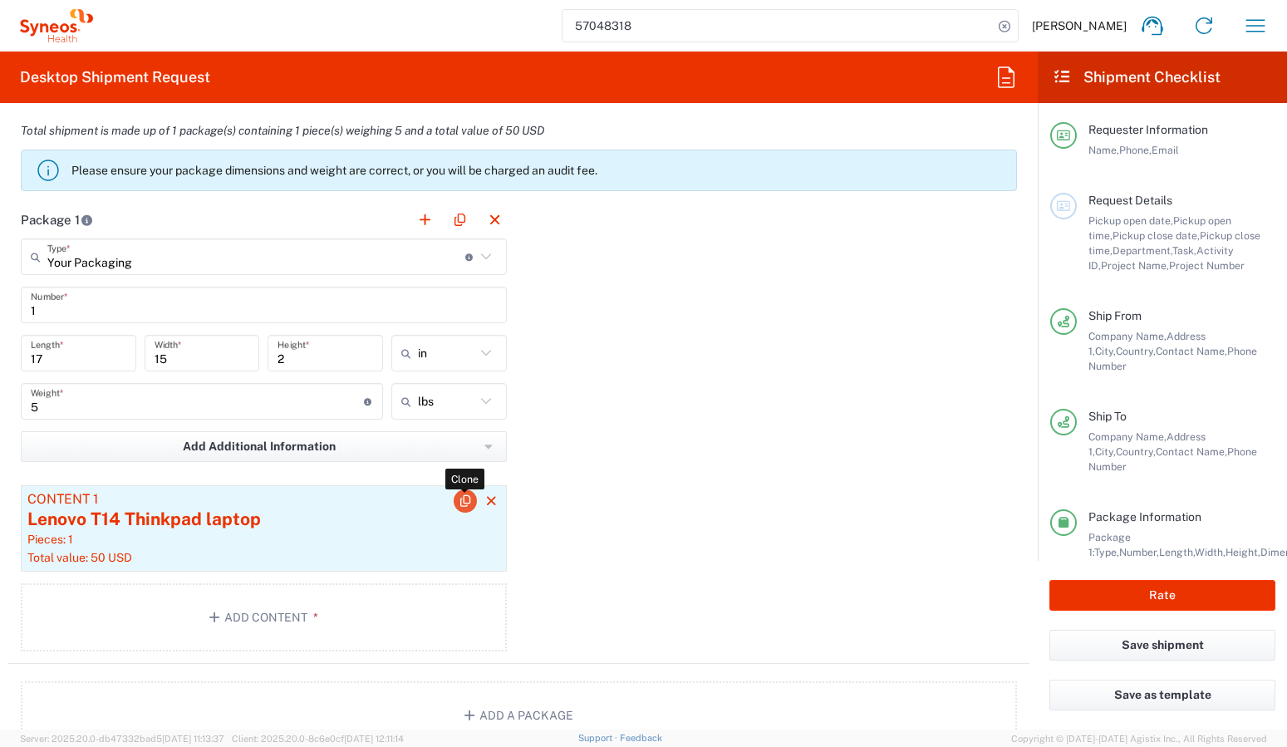
click at [458, 503] on icon "button" at bounding box center [465, 501] width 15 height 12
click at [314, 537] on div "Pieces: 1" at bounding box center [263, 539] width 473 height 15
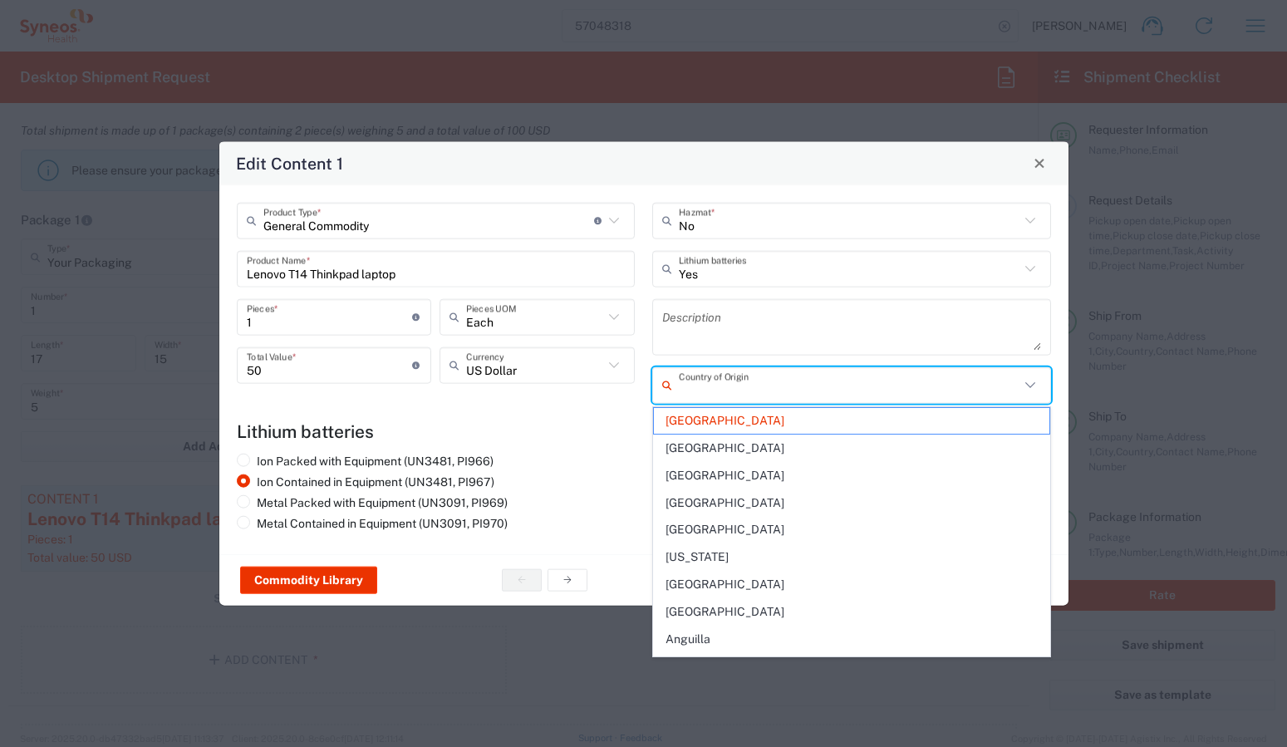
drag, startPoint x: 804, startPoint y: 392, endPoint x: 775, endPoint y: 405, distance: 30.9
click at [803, 392] on input "text" at bounding box center [849, 385] width 341 height 29
click at [736, 391] on input "text" at bounding box center [849, 385] width 341 height 29
click at [757, 392] on input "text" at bounding box center [849, 385] width 341 height 29
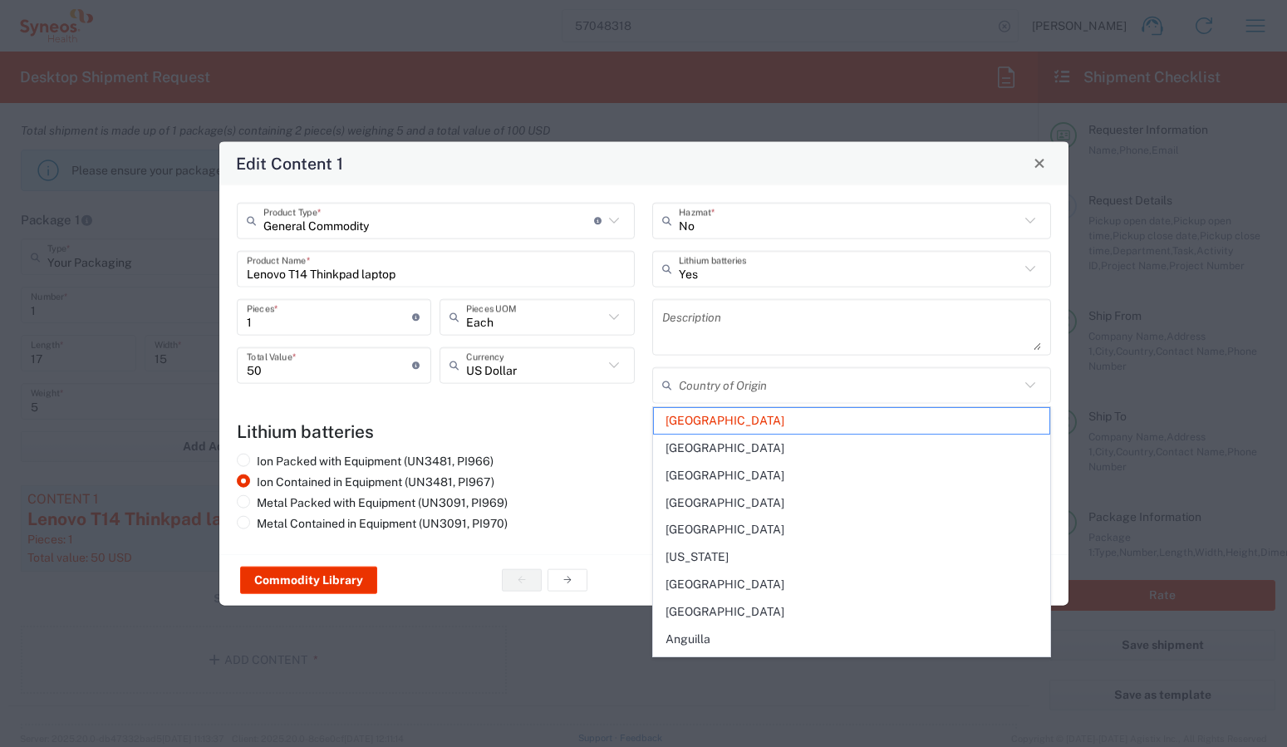
click at [613, 456] on div "Ion Packed with Equipment (UN3481, PI966) Ion Contained in Equipment (UN3481, P…" at bounding box center [436, 494] width 416 height 83
type input "United Kingdom"
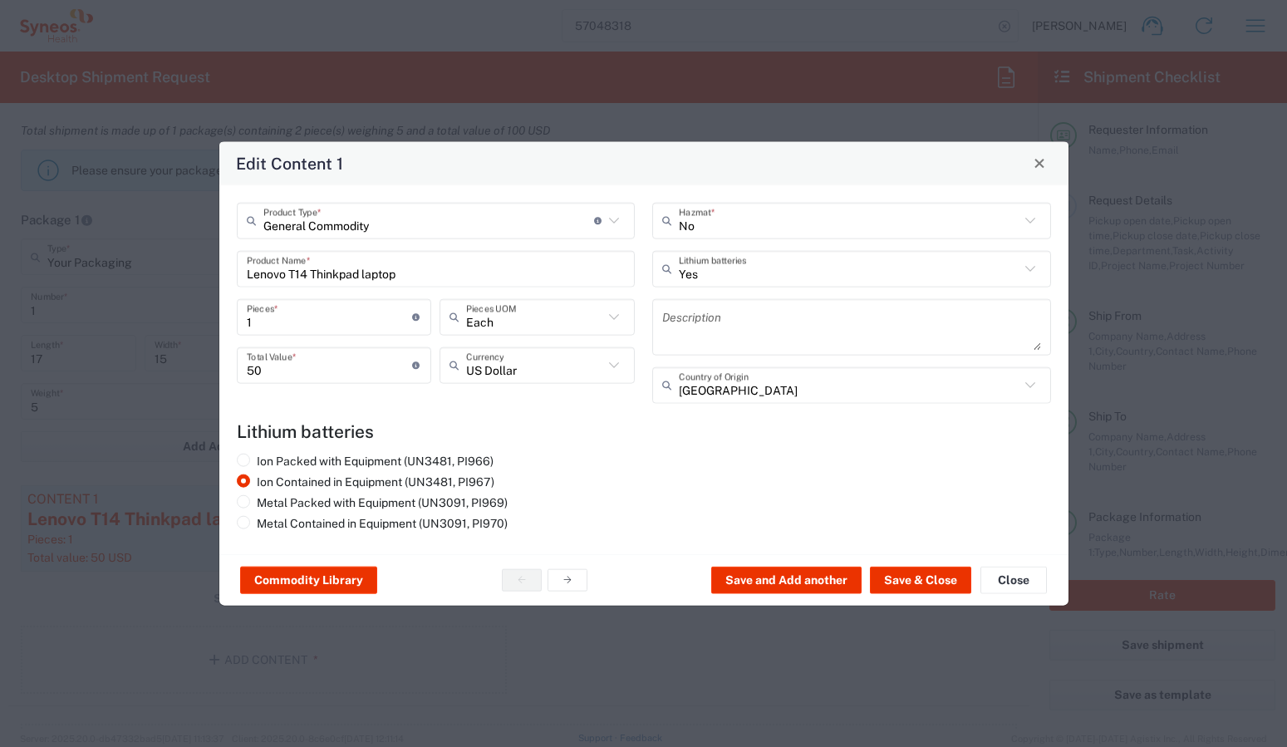
click at [1029, 387] on icon at bounding box center [1031, 385] width 22 height 22
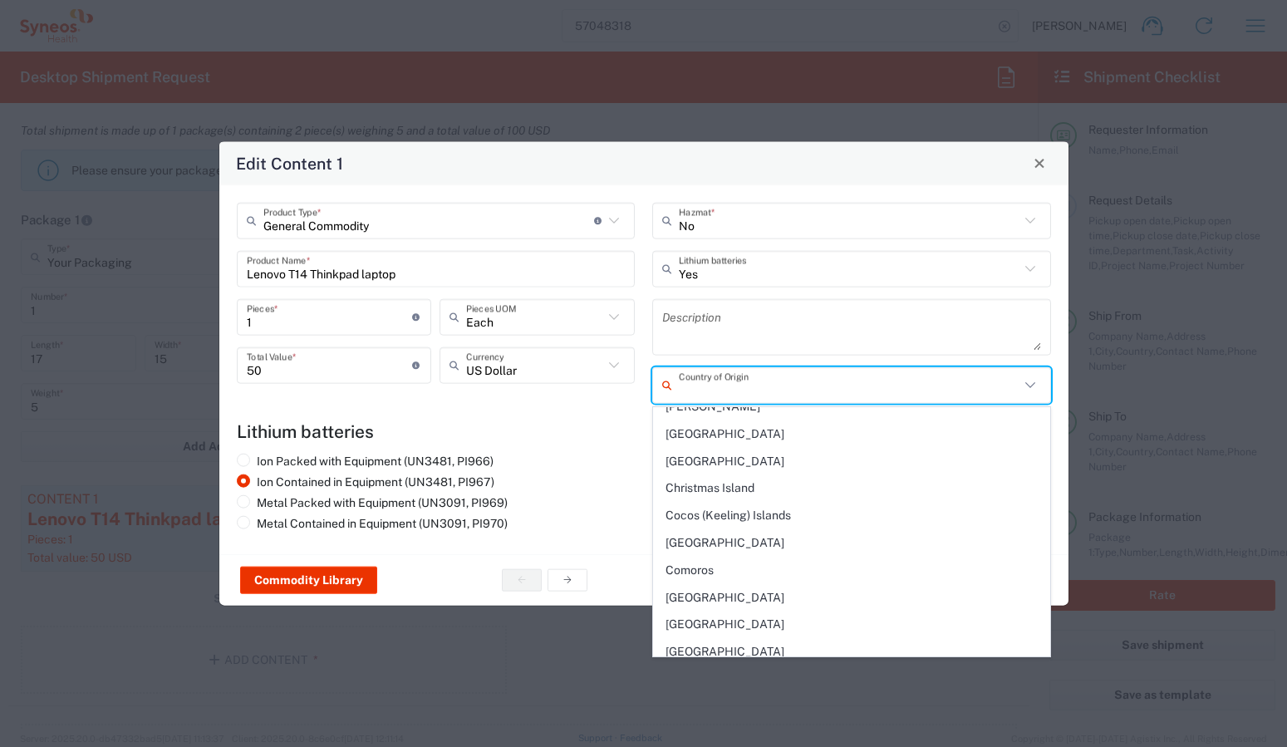
scroll to position [0, 0]
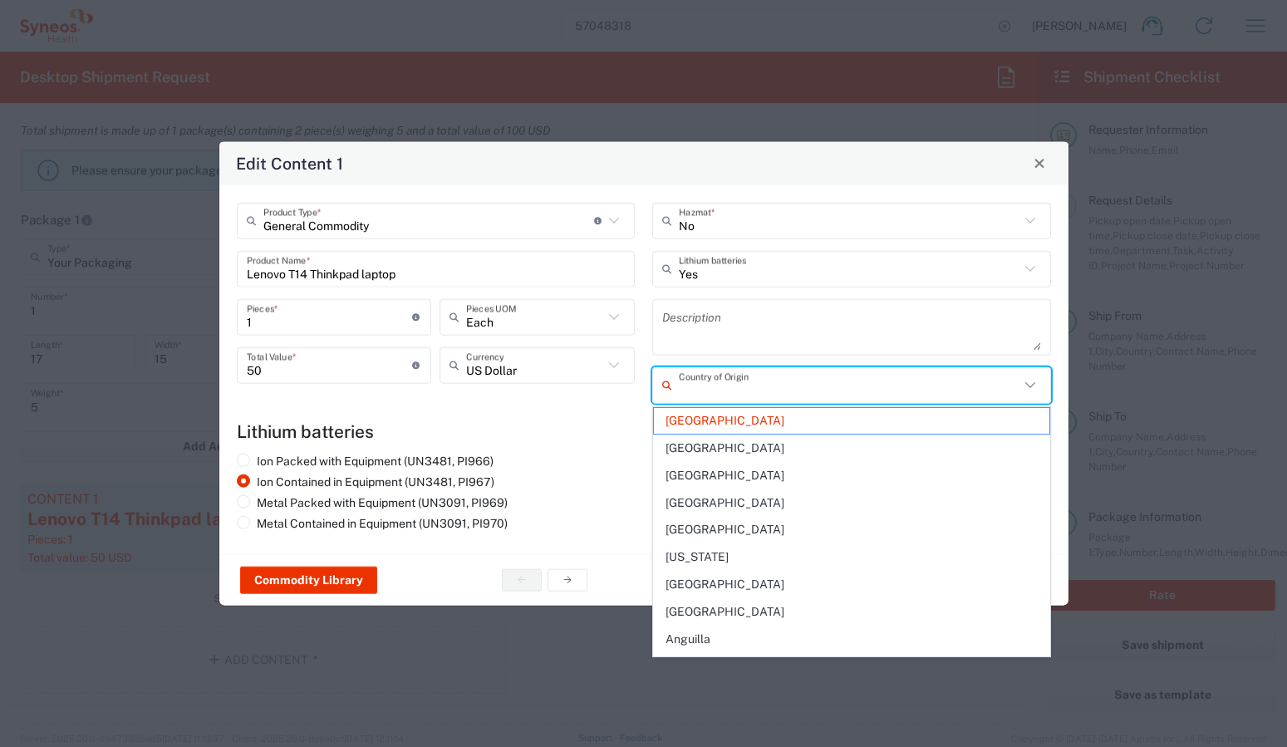
click at [853, 391] on input "text" at bounding box center [849, 385] width 341 height 29
click at [598, 471] on div "Ion Packed with Equipment (UN3481, PI966) Ion Contained in Equipment (UN3481, P…" at bounding box center [436, 494] width 416 height 83
type input "United Kingdom"
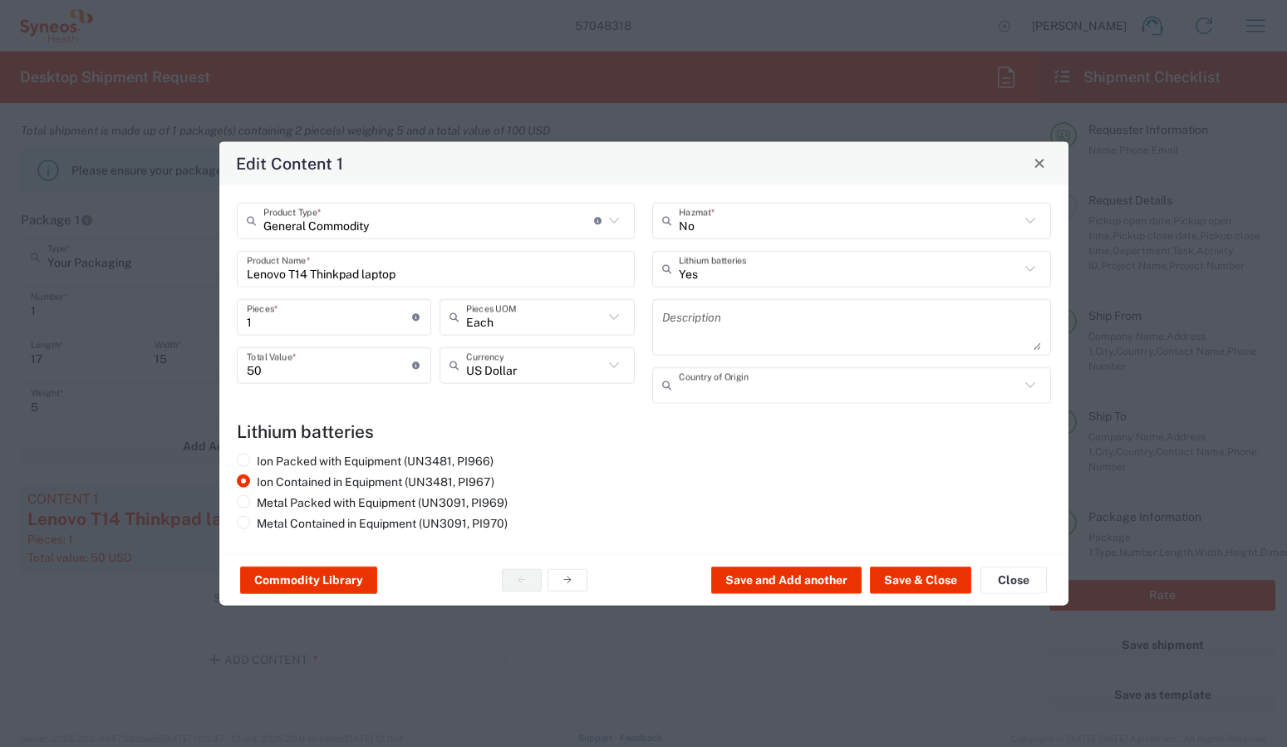
click at [768, 391] on input "text" at bounding box center [849, 385] width 341 height 29
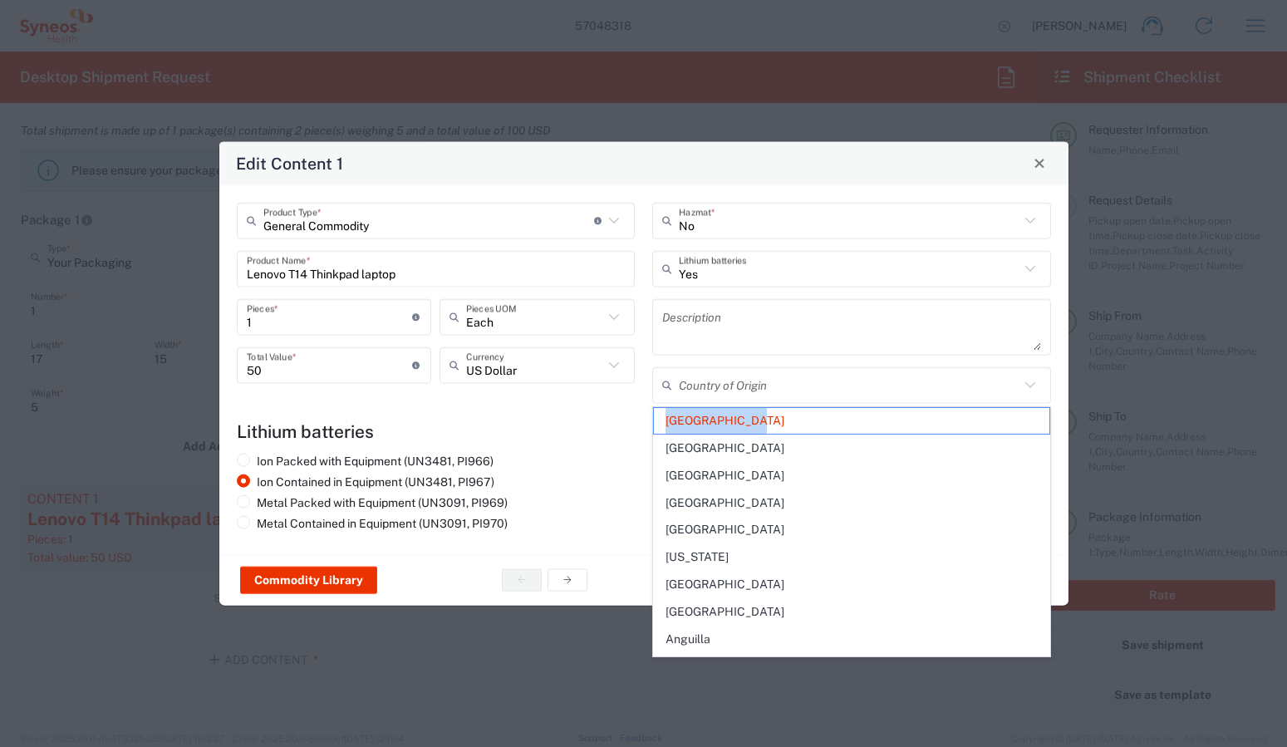
drag, startPoint x: 756, startPoint y: 422, endPoint x: 623, endPoint y: 420, distance: 133.8
click at [623, 746] on div "Edit Content 1 General Commodity Product Type * Document: Paper document genera…" at bounding box center [643, 747] width 1287 height 0
type input "United Kingdom"
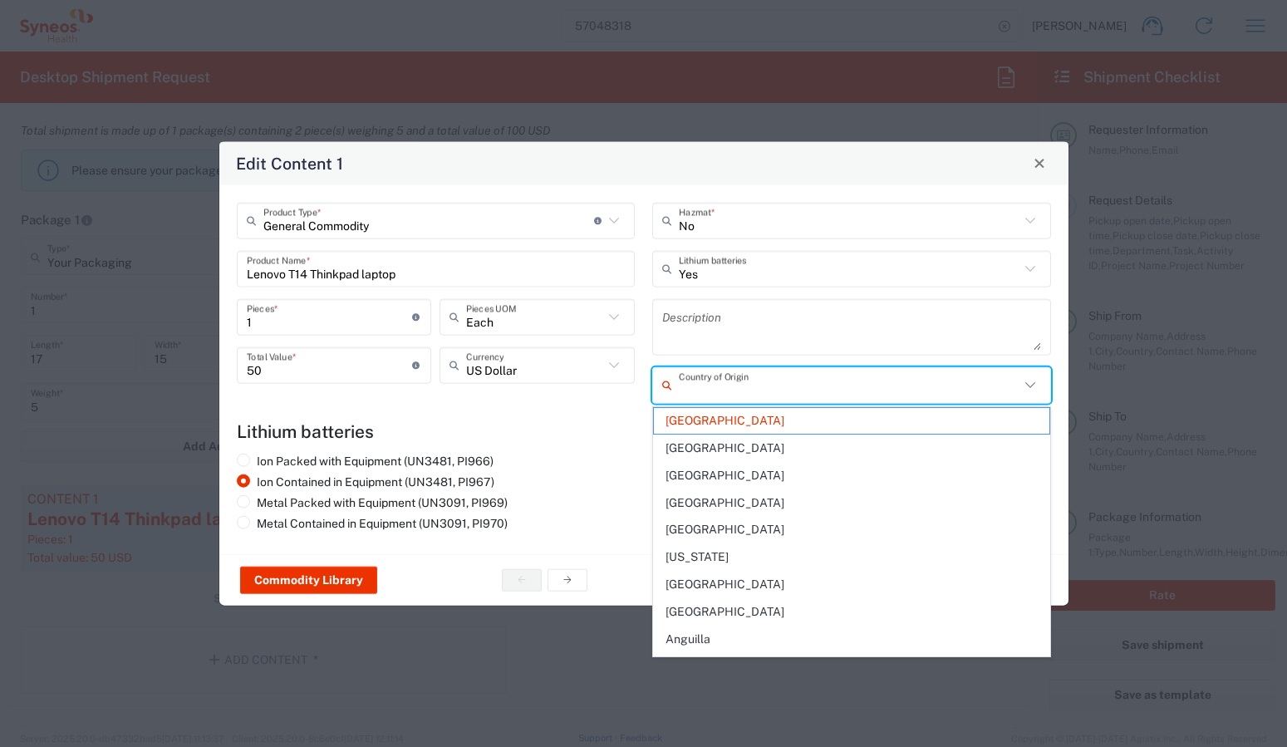
drag, startPoint x: 771, startPoint y: 392, endPoint x: 623, endPoint y: 425, distance: 151.5
click at [656, 392] on div "Country of Origin" at bounding box center [851, 385] width 399 height 37
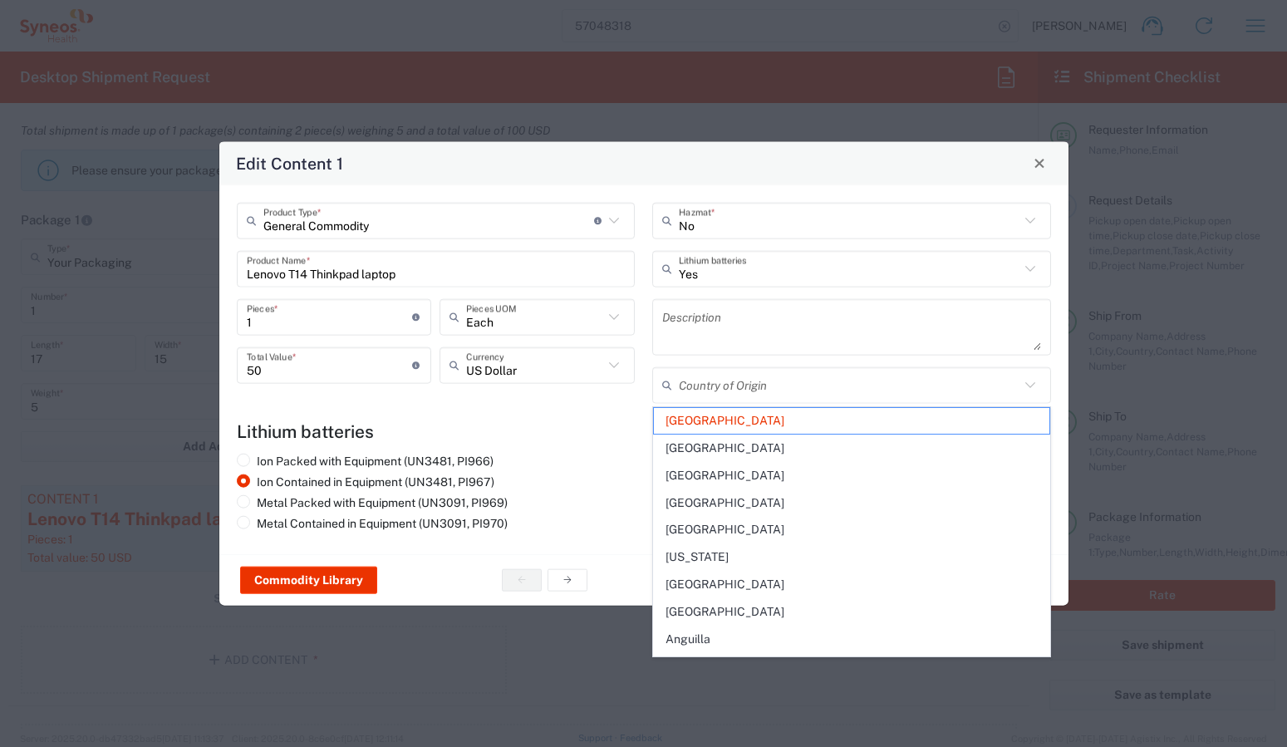
click at [584, 457] on div "Ion Packed with Equipment (UN3481, PI966) Ion Contained in Equipment (UN3481, P…" at bounding box center [436, 494] width 416 height 83
type input "United Kingdom"
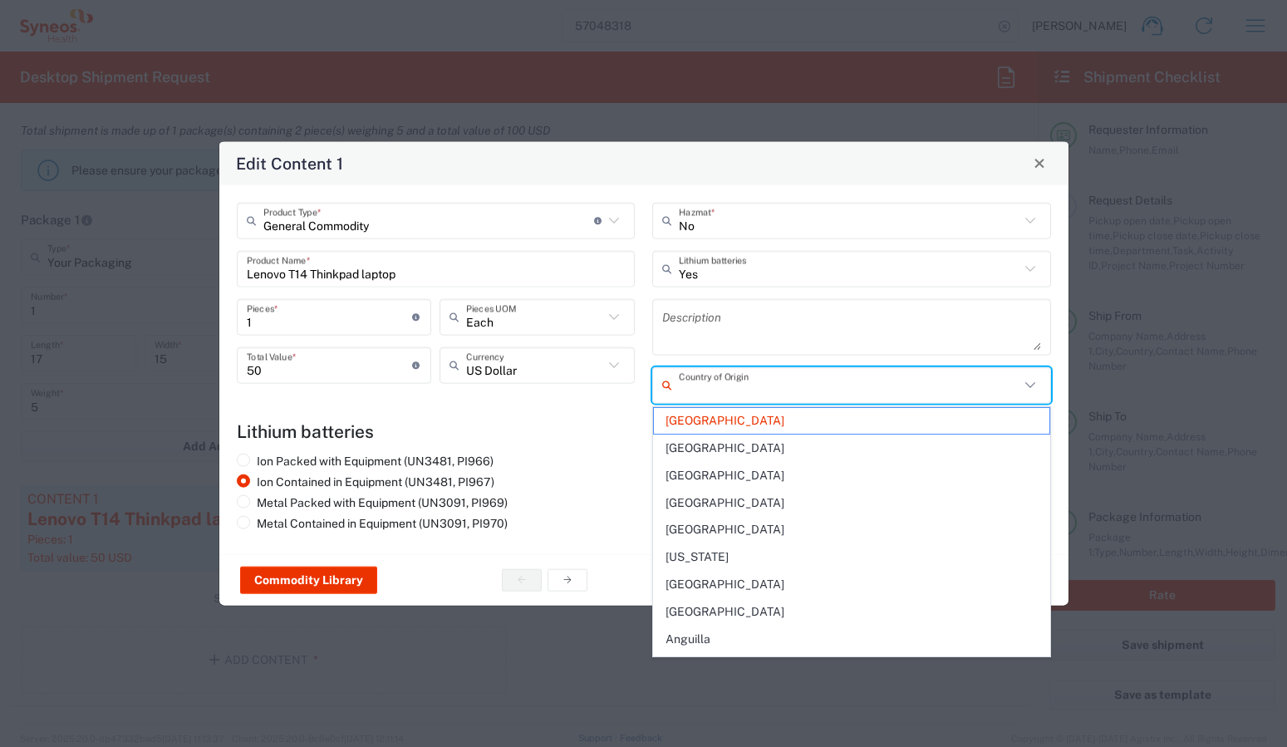
click at [765, 391] on input "text" at bounding box center [849, 385] width 341 height 29
click at [758, 395] on input "text" at bounding box center [849, 385] width 341 height 29
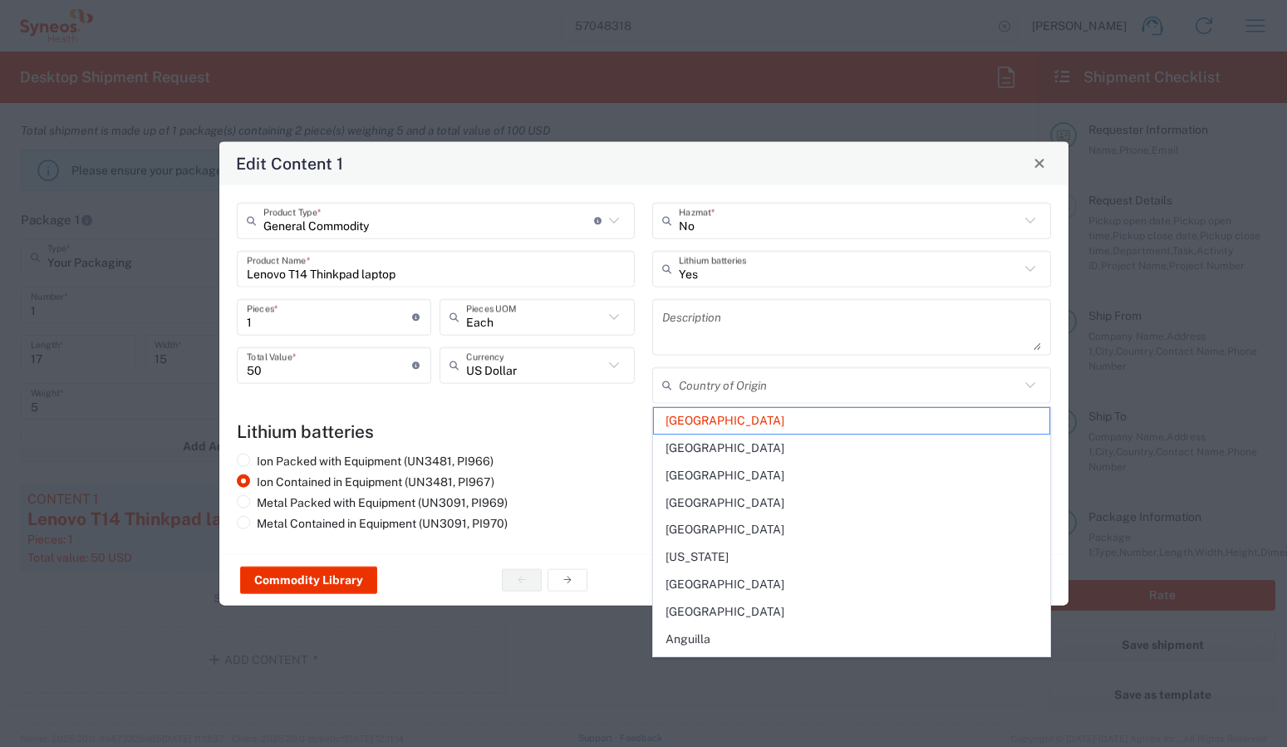
click at [602, 434] on h4 "Lithium batteries" at bounding box center [644, 431] width 815 height 21
type input "United Kingdom"
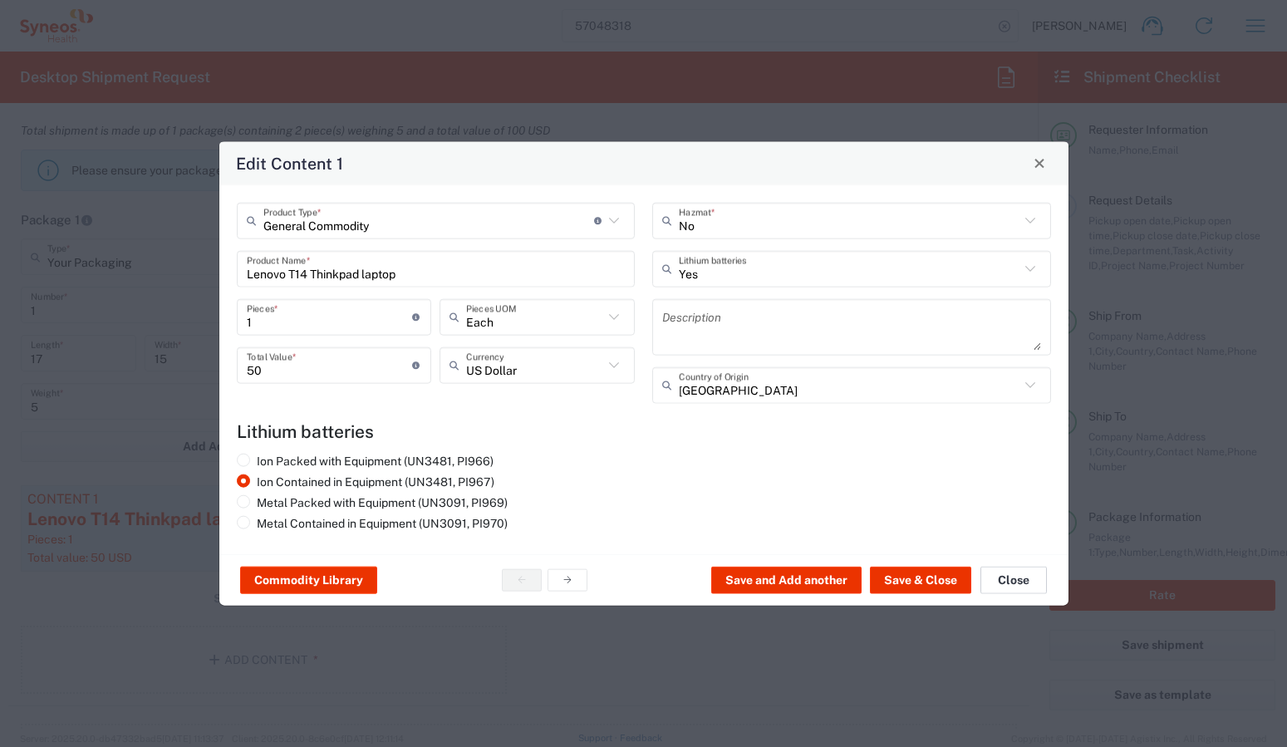
click at [1008, 585] on button "Close" at bounding box center [1014, 580] width 66 height 27
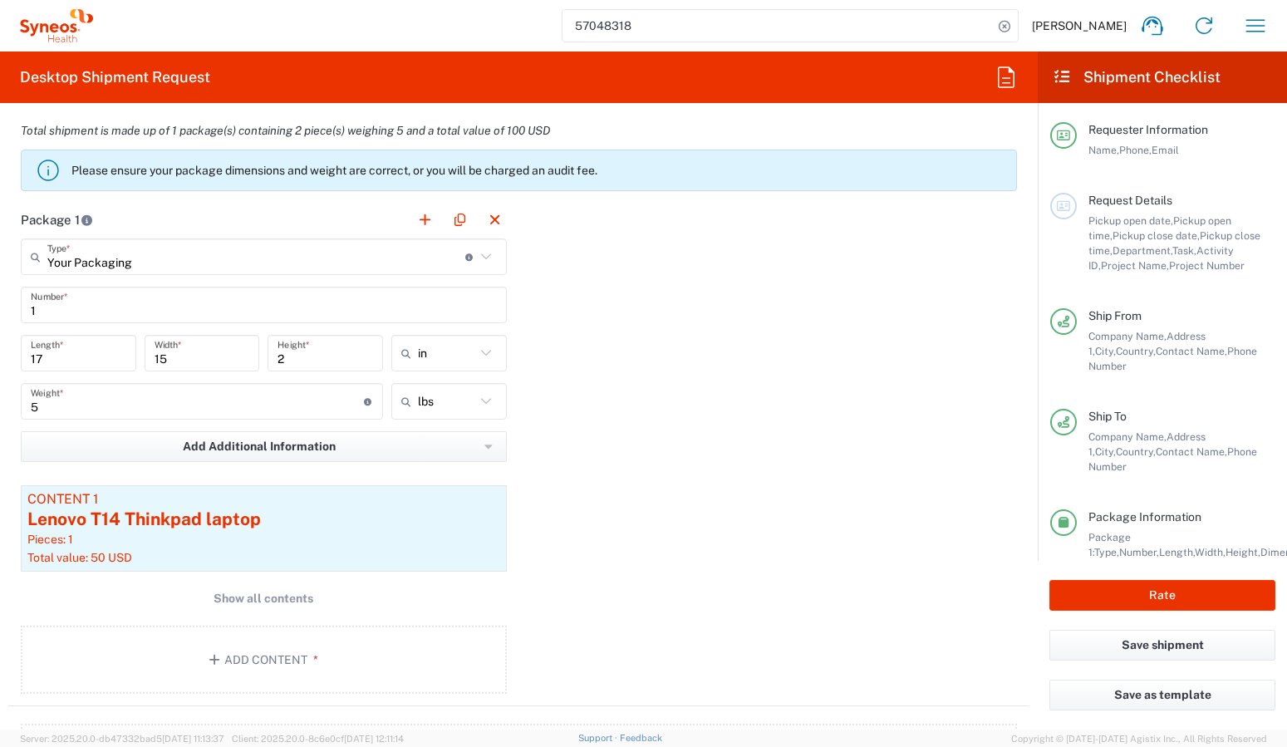
click at [865, 492] on div "Package 1 Your Packaging Type * Material used to package goods Small Box Envelo…" at bounding box center [519, 453] width 1022 height 505
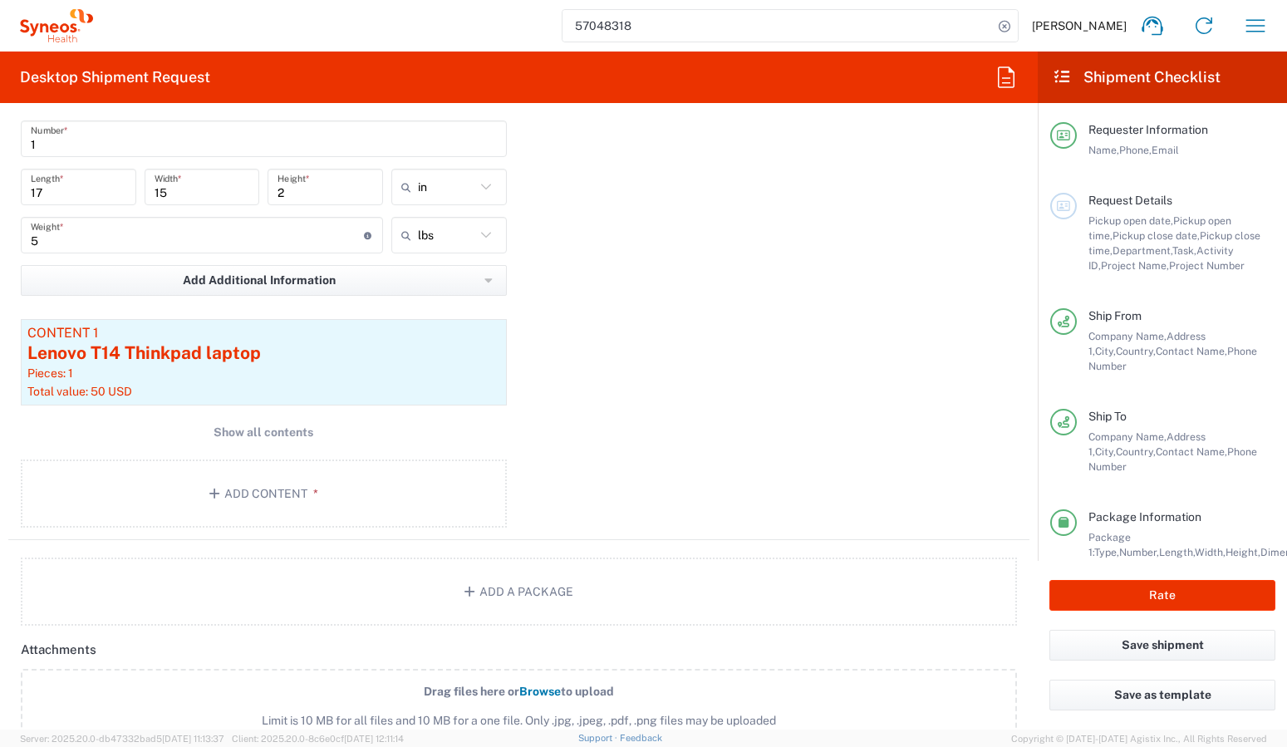
scroll to position [2042, 0]
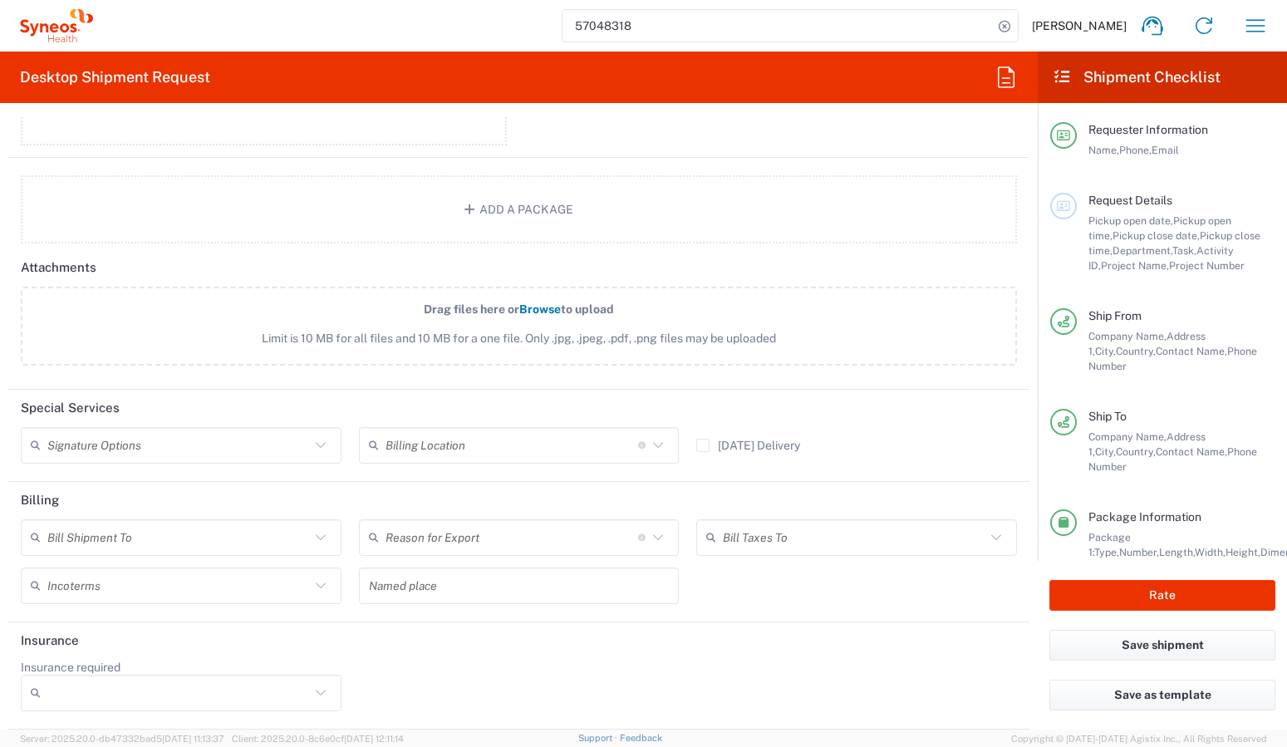
click at [318, 544] on icon at bounding box center [321, 538] width 22 height 22
drag, startPoint x: 81, startPoint y: 577, endPoint x: 127, endPoint y: 589, distance: 47.4
click at [81, 577] on span "Recipient Account" at bounding box center [178, 574] width 313 height 26
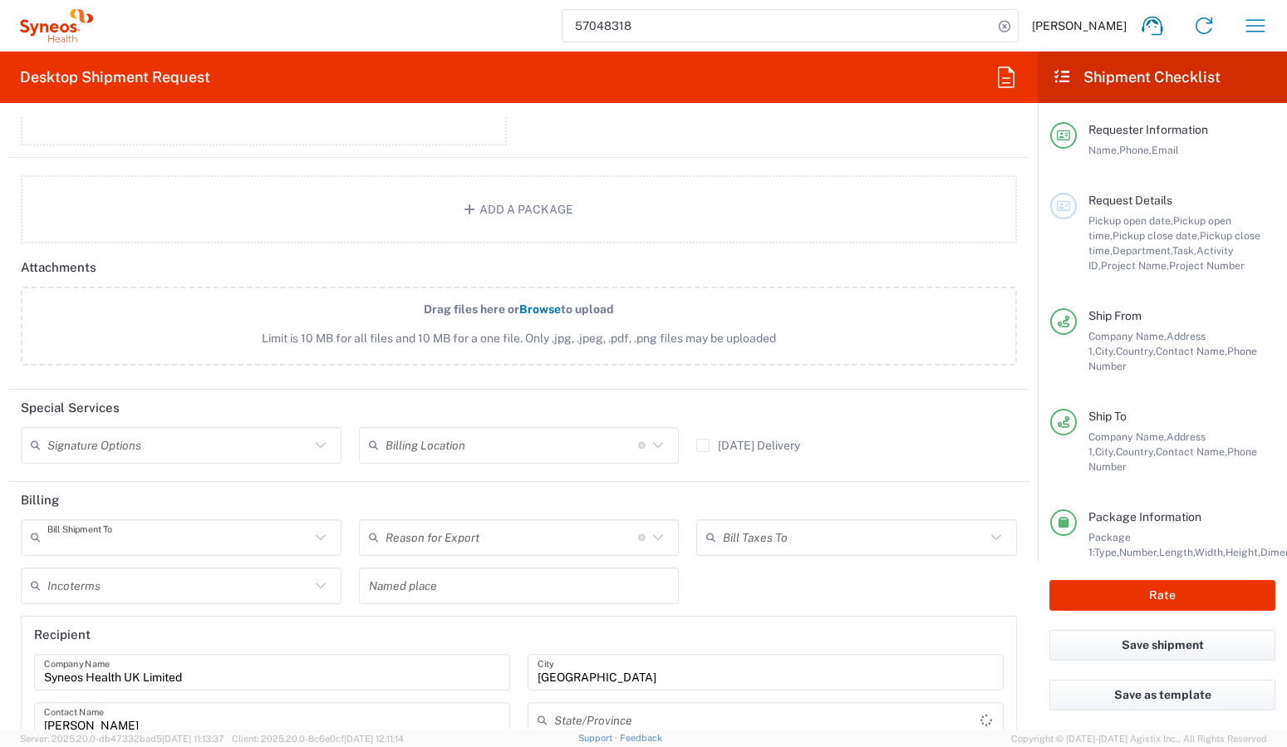
type input "Recipient Account"
type input "England"
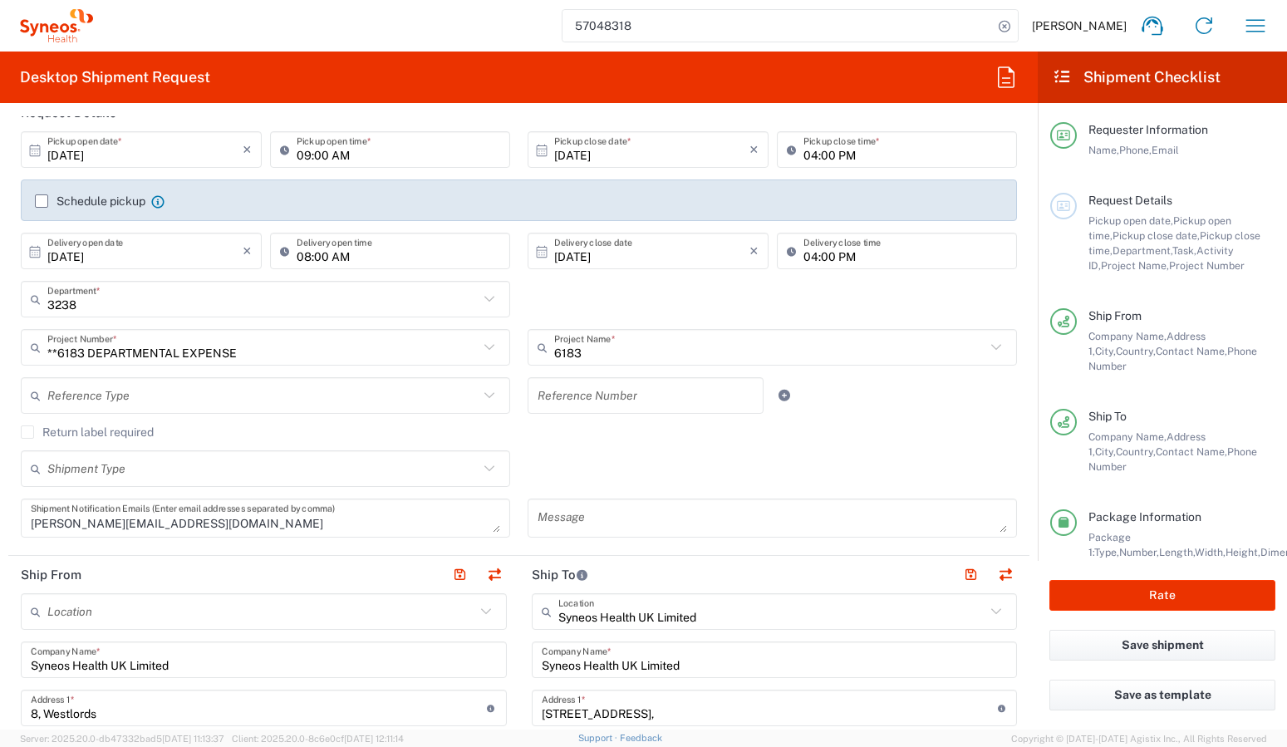
scroll to position [203, 0]
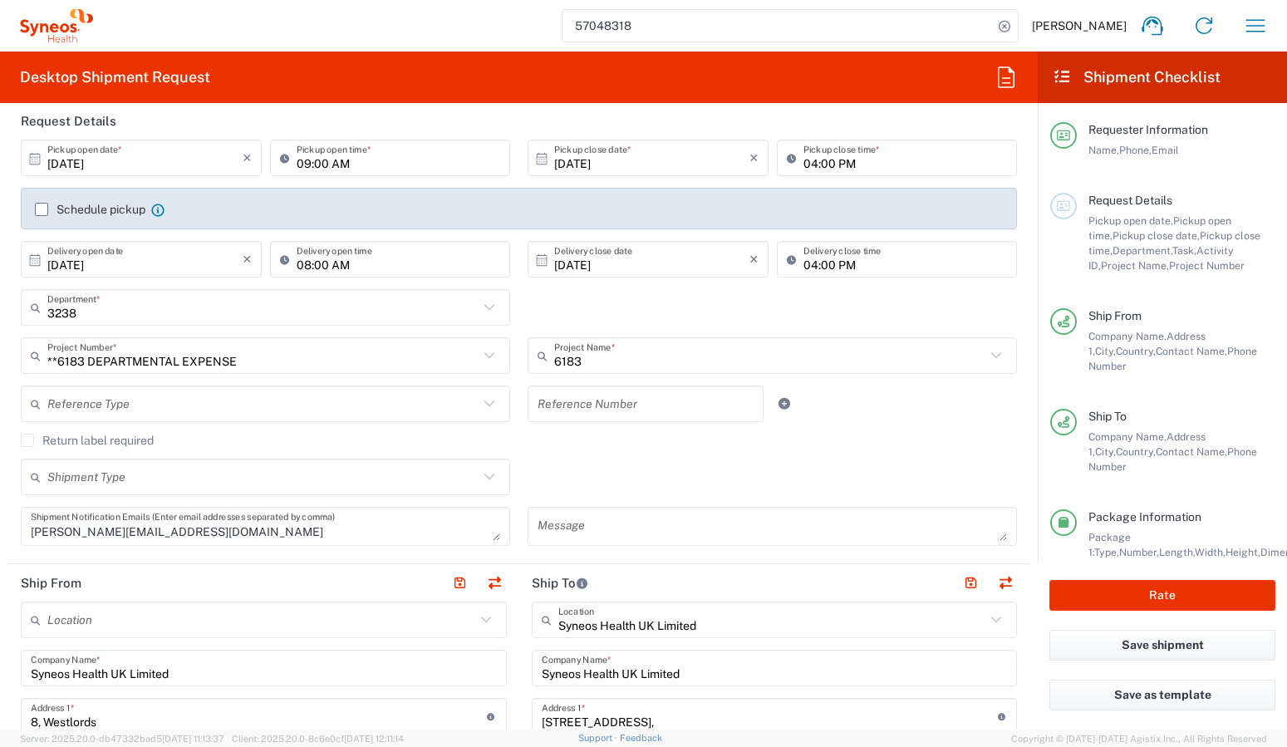
click at [1197, 254] on span "Activity ID," at bounding box center [1161, 257] width 145 height 27
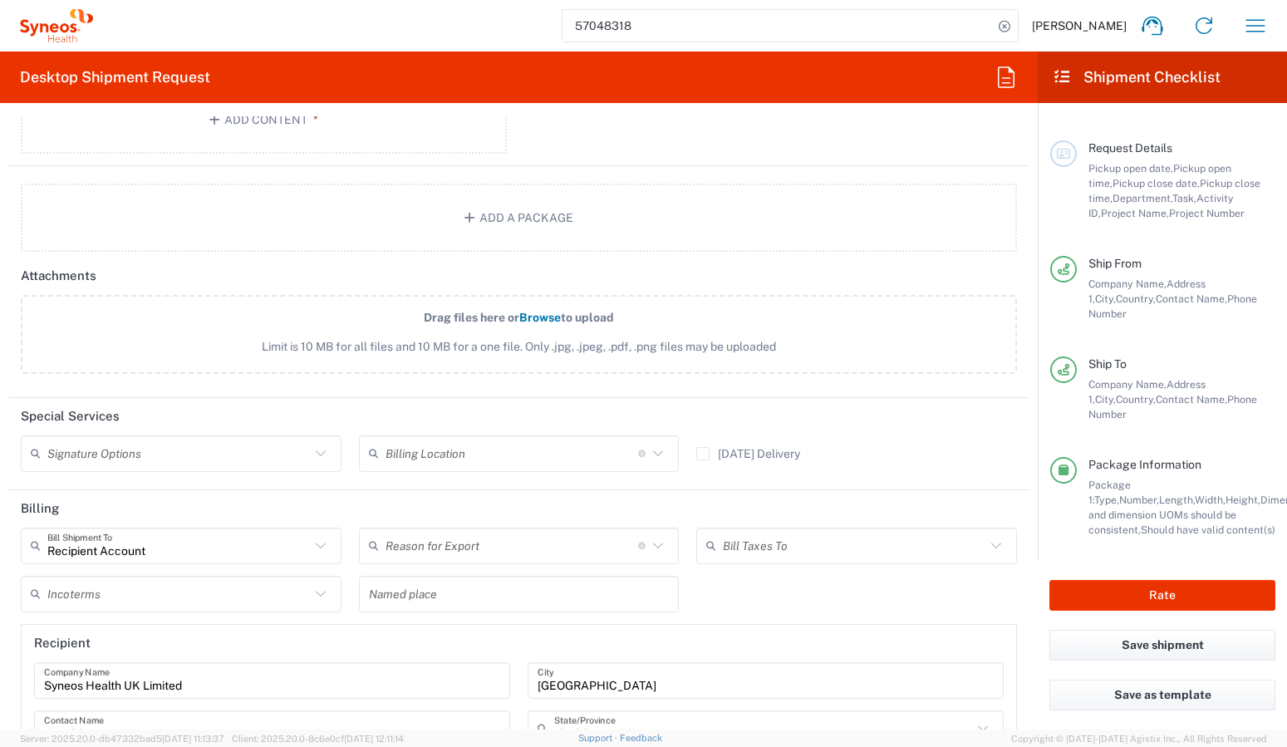
scroll to position [79, 0]
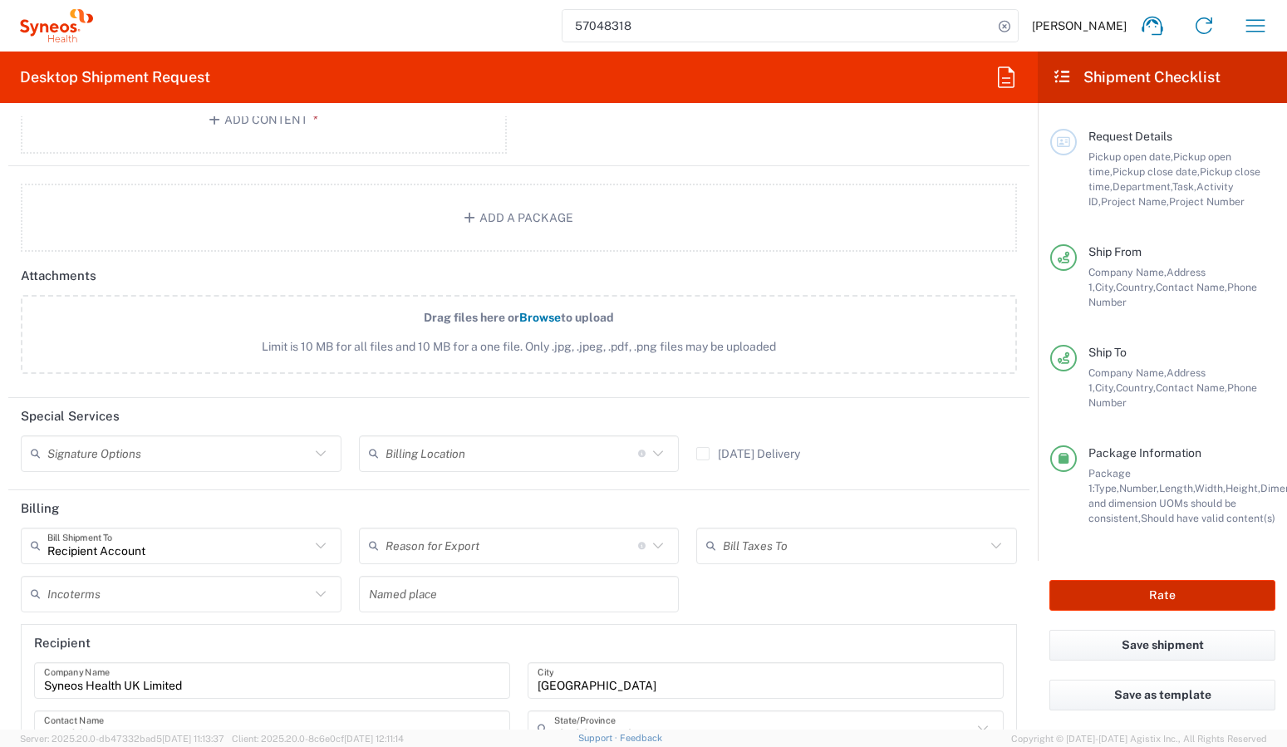
click at [1125, 596] on button "Rate" at bounding box center [1163, 595] width 226 height 31
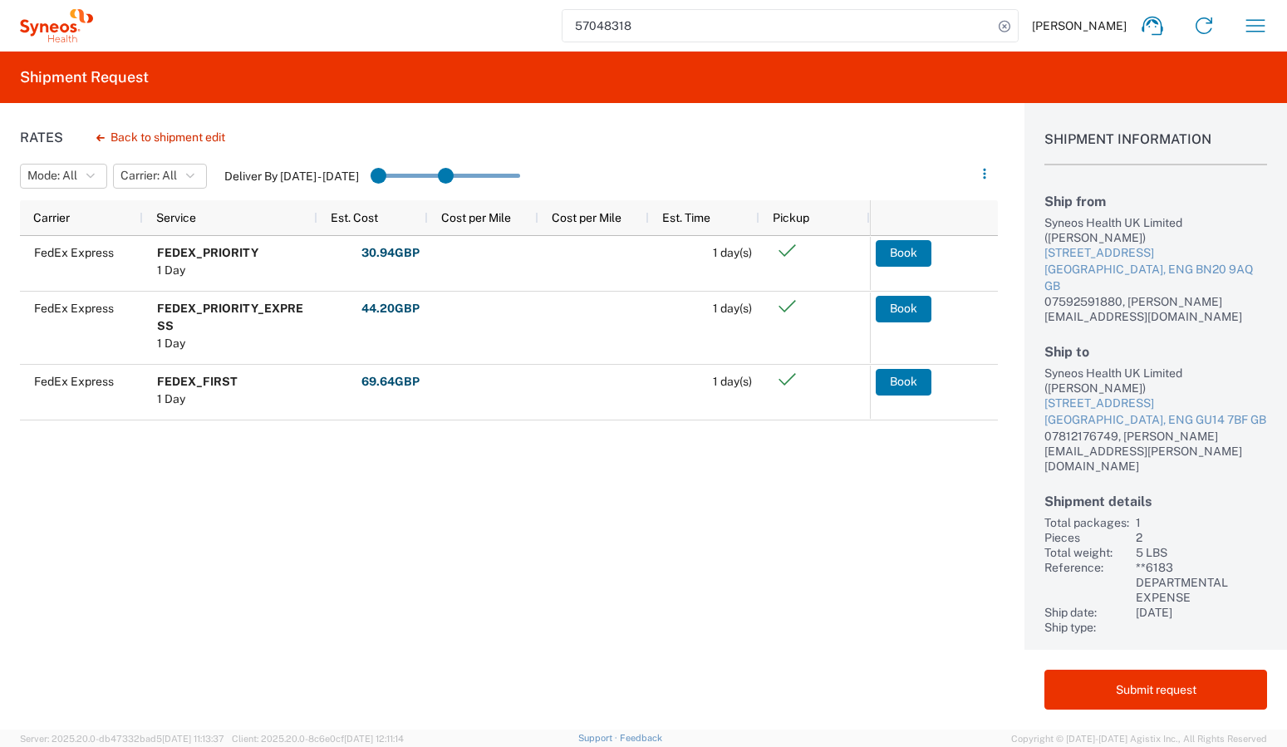
drag, startPoint x: 508, startPoint y: 180, endPoint x: 454, endPoint y: 178, distance: 54.1
drag, startPoint x: 444, startPoint y: 177, endPoint x: 382, endPoint y: 179, distance: 62.4
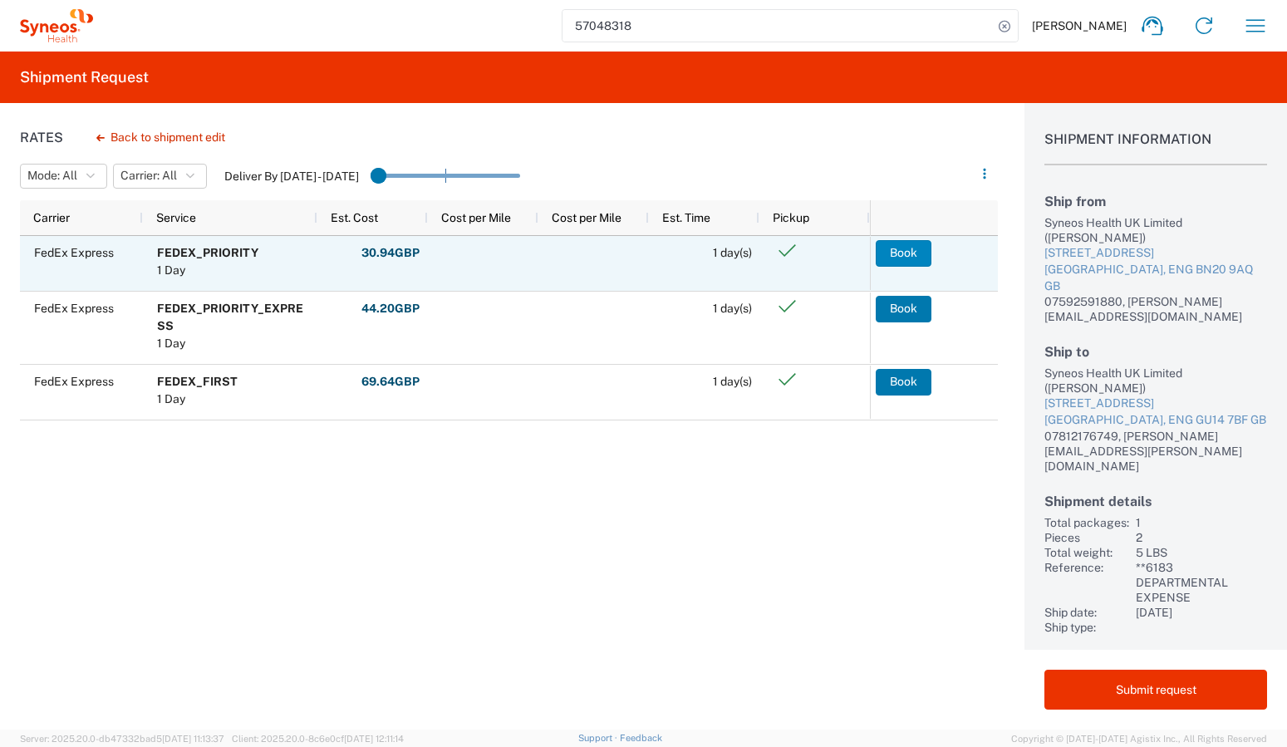
click at [899, 253] on button "Book" at bounding box center [904, 253] width 56 height 27
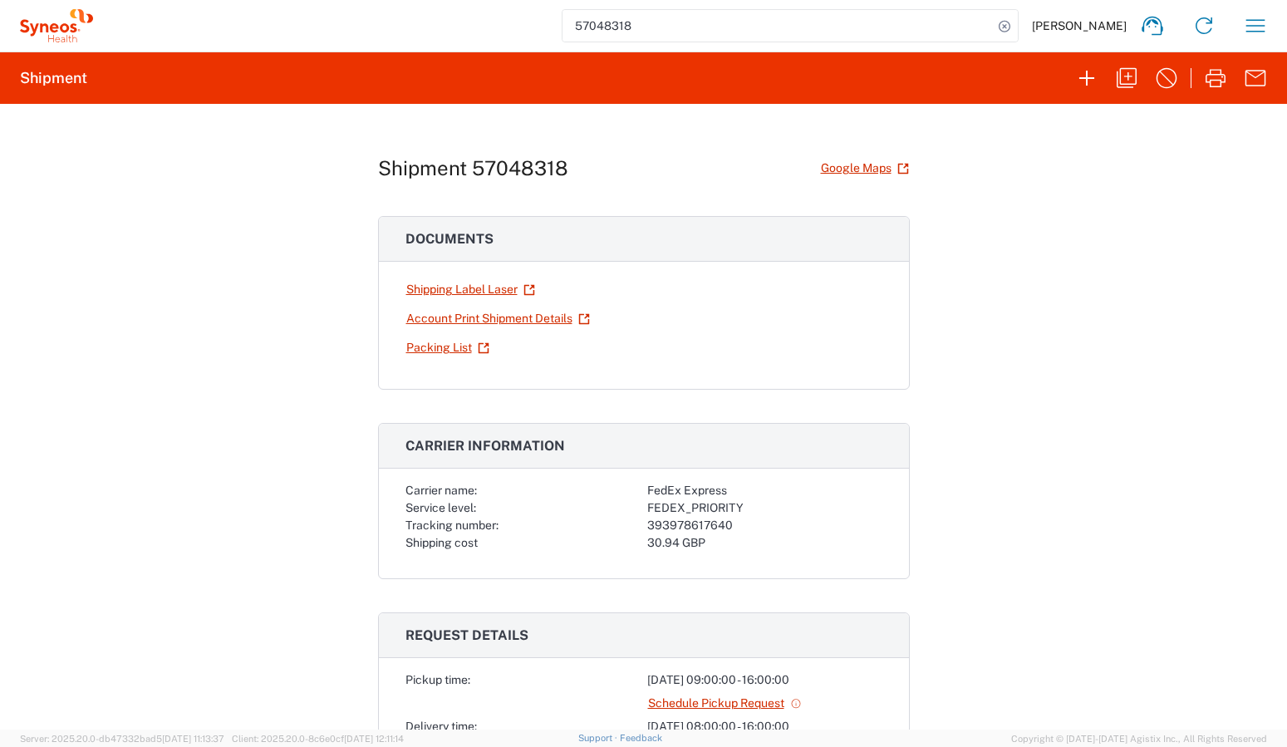
click at [1136, 284] on div "Shipment 57048318 Google Maps Documents Shipping Label Laser Account Print Ship…" at bounding box center [643, 417] width 1287 height 626
click at [446, 293] on link "Shipping Label Laser" at bounding box center [471, 289] width 130 height 29
click at [424, 292] on link "Shipping Label Laser" at bounding box center [471, 289] width 130 height 29
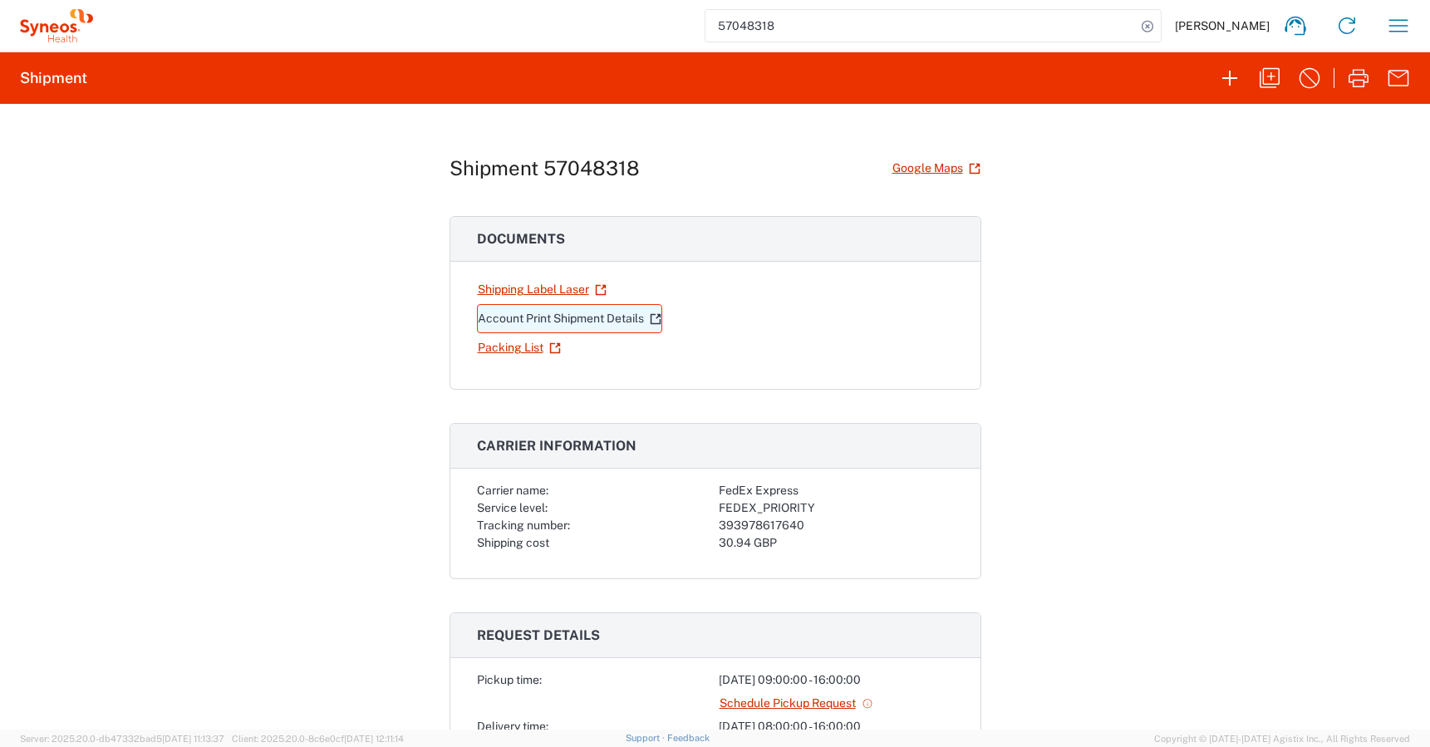
click at [520, 318] on link "Account Print Shipment Details" at bounding box center [569, 318] width 185 height 29
drag, startPoint x: 498, startPoint y: 292, endPoint x: 494, endPoint y: 300, distance: 9.3
click at [498, 292] on link "Shipping Label Laser" at bounding box center [542, 289] width 130 height 29
drag, startPoint x: 502, startPoint y: 318, endPoint x: 559, endPoint y: 347, distance: 63.9
click at [502, 318] on link "Account Print Shipment Details" at bounding box center [569, 318] width 185 height 29
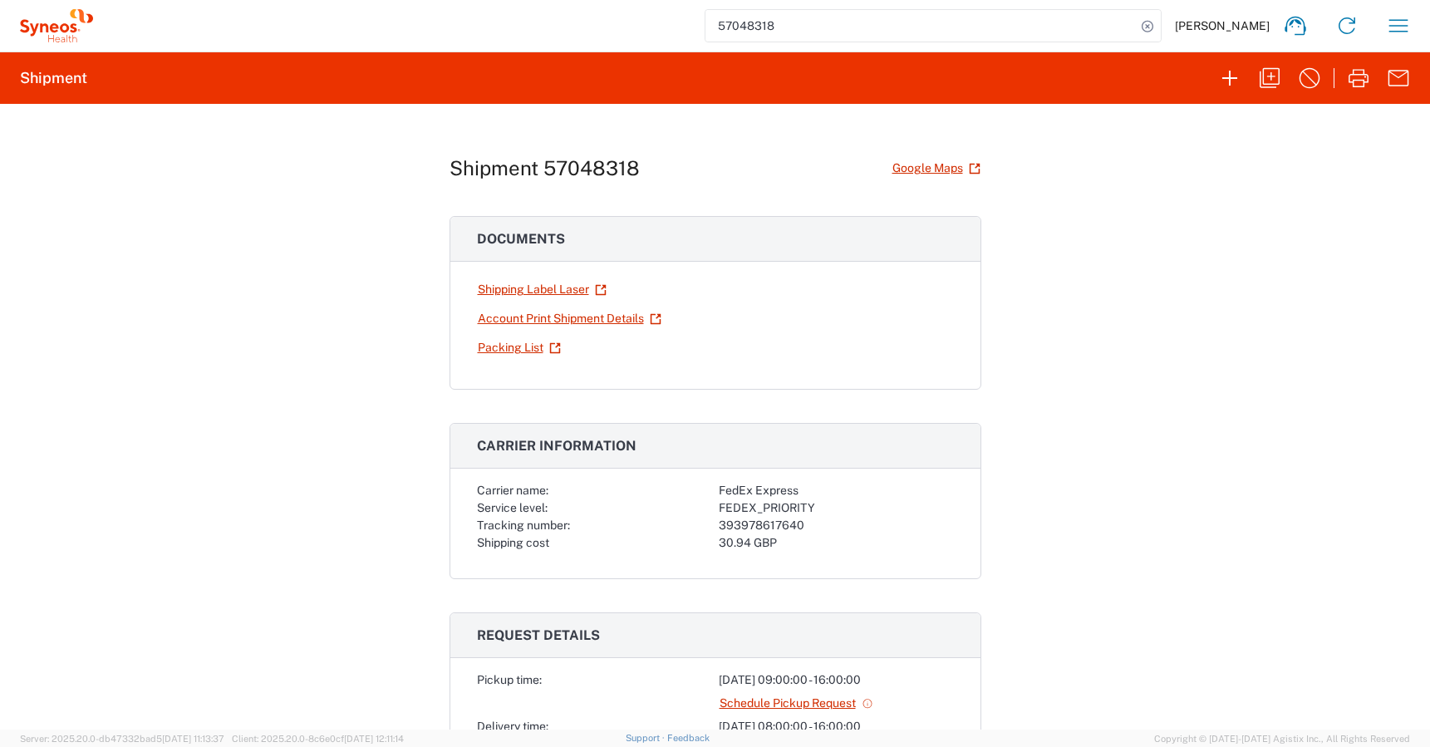
click at [1201, 372] on div "Shipment 57048318 Google Maps Documents Shipping Label Laser Account Print Ship…" at bounding box center [715, 417] width 1430 height 626
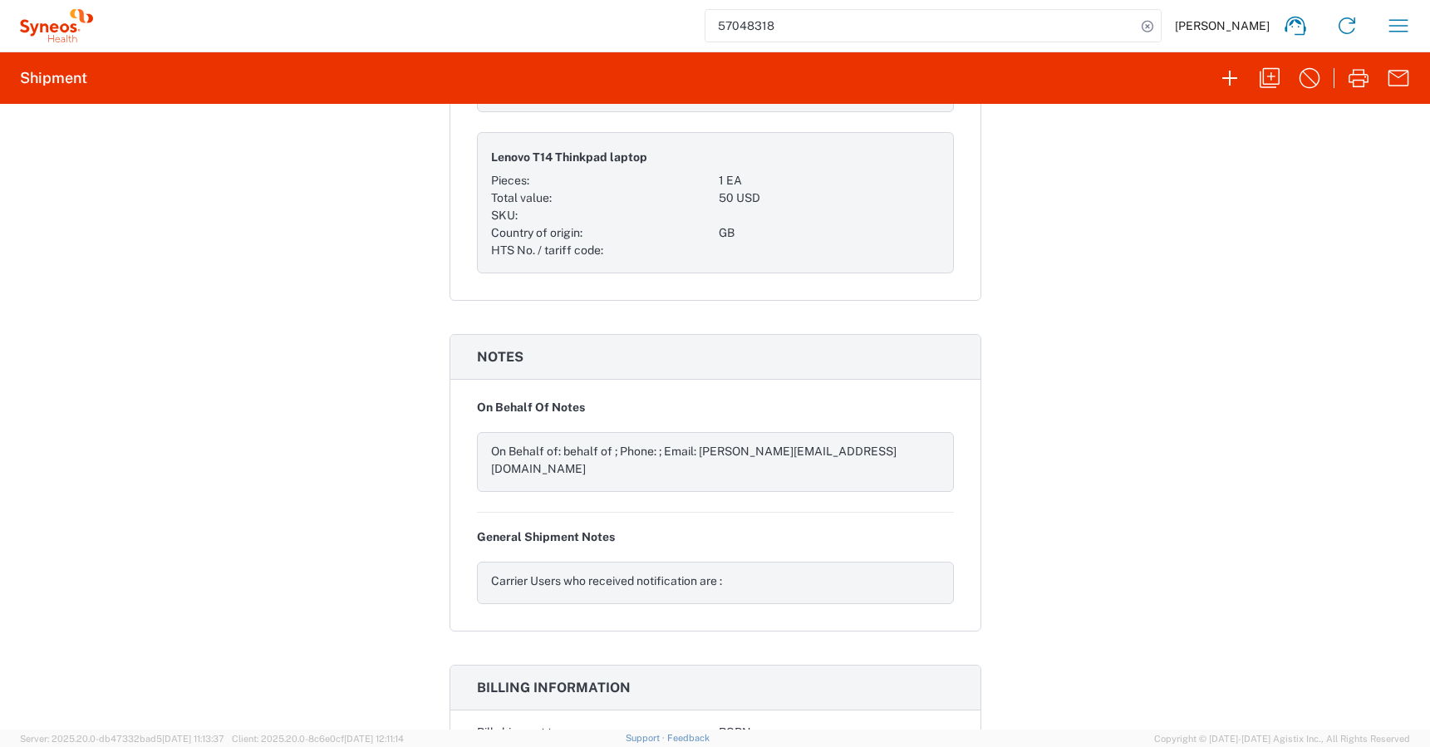
scroll to position [1662, 0]
